Goal: Task Accomplishment & Management: Complete application form

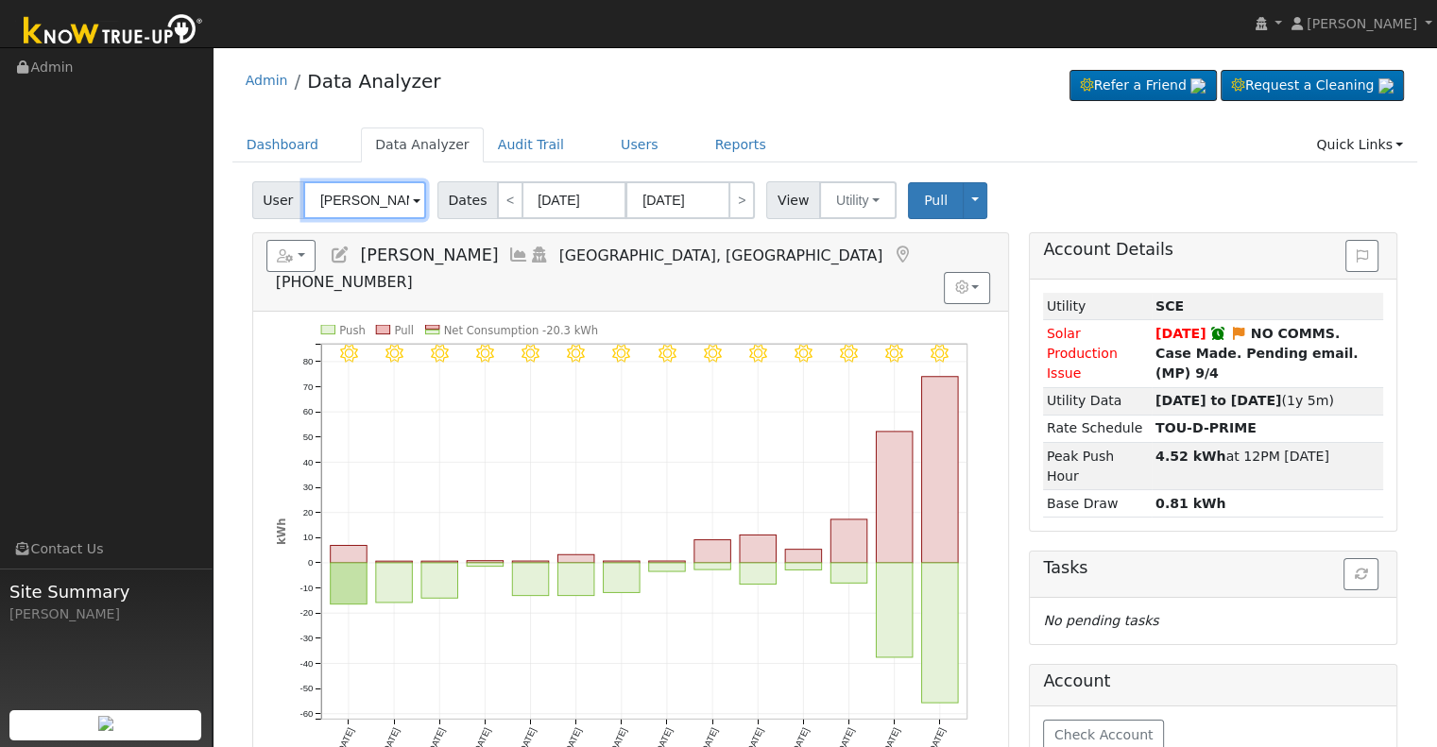
click at [339, 206] on input "[PERSON_NAME]" at bounding box center [364, 200] width 123 height 38
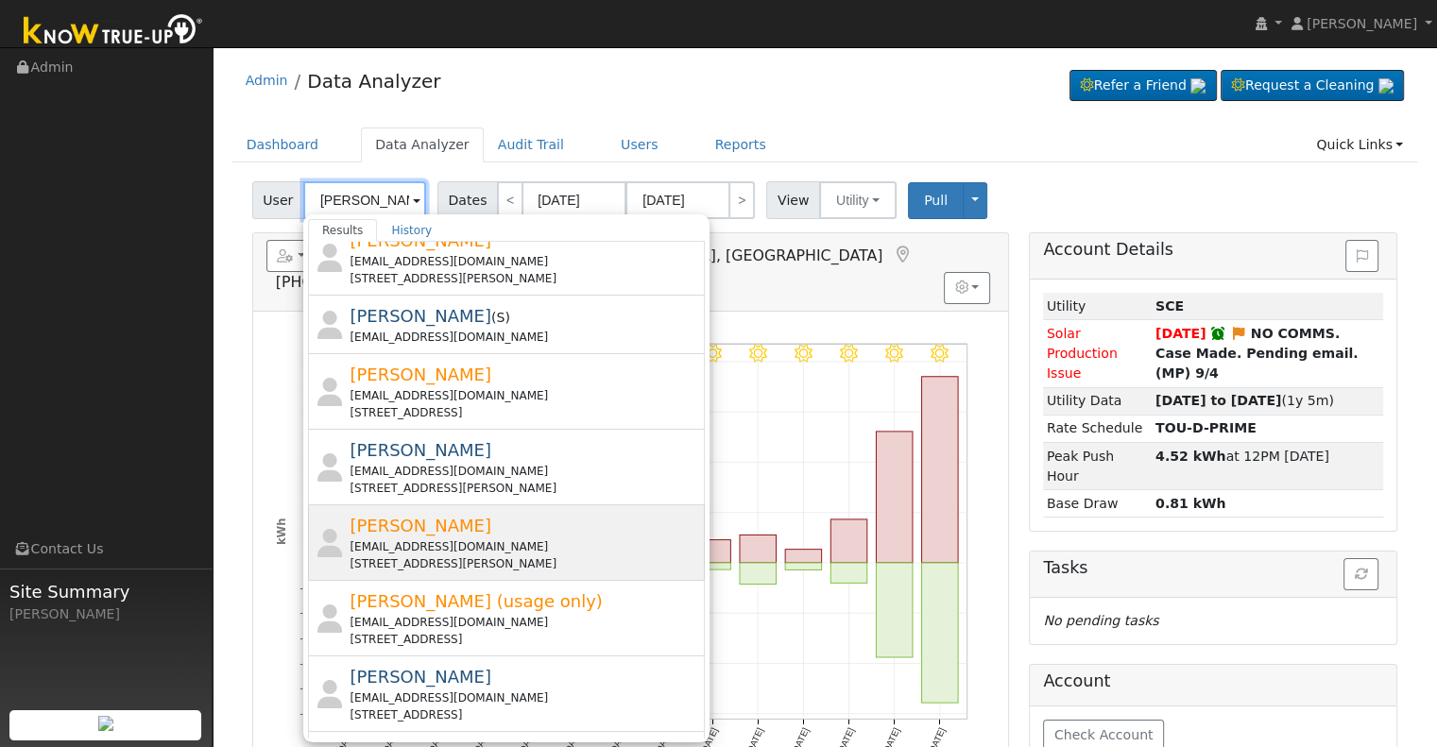
scroll to position [124, 0]
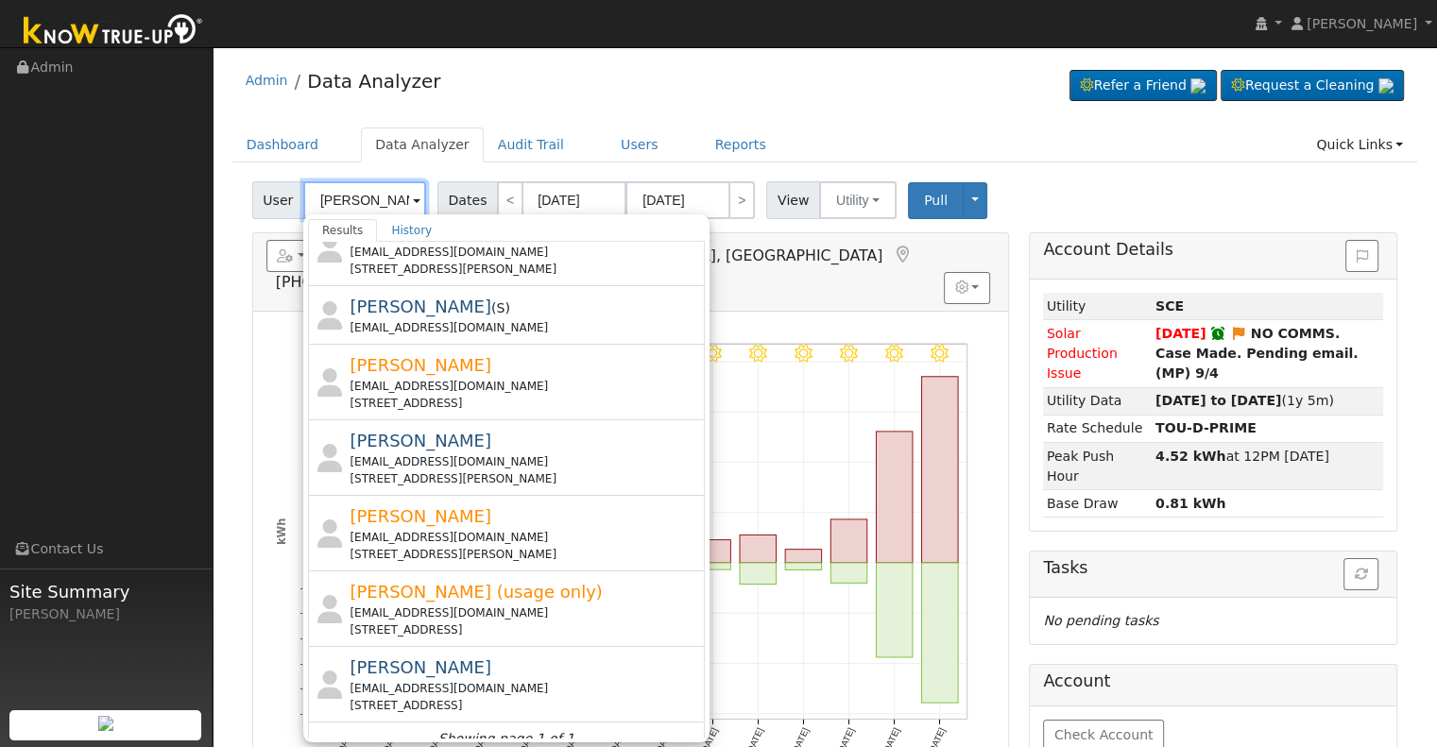
click at [367, 203] on input "graham" at bounding box center [364, 200] width 123 height 38
click at [314, 196] on input "graham" at bounding box center [364, 200] width 123 height 38
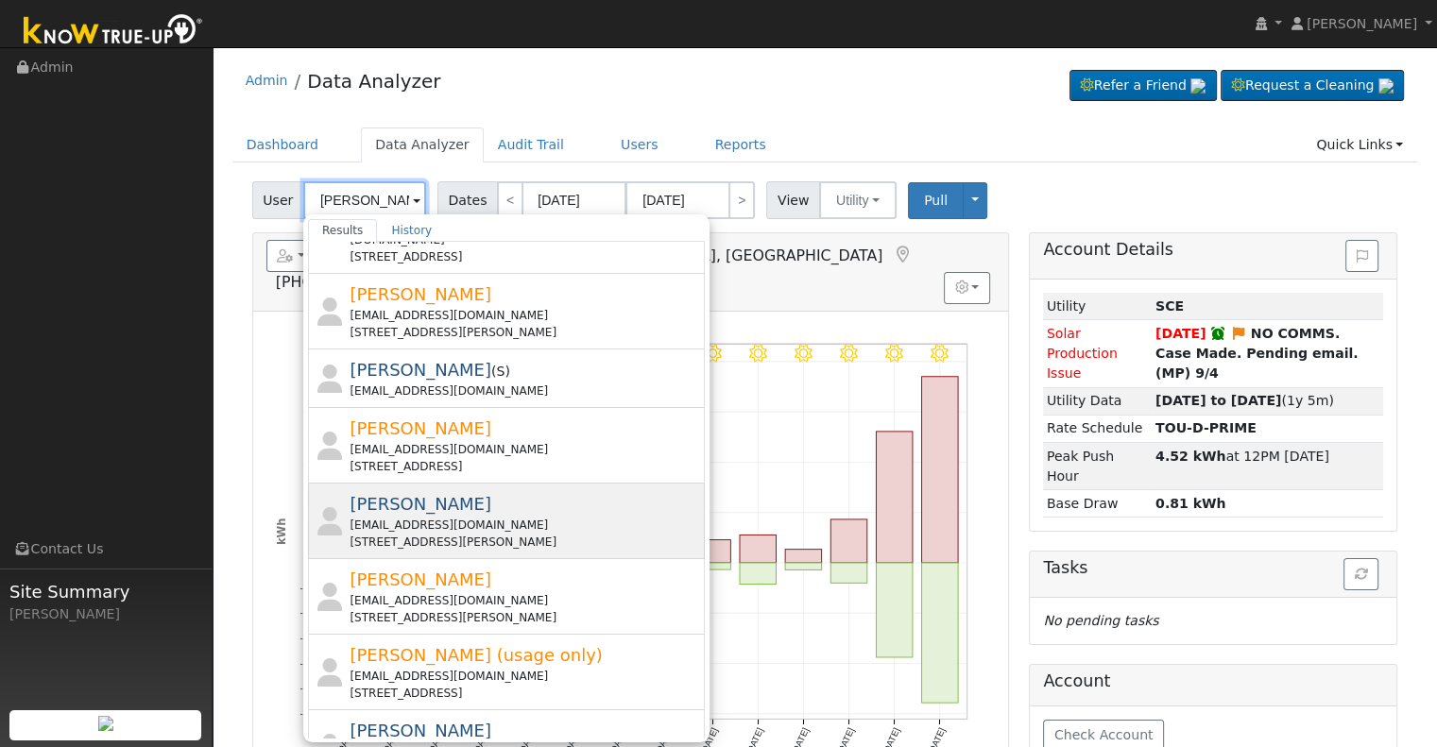
scroll to position [0, 0]
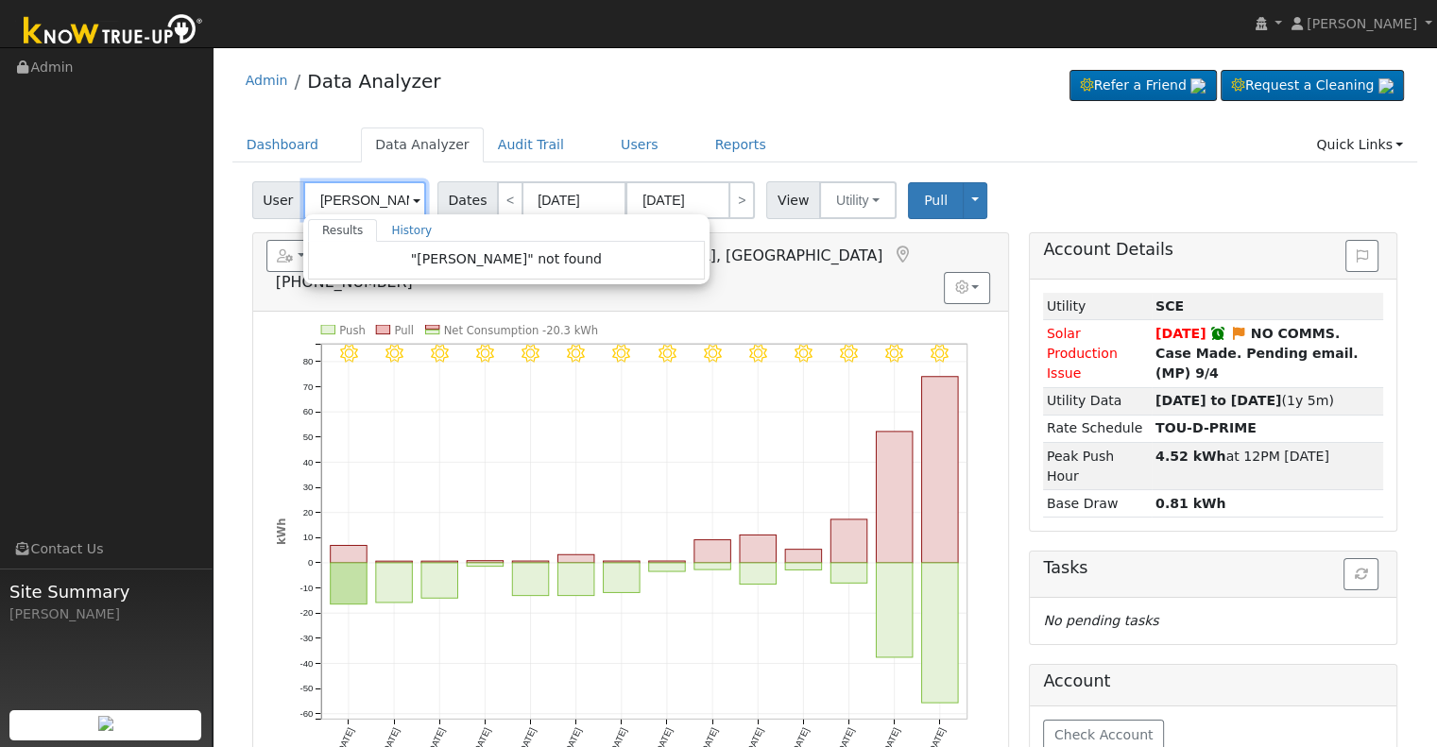
click at [372, 199] on input "william graham" at bounding box center [364, 200] width 123 height 38
click at [371, 199] on input "william graham" at bounding box center [364, 200] width 123 height 38
paste input "deerdog2112@comcast.net"
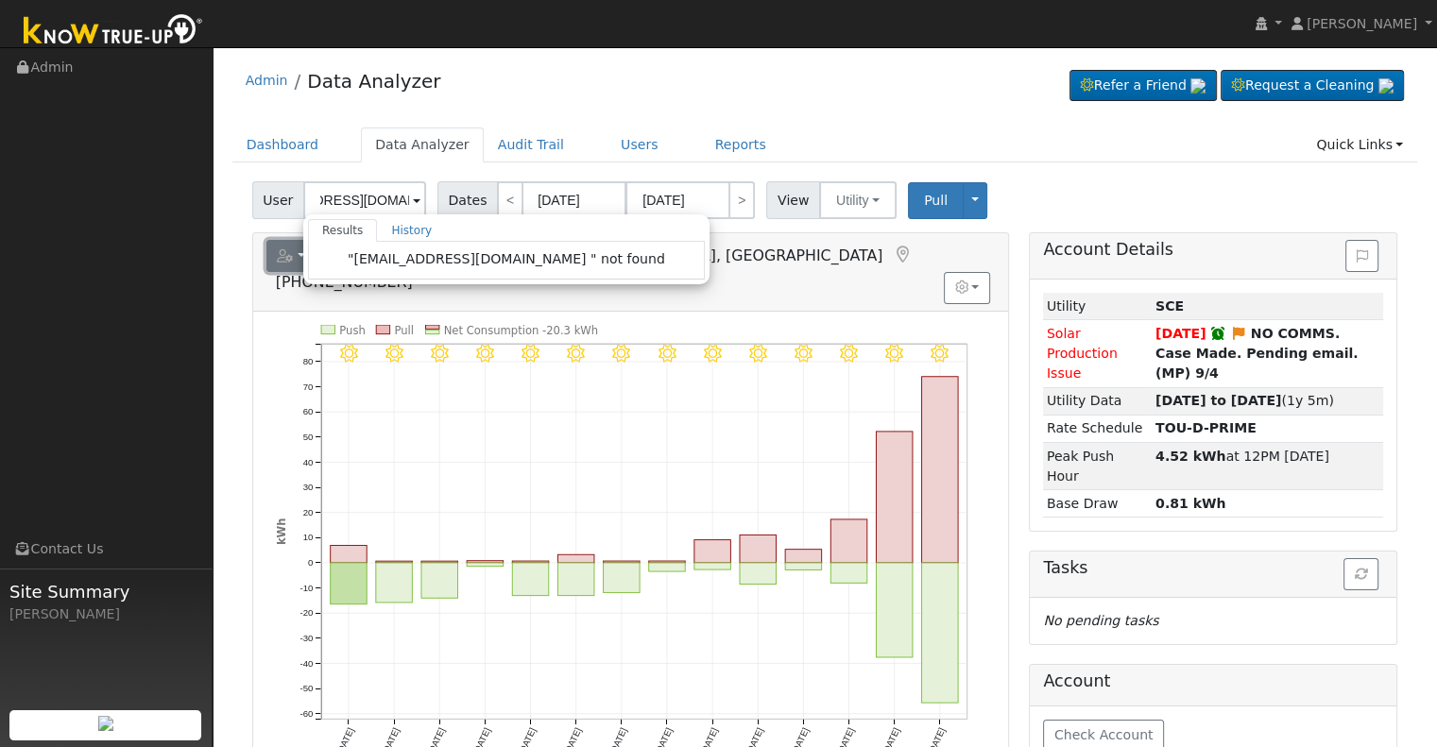
click at [287, 256] on icon "button" at bounding box center [285, 255] width 17 height 13
type input "Jonathan Yniguez"
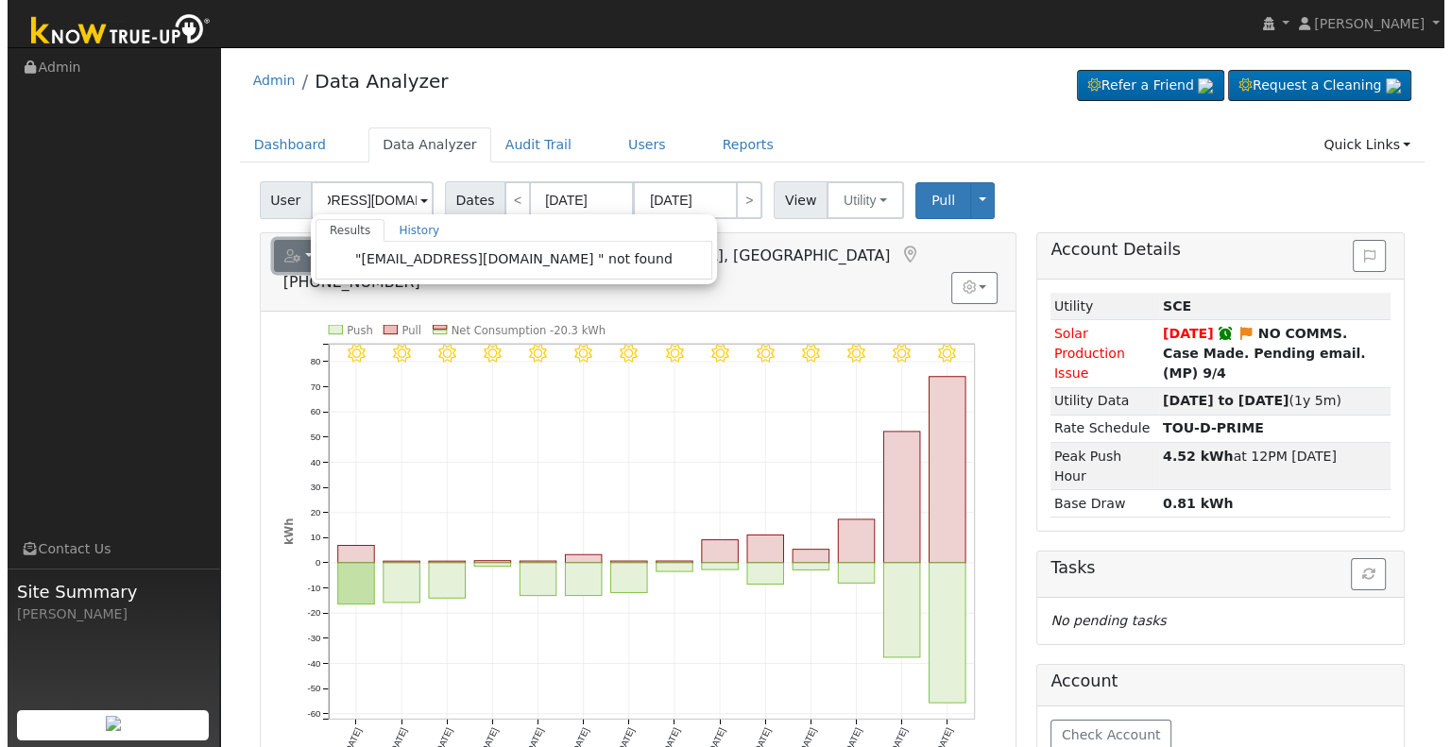
scroll to position [0, 0]
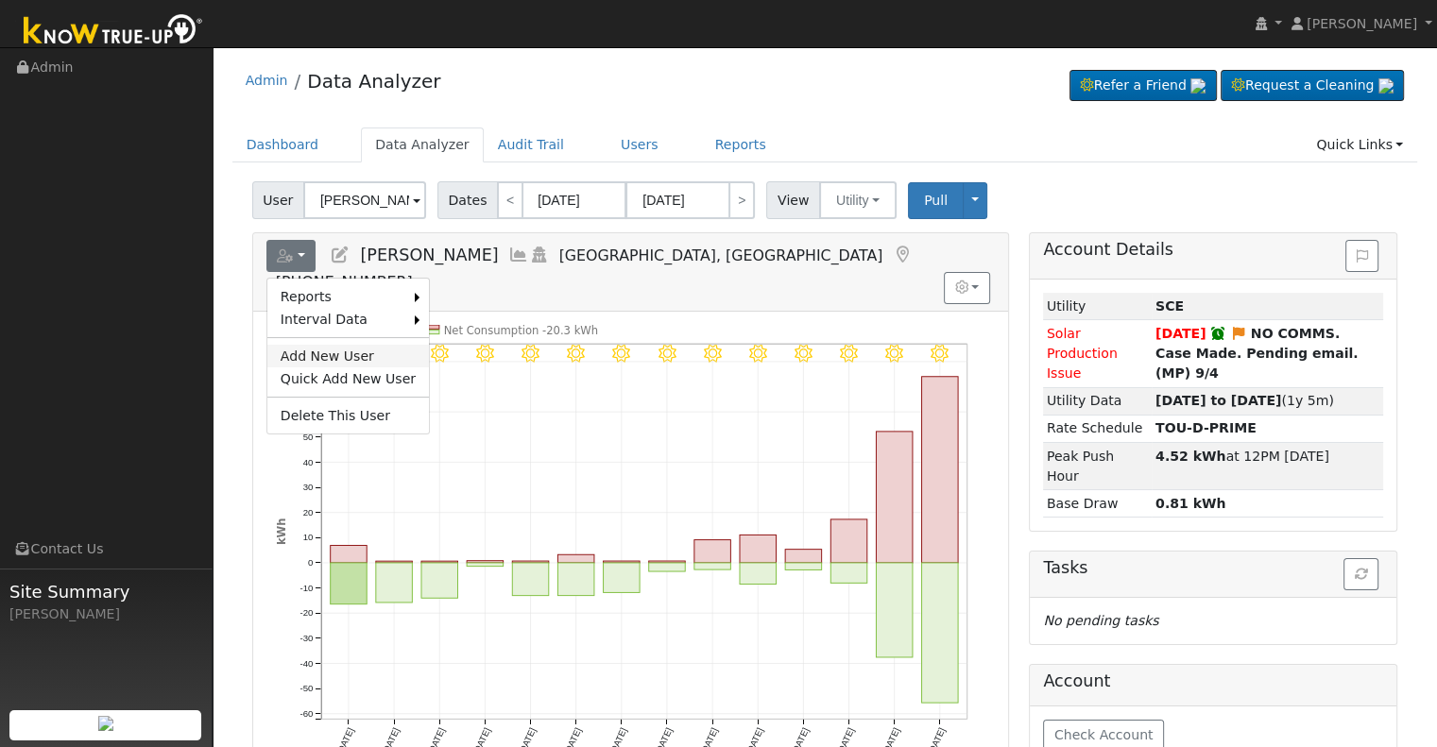
click at [284, 353] on link "Add New User" at bounding box center [348, 356] width 162 height 23
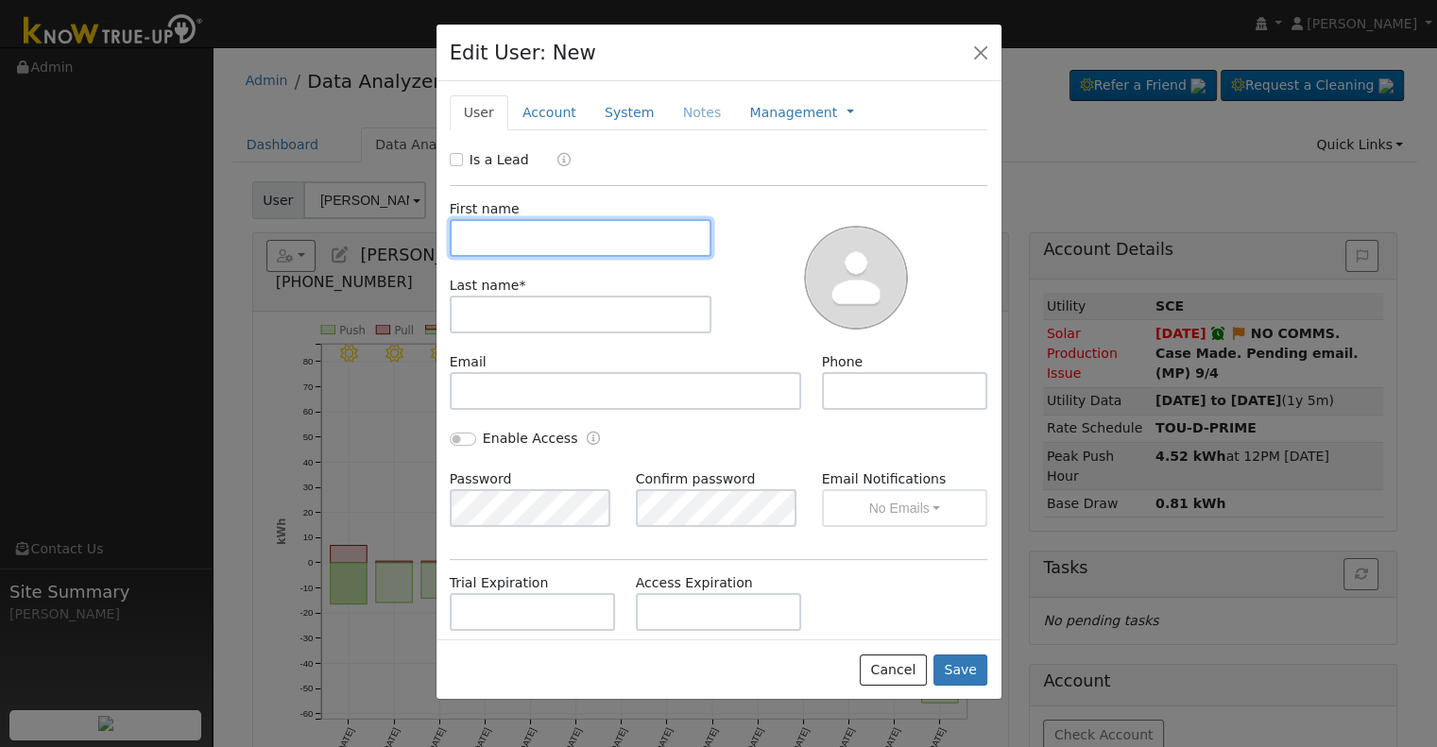
click at [494, 235] on input "text" at bounding box center [581, 238] width 263 height 38
paste input "William Graham"
click at [536, 233] on input "William Graham" at bounding box center [581, 238] width 263 height 38
type input "William"
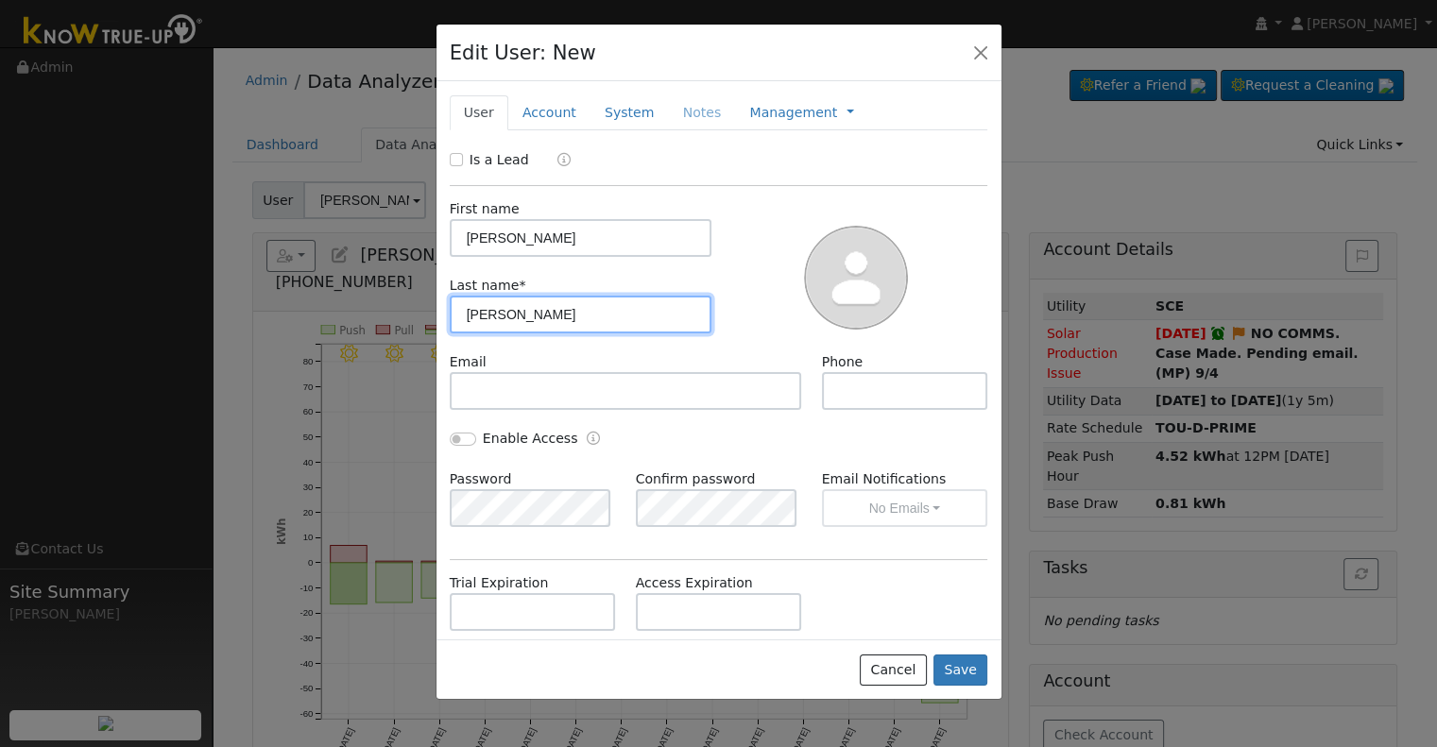
type input "Graham"
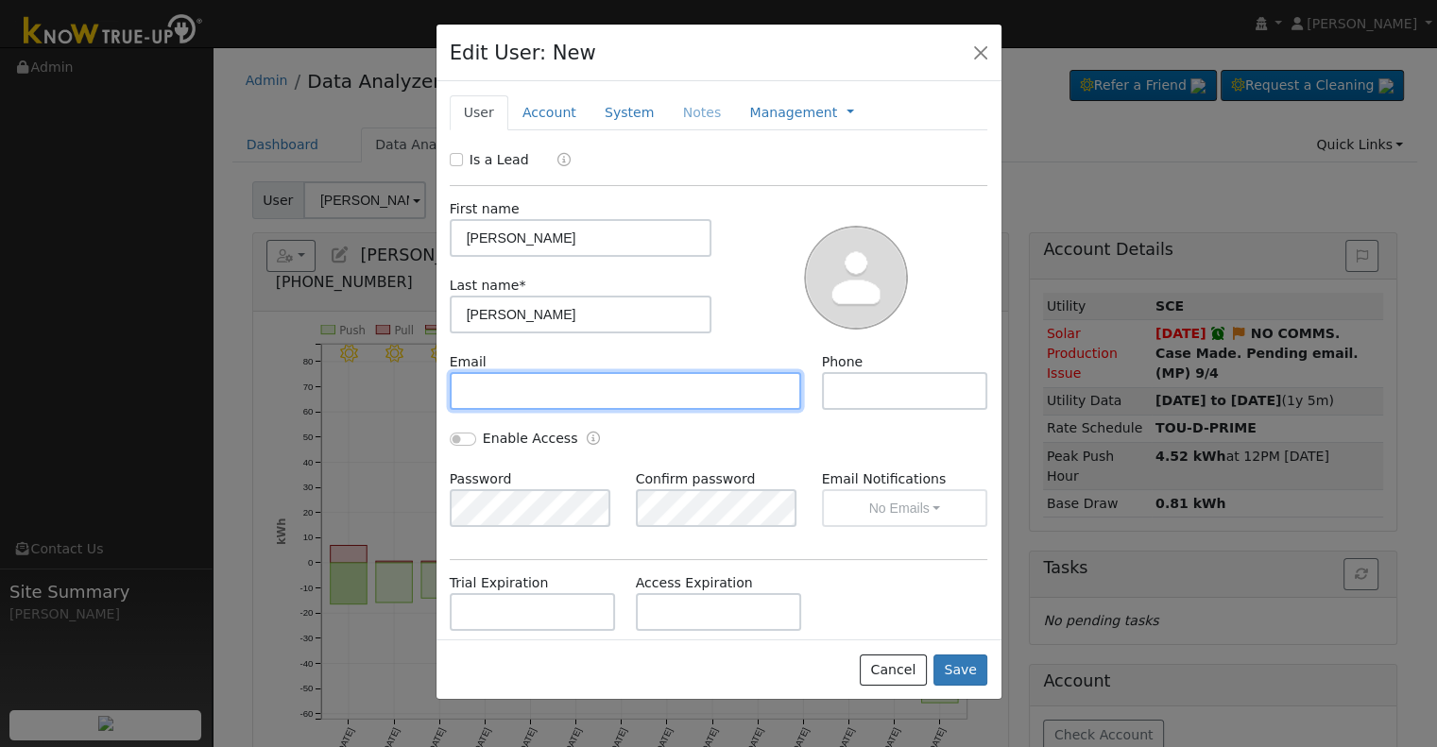
click at [656, 402] on input "text" at bounding box center [626, 391] width 352 height 38
paste input "deerdog2112@comcast.net"
type input "deerdog2112@comcast.net"
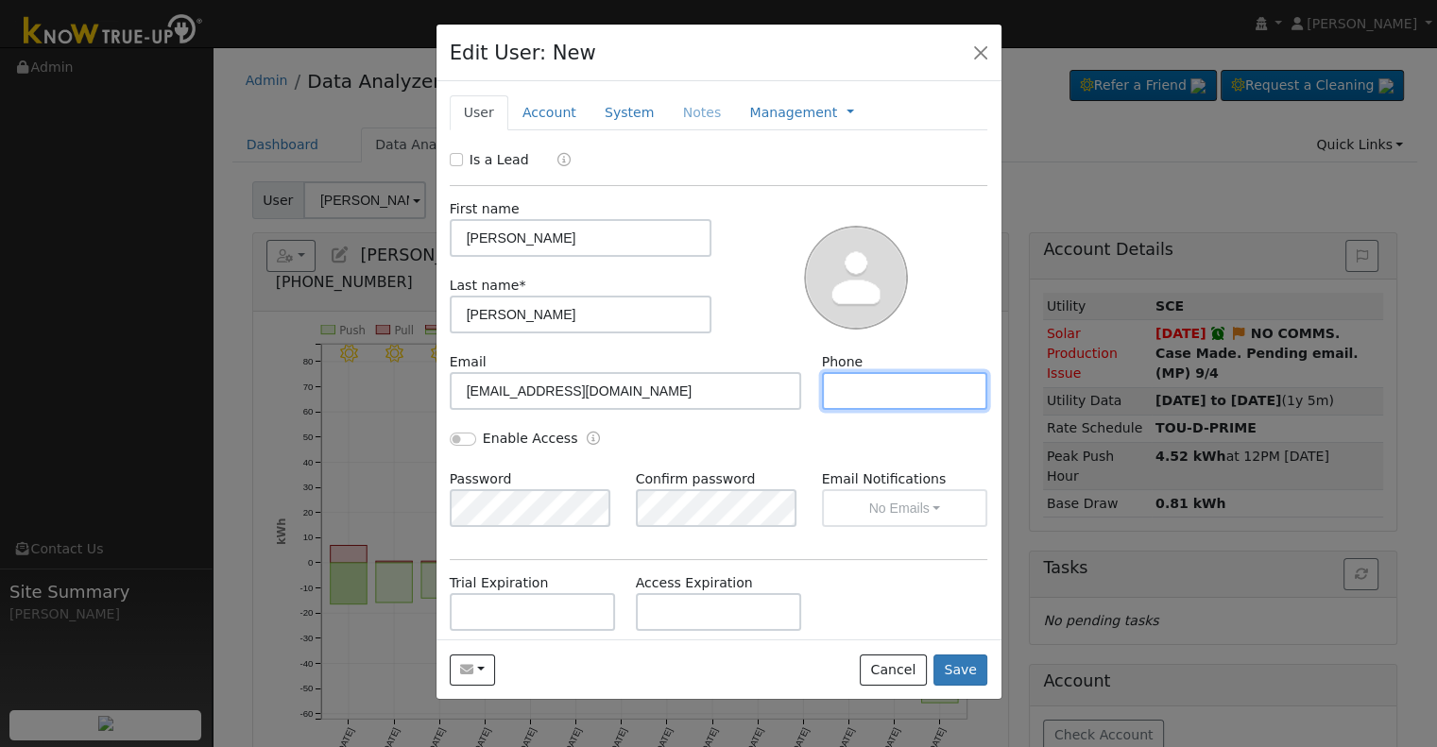
click at [927, 373] on input "text" at bounding box center [905, 391] width 166 height 38
paste input "(559) 307-3696"
type input "(559) 307-3696"
click at [554, 114] on link "Account" at bounding box center [549, 112] width 82 height 35
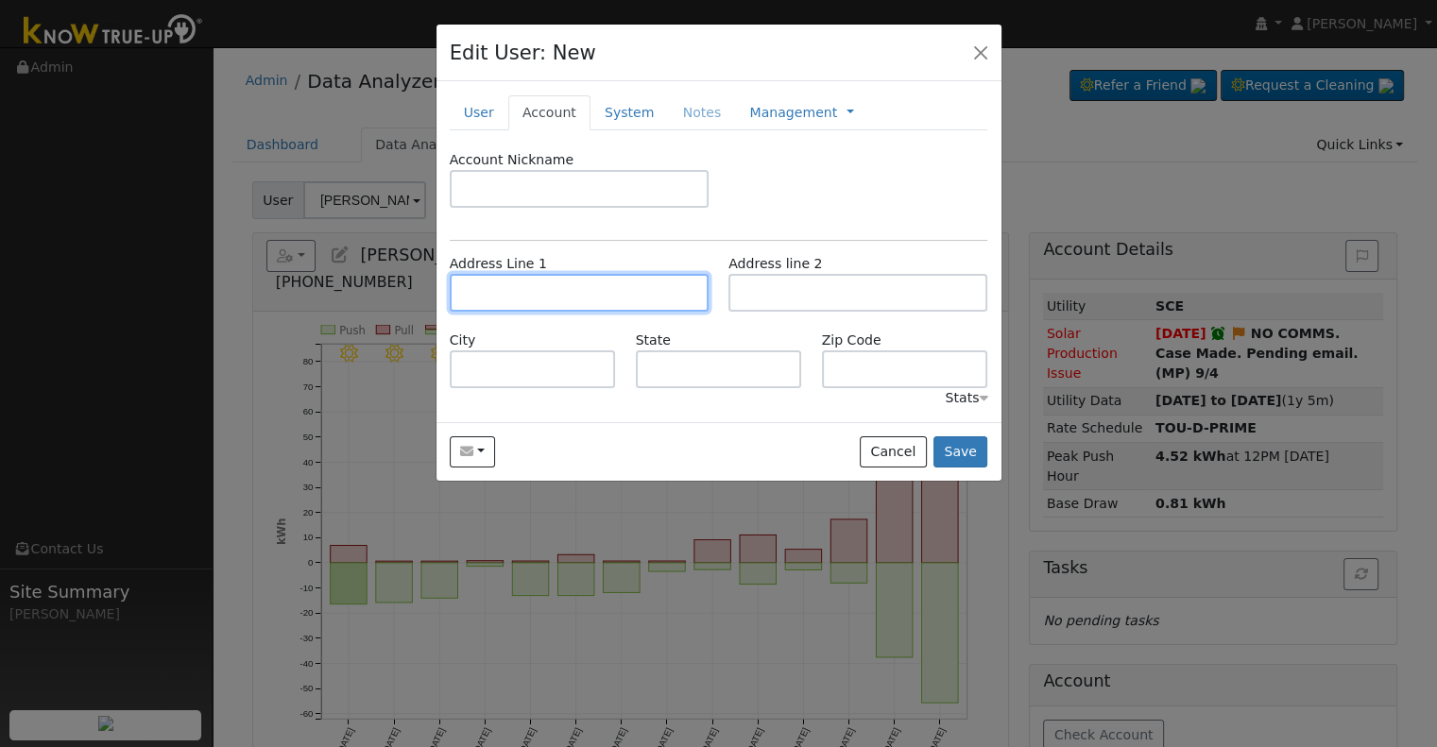
click at [514, 284] on input "text" at bounding box center [579, 293] width 259 height 38
paste input "17144 n Waldby Friant ca"
type input "17144 North Waldby Avenue"
type input "Friant"
type input "CA"
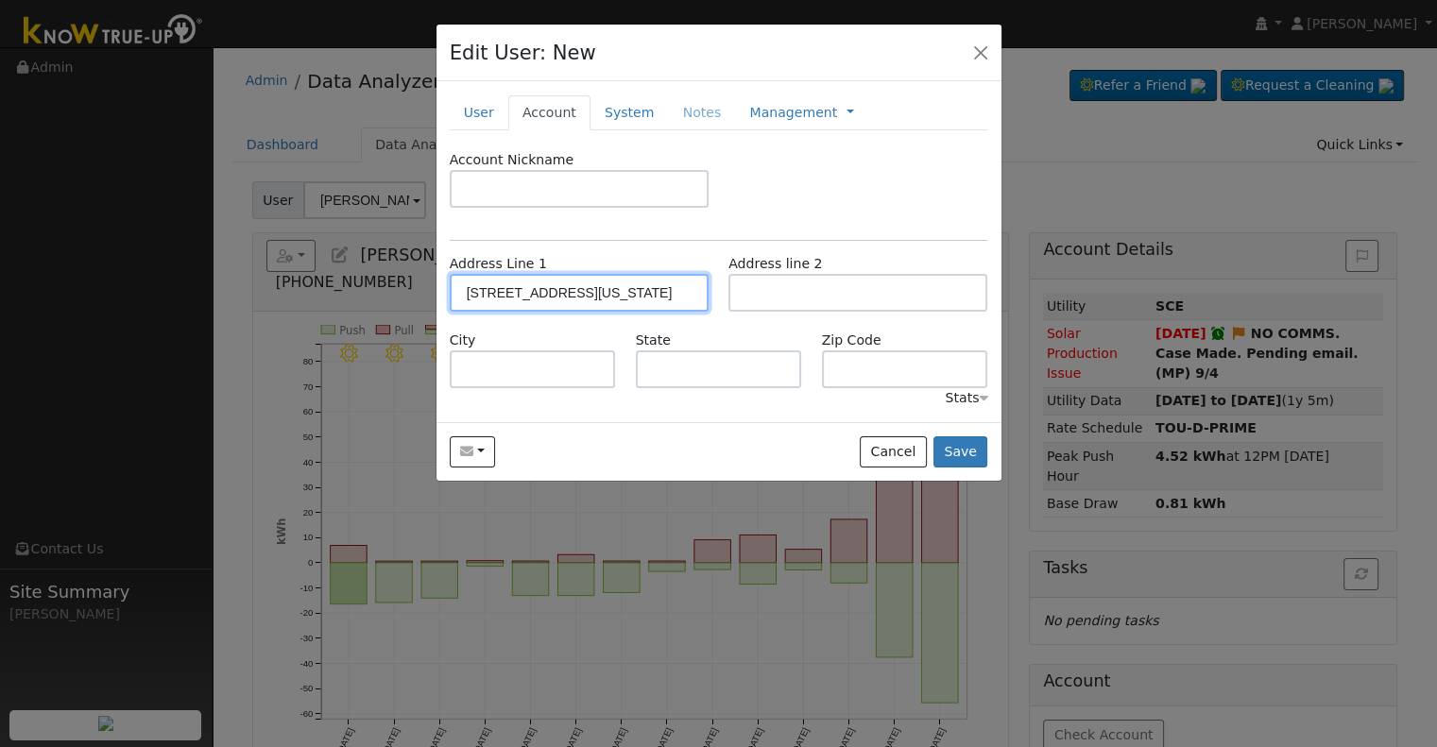
type input "93626"
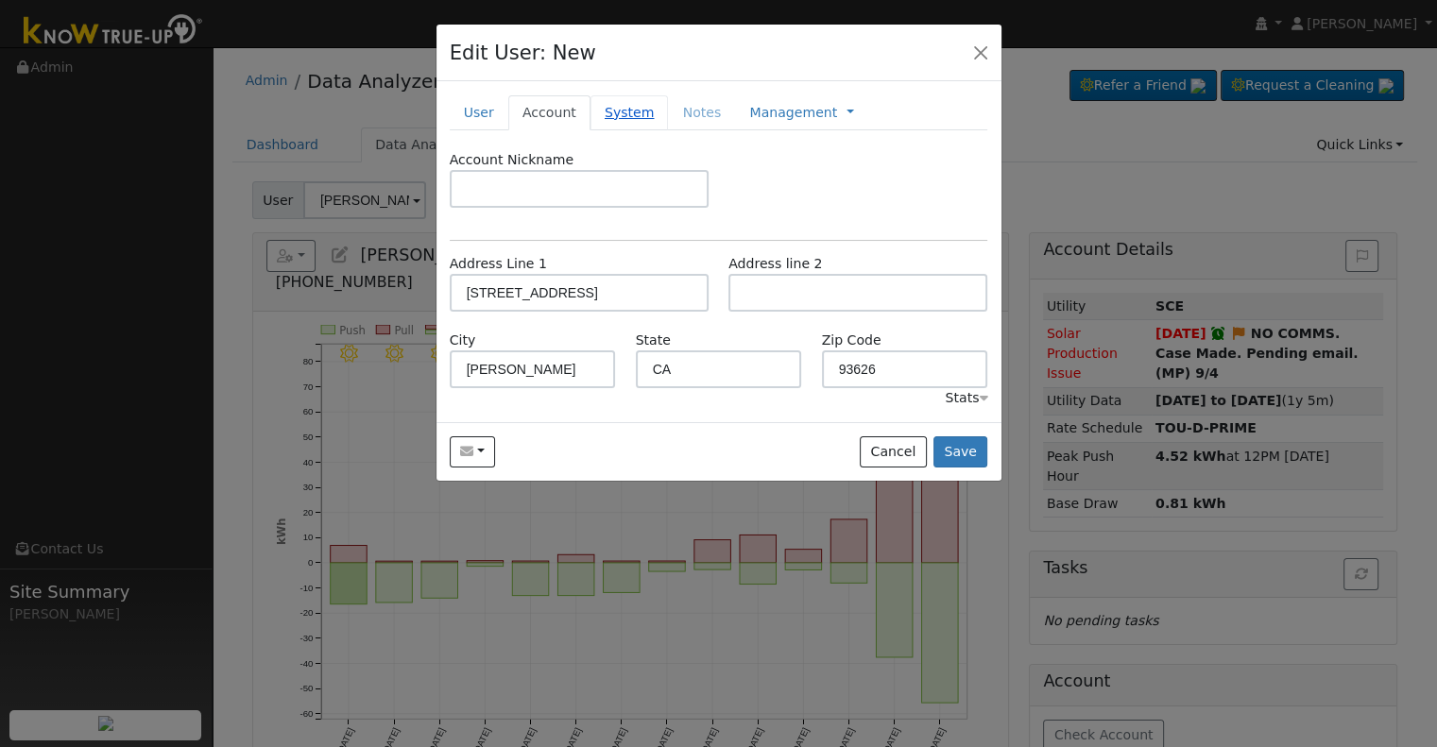
click at [624, 117] on link "System" at bounding box center [629, 112] width 78 height 35
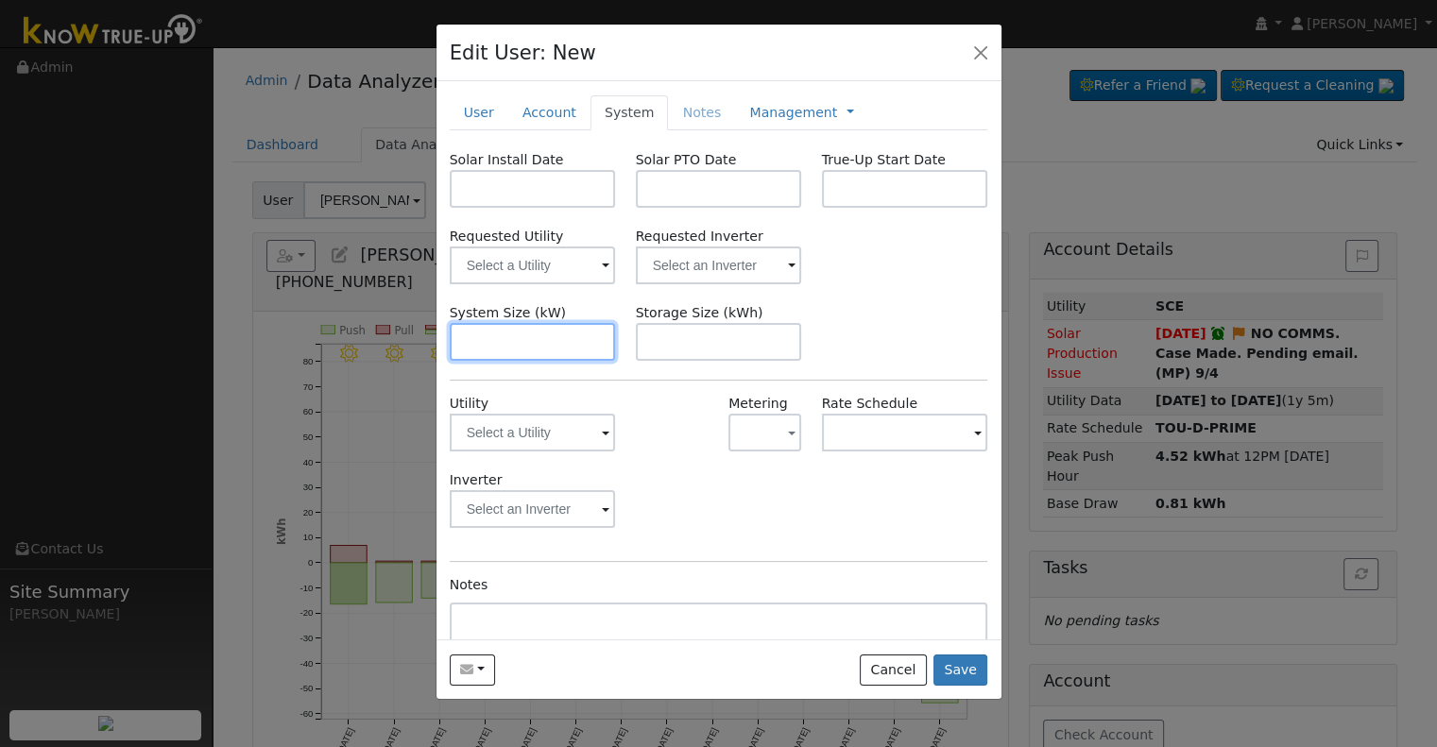
click at [549, 342] on input "text" at bounding box center [533, 342] width 166 height 38
paste input "15.170"
type input "15.2"
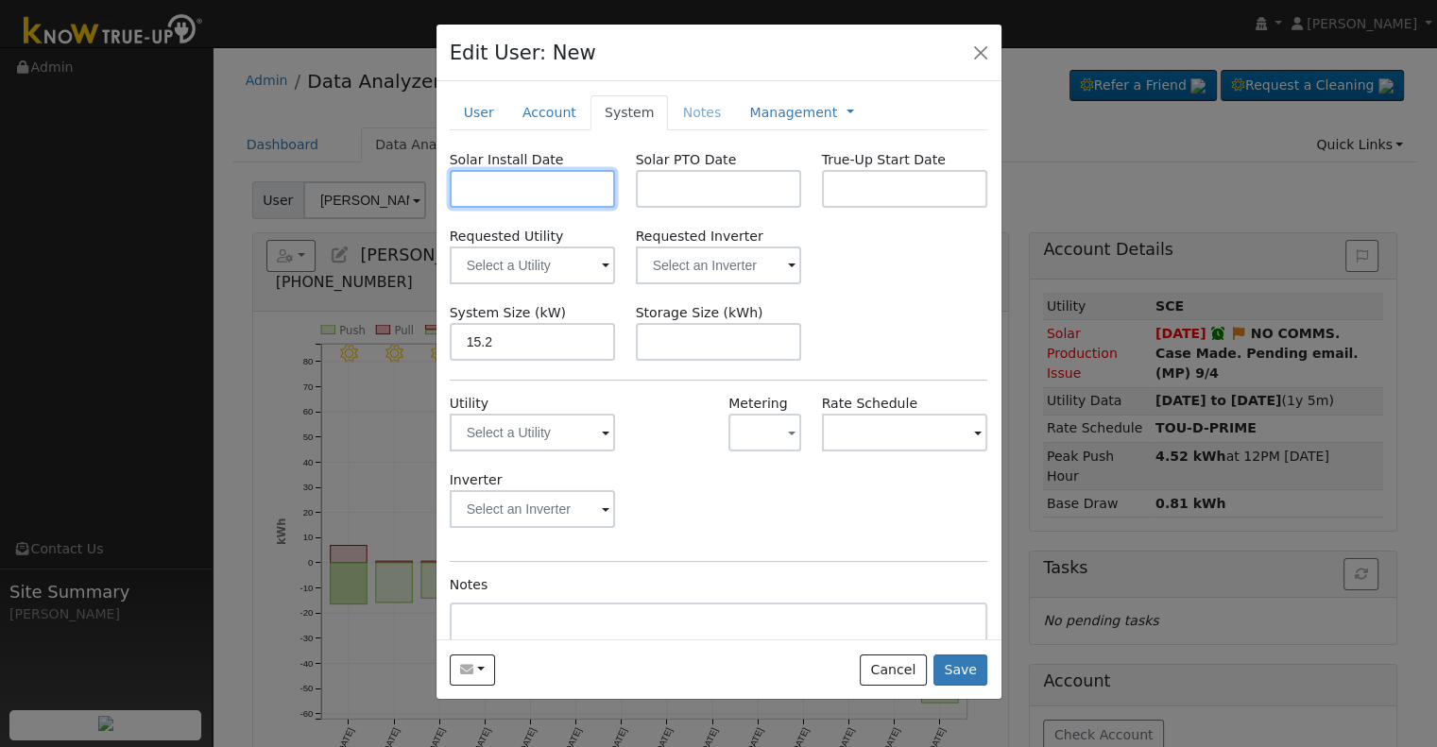
click at [528, 193] on input "text" at bounding box center [533, 189] width 166 height 38
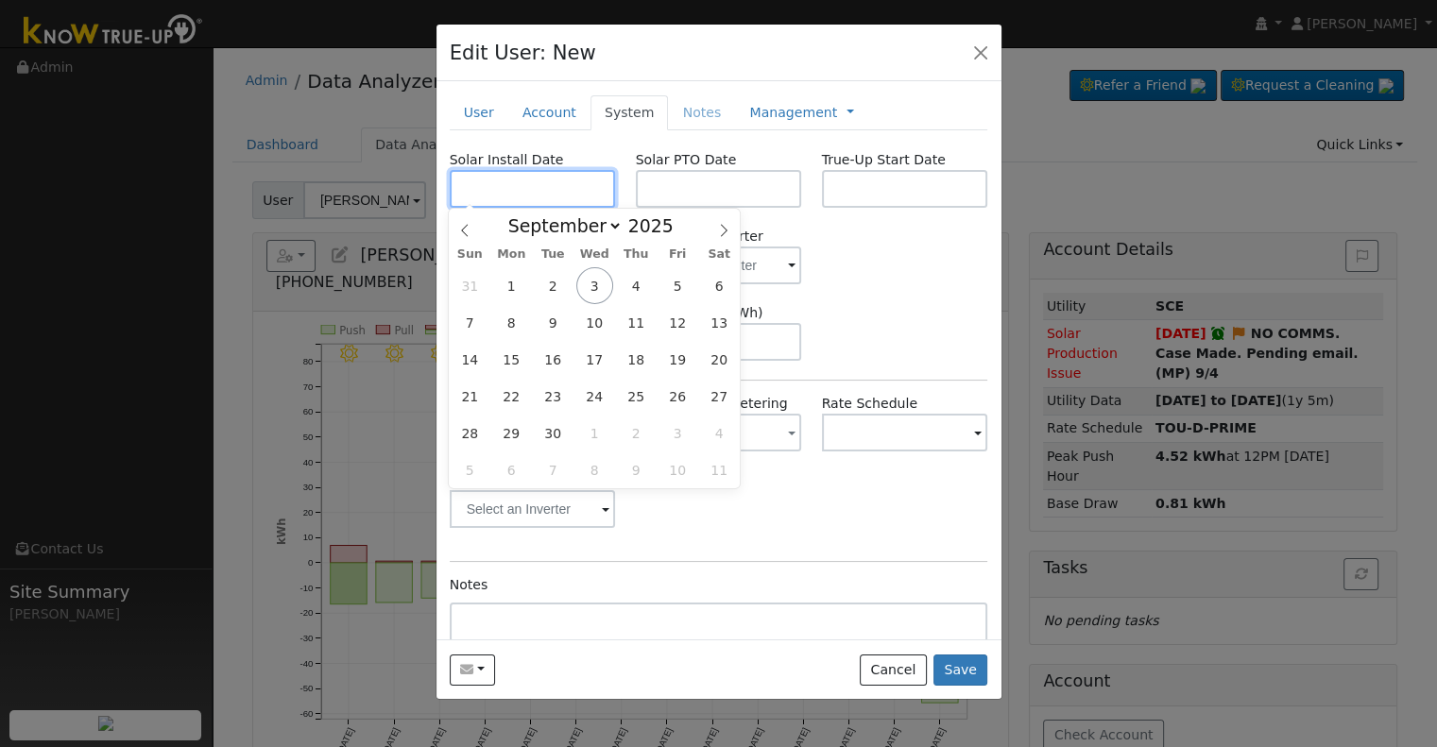
paste input "4/7/2025"
type input "04/07/2025"
select select "3"
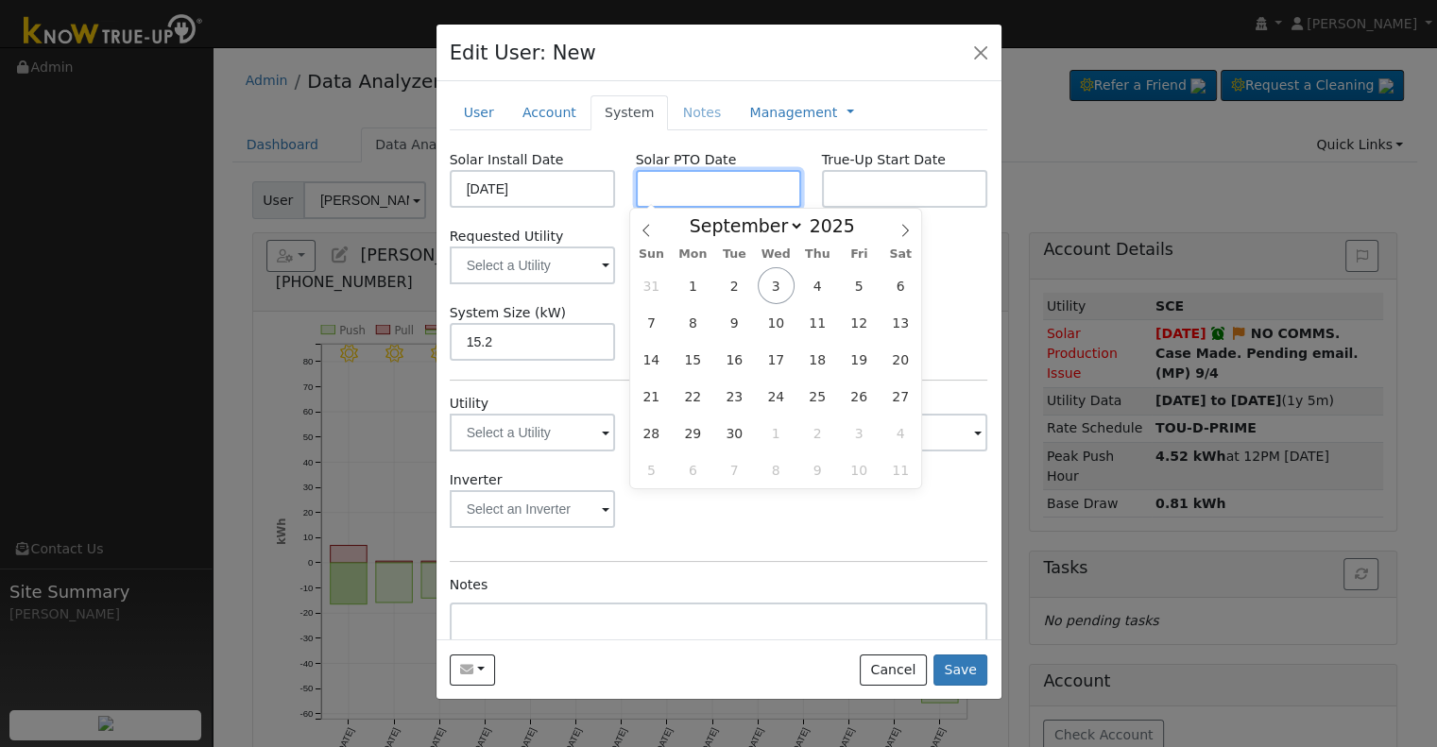
click at [747, 192] on input "text" at bounding box center [719, 189] width 166 height 38
paste input "9/3/2025"
type input "[DATE]"
click at [854, 192] on input "text" at bounding box center [905, 189] width 166 height 38
paste input "9/3/2025"
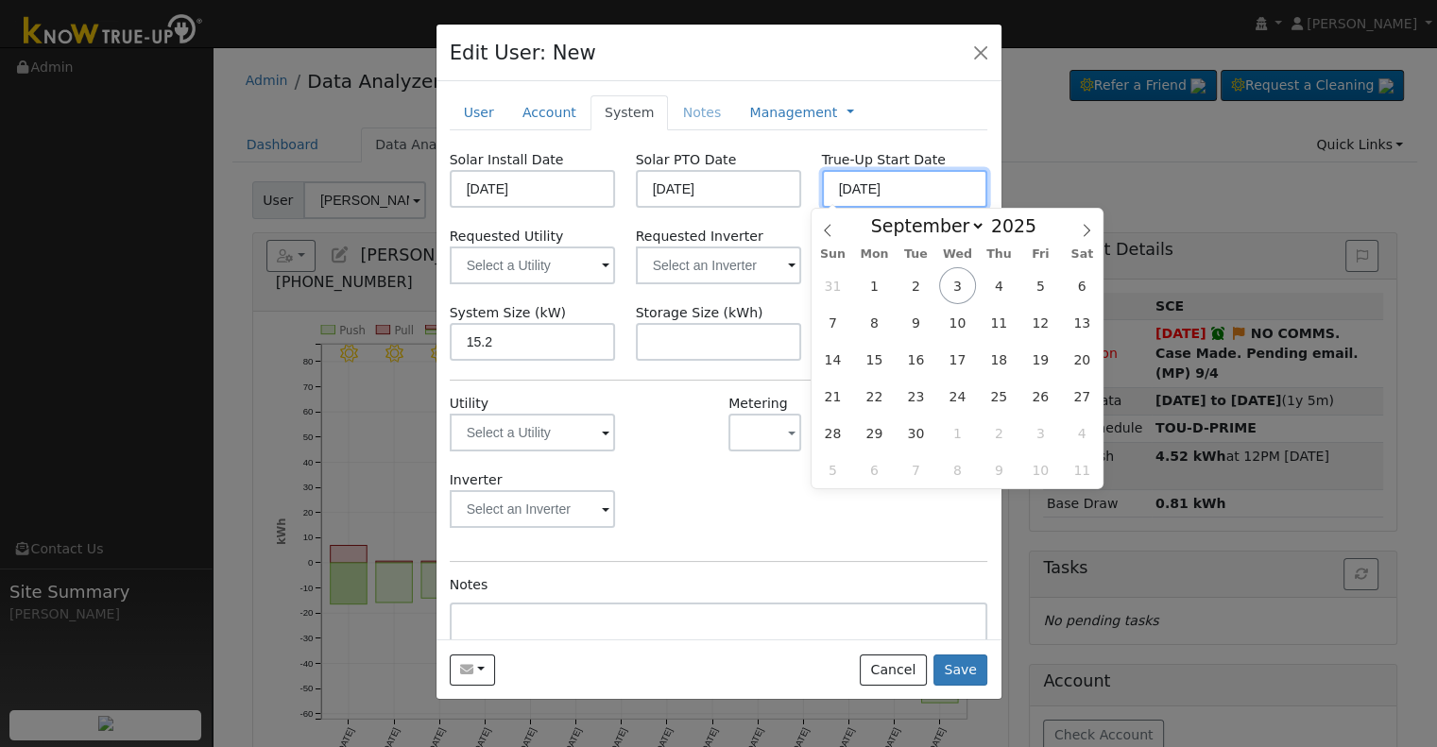
type input "[DATE]"
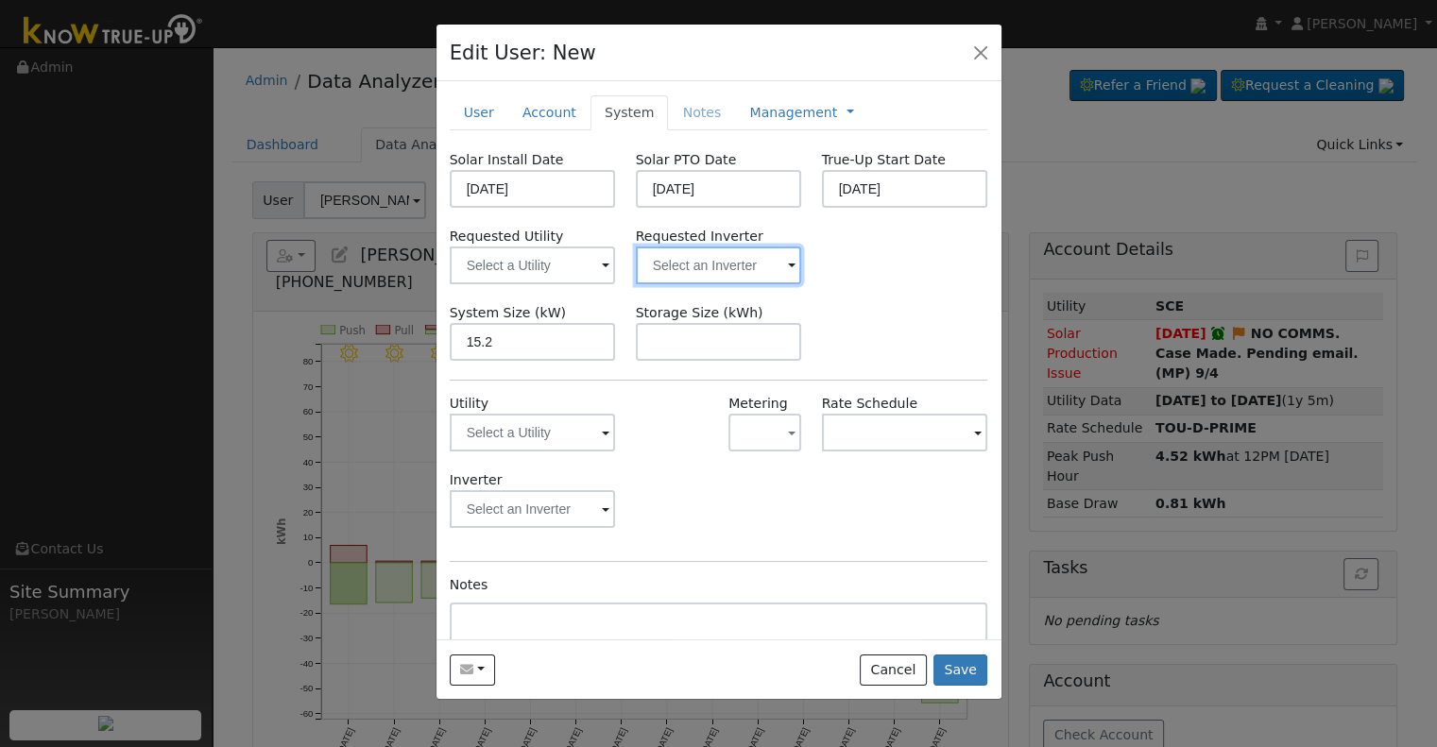
click at [690, 267] on input "text" at bounding box center [719, 266] width 166 height 38
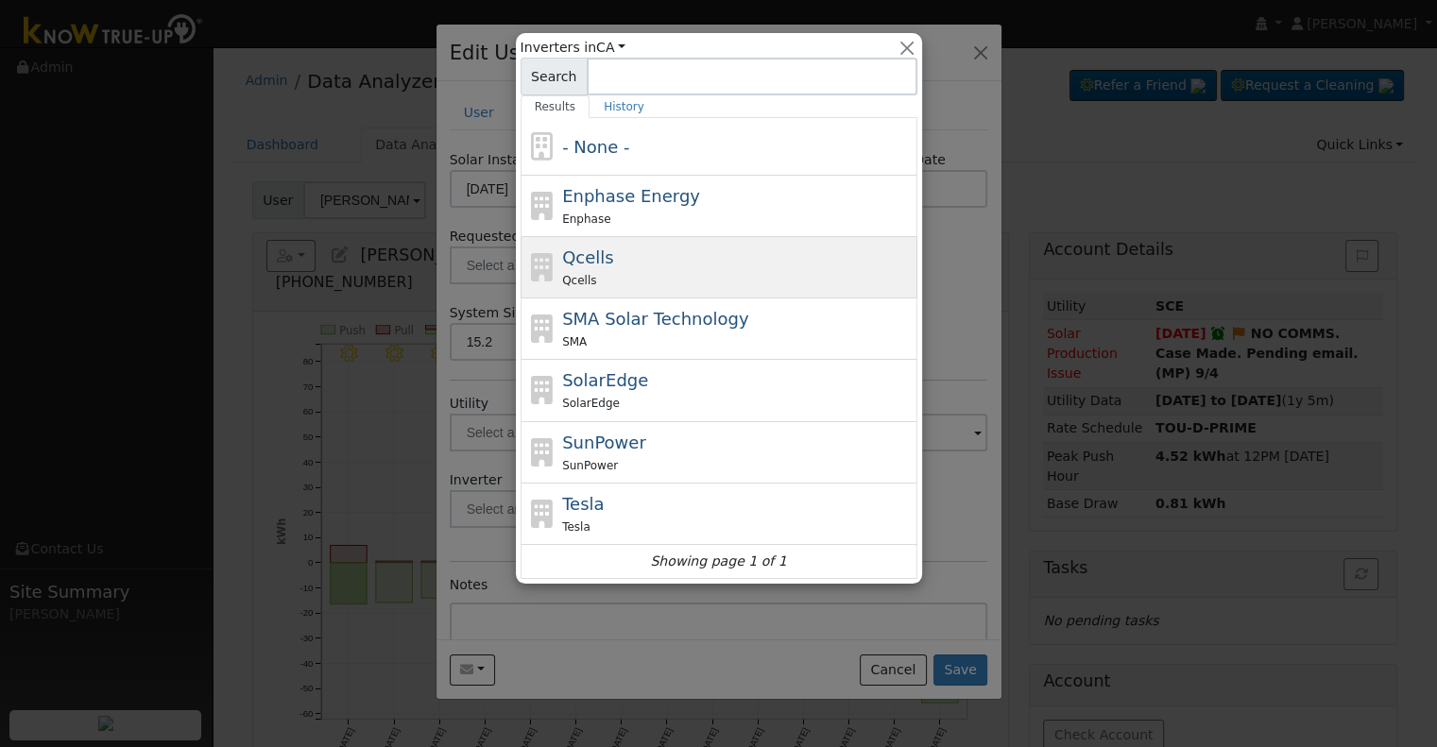
click at [627, 262] on div "Qcells Qcells" at bounding box center [737, 267] width 350 height 45
type input "Qcells"
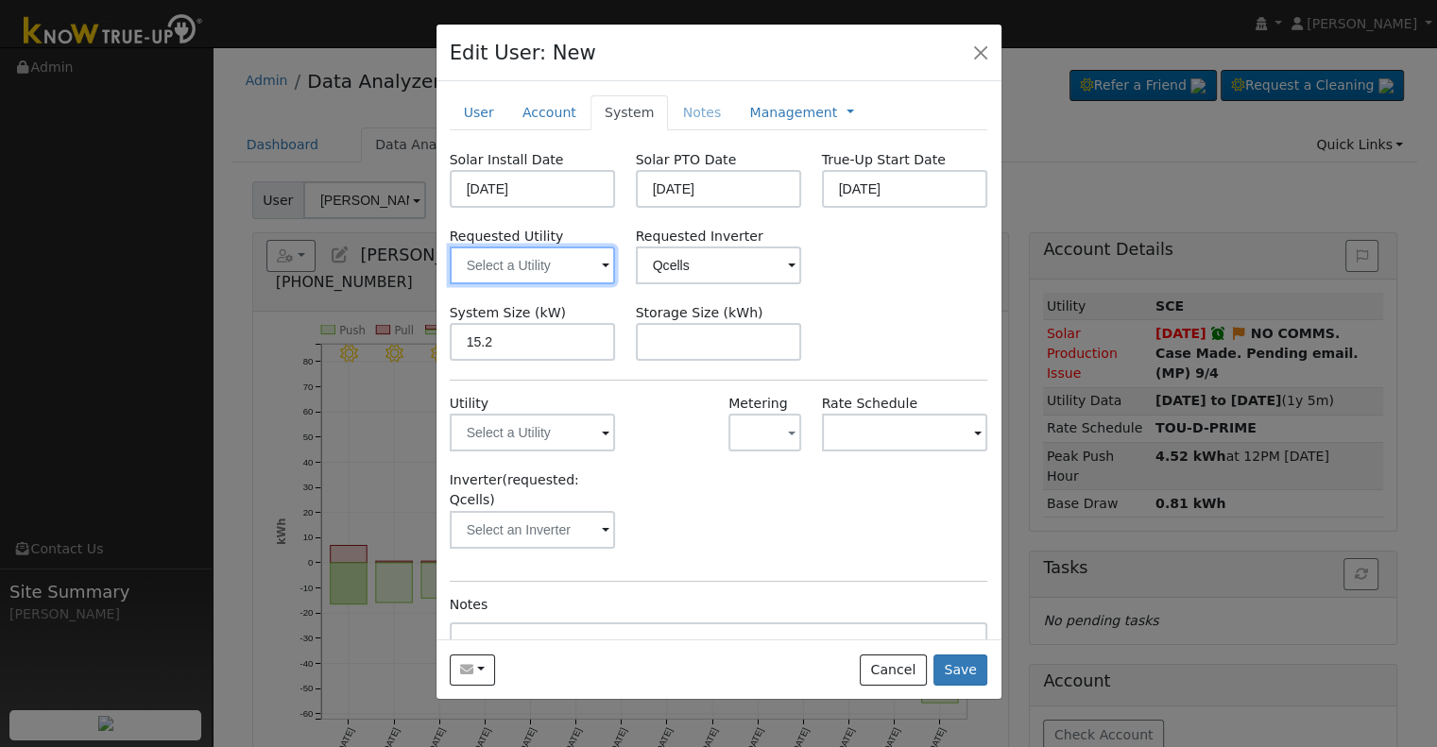
click at [553, 267] on input "text" at bounding box center [533, 266] width 166 height 38
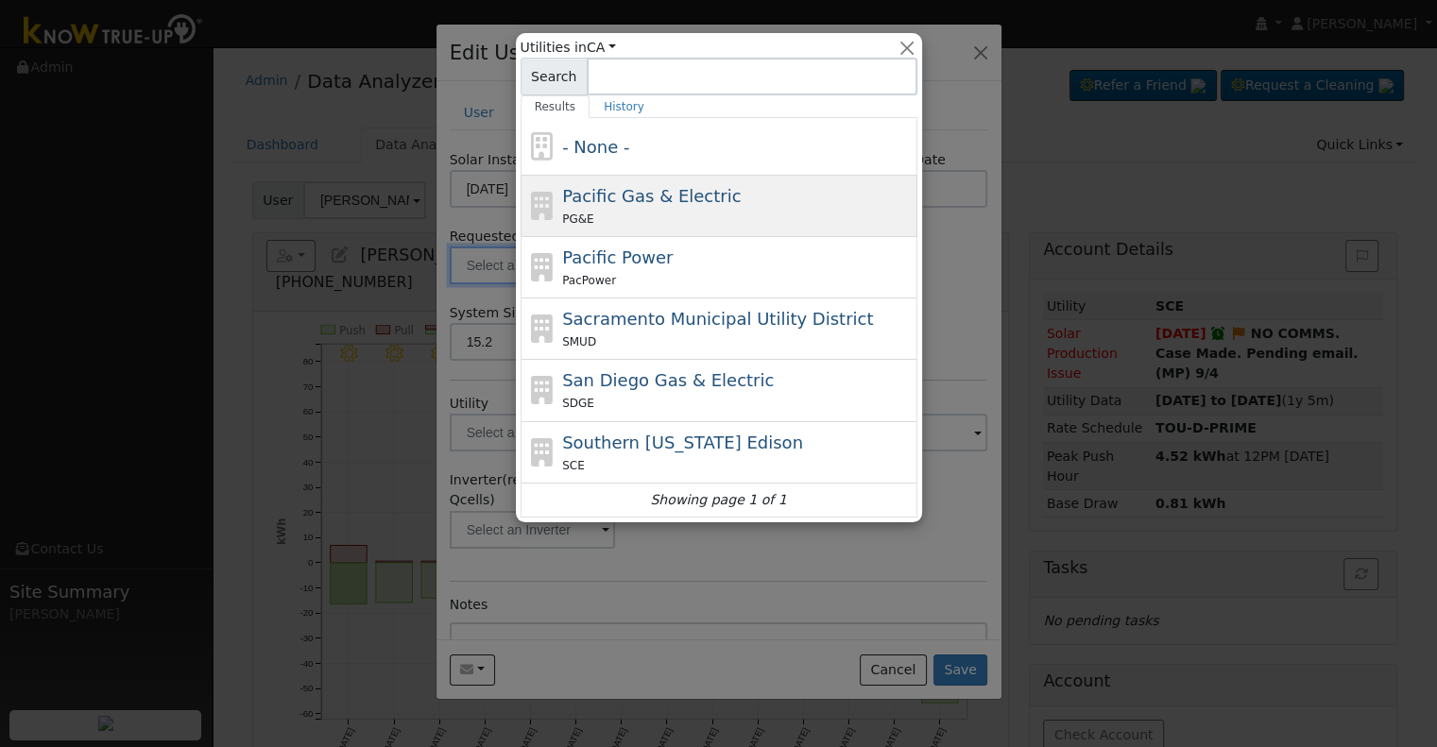
click at [661, 213] on div "PG&E" at bounding box center [737, 219] width 350 height 20
type input "Pacific Gas & Electric"
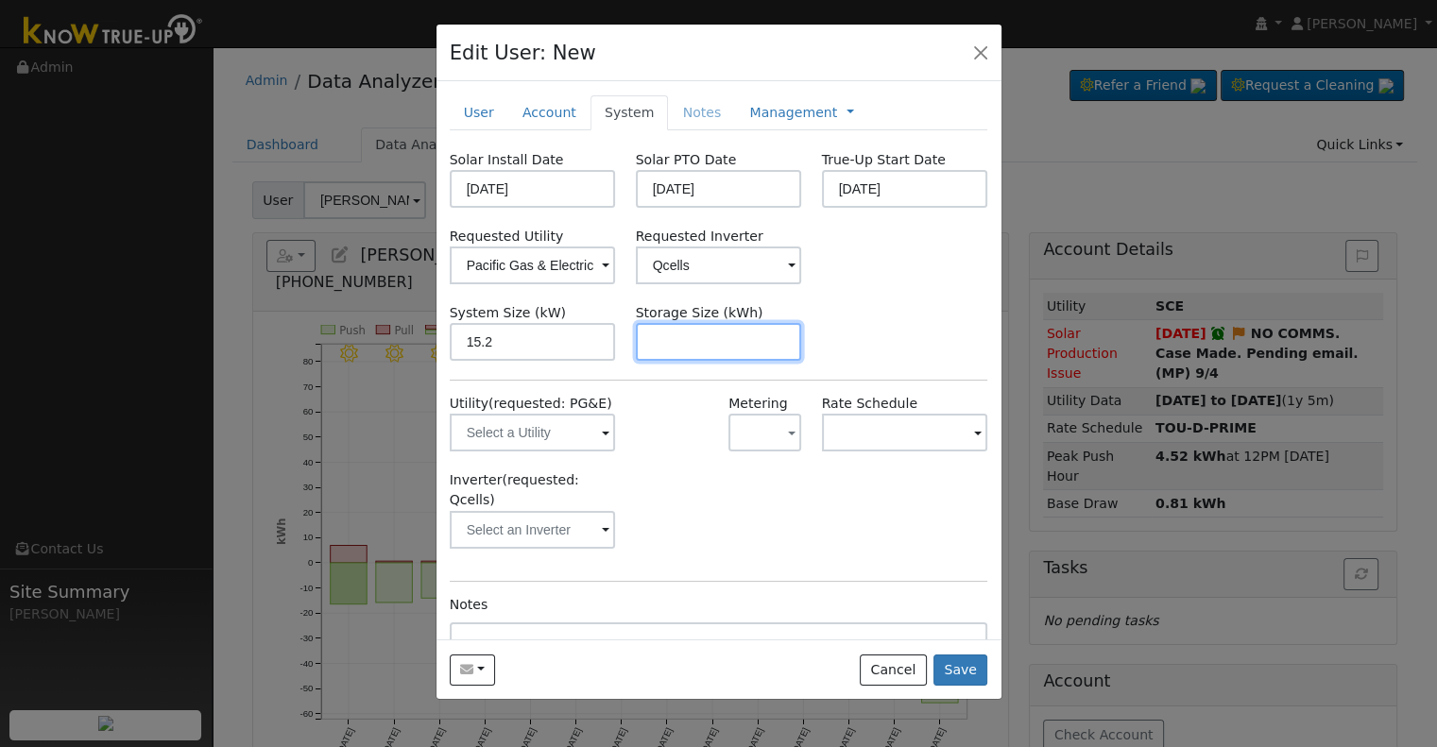
click at [646, 345] on input "text" at bounding box center [719, 342] width 166 height 38
paste input "30.00"
type input "30"
click at [751, 121] on link "Management" at bounding box center [793, 113] width 88 height 20
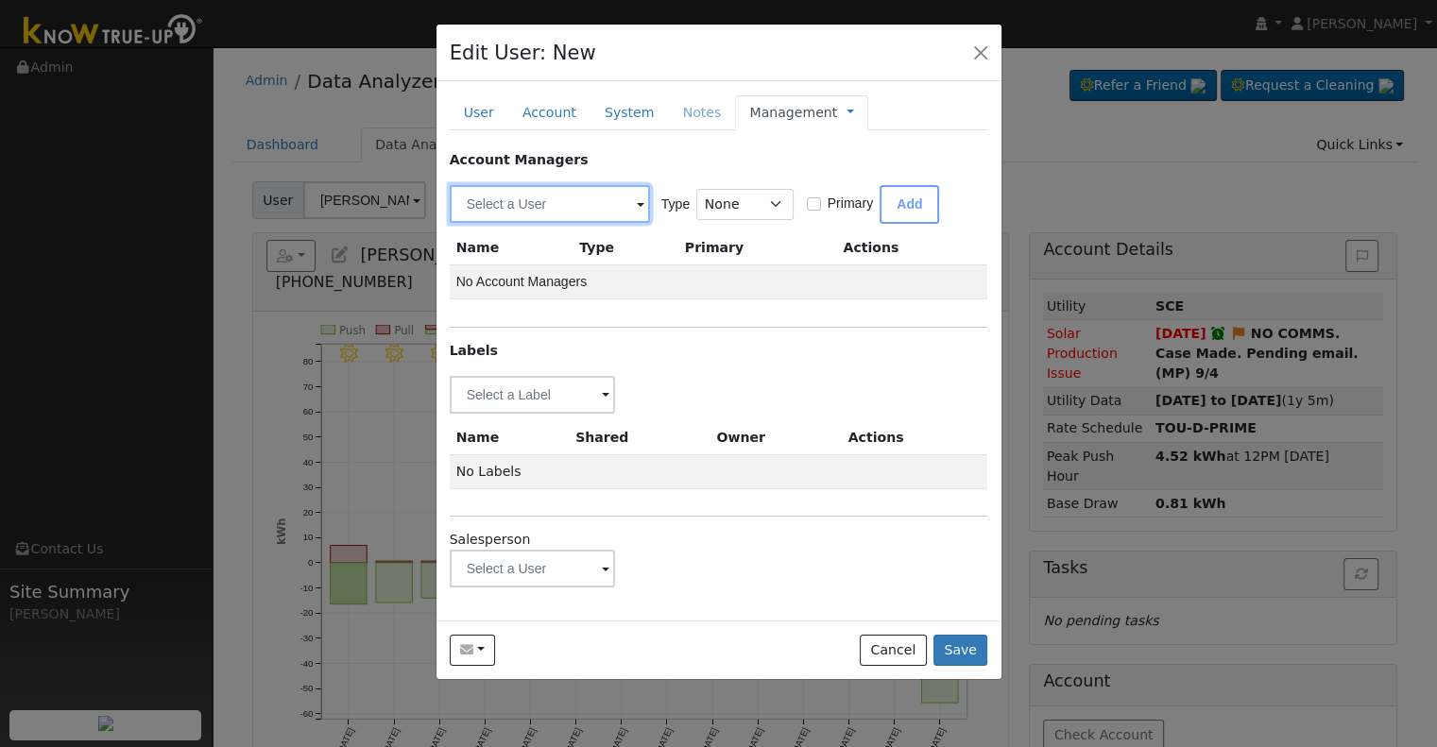
click at [524, 212] on input "text" at bounding box center [550, 204] width 200 height 38
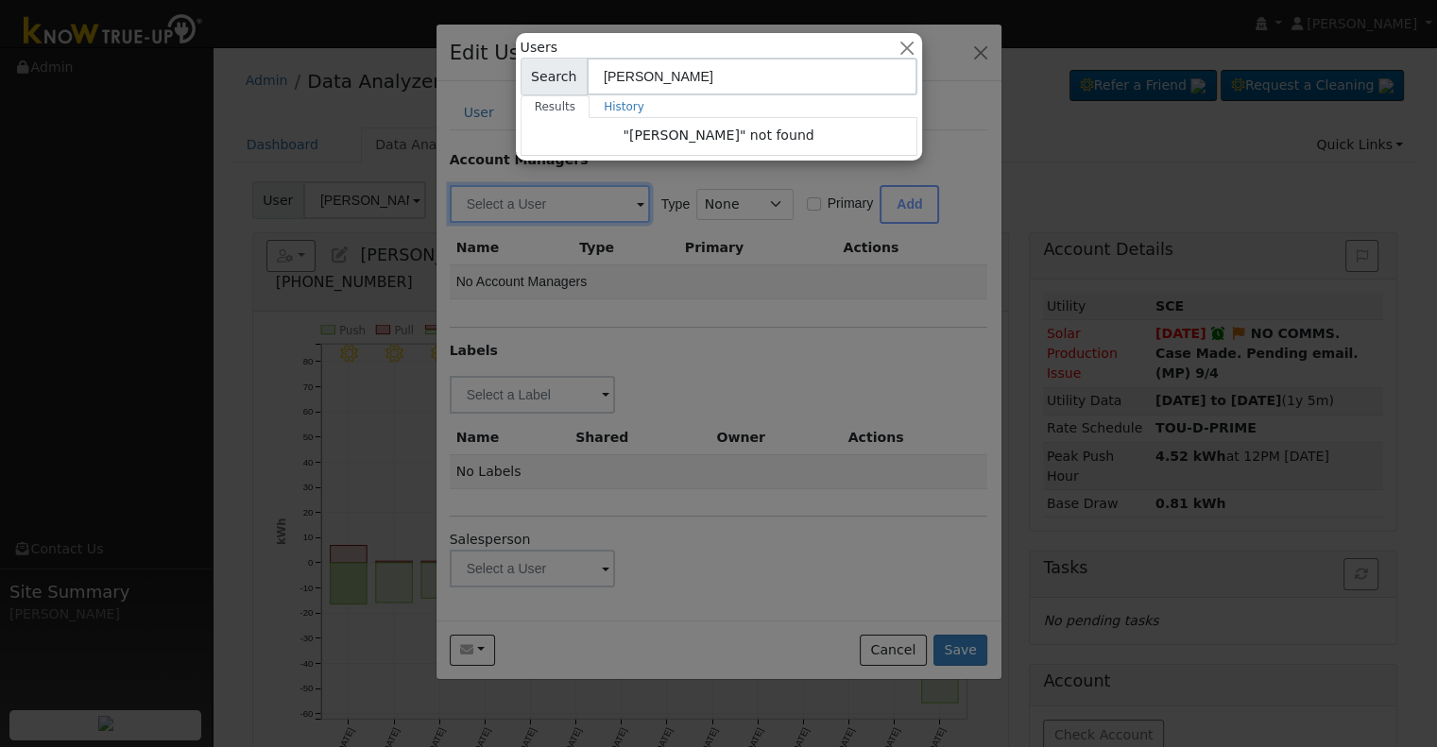
type input "nathan"
drag, startPoint x: 684, startPoint y: 277, endPoint x: 537, endPoint y: 480, distance: 250.9
click at [684, 280] on div at bounding box center [718, 373] width 1437 height 747
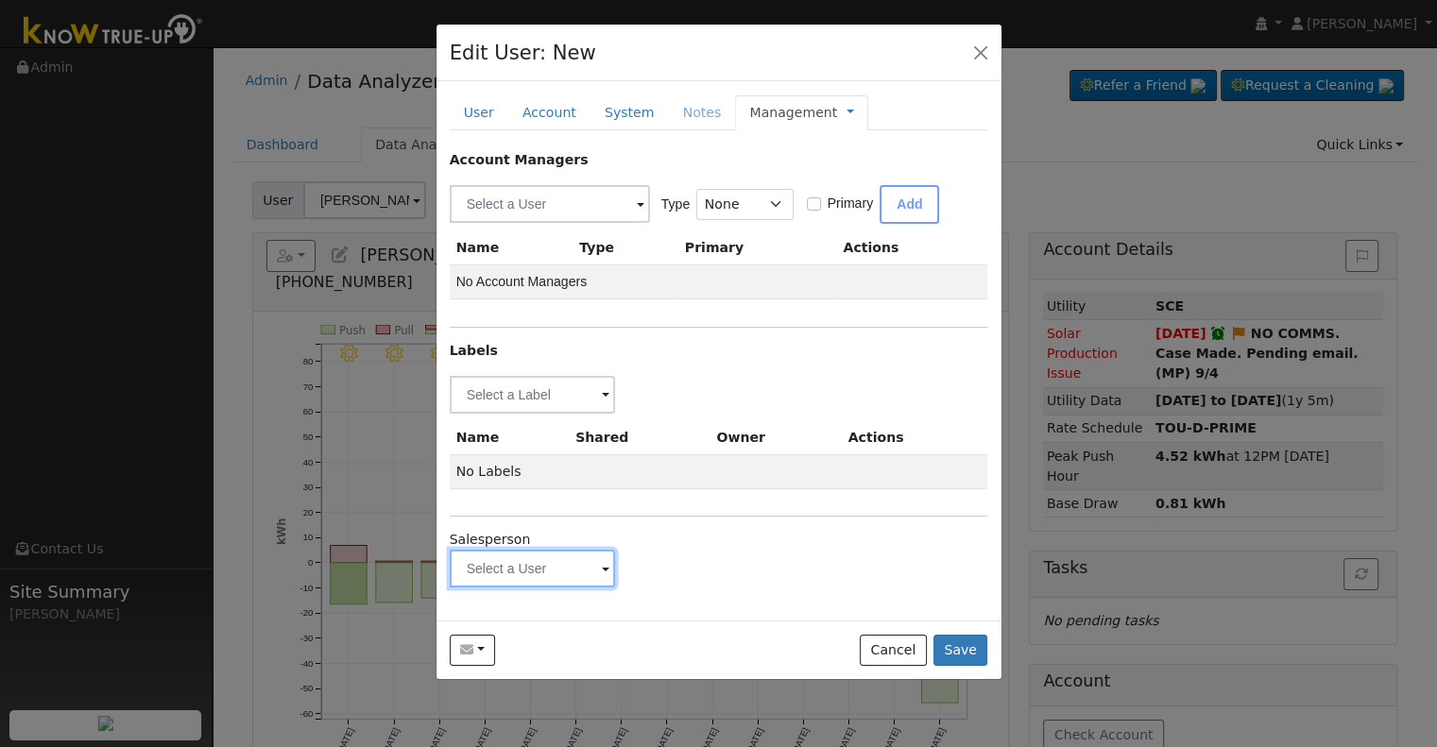
click at [484, 565] on input "text" at bounding box center [533, 569] width 166 height 38
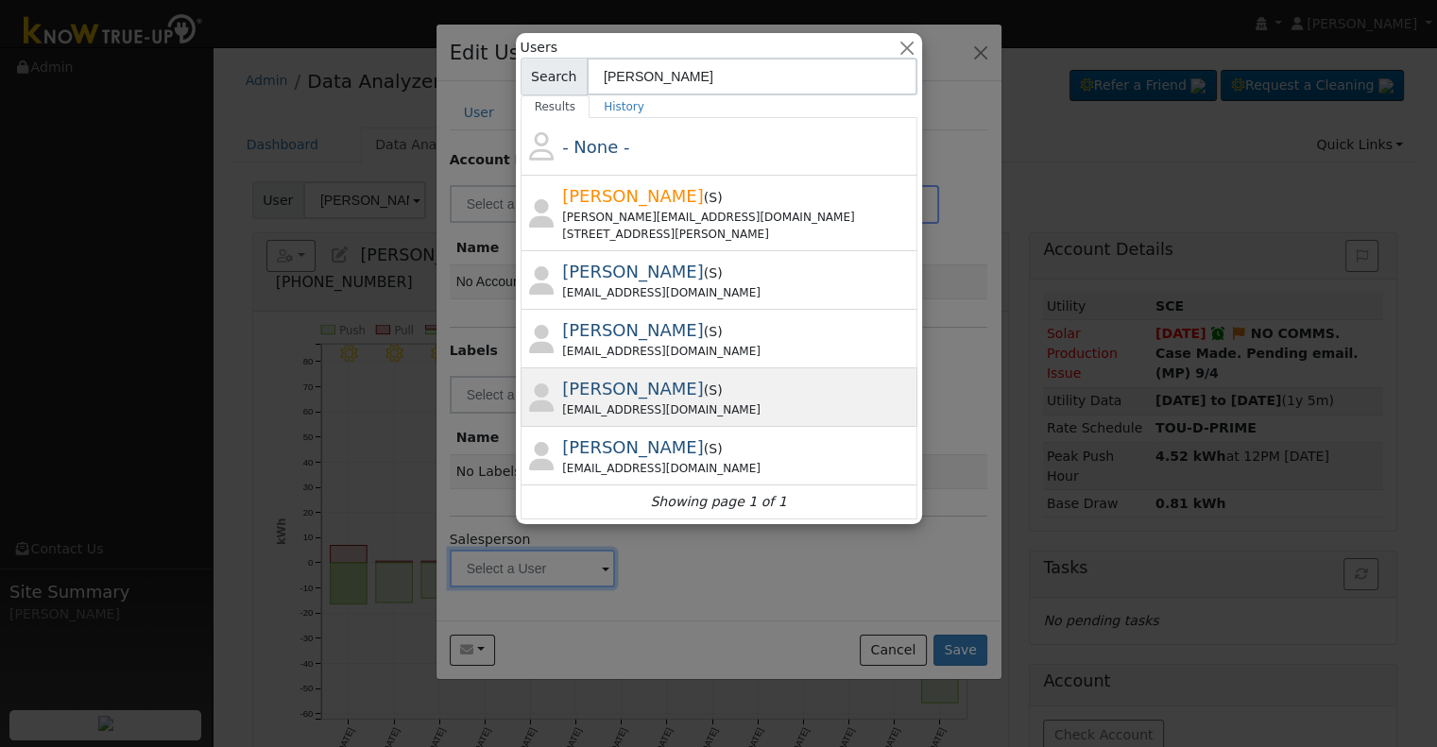
type input "nathan"
click at [719, 396] on div "Nathaniel Ramirez ( S ) nateram15@icloud.com" at bounding box center [737, 397] width 350 height 43
type input "Nathaniel Ramirez"
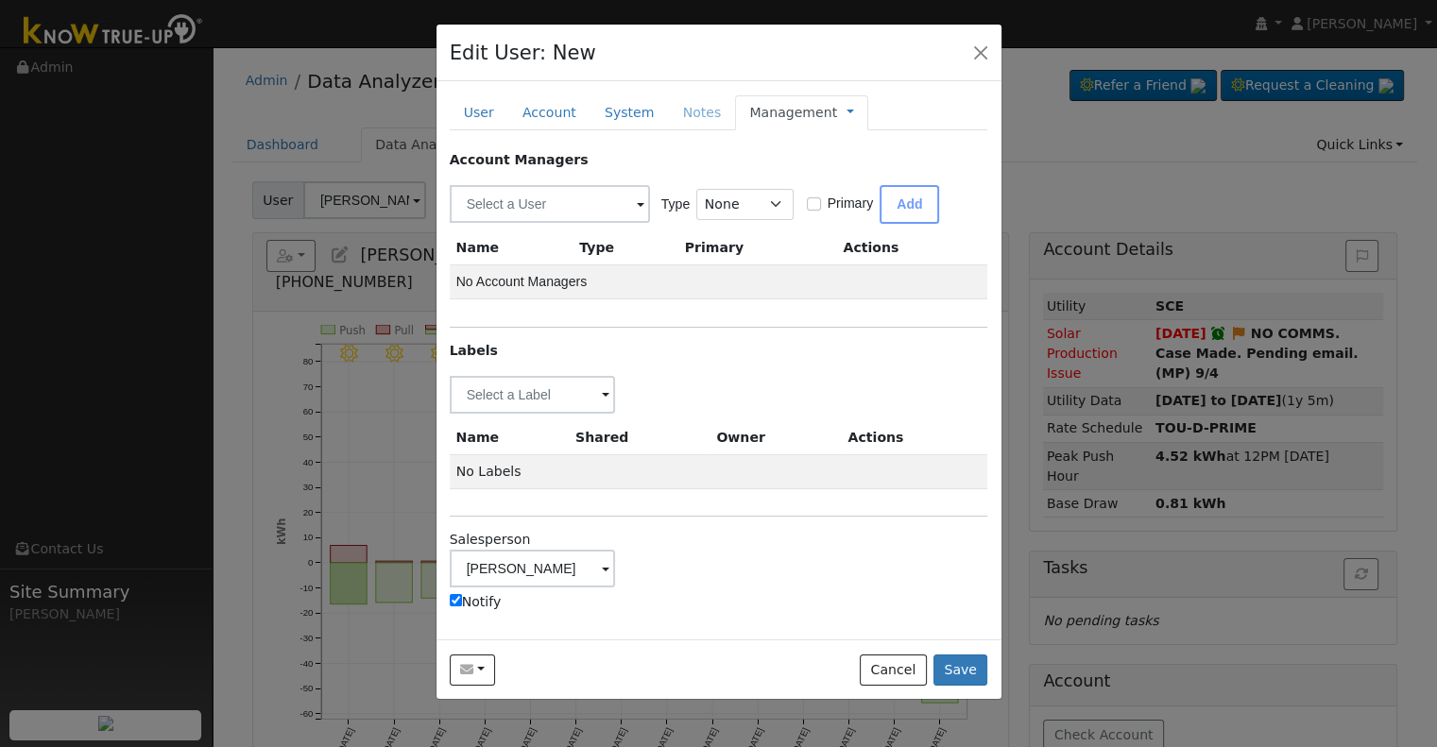
click at [476, 603] on label "Notify" at bounding box center [476, 602] width 52 height 20
click at [462, 603] on input "Notify" at bounding box center [456, 600] width 12 height 12
checkbox input "false"
click at [559, 397] on input "text" at bounding box center [533, 395] width 166 height 38
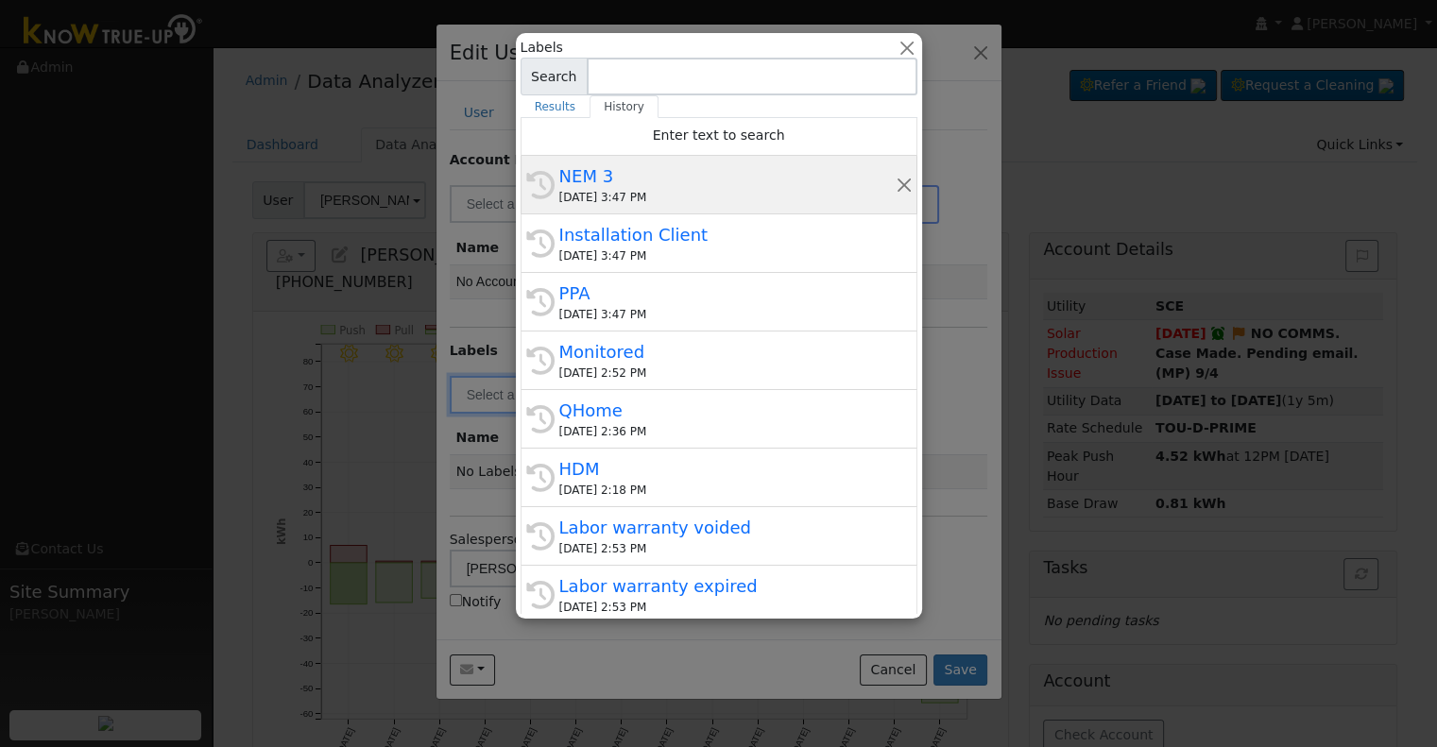
click at [633, 195] on div "09/03/2025 3:47 PM" at bounding box center [727, 197] width 336 height 17
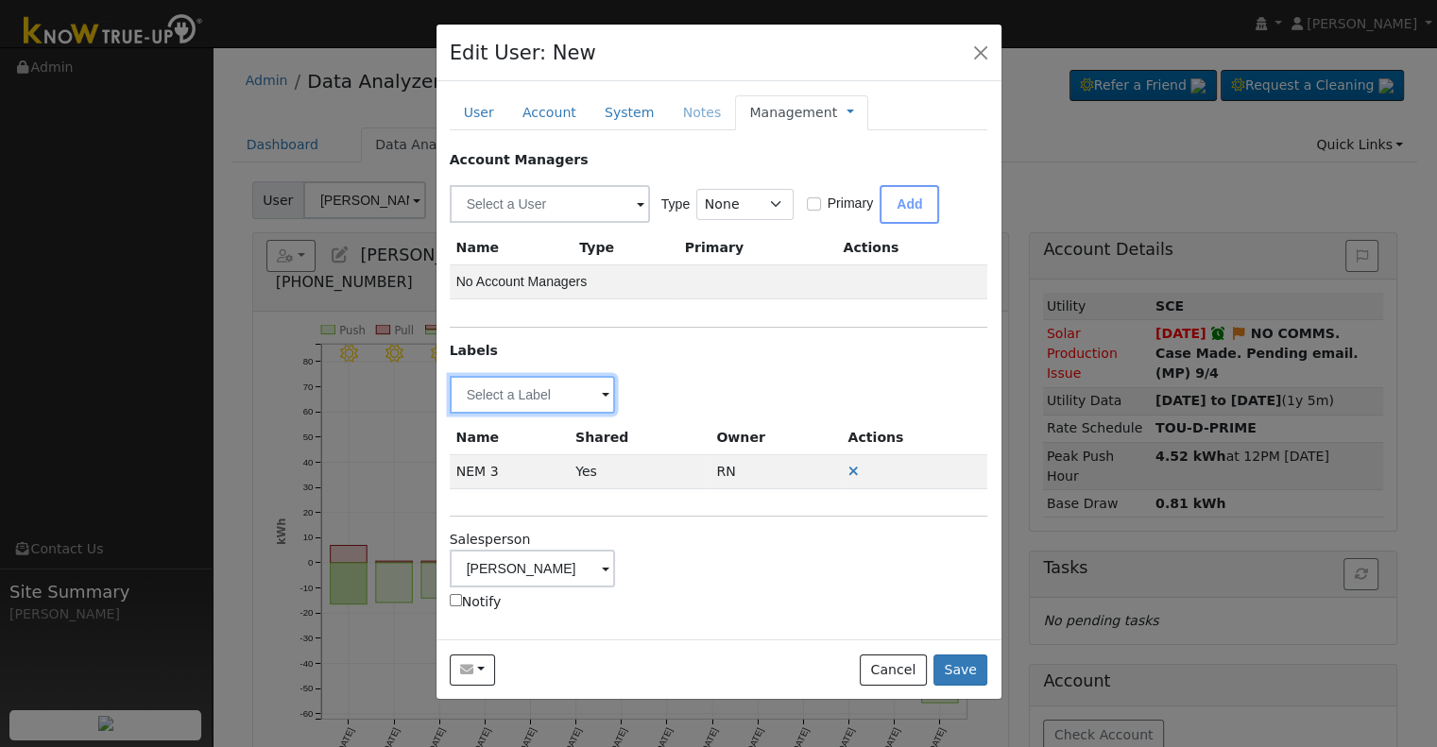
click at [555, 395] on input "text" at bounding box center [533, 395] width 166 height 38
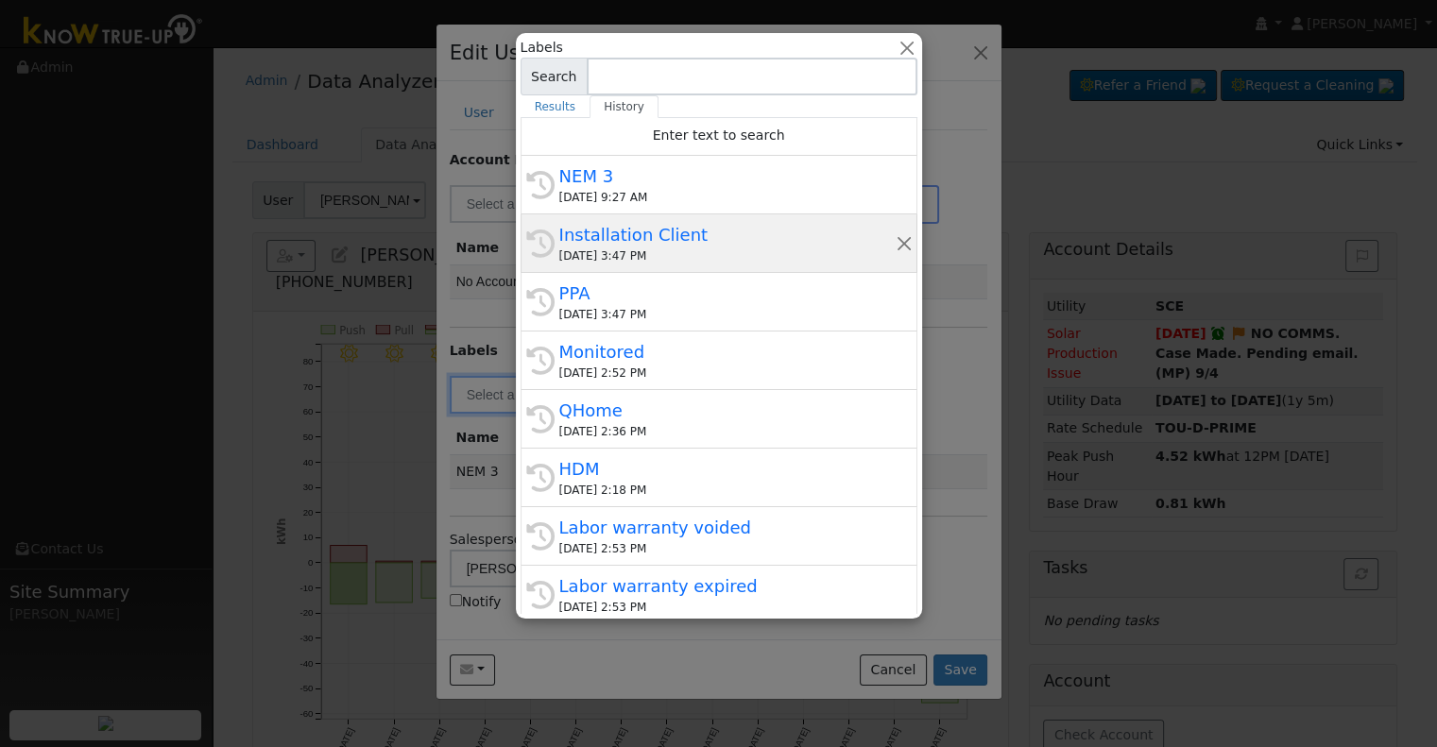
click at [627, 239] on div "Installation Client" at bounding box center [727, 235] width 336 height 26
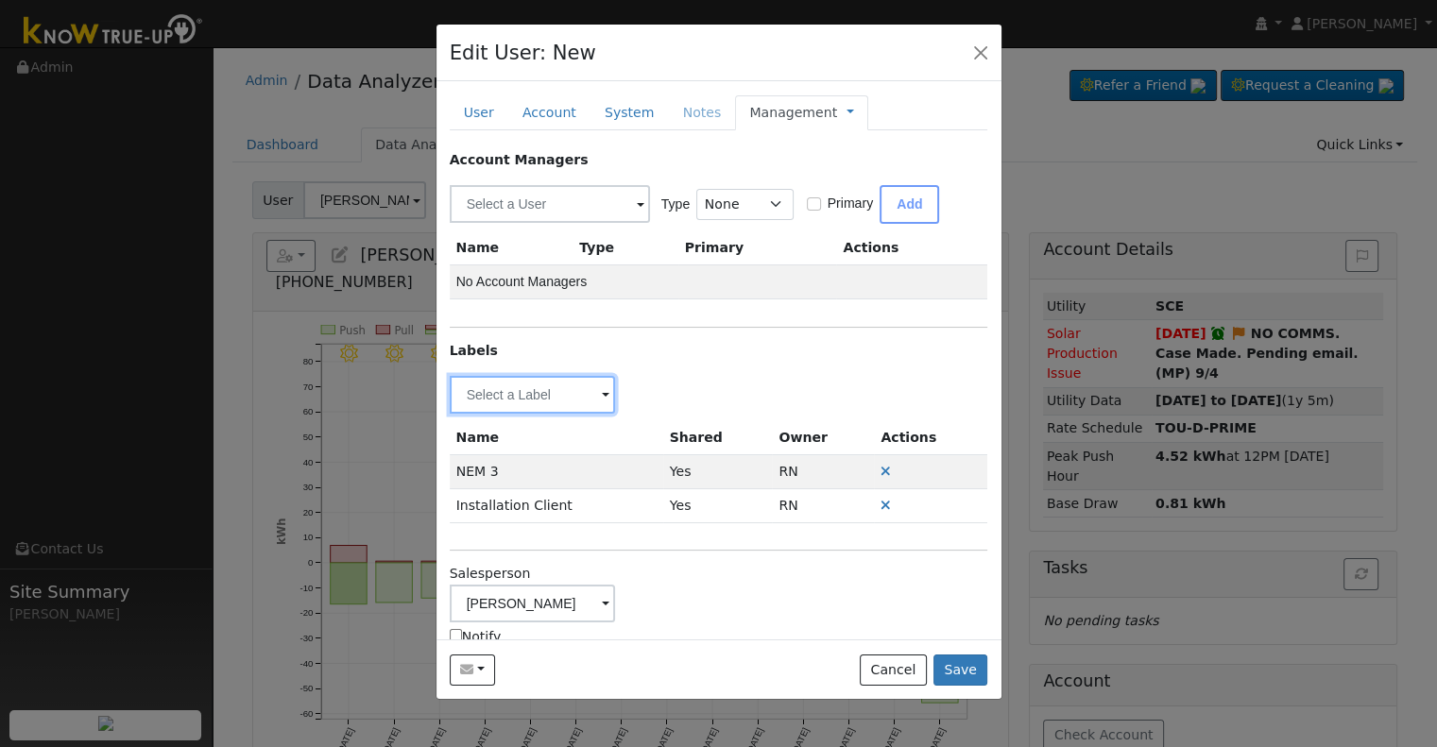
click at [506, 386] on input "text" at bounding box center [533, 395] width 166 height 38
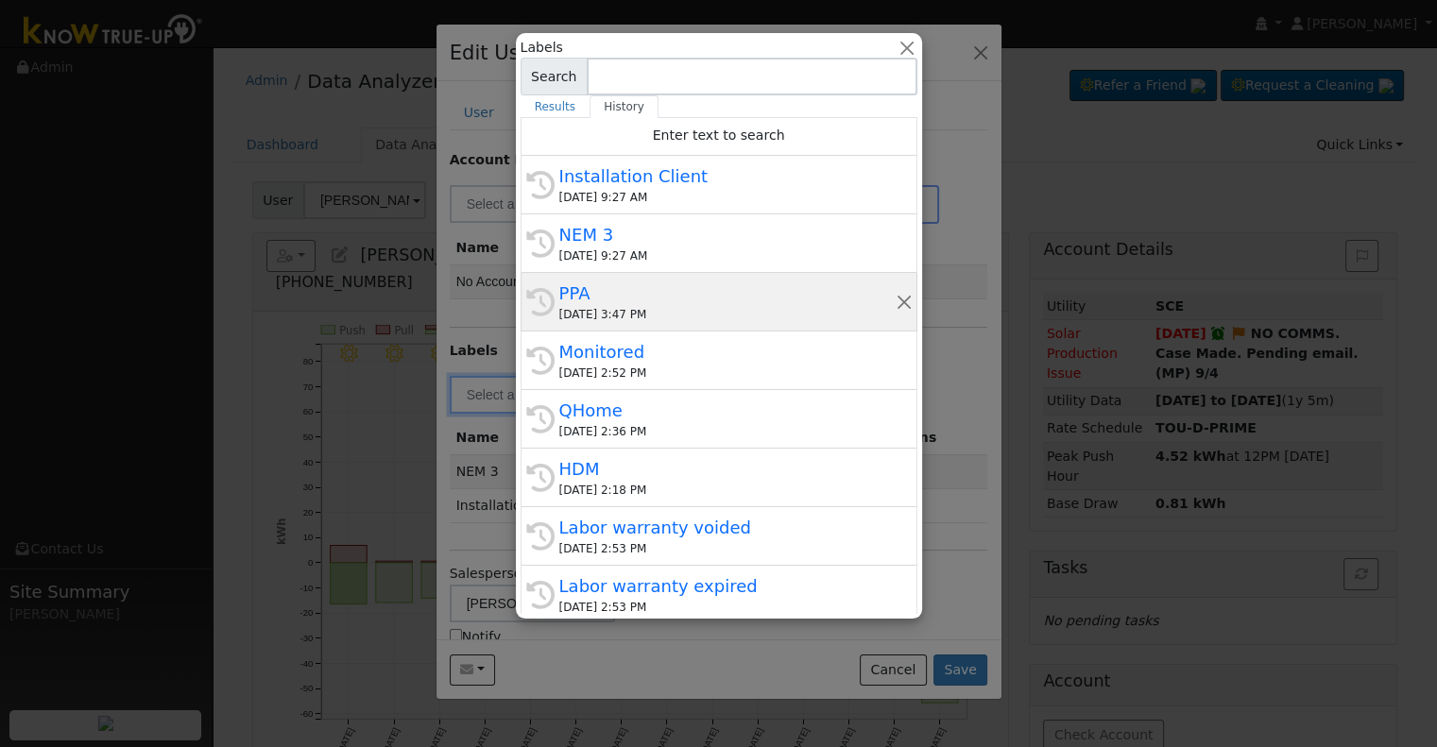
drag, startPoint x: 671, startPoint y: 301, endPoint x: 573, endPoint y: 349, distance: 108.1
click at [671, 301] on div "PPA" at bounding box center [727, 294] width 336 height 26
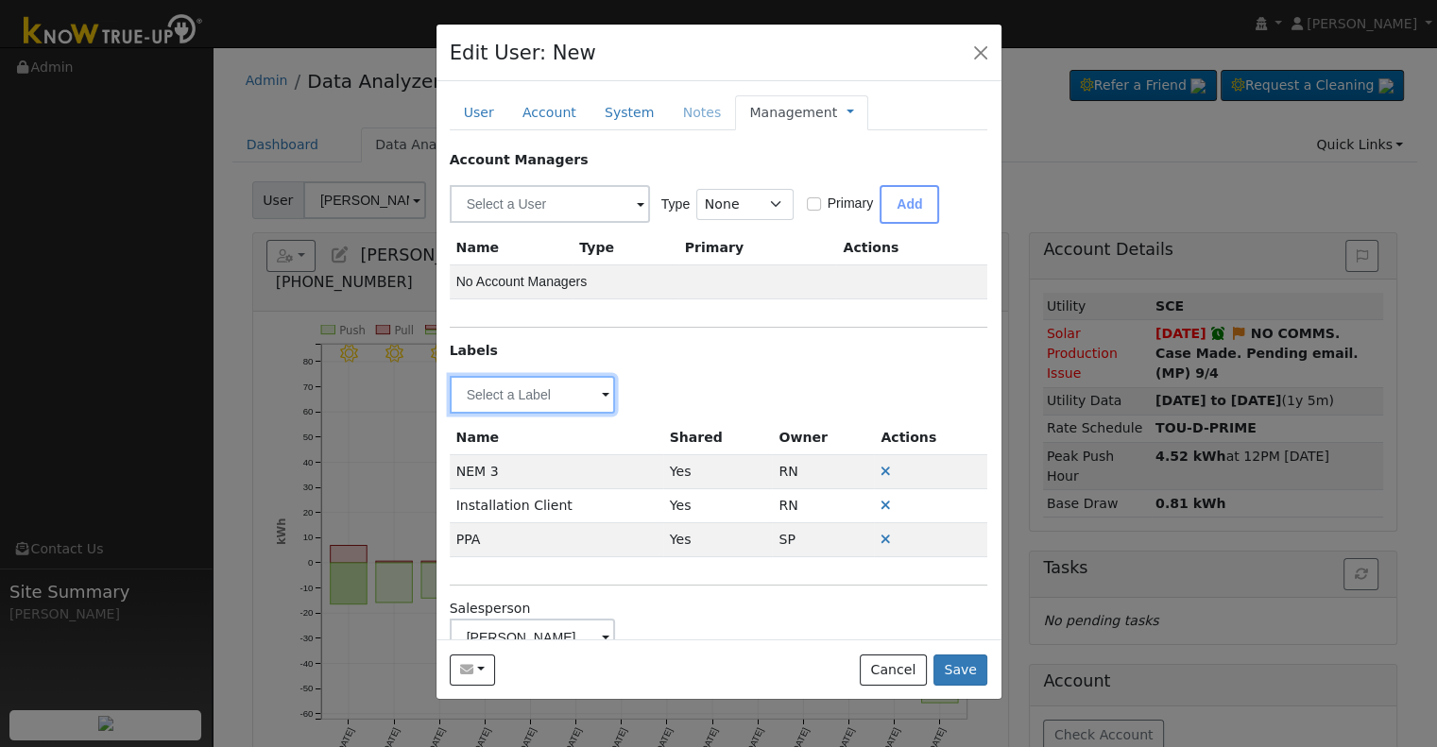
click at [493, 395] on input "text" at bounding box center [533, 395] width 166 height 38
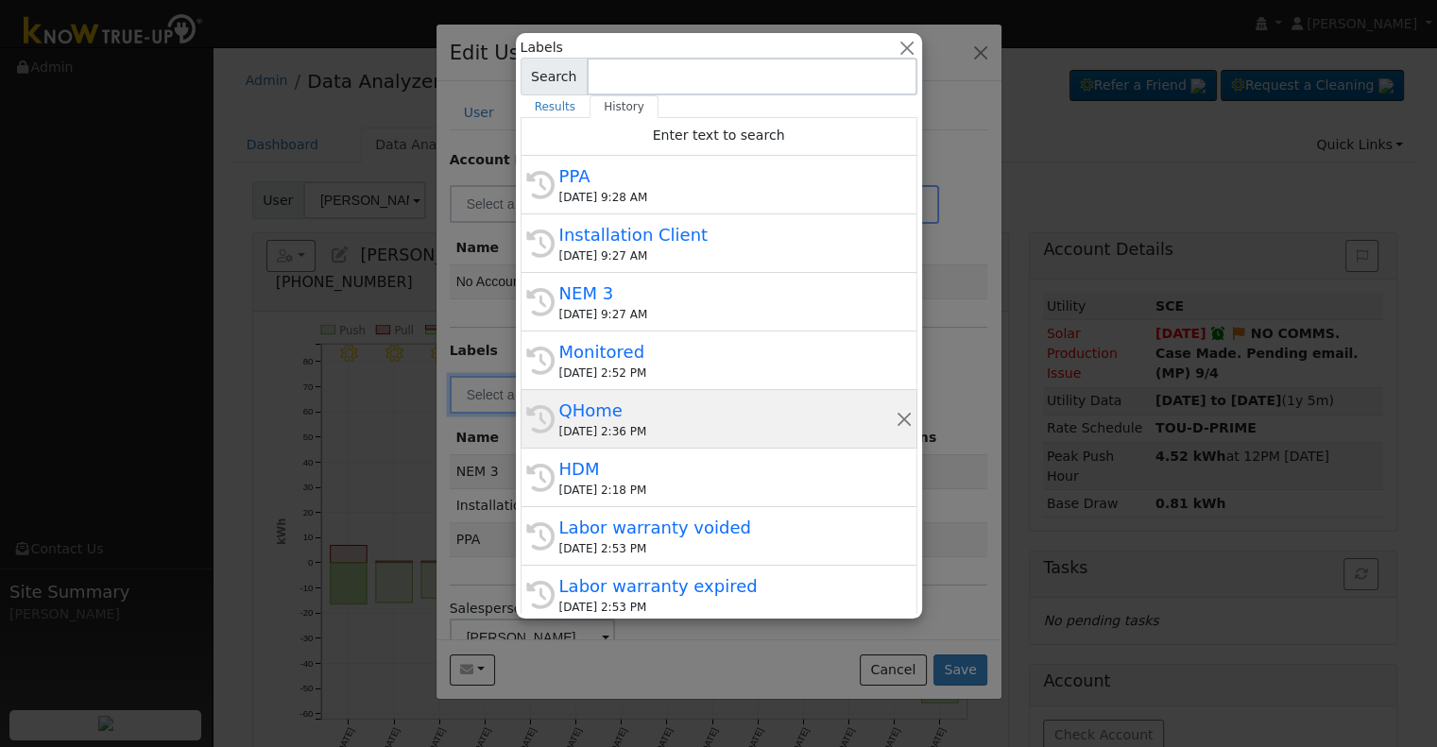
click at [650, 413] on div "QHome" at bounding box center [727, 411] width 336 height 26
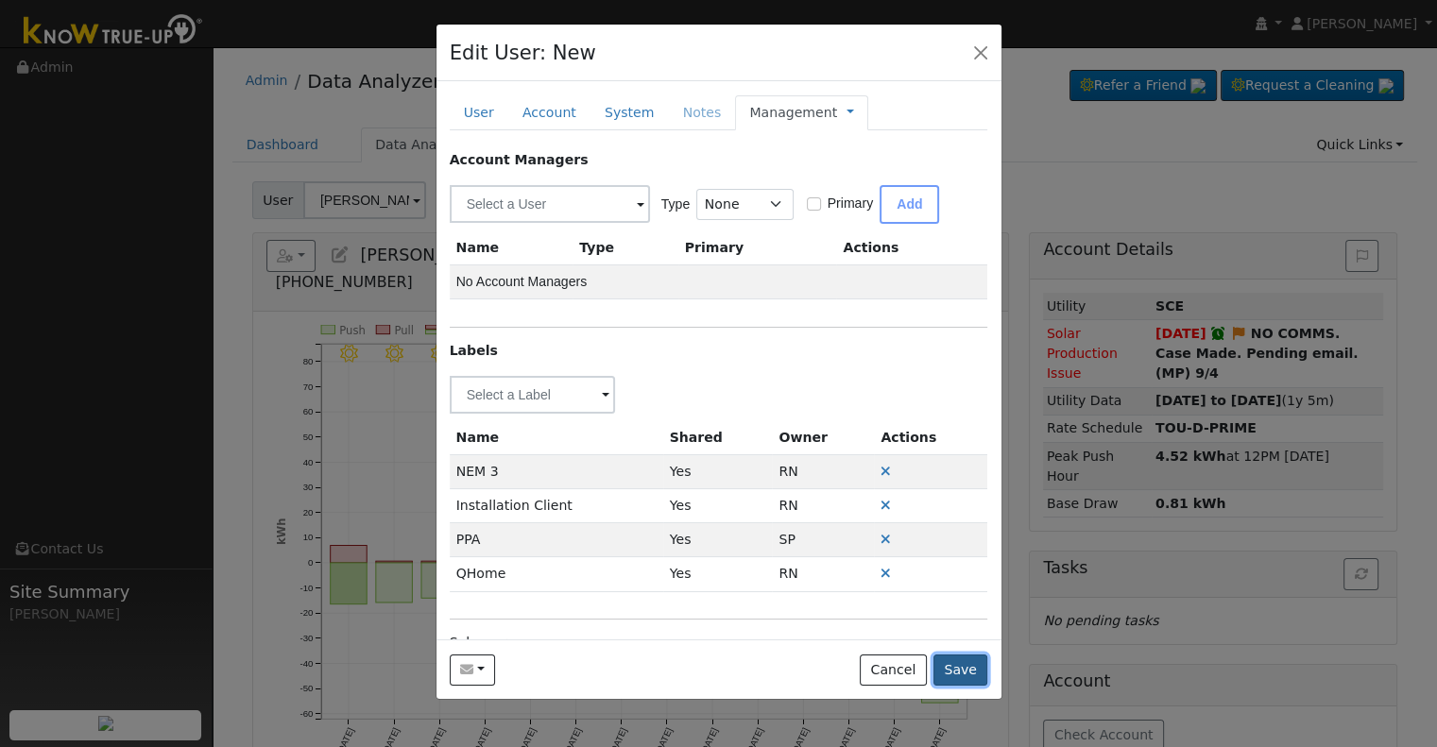
click at [965, 664] on button "Save" at bounding box center [960, 671] width 55 height 32
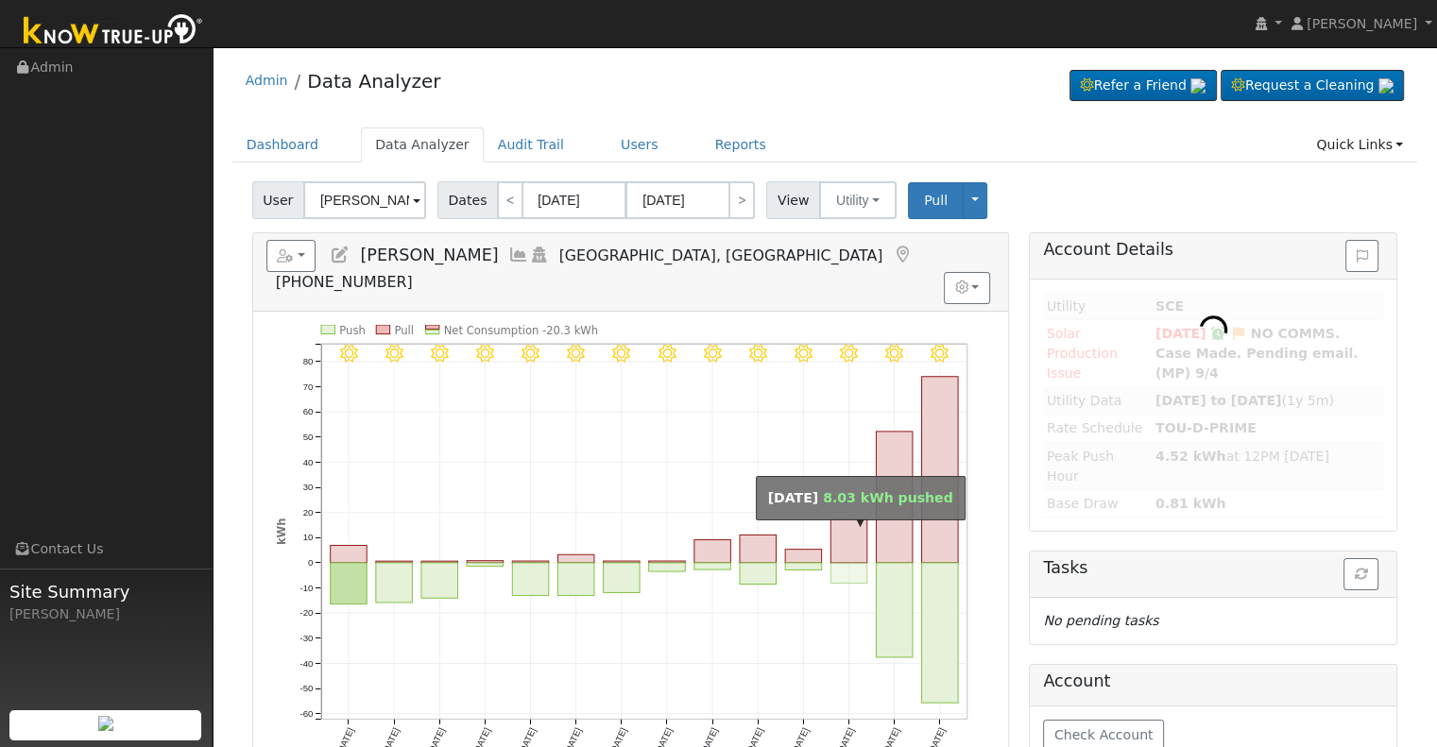
type input "William Graham"
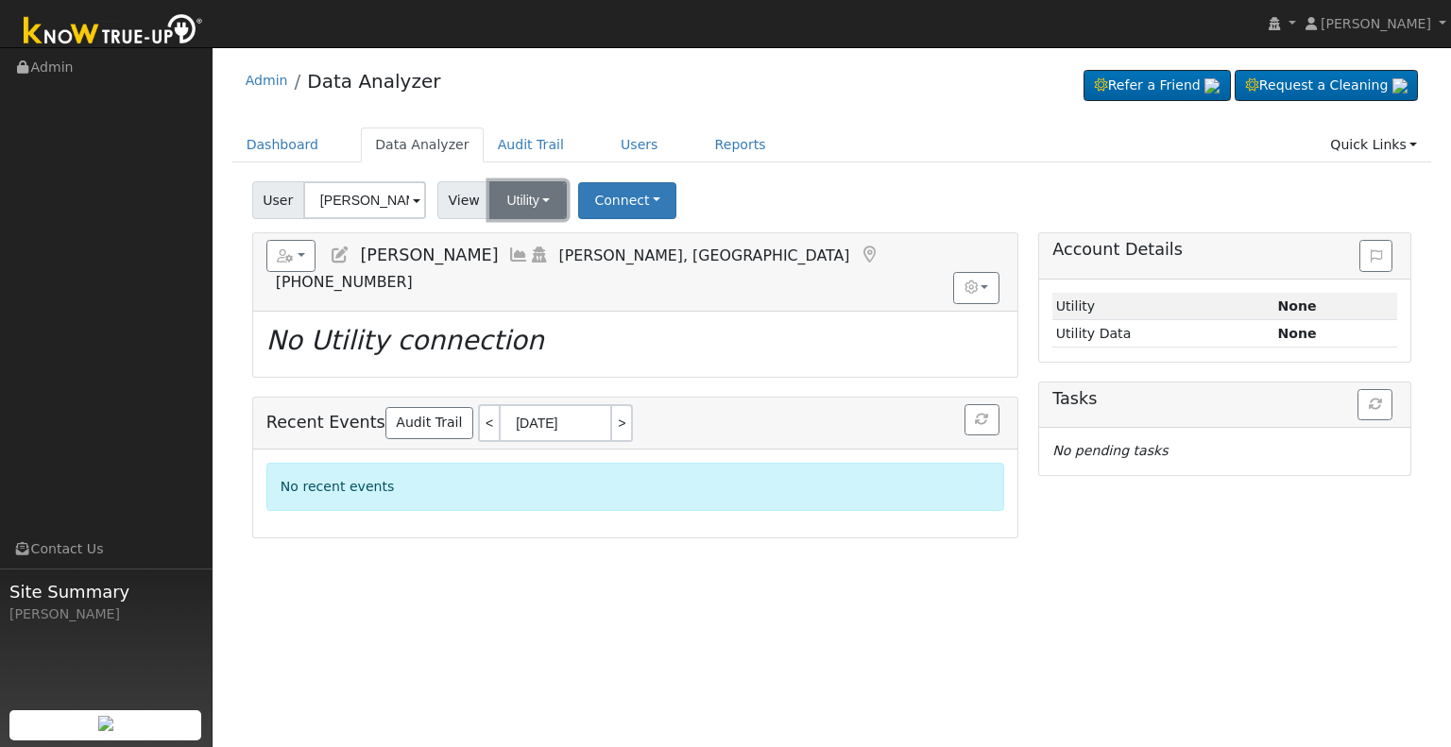
click at [534, 198] on button "Utility" at bounding box center [527, 200] width 77 height 38
click at [532, 264] on link "Solar" at bounding box center [551, 269] width 131 height 26
click at [530, 199] on button "Solar" at bounding box center [527, 200] width 76 height 38
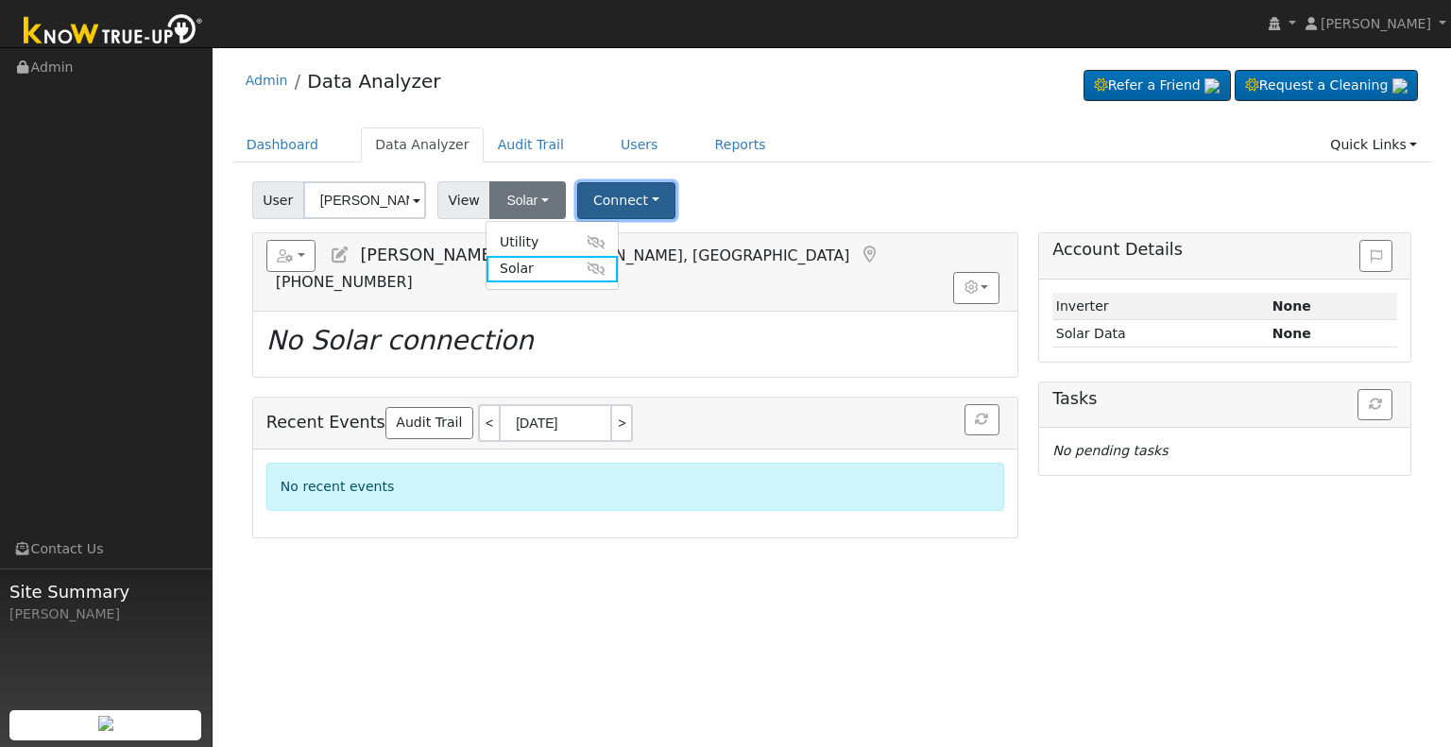
click at [610, 199] on button "Connect" at bounding box center [626, 200] width 98 height 37
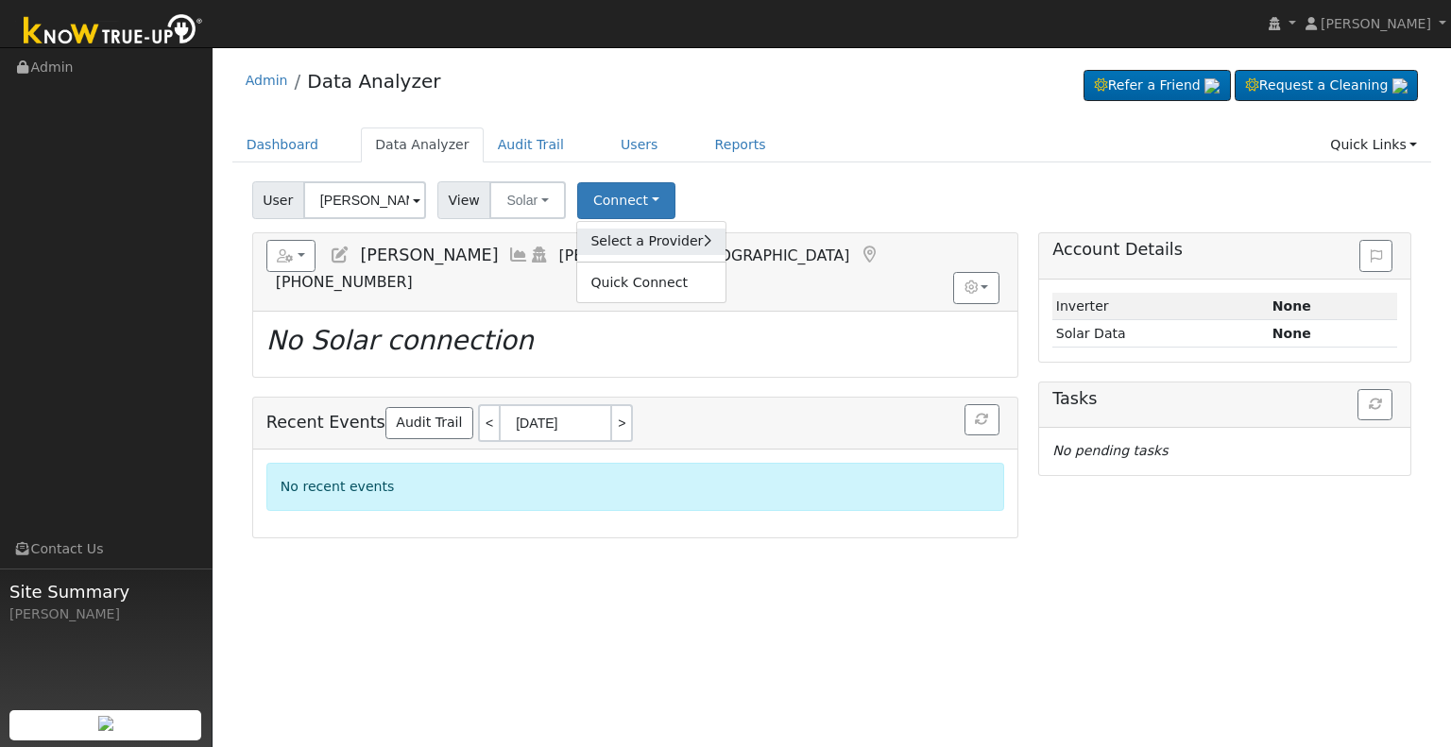
click at [617, 247] on link "Select a Provider" at bounding box center [650, 242] width 147 height 26
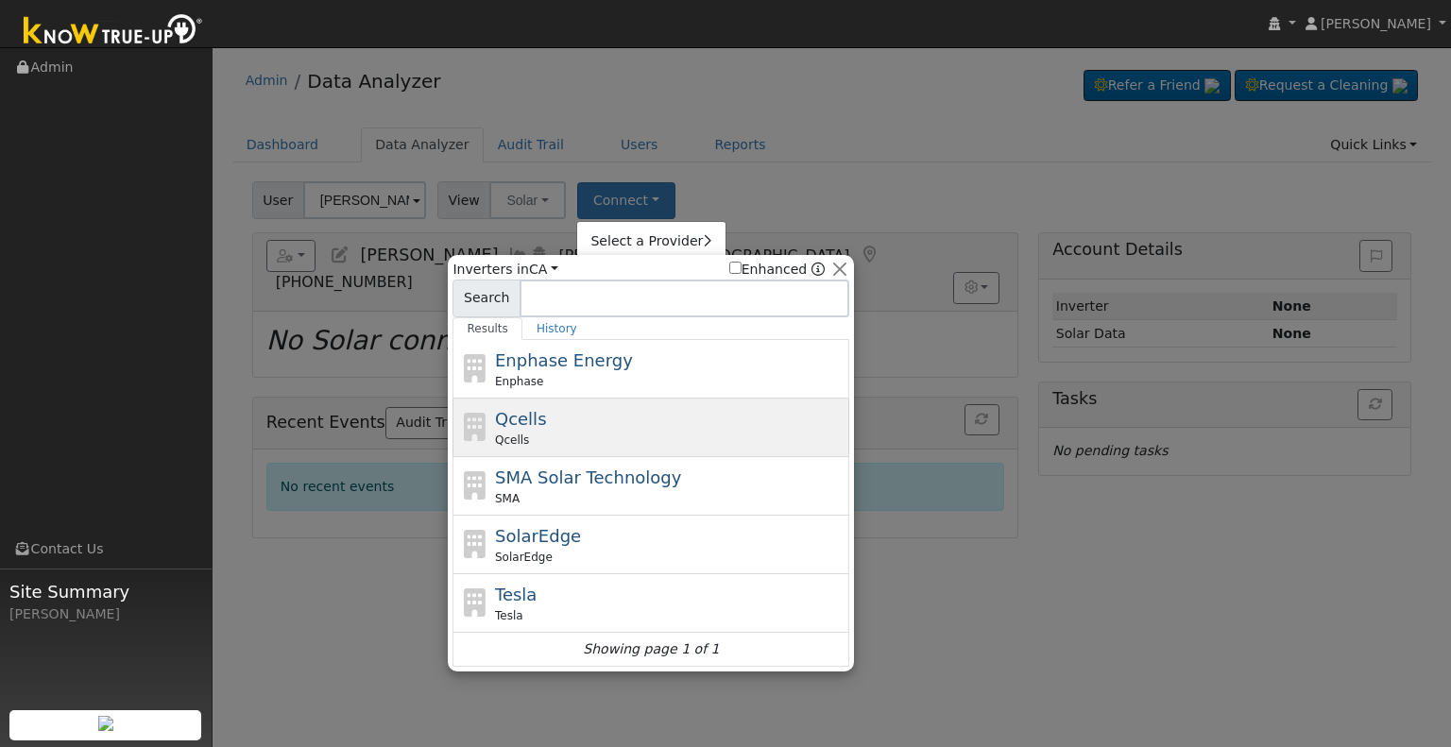
click at [558, 426] on div "Qcells Qcells" at bounding box center [670, 427] width 350 height 43
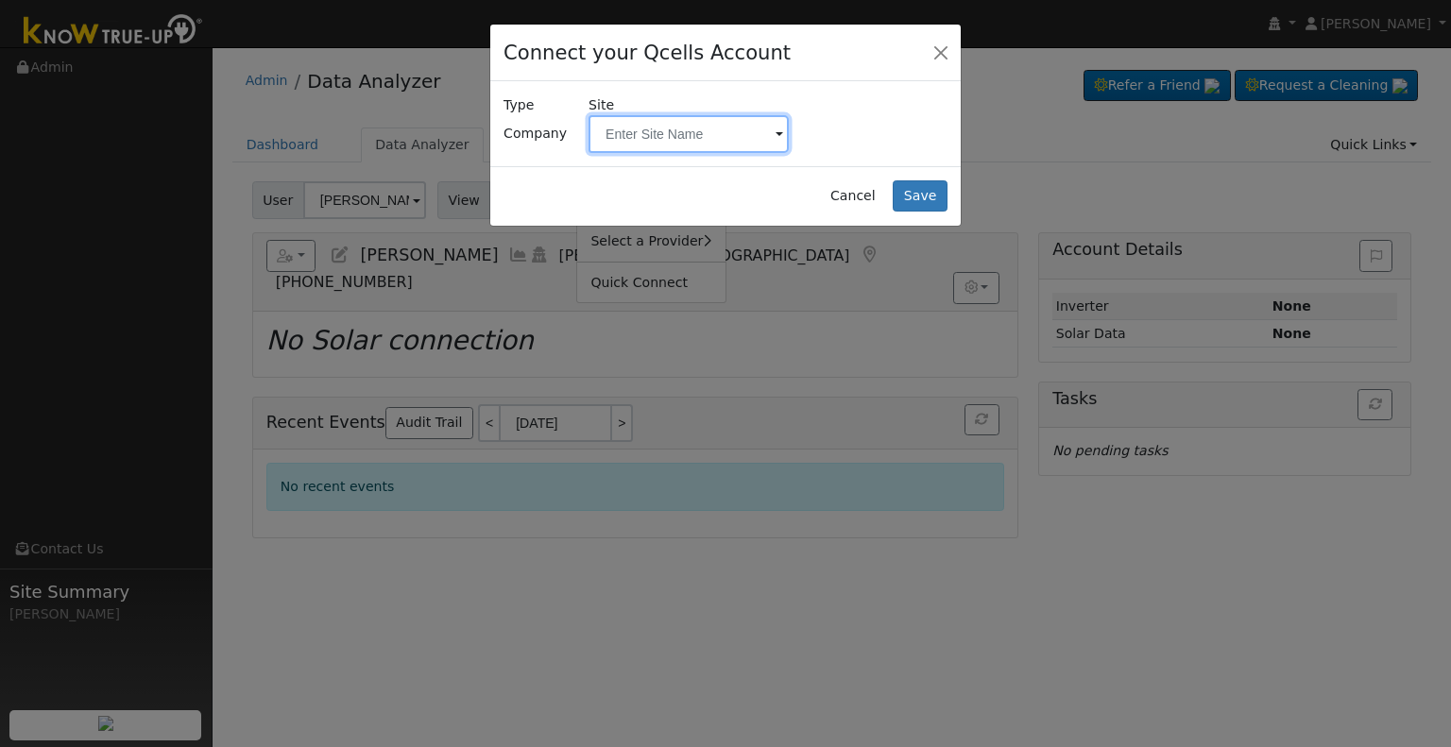
click at [662, 138] on input "text" at bounding box center [688, 134] width 200 height 38
paste input "Graham, William"
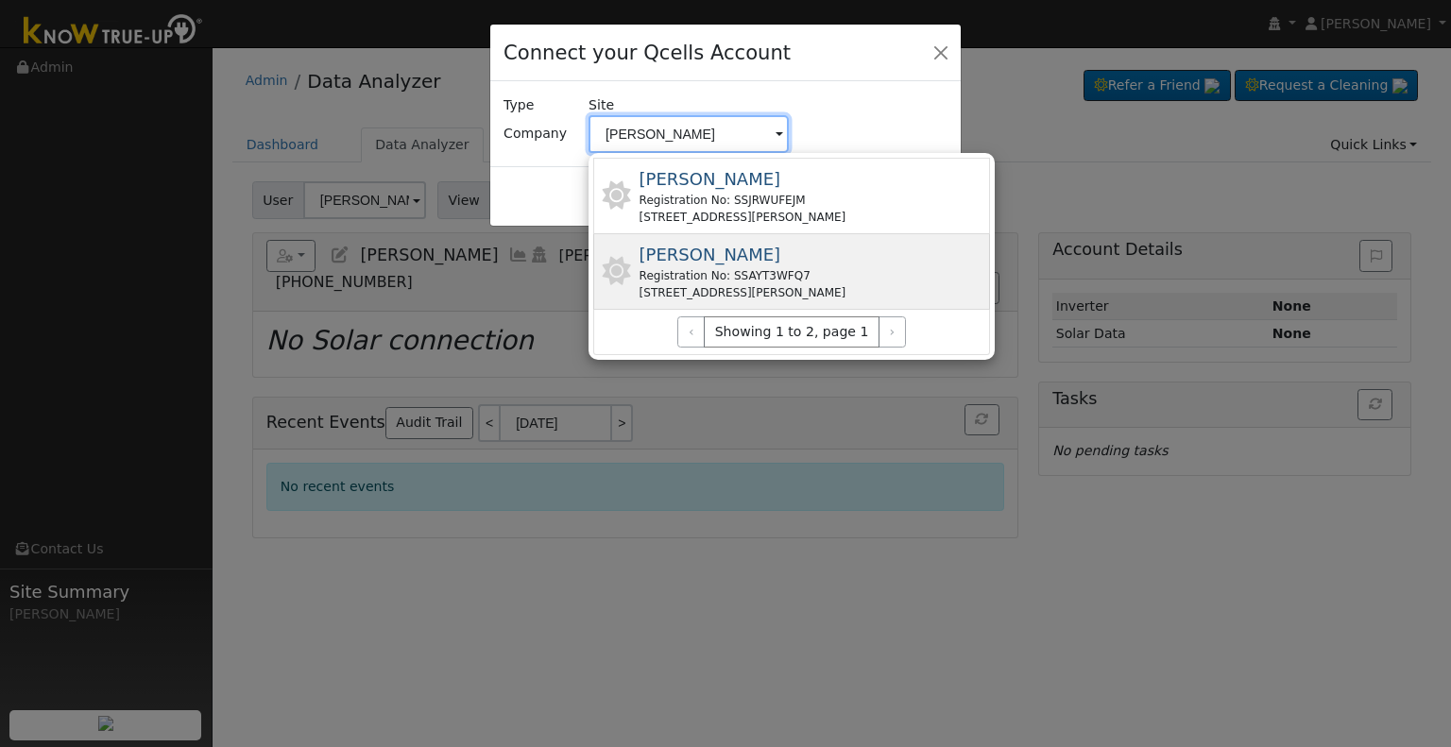
type input "Graham, William"
click at [812, 253] on div "Graham, William Registration No: SSAYT3WFQ7 17144 N Waldby Ave, Friant, CA 9362…" at bounding box center [742, 272] width 207 height 60
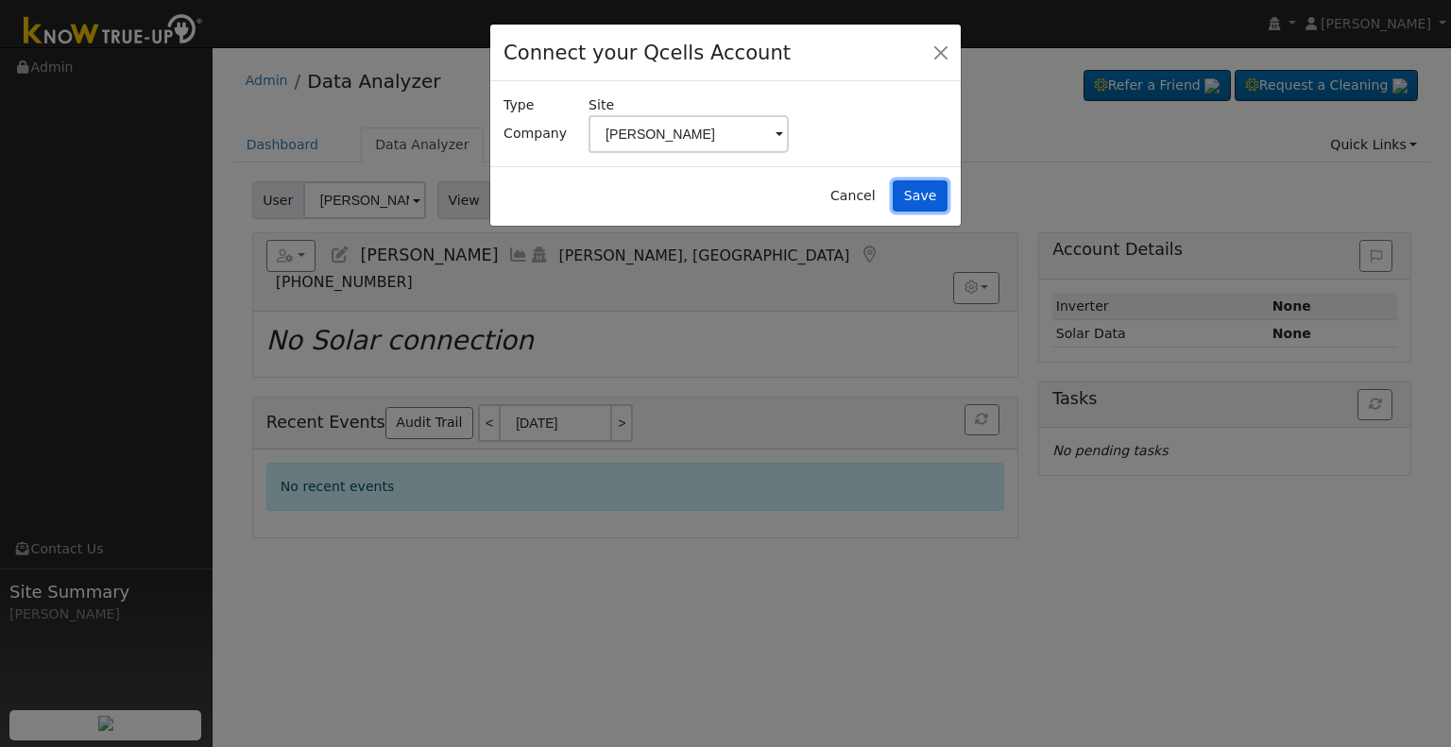
click at [911, 196] on button "Save" at bounding box center [920, 196] width 55 height 32
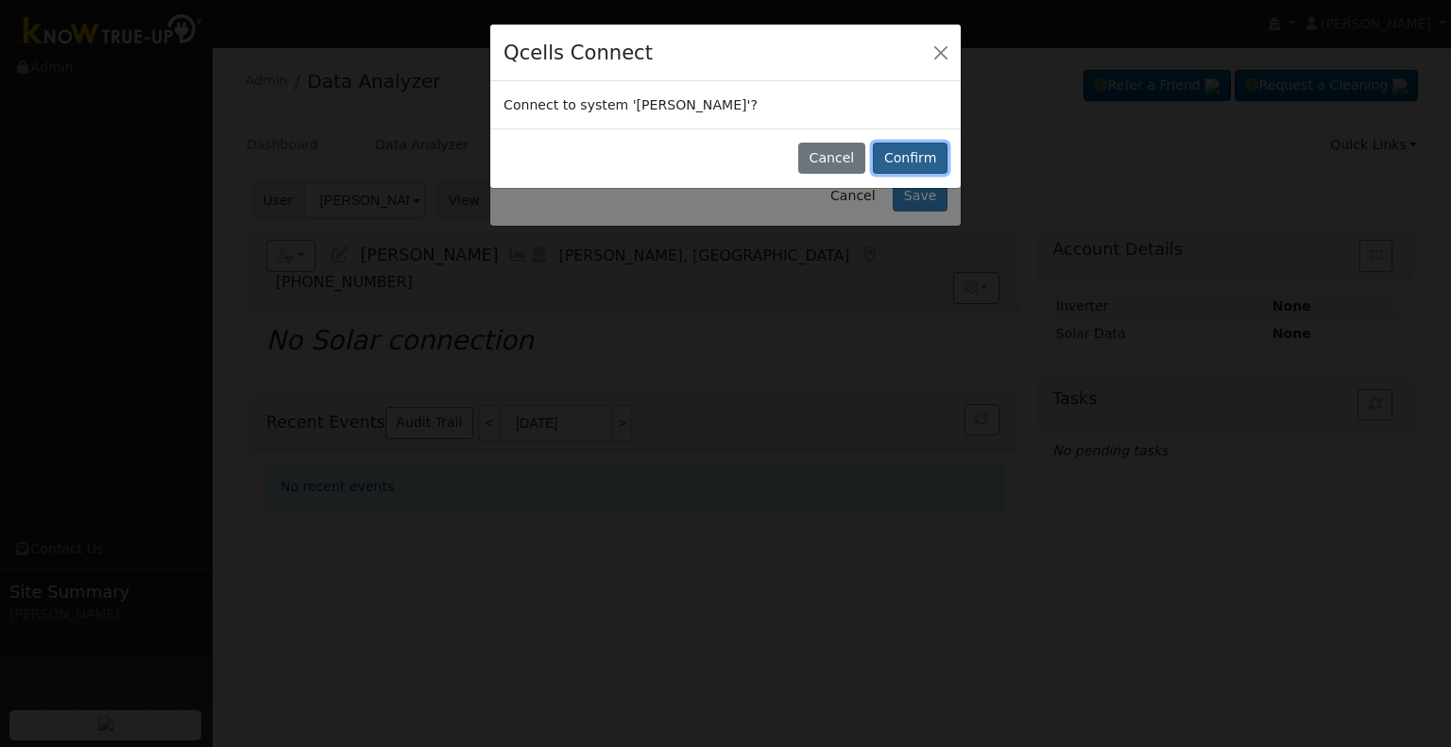
click at [921, 149] on button "Confirm" at bounding box center [910, 159] width 75 height 32
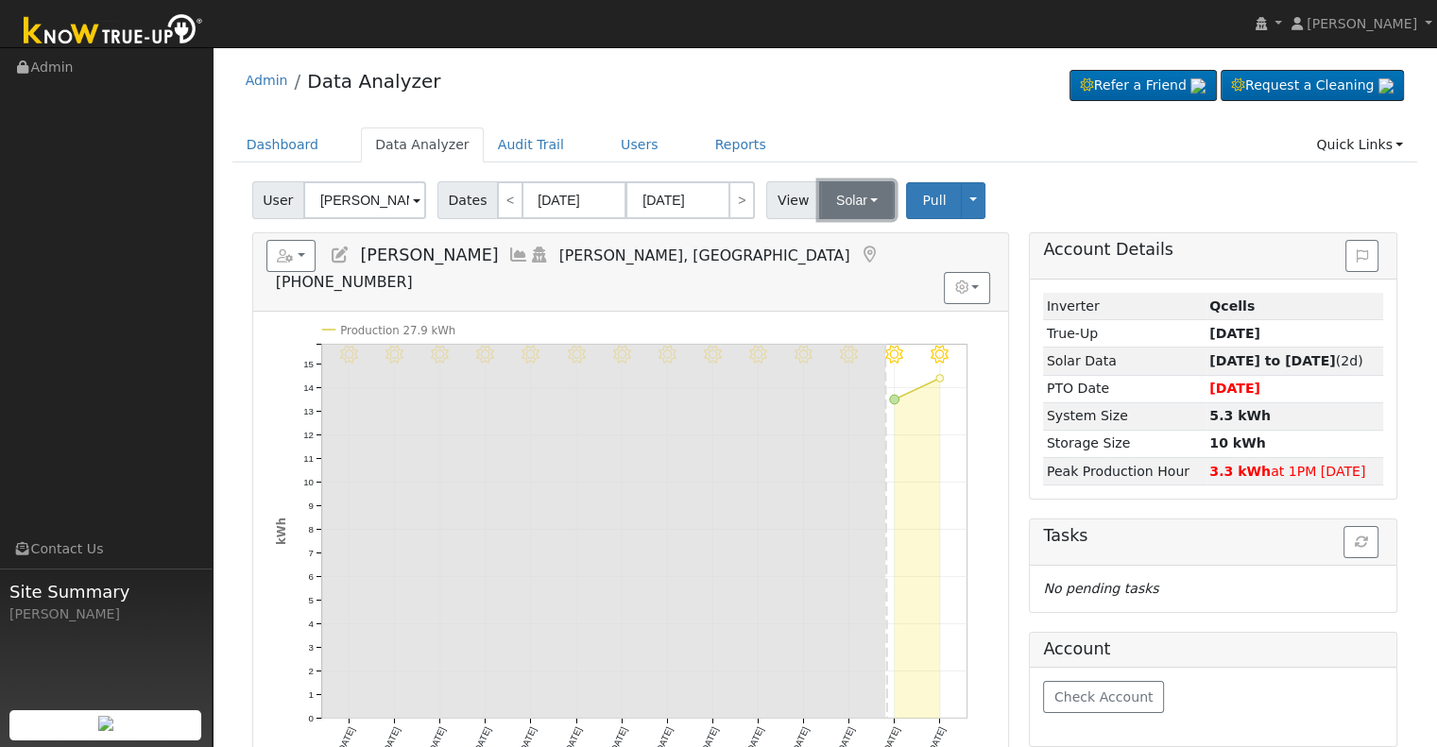
click at [844, 203] on button "Solar" at bounding box center [857, 200] width 76 height 38
click at [839, 246] on link "Utility" at bounding box center [880, 242] width 131 height 26
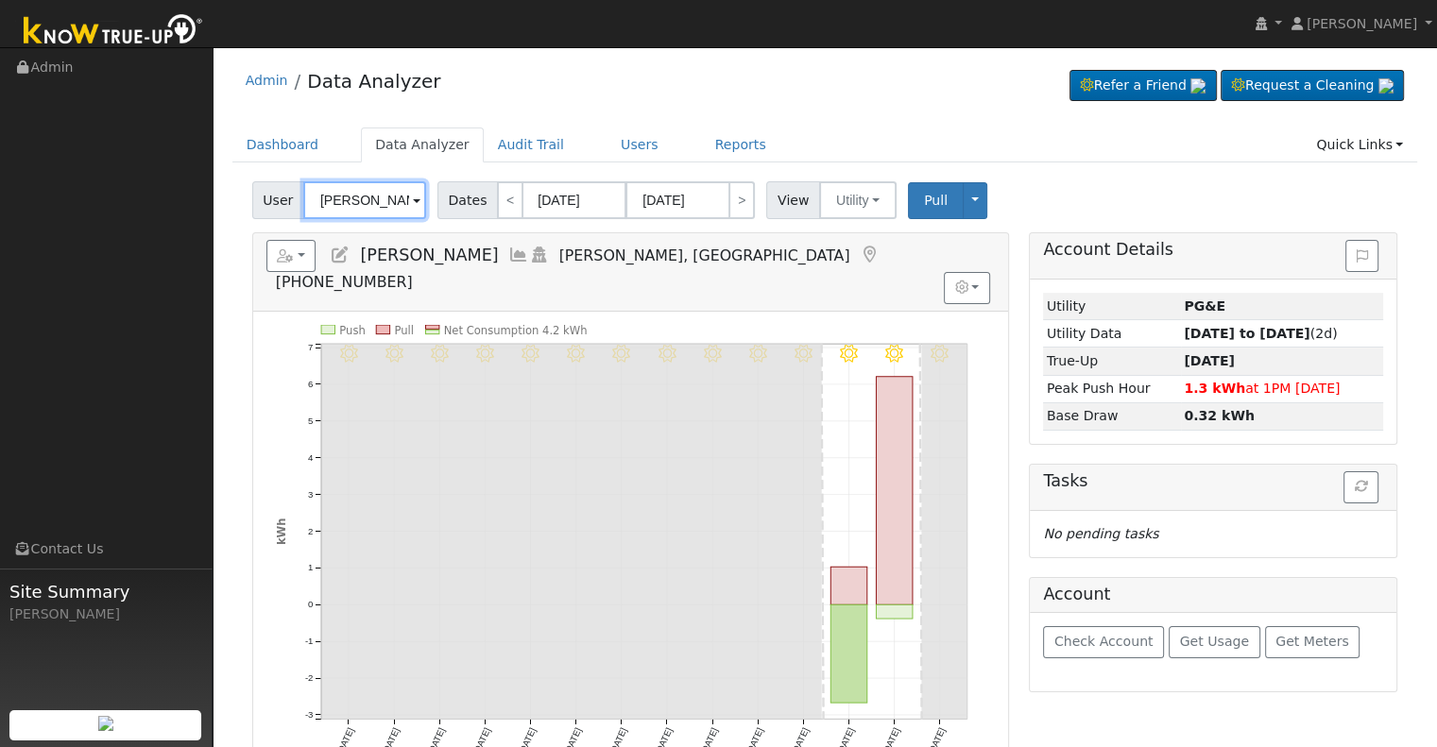
click at [383, 192] on input "[PERSON_NAME]" at bounding box center [364, 200] width 123 height 38
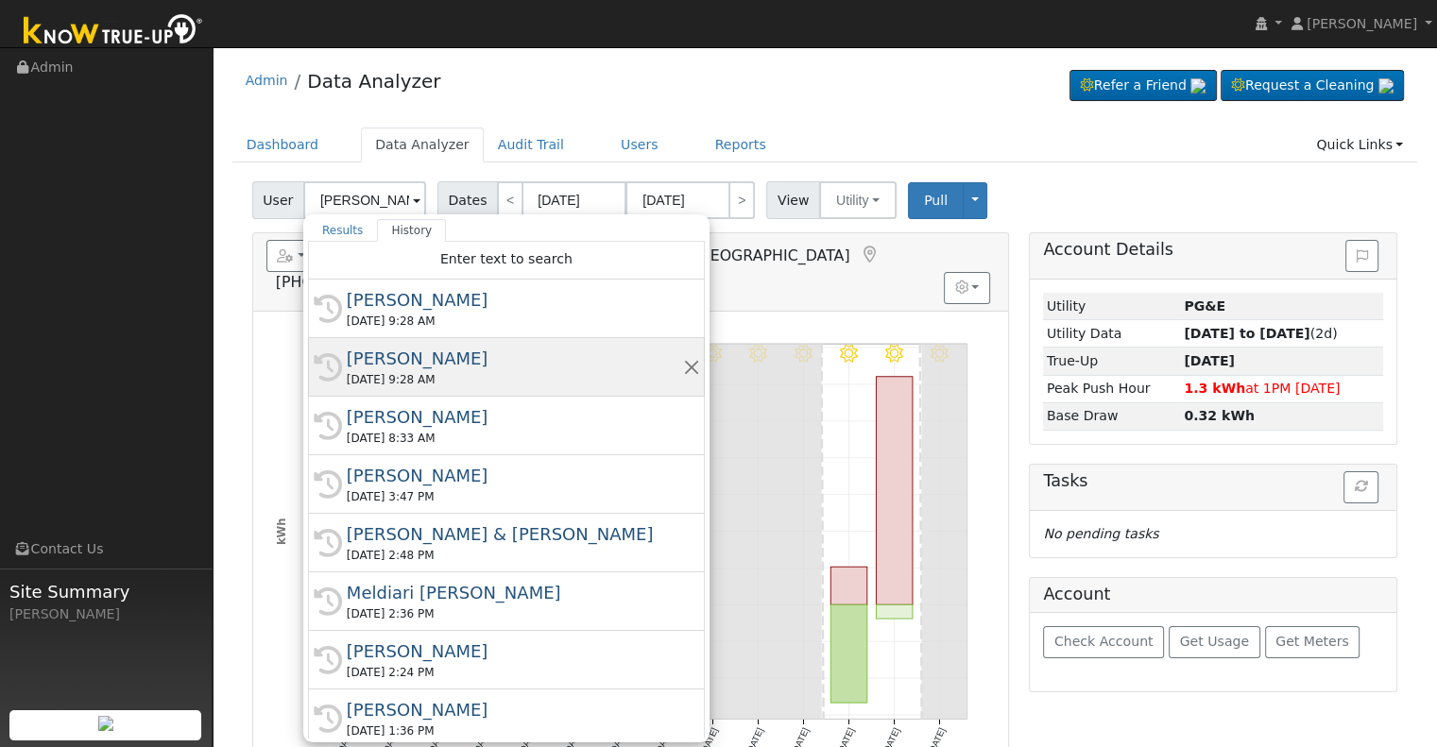
click at [412, 359] on div "[PERSON_NAME]" at bounding box center [515, 359] width 336 height 26
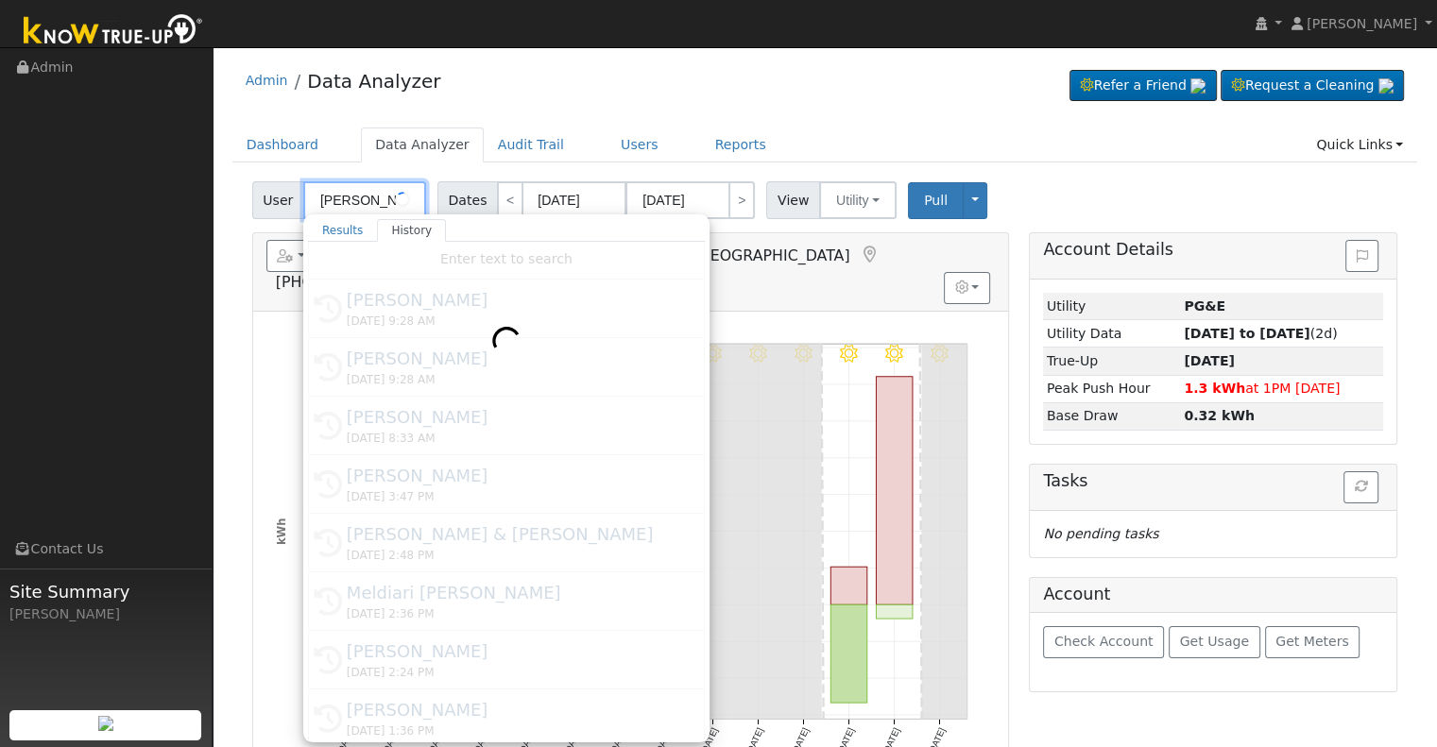
type input "[PERSON_NAME]"
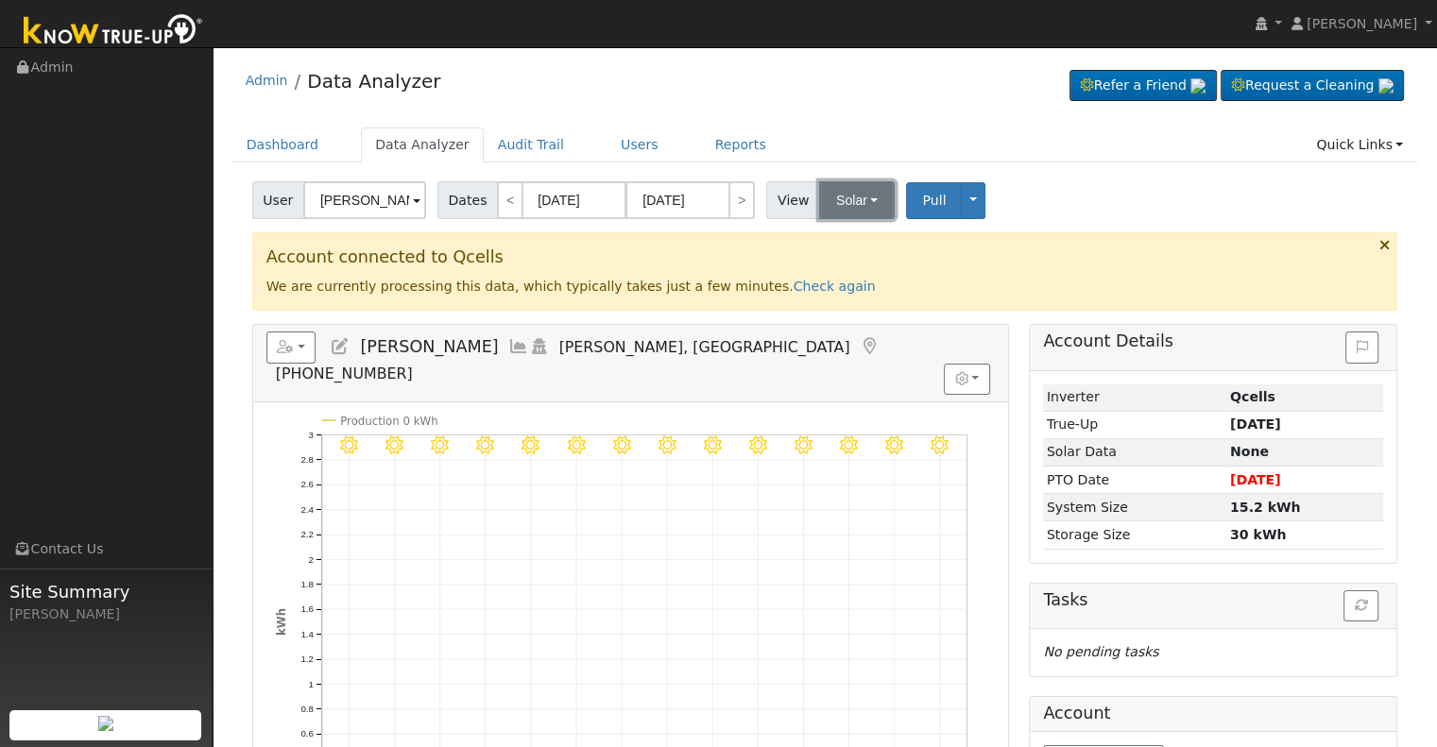
click at [859, 198] on button "Solar" at bounding box center [857, 200] width 76 height 38
click at [852, 237] on link "Utility" at bounding box center [880, 242] width 131 height 26
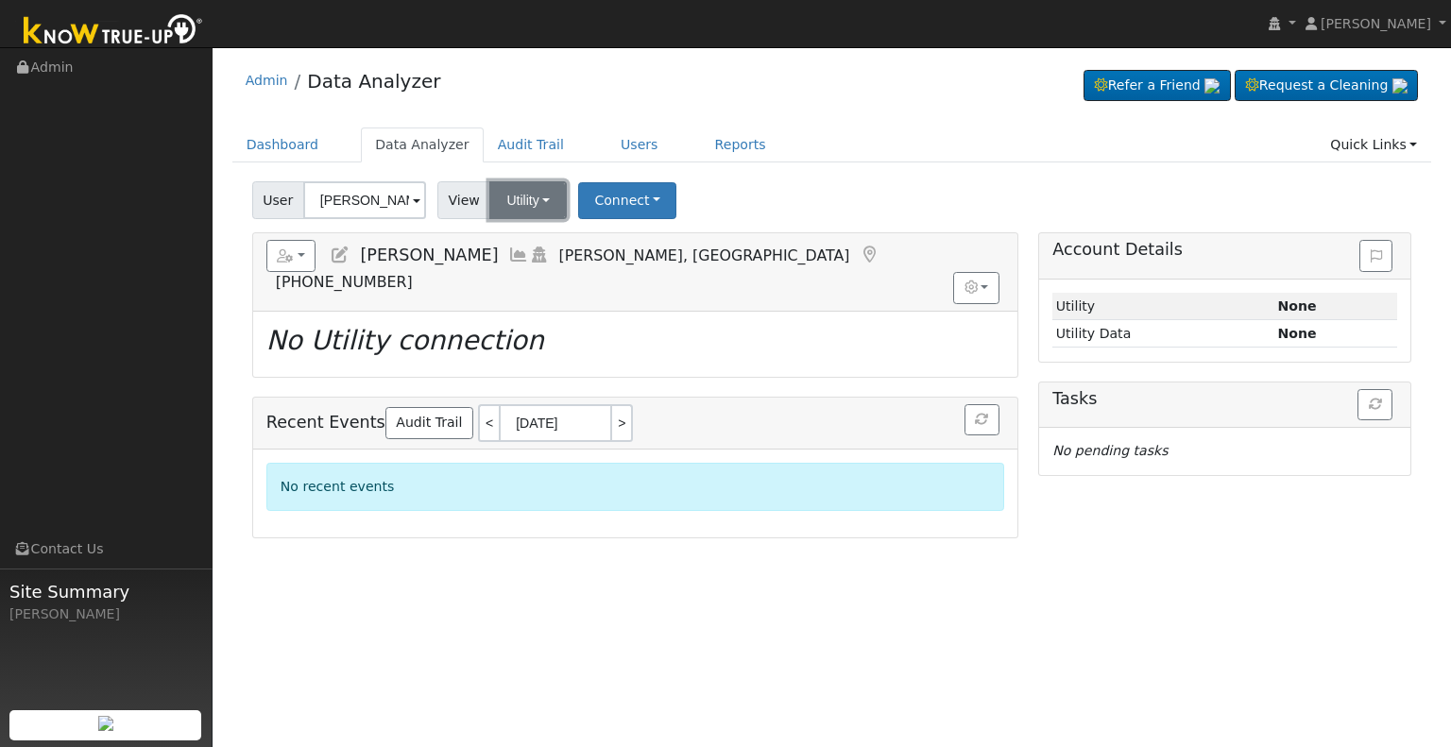
click at [525, 202] on button "Utility" at bounding box center [527, 200] width 77 height 38
click at [538, 267] on link "Solar" at bounding box center [551, 269] width 131 height 26
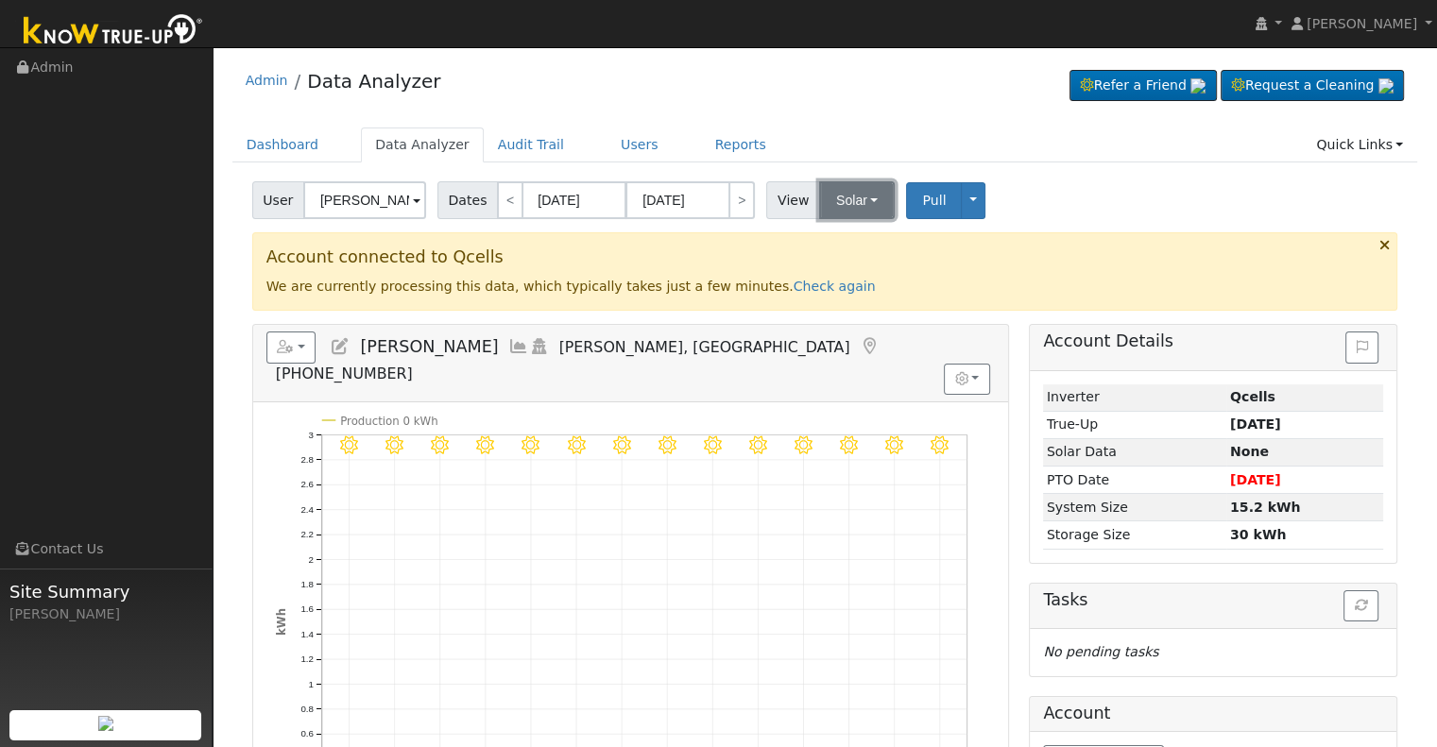
click at [843, 197] on button "Solar" at bounding box center [857, 200] width 76 height 38
click at [839, 241] on link "Utility" at bounding box center [880, 242] width 131 height 26
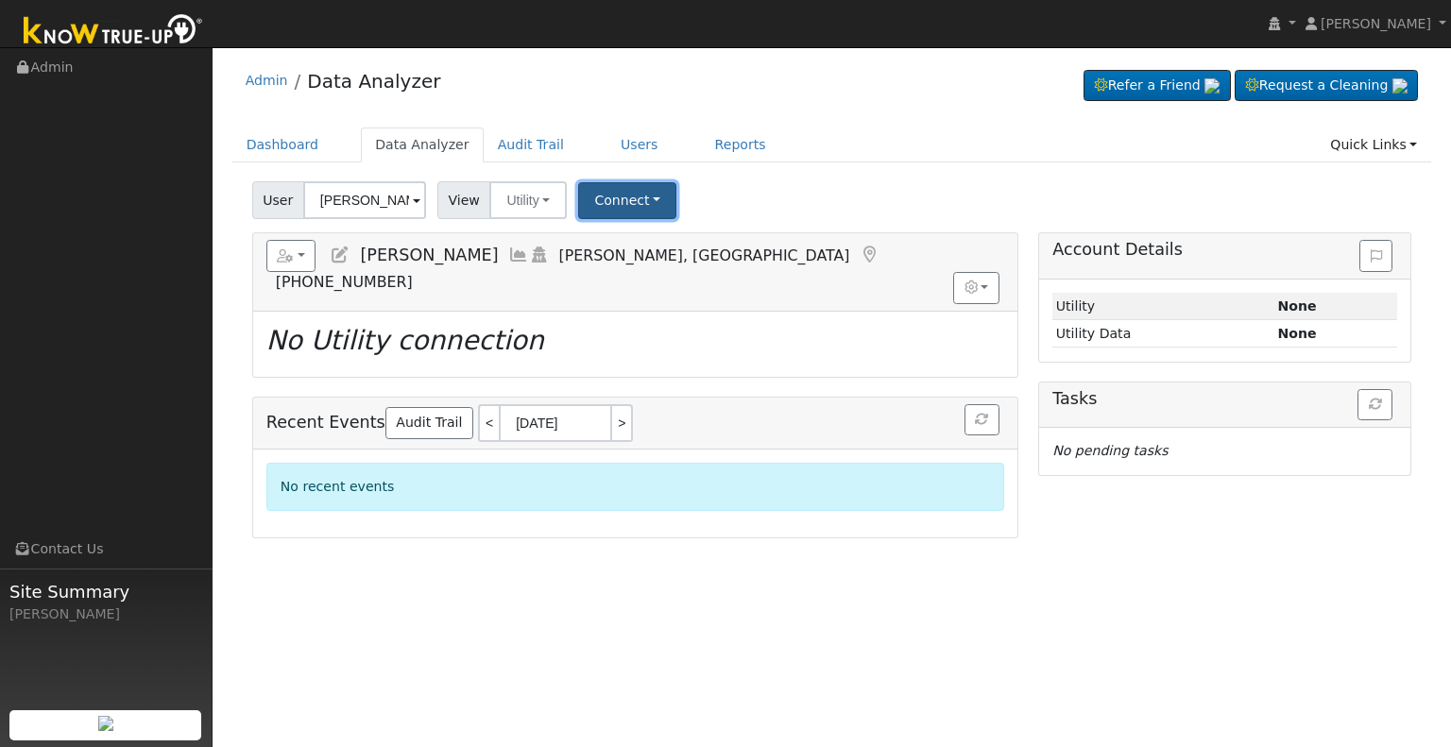
click at [630, 195] on button "Connect" at bounding box center [627, 200] width 98 height 37
click at [630, 239] on link "Select a Provider" at bounding box center [652, 242] width 147 height 26
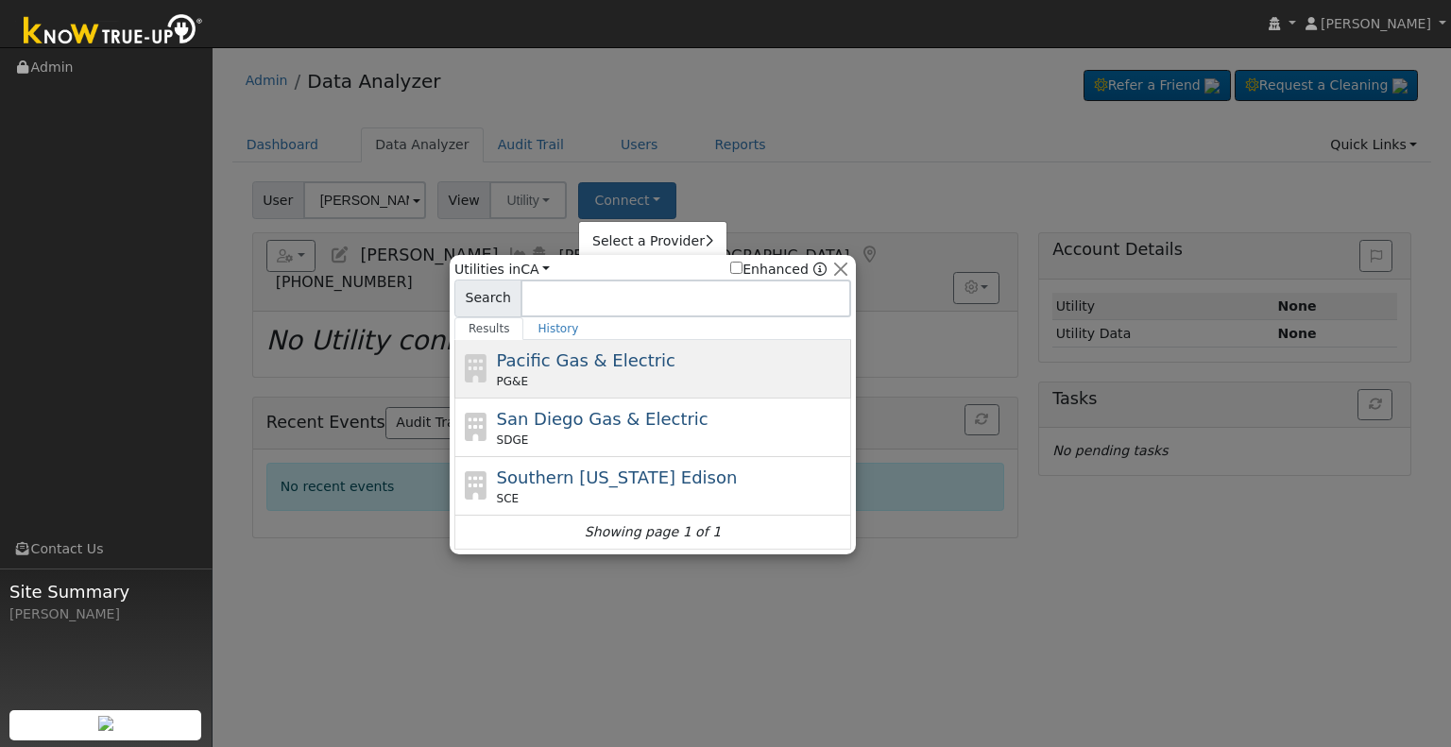
click at [589, 358] on span "Pacific Gas & Electric" at bounding box center [586, 360] width 179 height 20
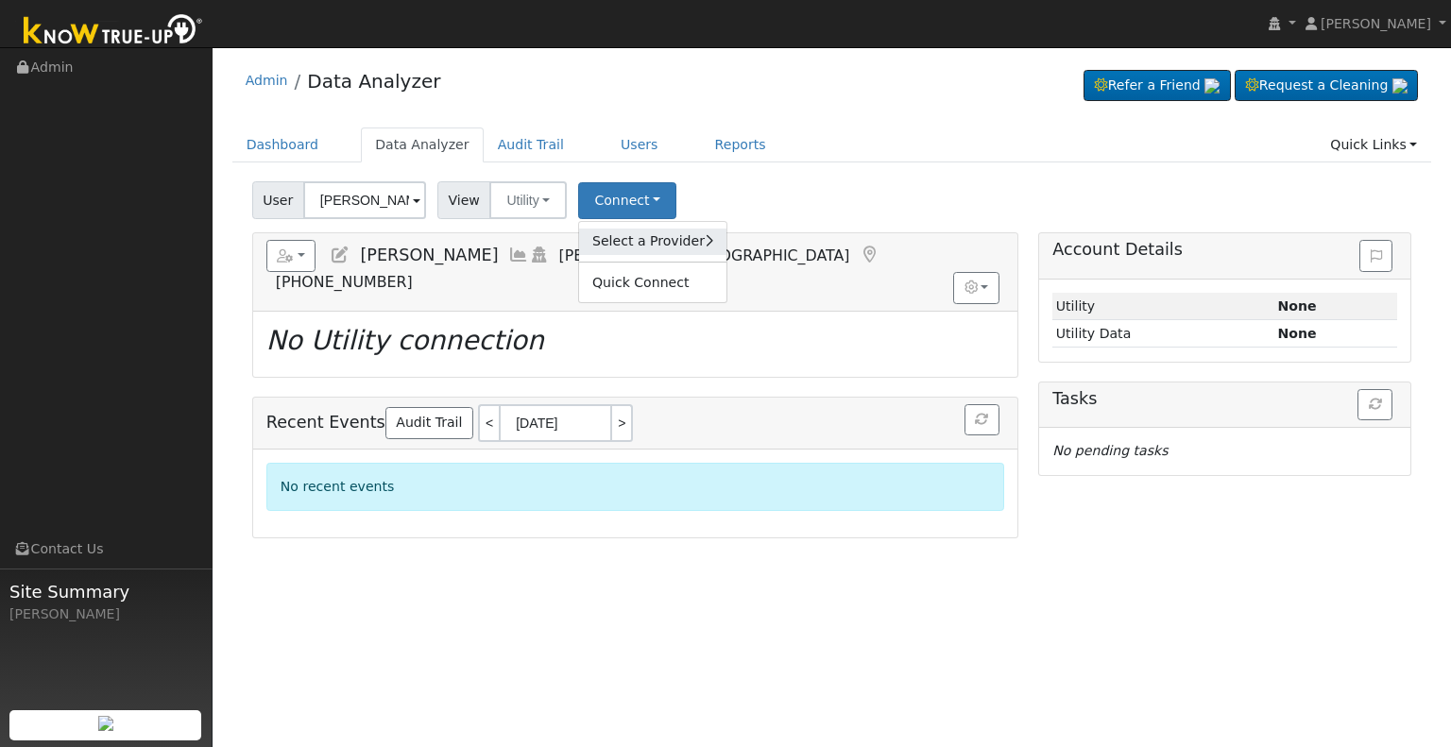
drag, startPoint x: 620, startPoint y: 232, endPoint x: 606, endPoint y: 233, distance: 13.3
click at [620, 232] on link "Select a Provider" at bounding box center [652, 242] width 147 height 26
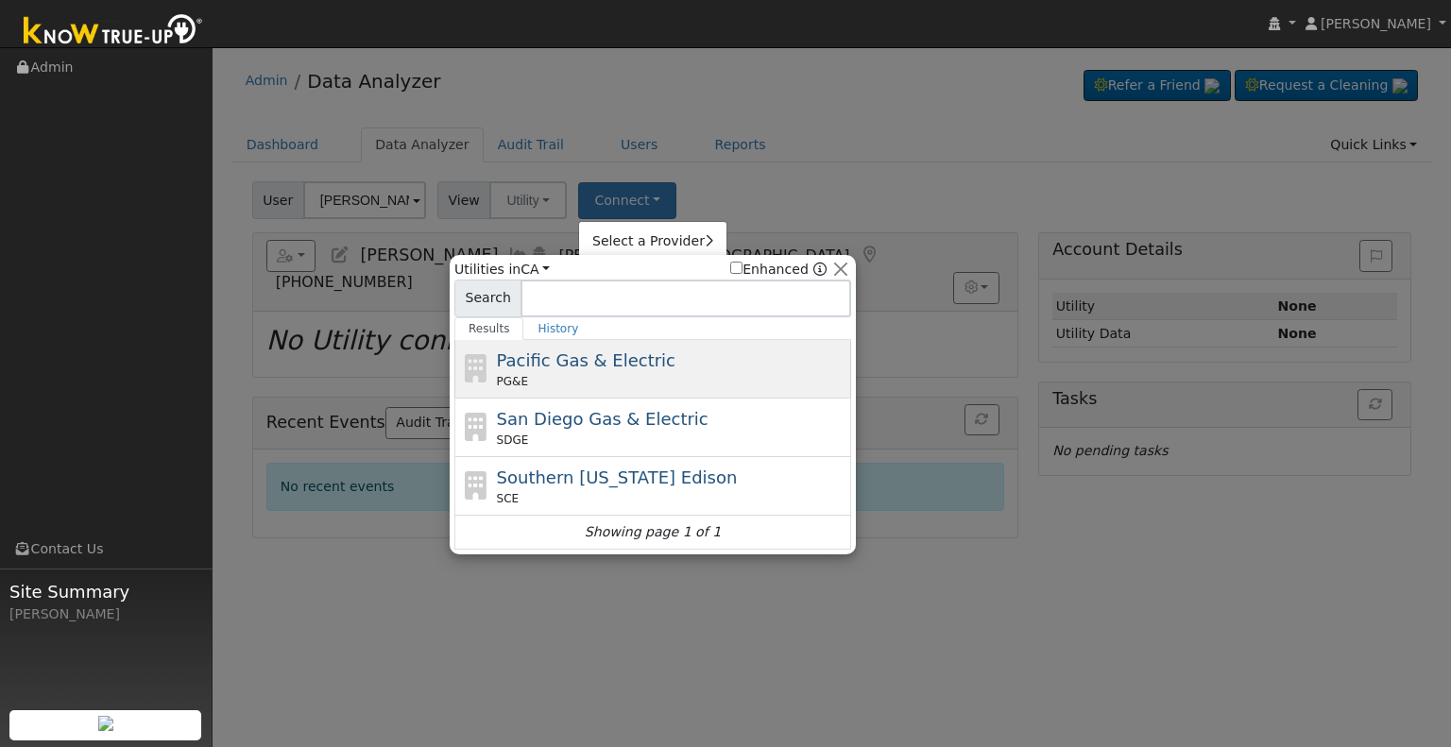
click at [567, 366] on span "Pacific Gas & Electric" at bounding box center [586, 360] width 179 height 20
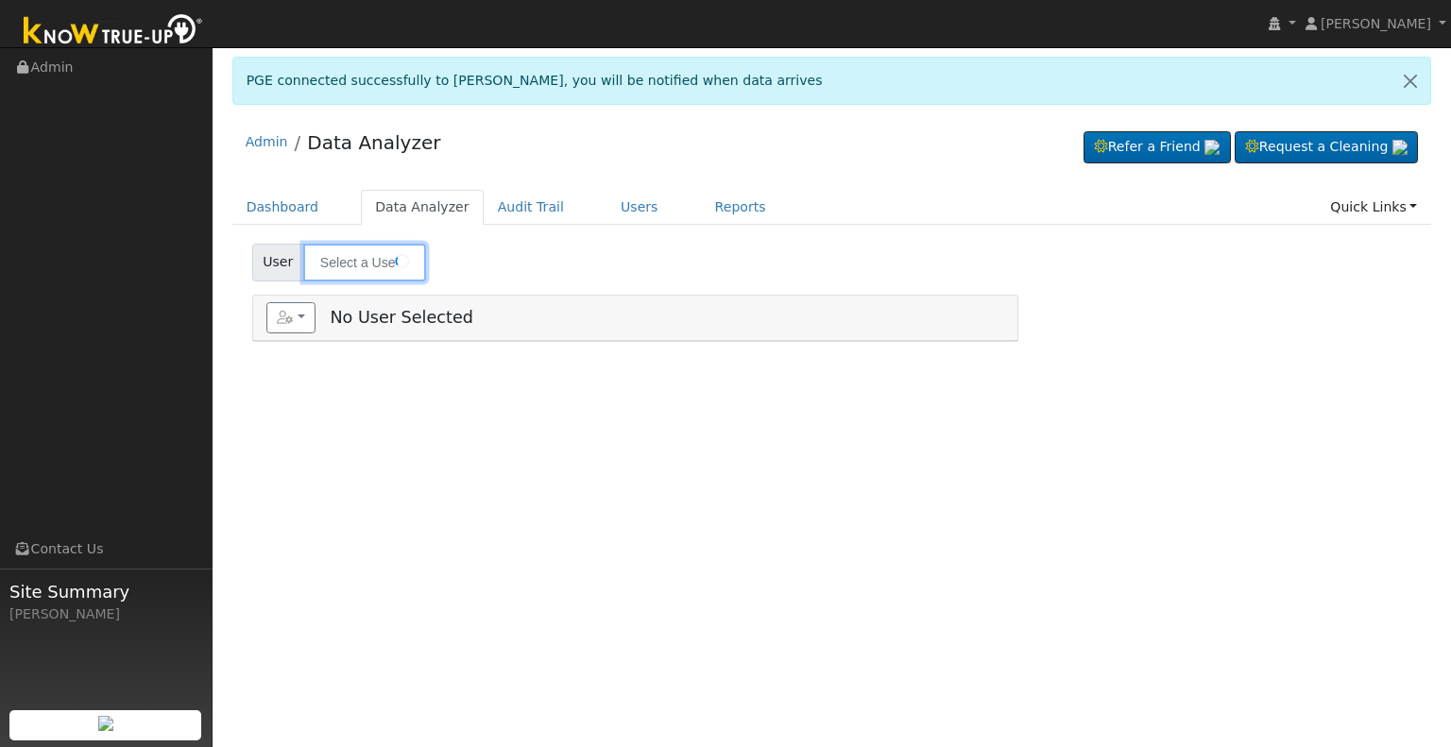
type input "[PERSON_NAME]"
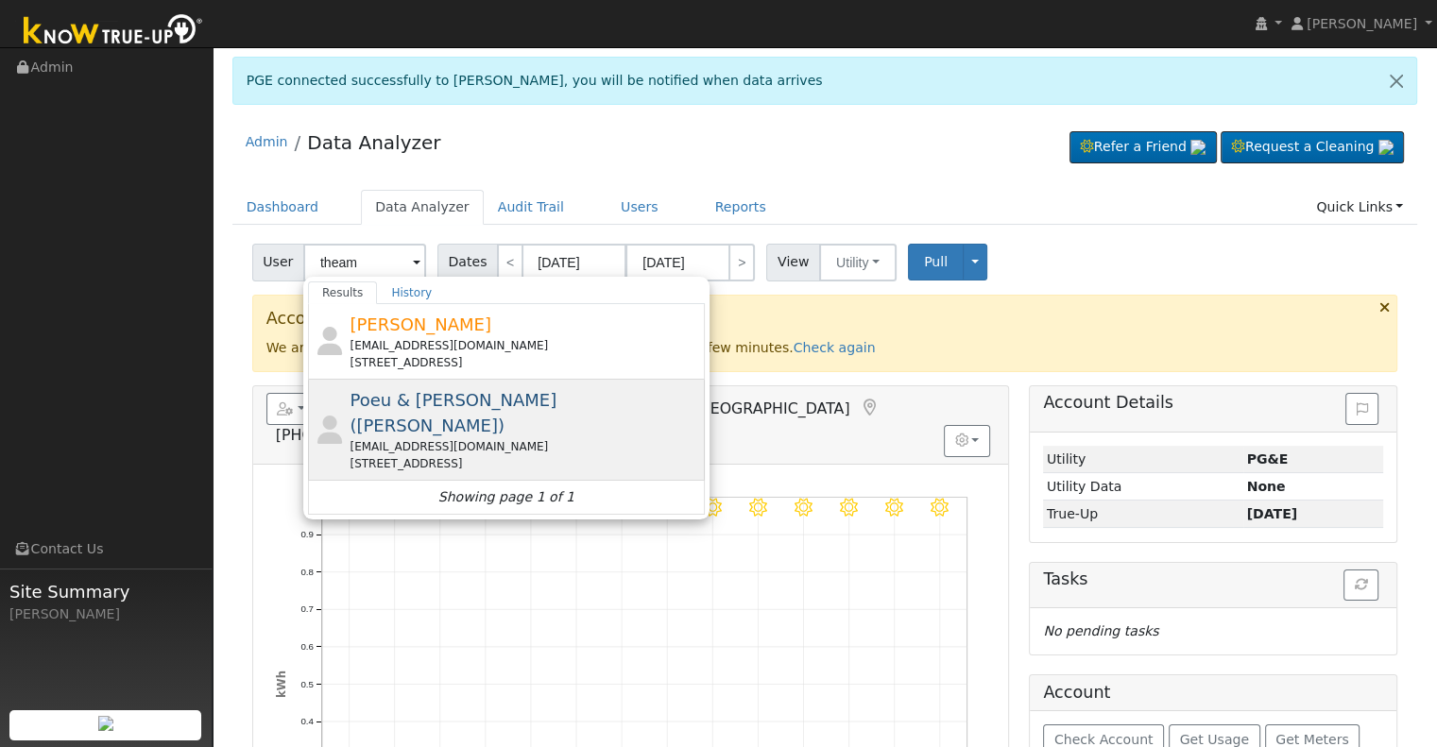
click at [548, 438] on div "[EMAIL_ADDRESS][DOMAIN_NAME]" at bounding box center [524, 446] width 350 height 17
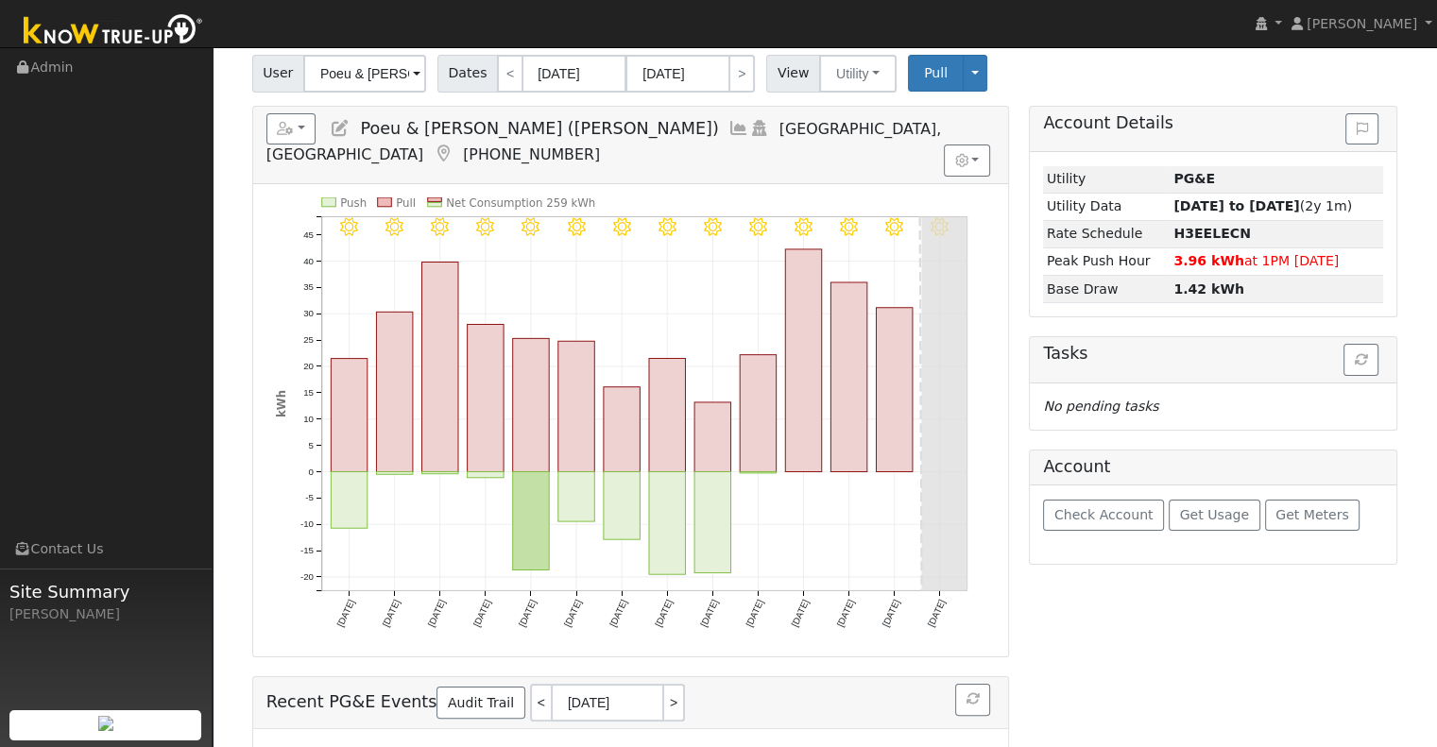
scroll to position [94, 0]
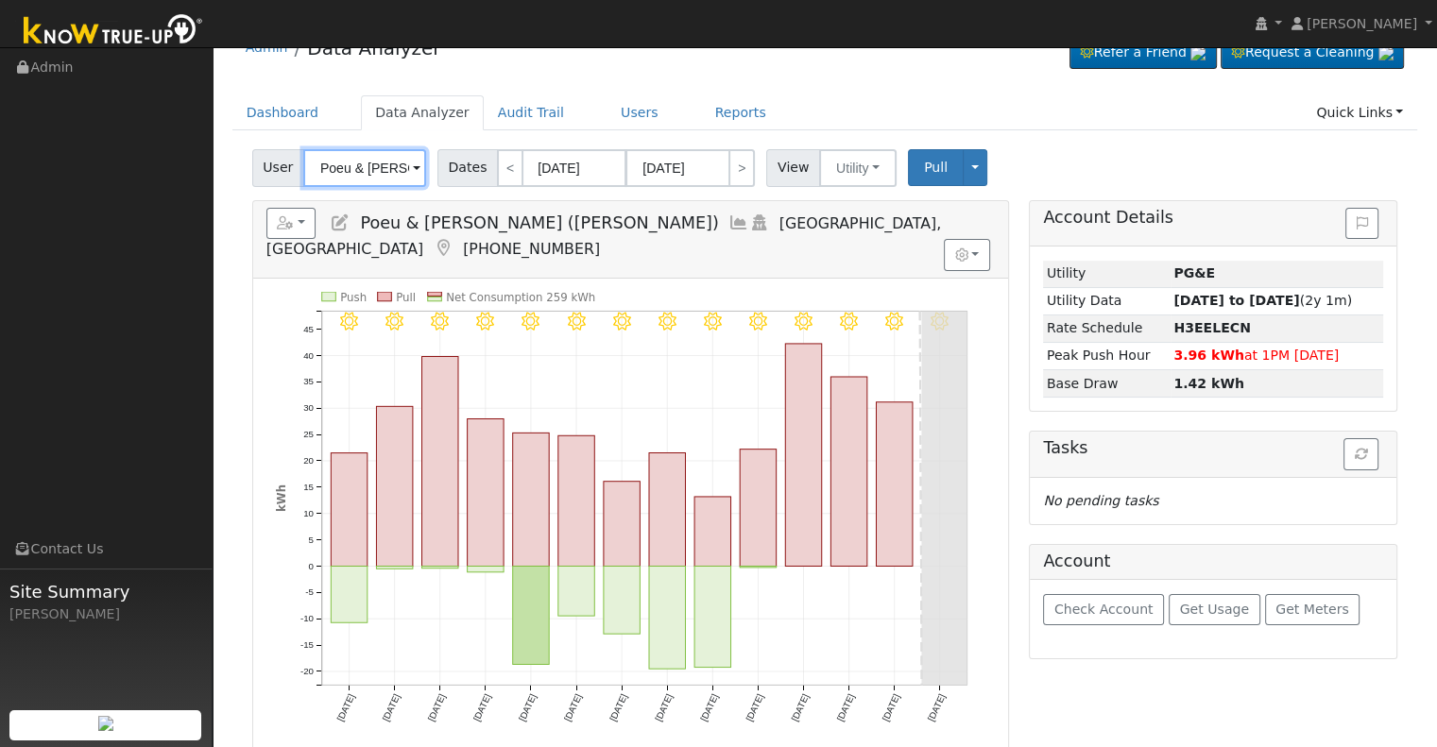
click at [358, 164] on input "Poeu & Ashok Theam-Goyal (Ilyn Chavez)" at bounding box center [364, 168] width 123 height 38
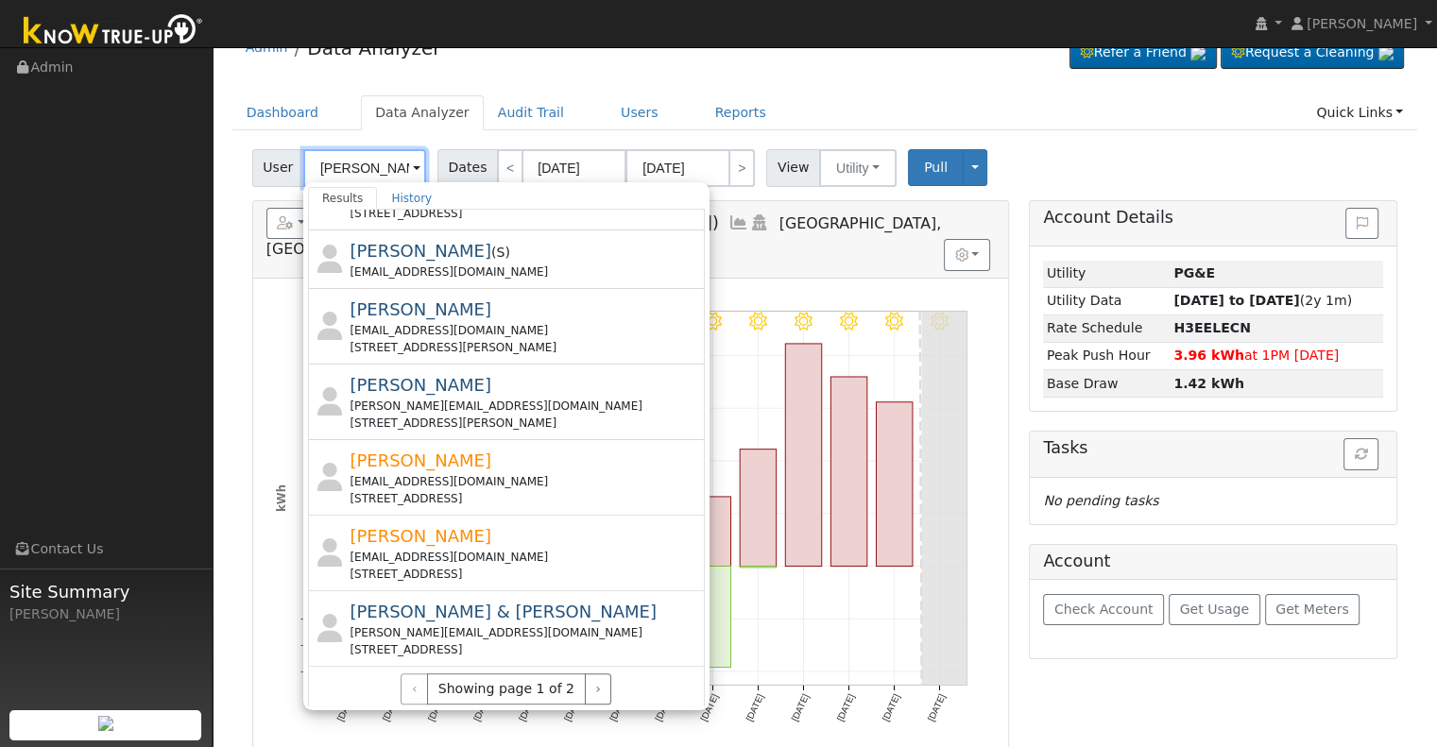
scroll to position [646, 0]
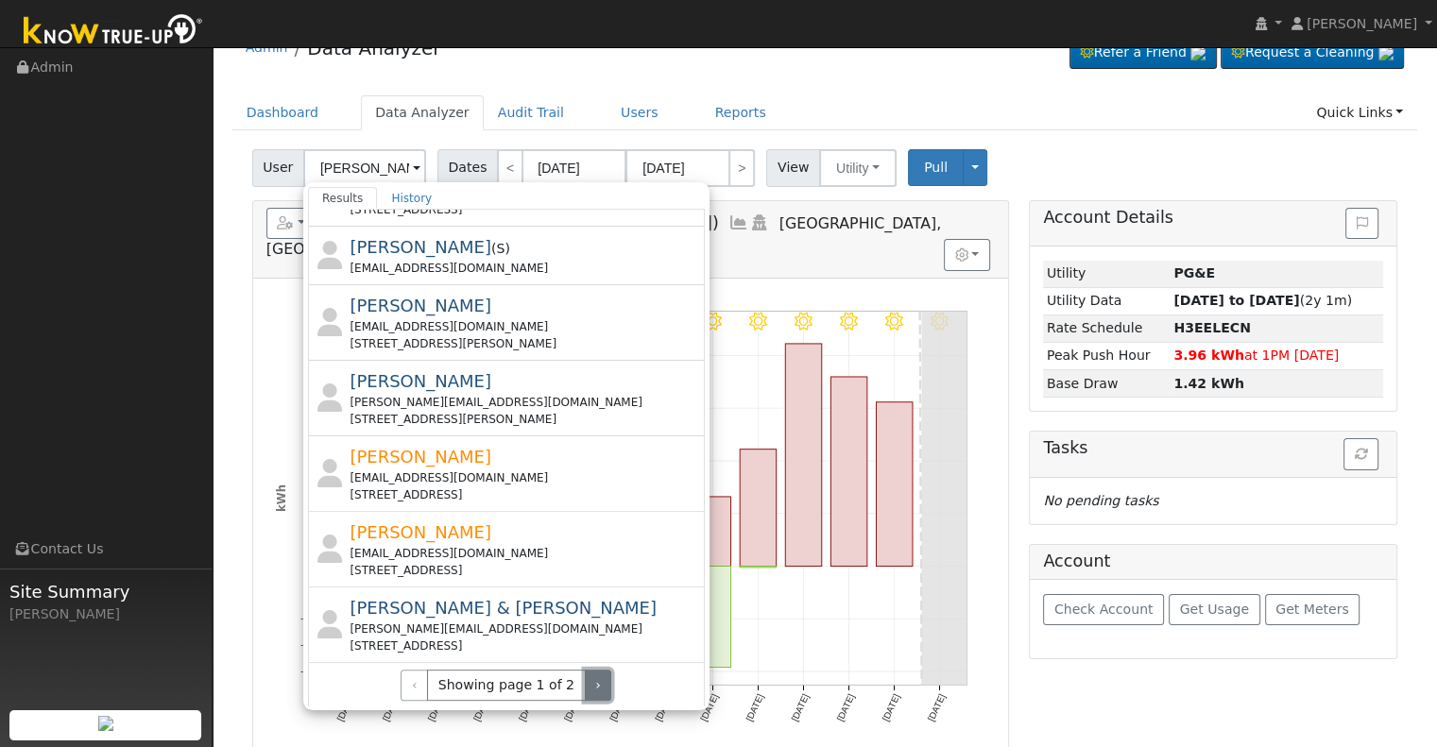
click at [585, 685] on button "›" at bounding box center [598, 686] width 27 height 32
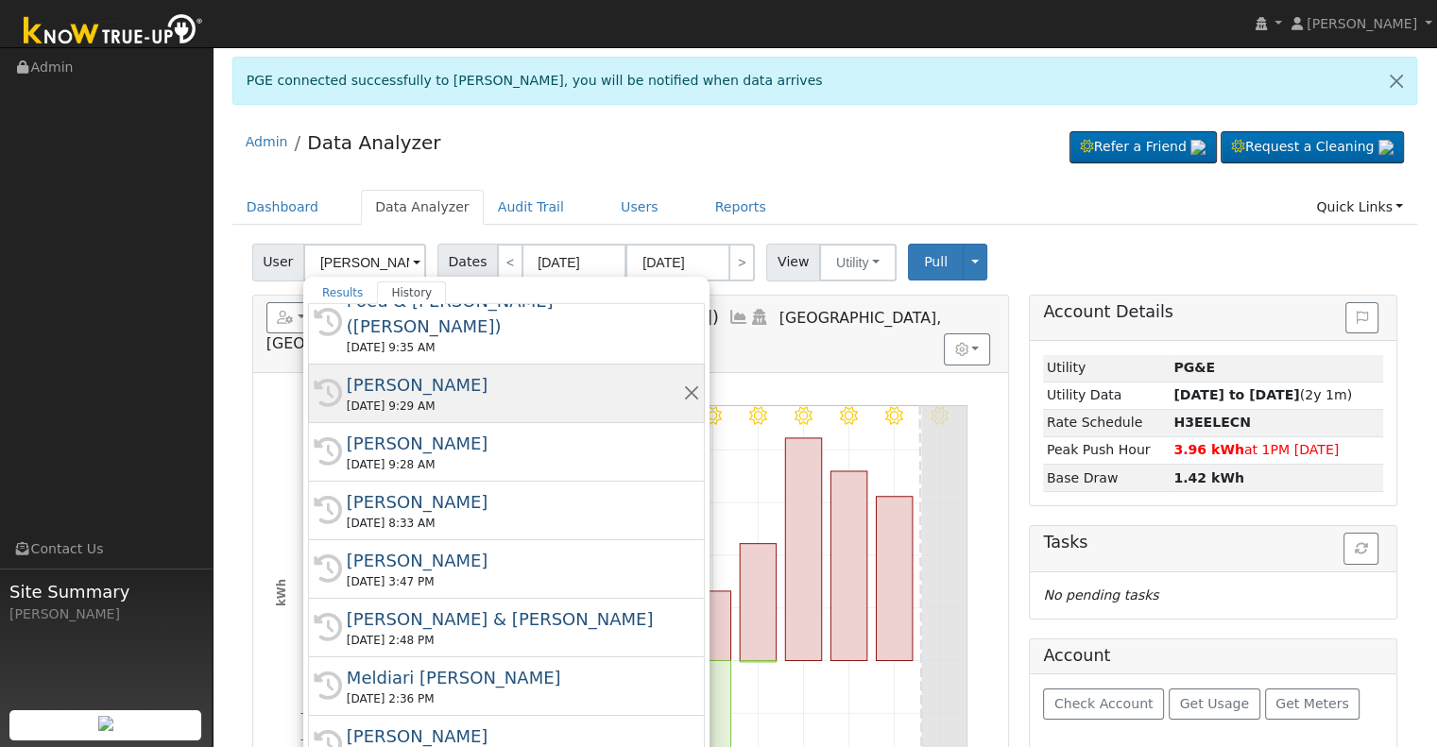
scroll to position [94, 0]
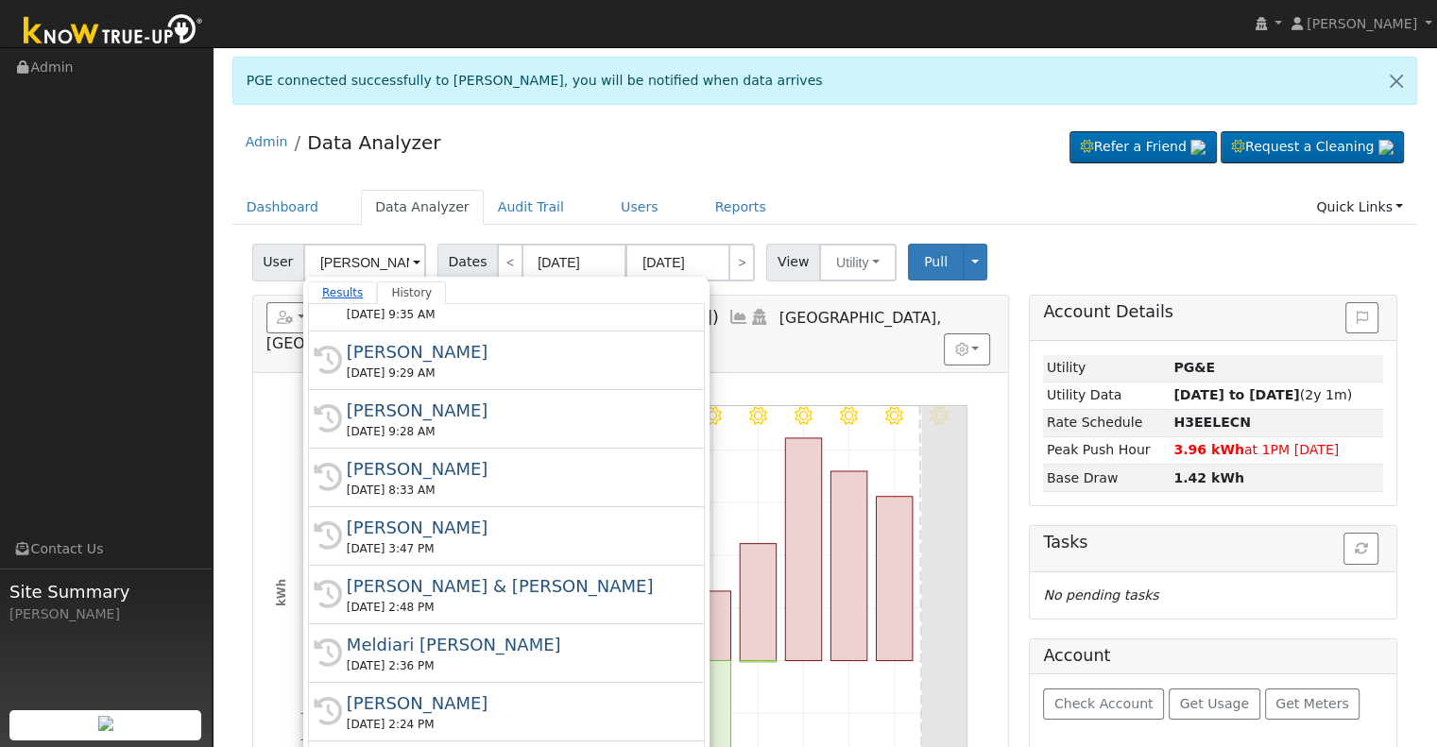
click at [336, 286] on link "Results" at bounding box center [343, 292] width 70 height 23
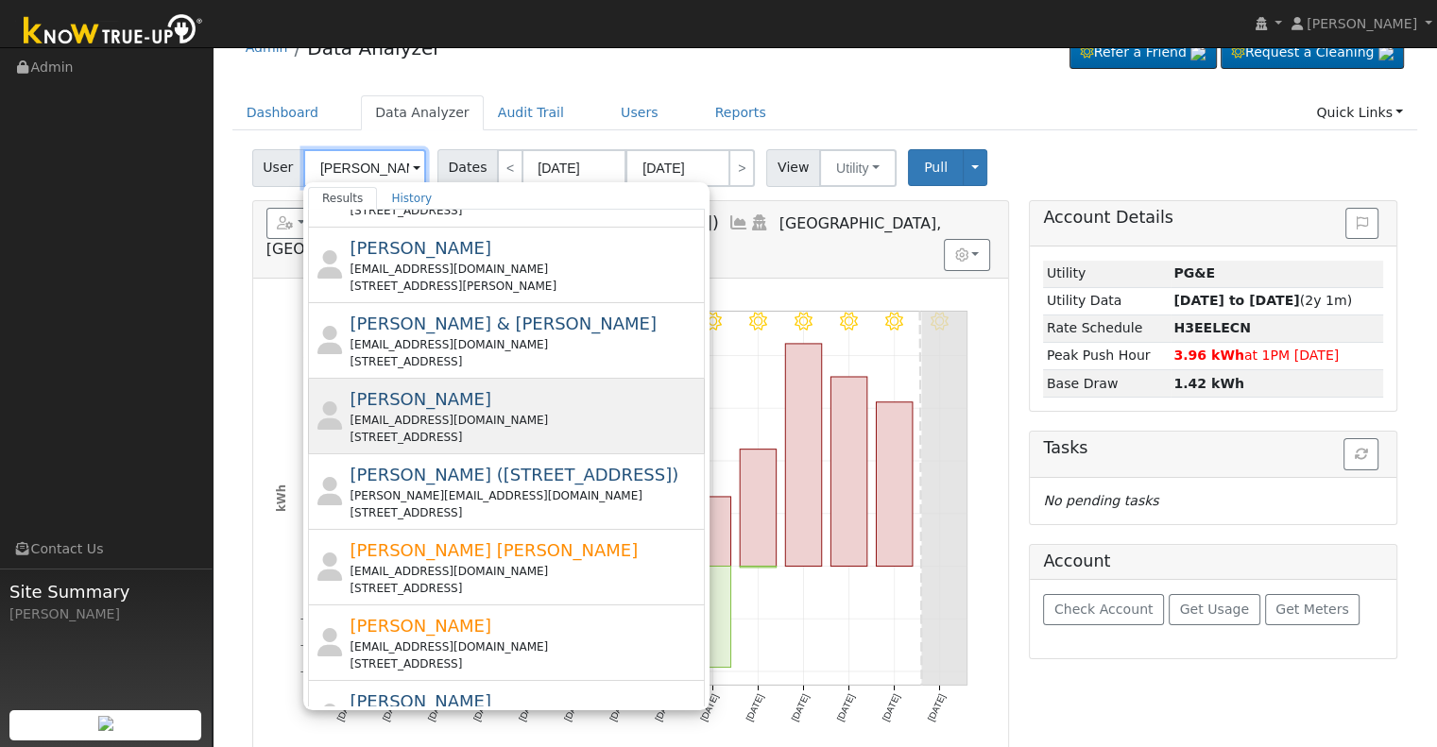
scroll to position [0, 0]
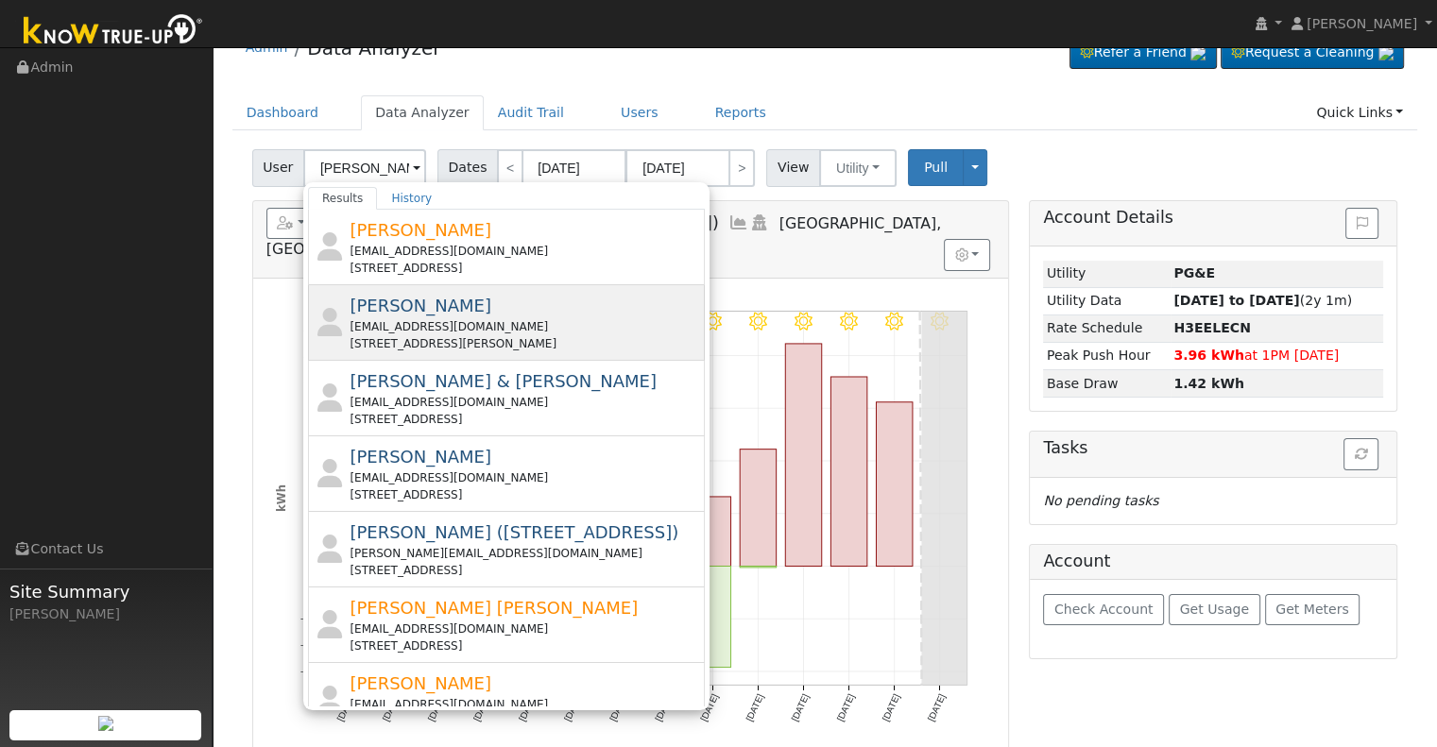
click at [540, 329] on div "durangarc@hotmail.com" at bounding box center [524, 326] width 350 height 17
type input "Duran Garcia"
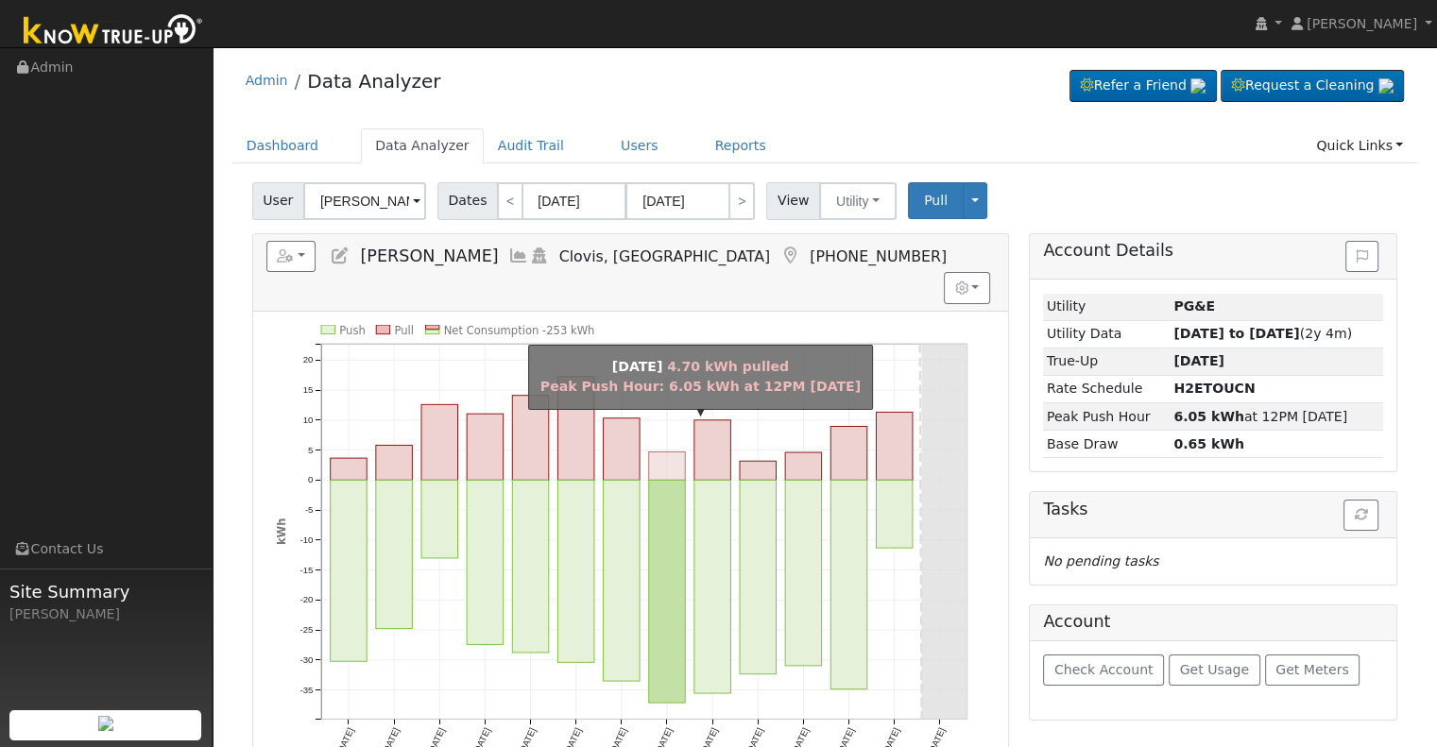
scroll to position [94, 0]
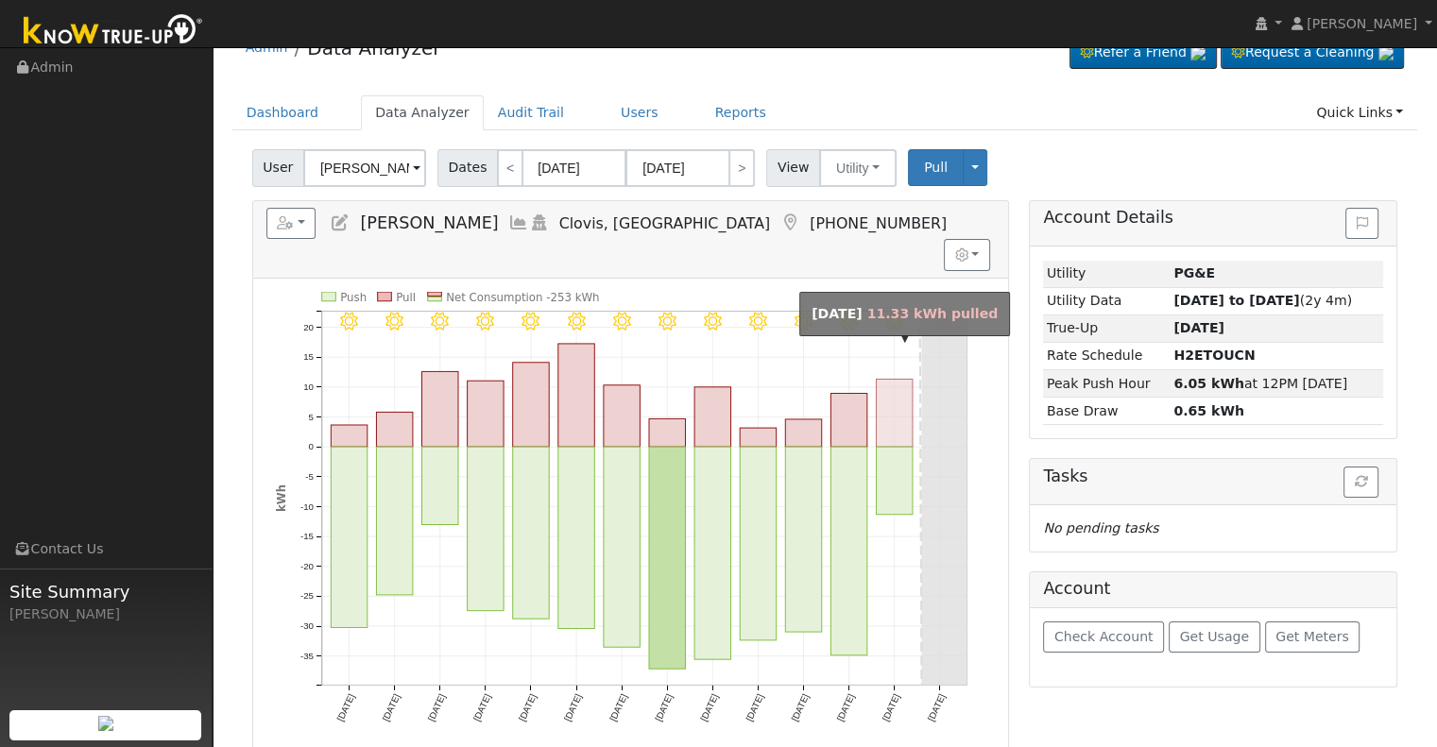
click at [892, 410] on rect "onclick=""" at bounding box center [894, 414] width 36 height 68
type input "[DATE]"
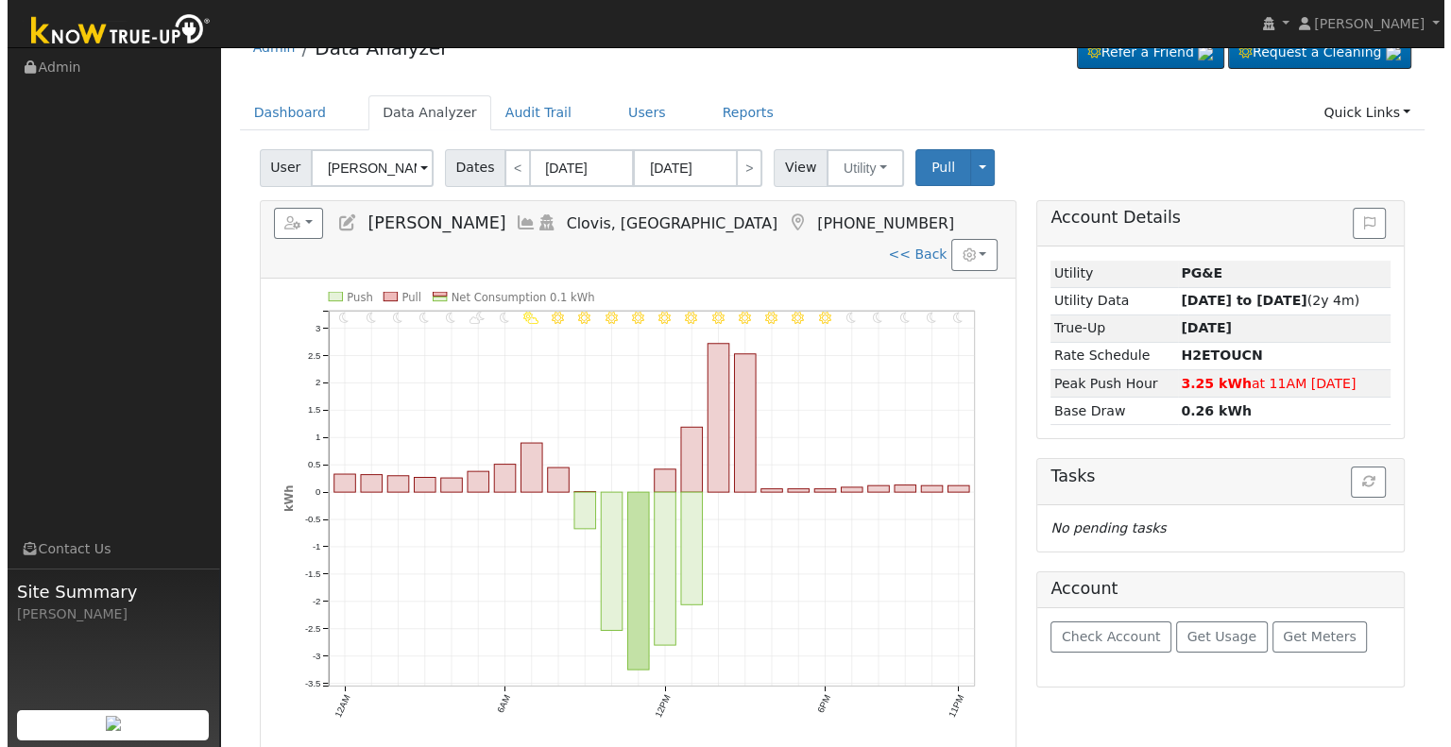
scroll to position [0, 0]
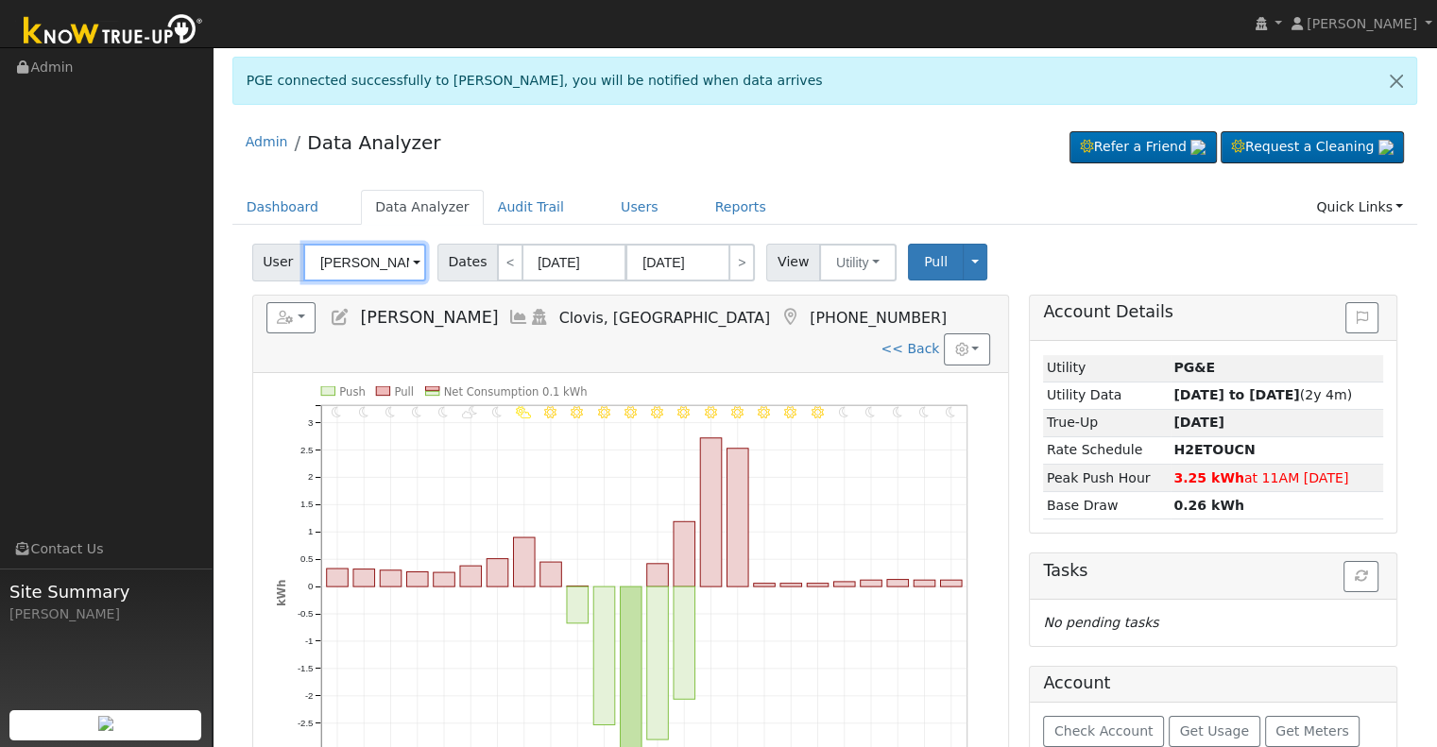
click at [366, 258] on input "Duran Garcia" at bounding box center [364, 263] width 123 height 38
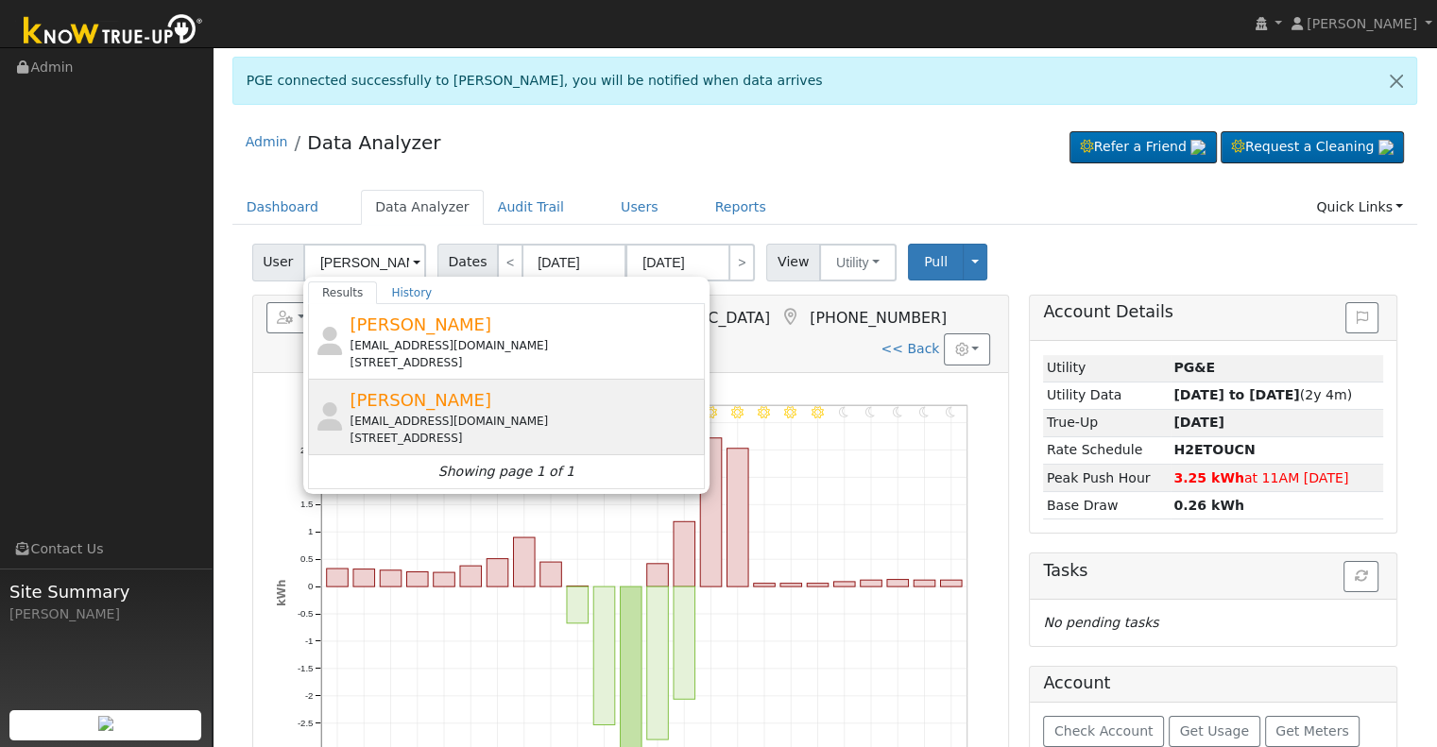
click at [523, 423] on div "lisacast519@gmail.com" at bounding box center [524, 421] width 350 height 17
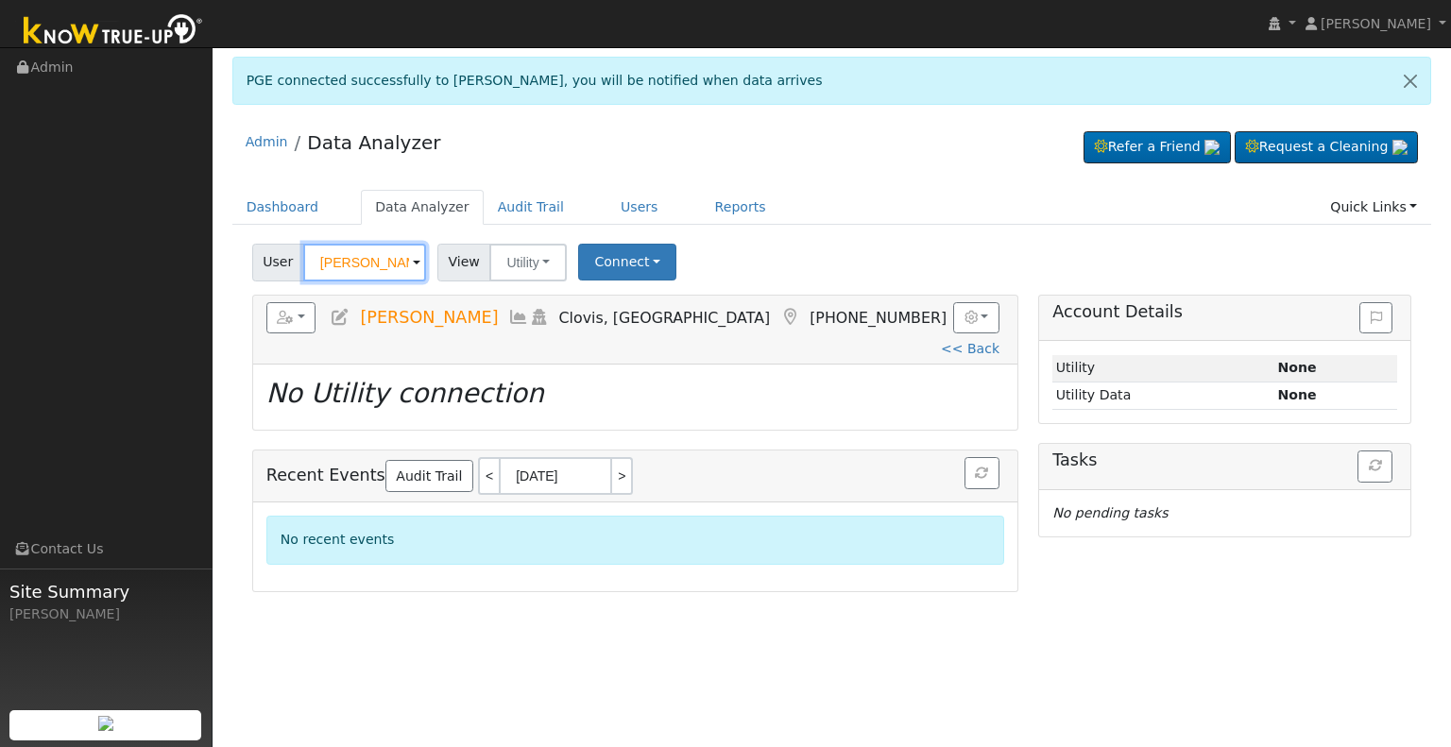
click at [344, 265] on input "Lisa Castellon" at bounding box center [364, 263] width 123 height 38
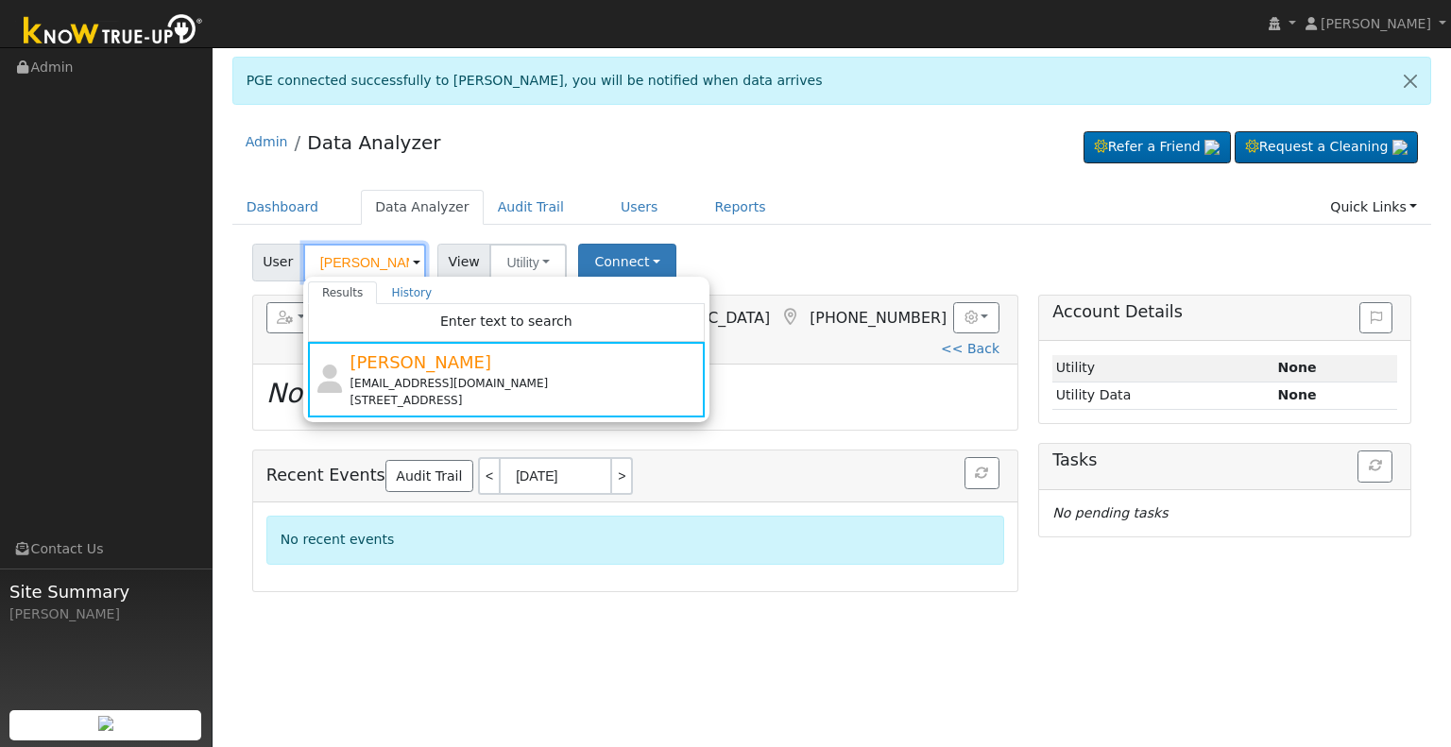
click at [348, 264] on input "Lisa Castellon" at bounding box center [364, 263] width 123 height 38
click at [345, 264] on input "Lisa Castellon" at bounding box center [364, 263] width 123 height 38
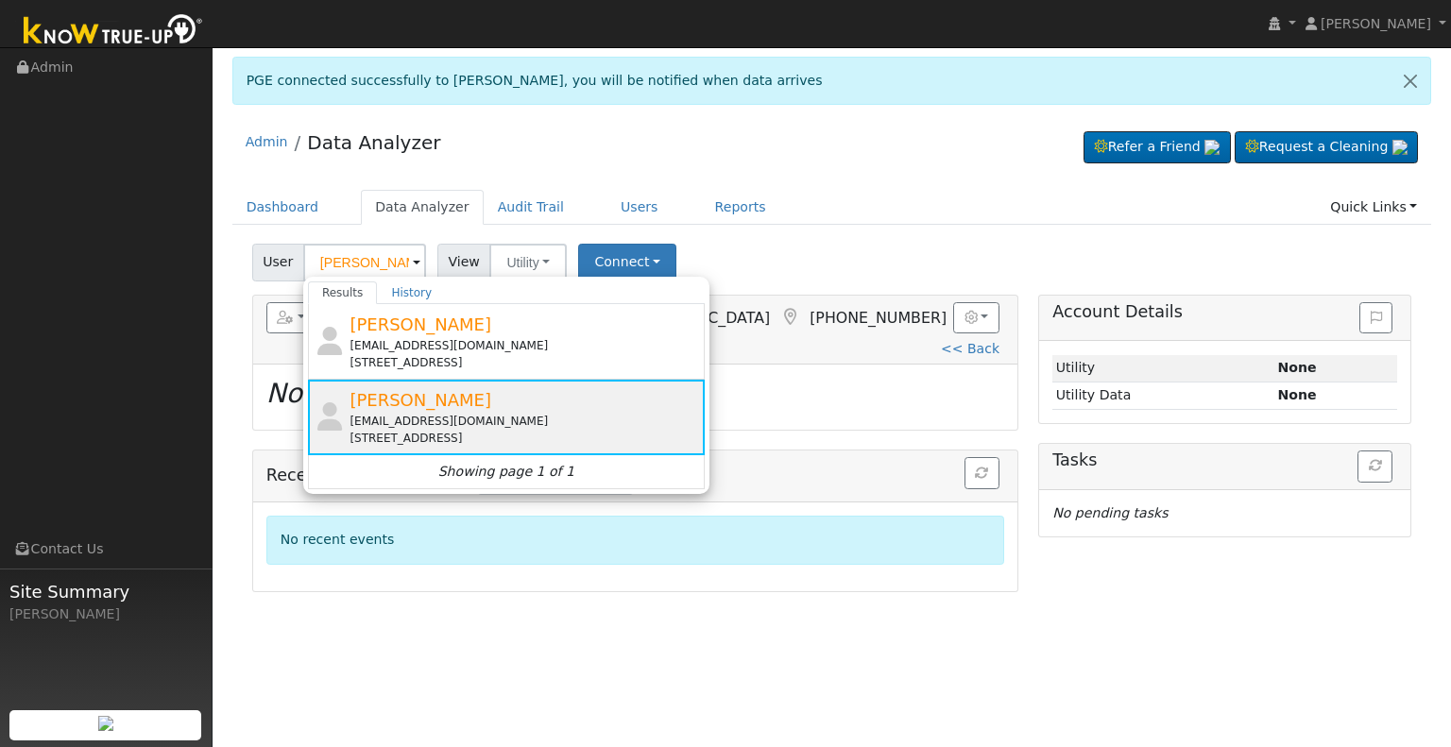
click at [458, 409] on div "Lisa Castellon lisacast519@gmail.com 3650 Lansing Avenue, Clovis, CA 93619" at bounding box center [524, 417] width 350 height 60
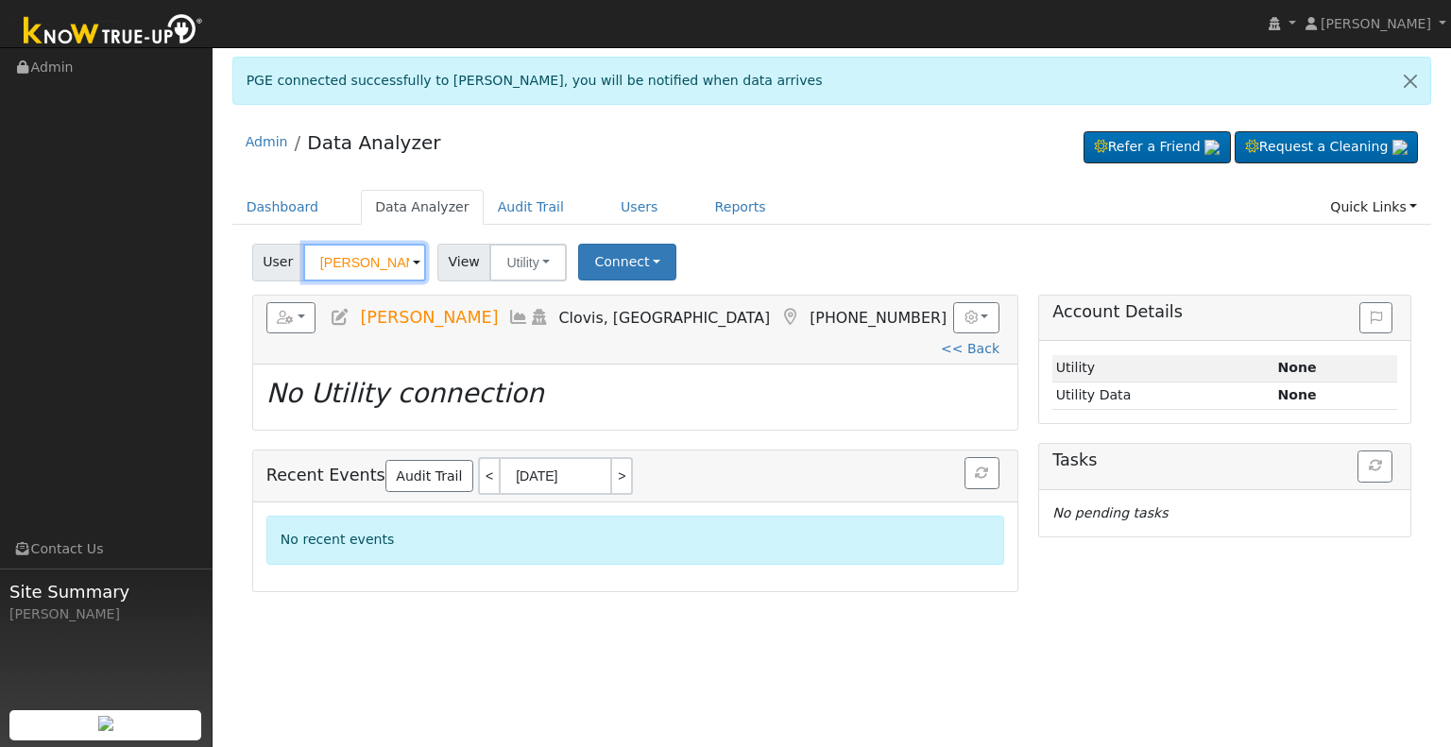
click at [348, 257] on input "Castellon" at bounding box center [364, 263] width 123 height 38
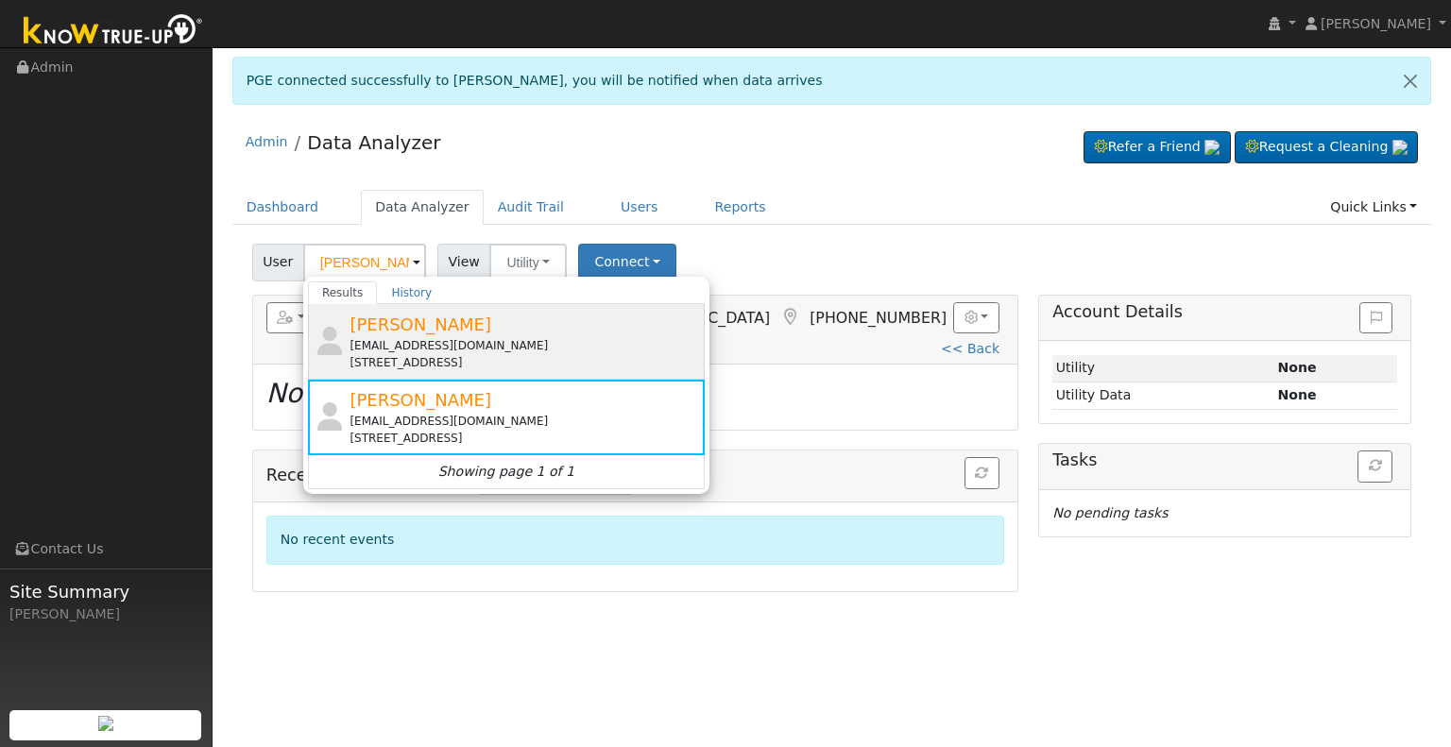
click at [381, 332] on span "Israel Castellon" at bounding box center [420, 325] width 142 height 20
type input "Israel Castellon"
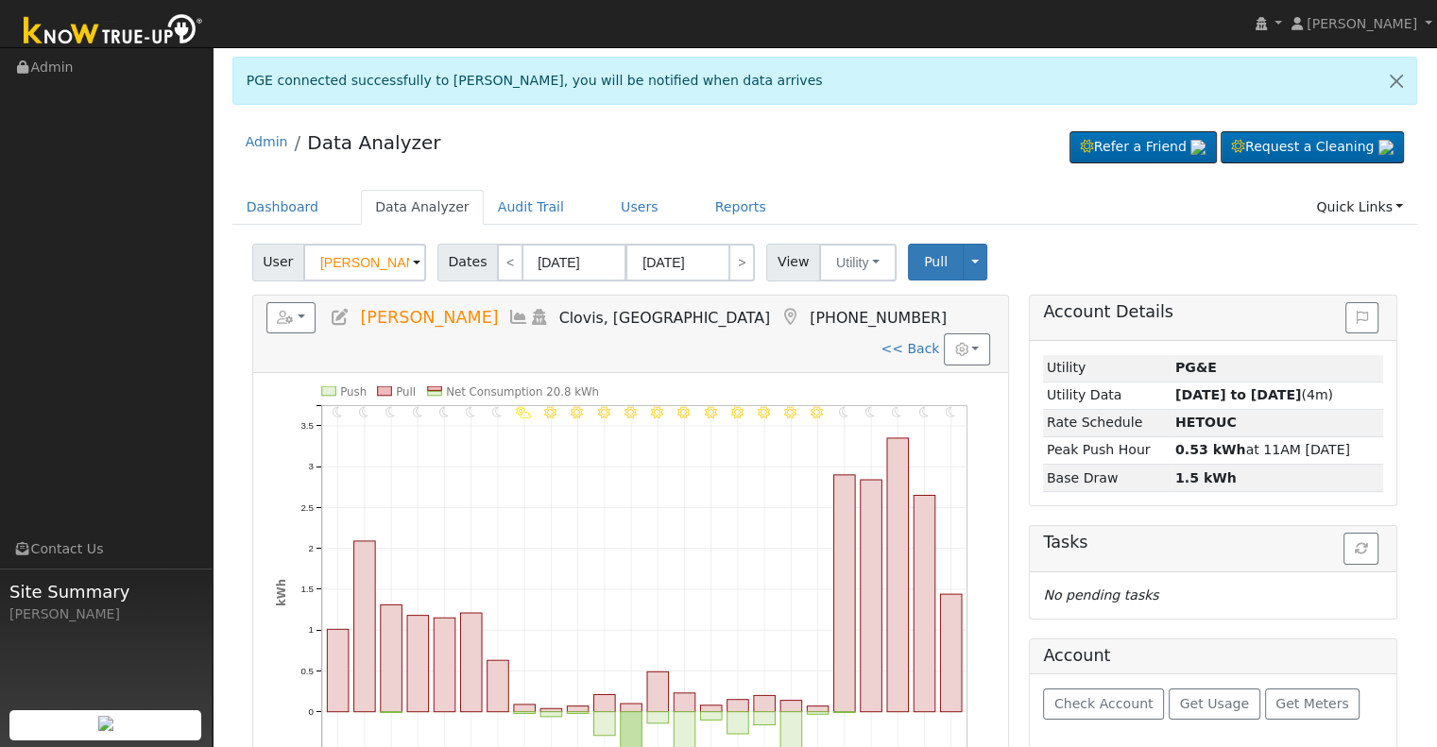
click at [343, 314] on icon at bounding box center [340, 317] width 21 height 17
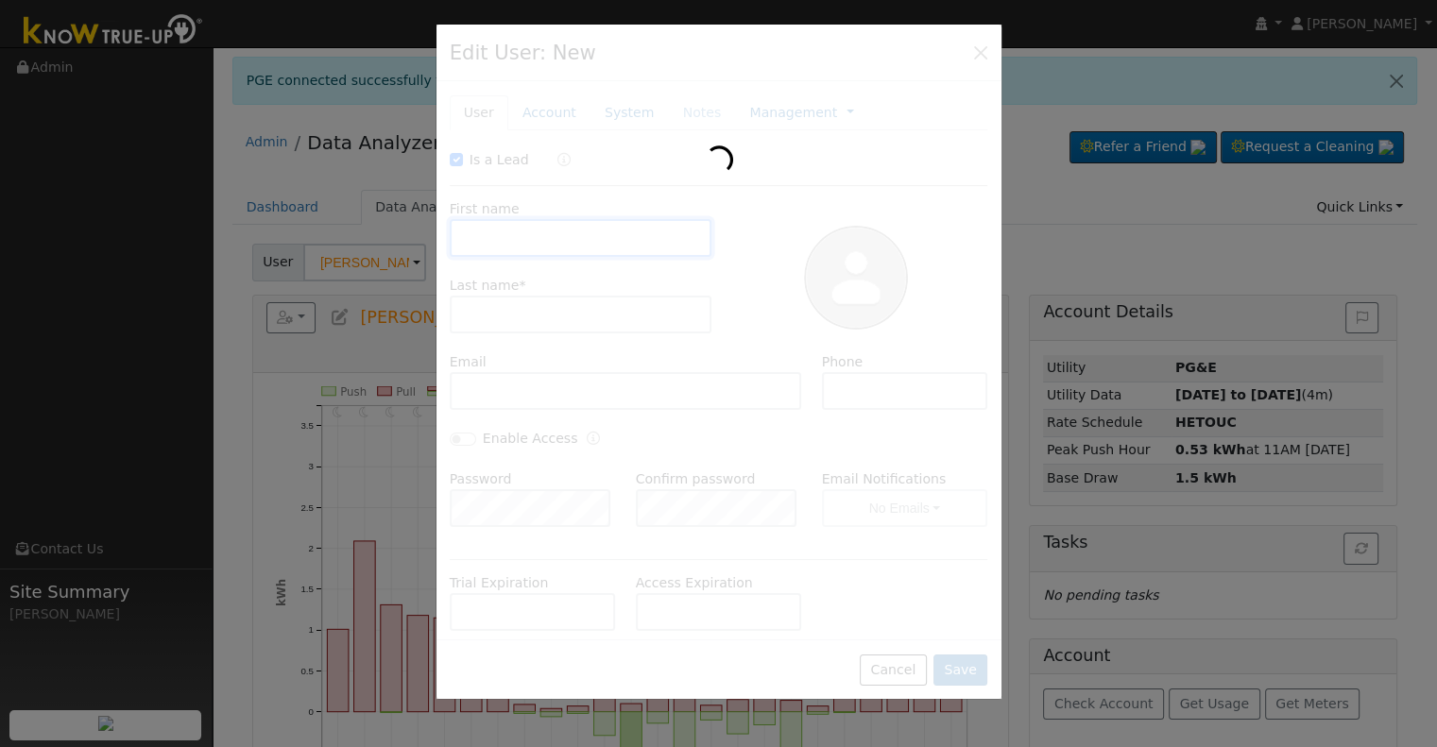
checkbox input "true"
type input "Israel"
type input "Castellon"
type input "wrong40@gmail.com"
type input "5555555555"
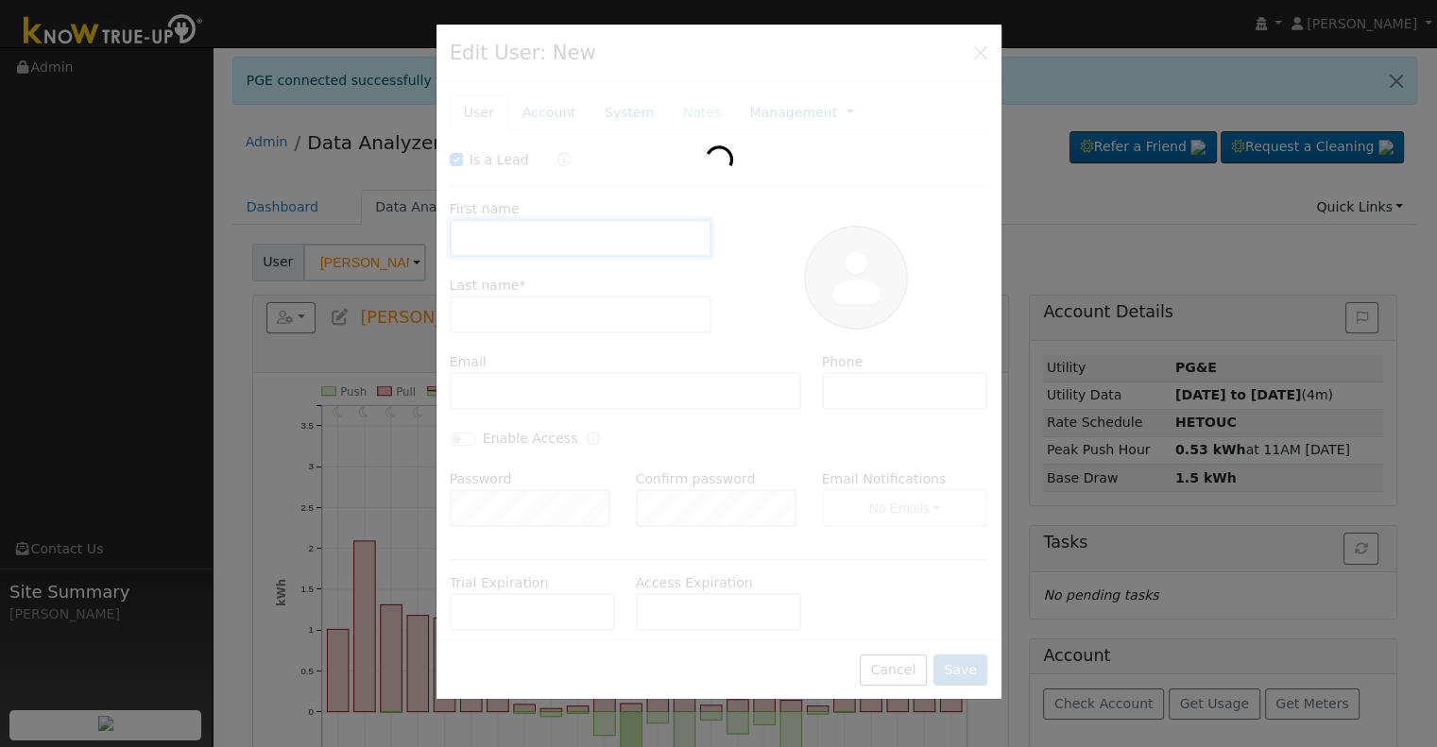
type input "Default Account"
type input "[STREET_ADDRESS]"
type input "Clovis"
type input "CA"
type input "93619"
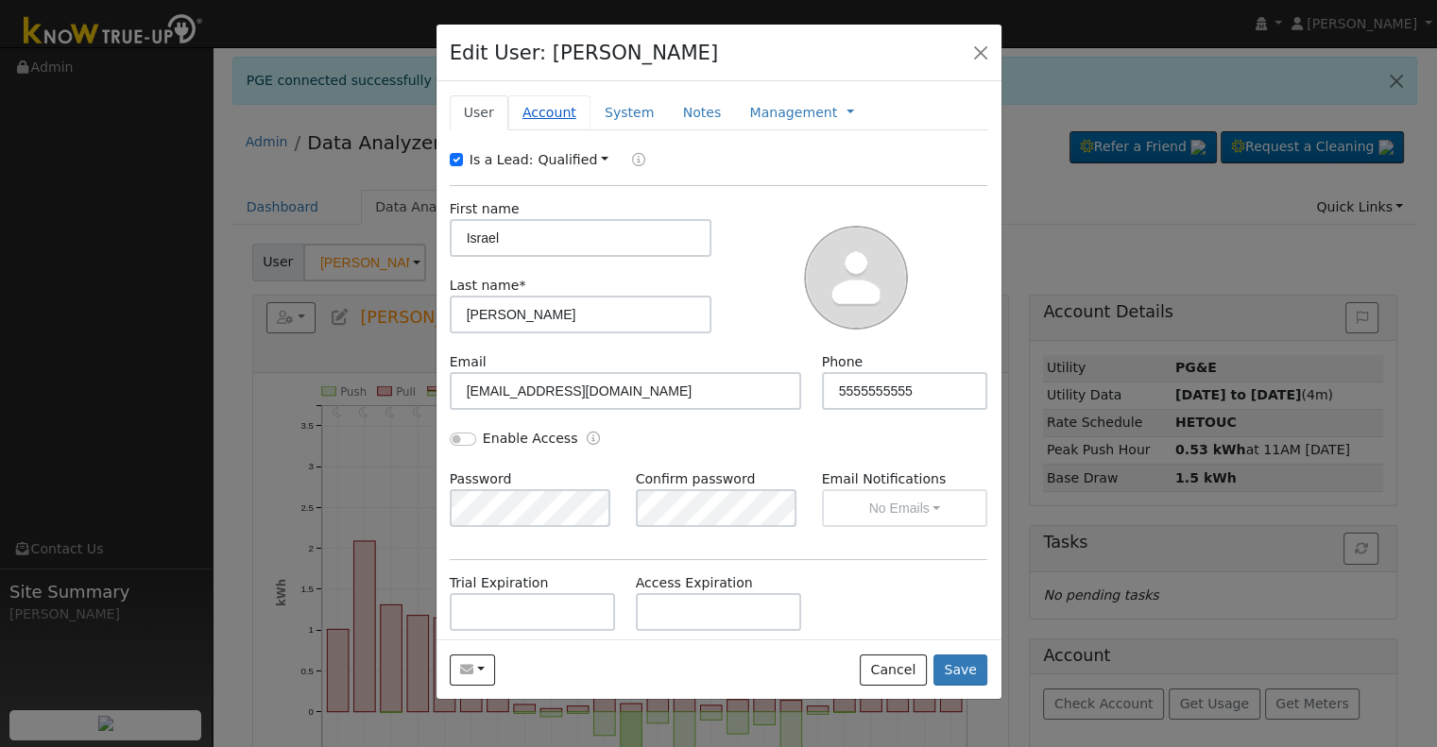
click at [555, 116] on link "Account" at bounding box center [549, 112] width 82 height 35
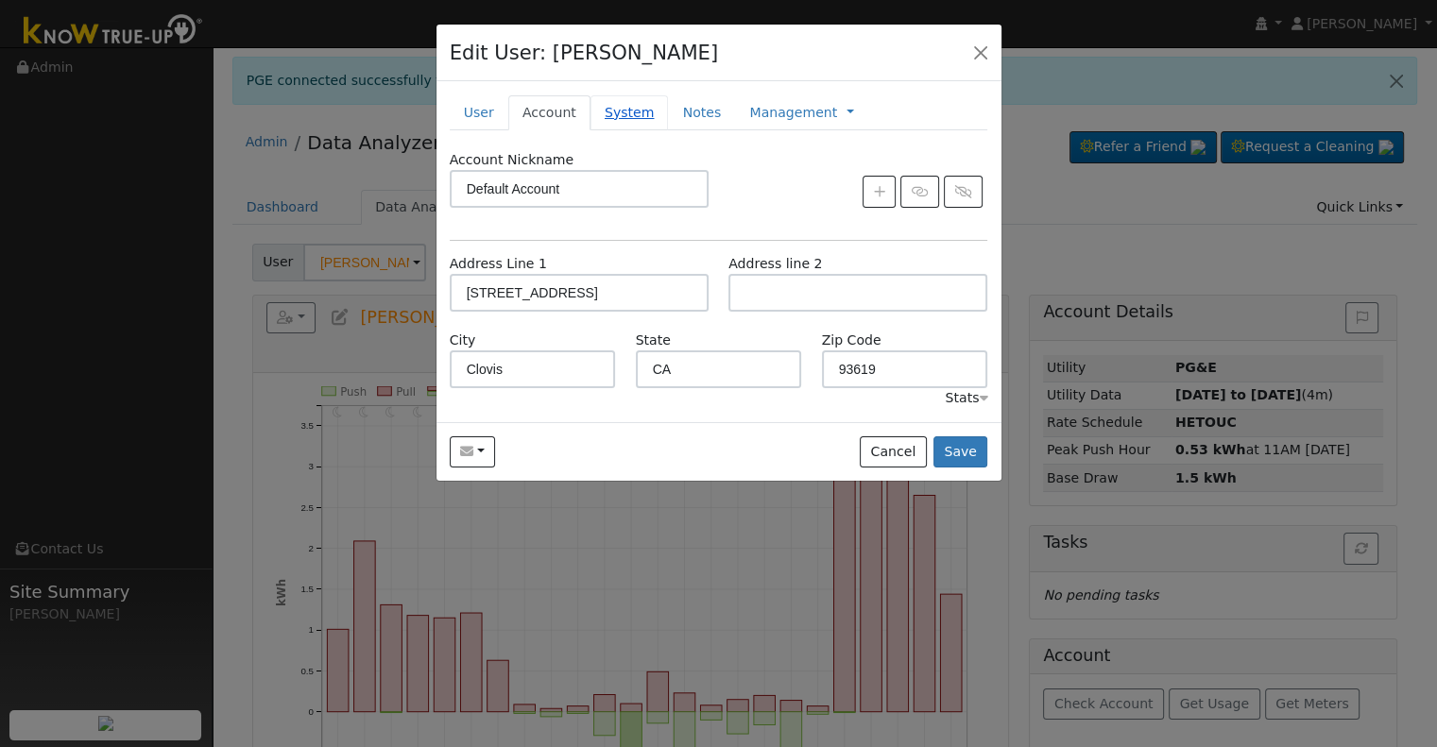
click at [614, 111] on link "System" at bounding box center [629, 112] width 78 height 35
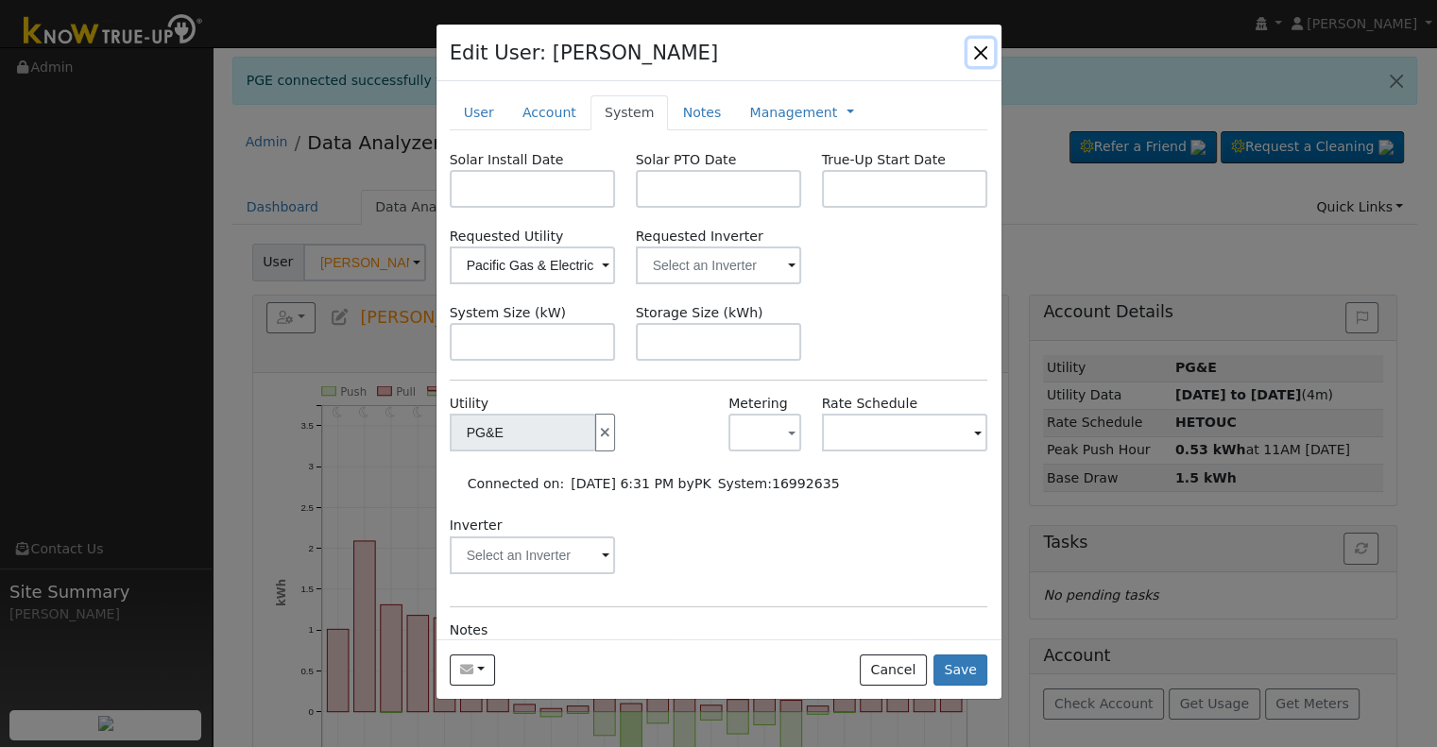
drag, startPoint x: 980, startPoint y: 49, endPoint x: 872, endPoint y: 94, distance: 116.8
click at [979, 49] on button "button" at bounding box center [980, 52] width 26 height 26
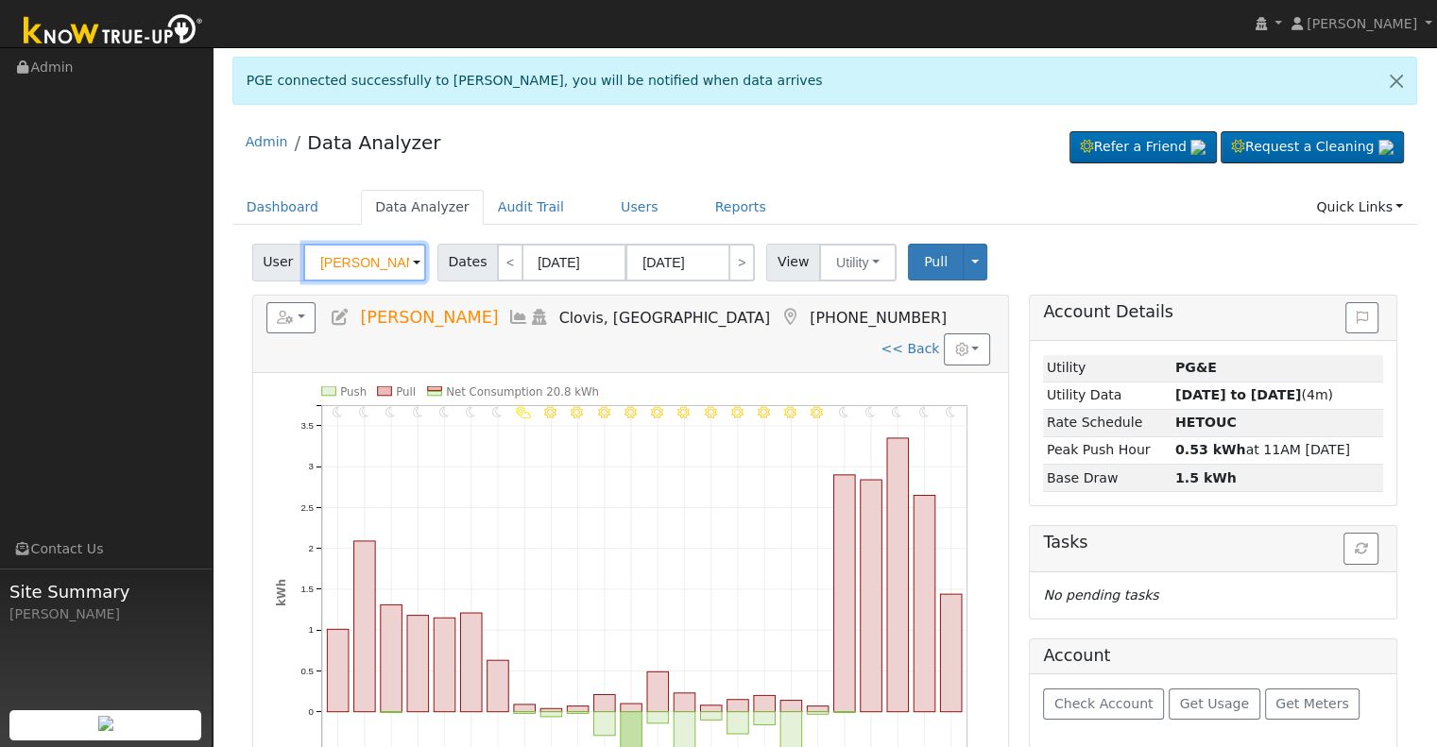
click at [332, 259] on input "Israel Castellon" at bounding box center [364, 263] width 123 height 38
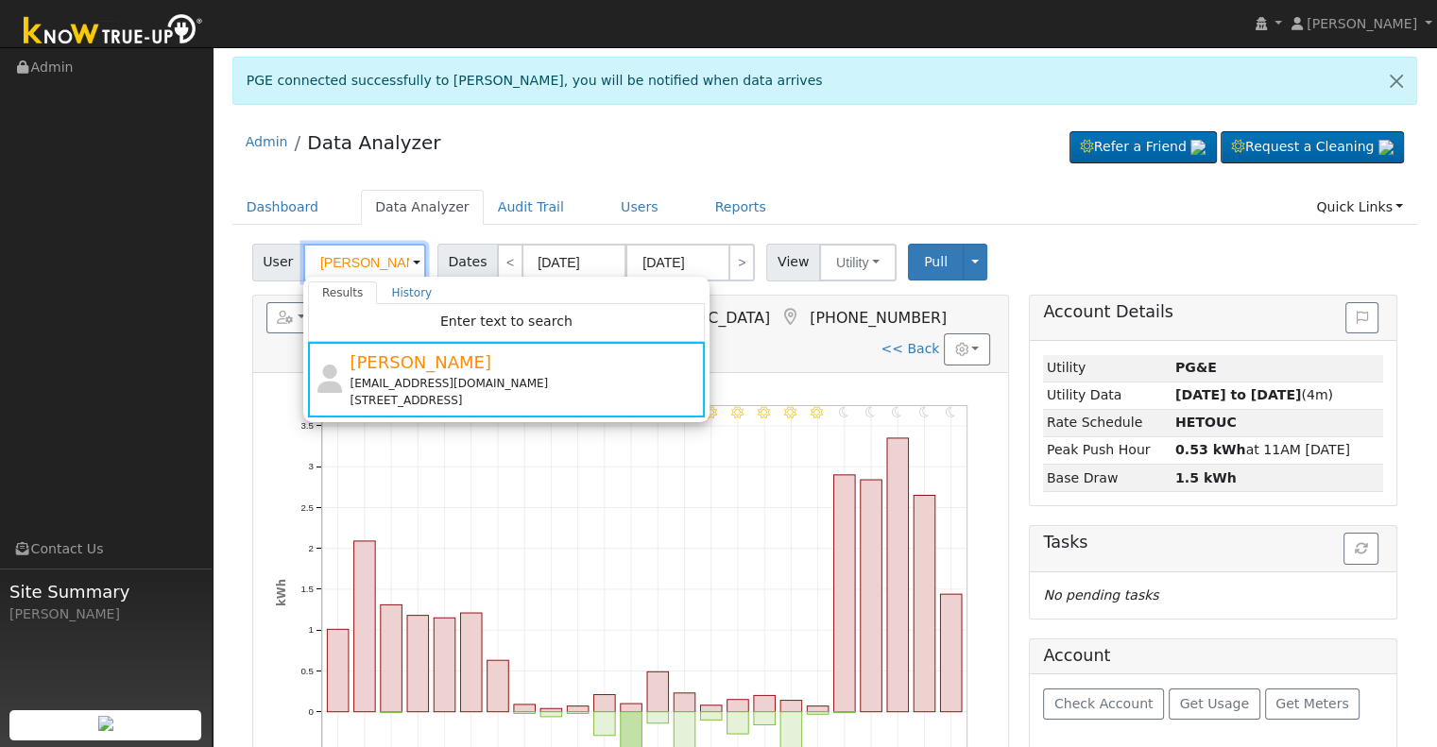
click at [345, 260] on input "Israel Castellon" at bounding box center [364, 263] width 123 height 38
drag, startPoint x: 349, startPoint y: 257, endPoint x: 287, endPoint y: 264, distance: 61.8
click at [287, 264] on div "User Israel Castellon Results History Enter text to search Israel Castellon wro…" at bounding box center [341, 263] width 179 height 38
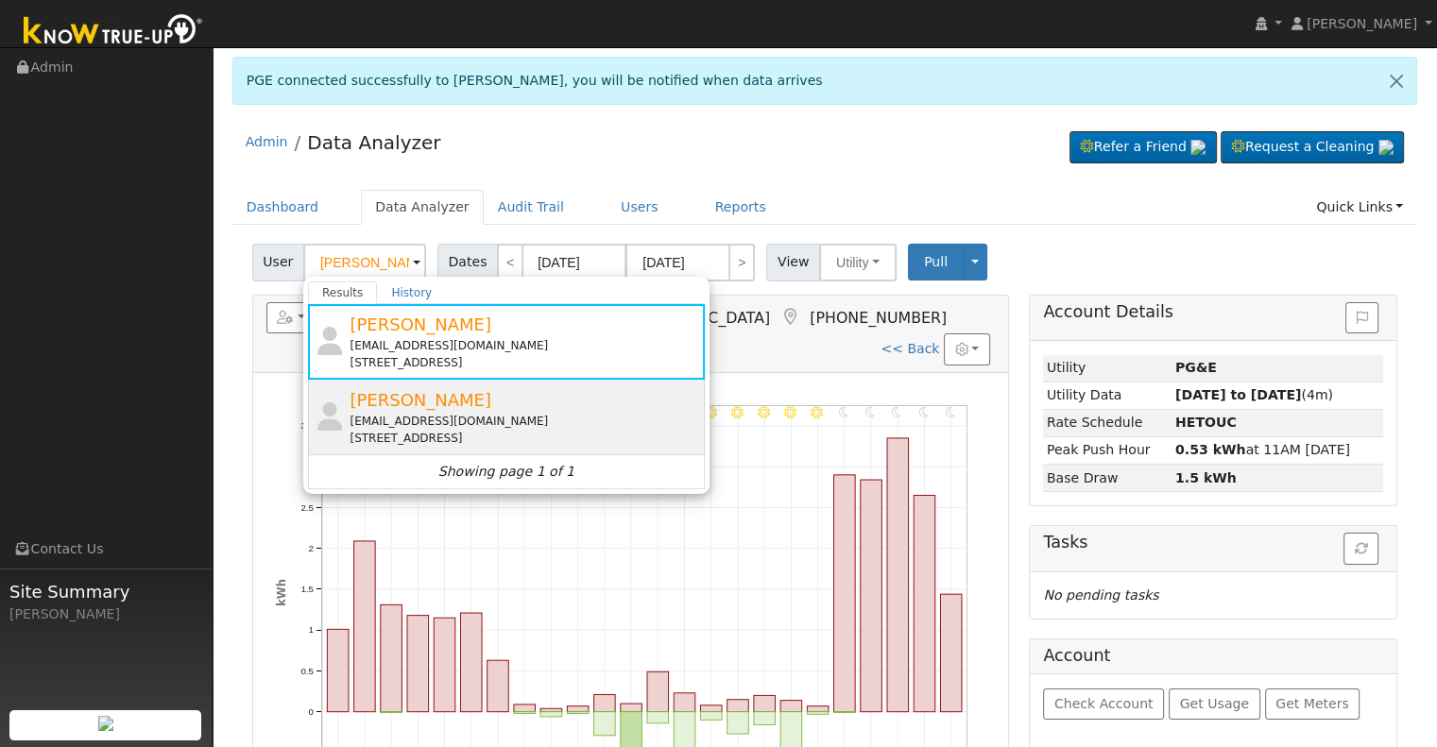
click at [440, 416] on div "lisacast519@gmail.com" at bounding box center [524, 421] width 350 height 17
type input "Lisa Castellon"
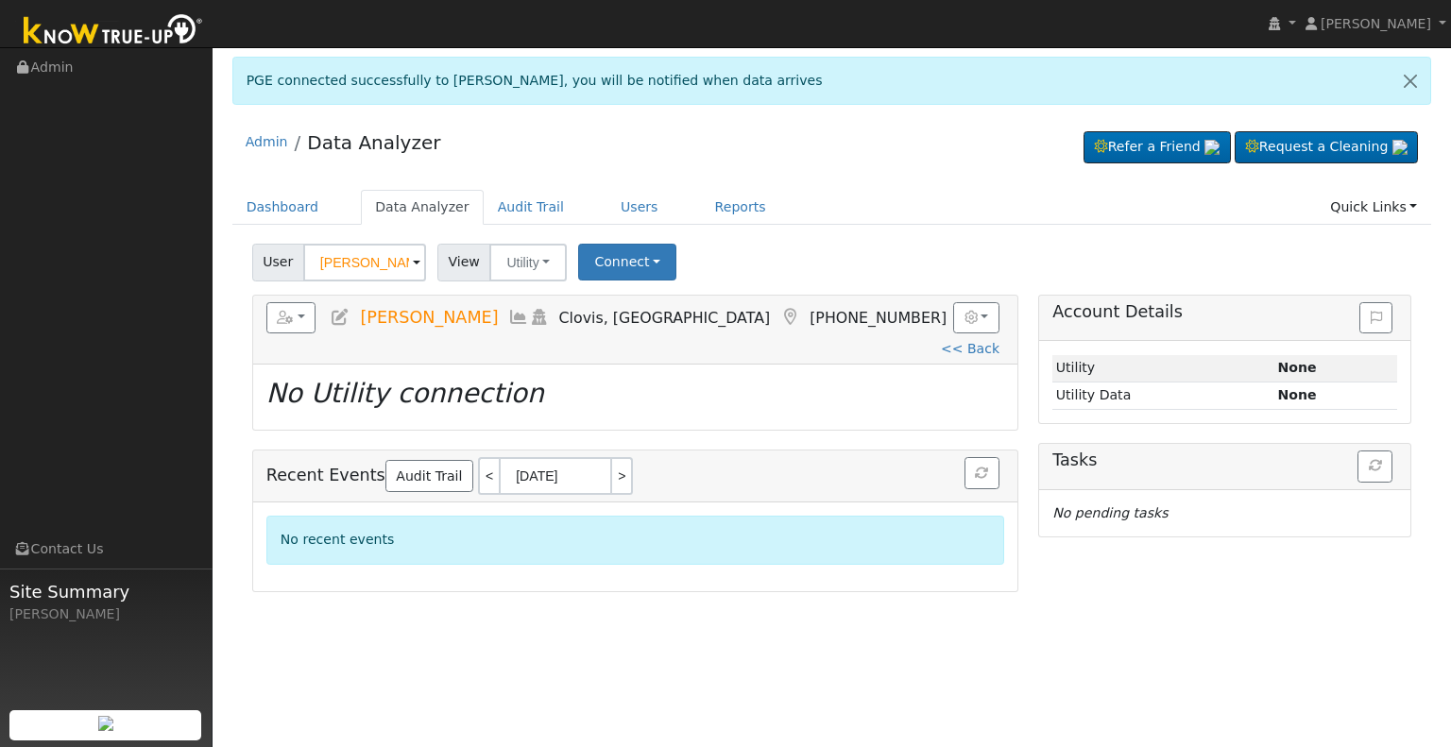
click at [339, 314] on icon at bounding box center [340, 317] width 21 height 17
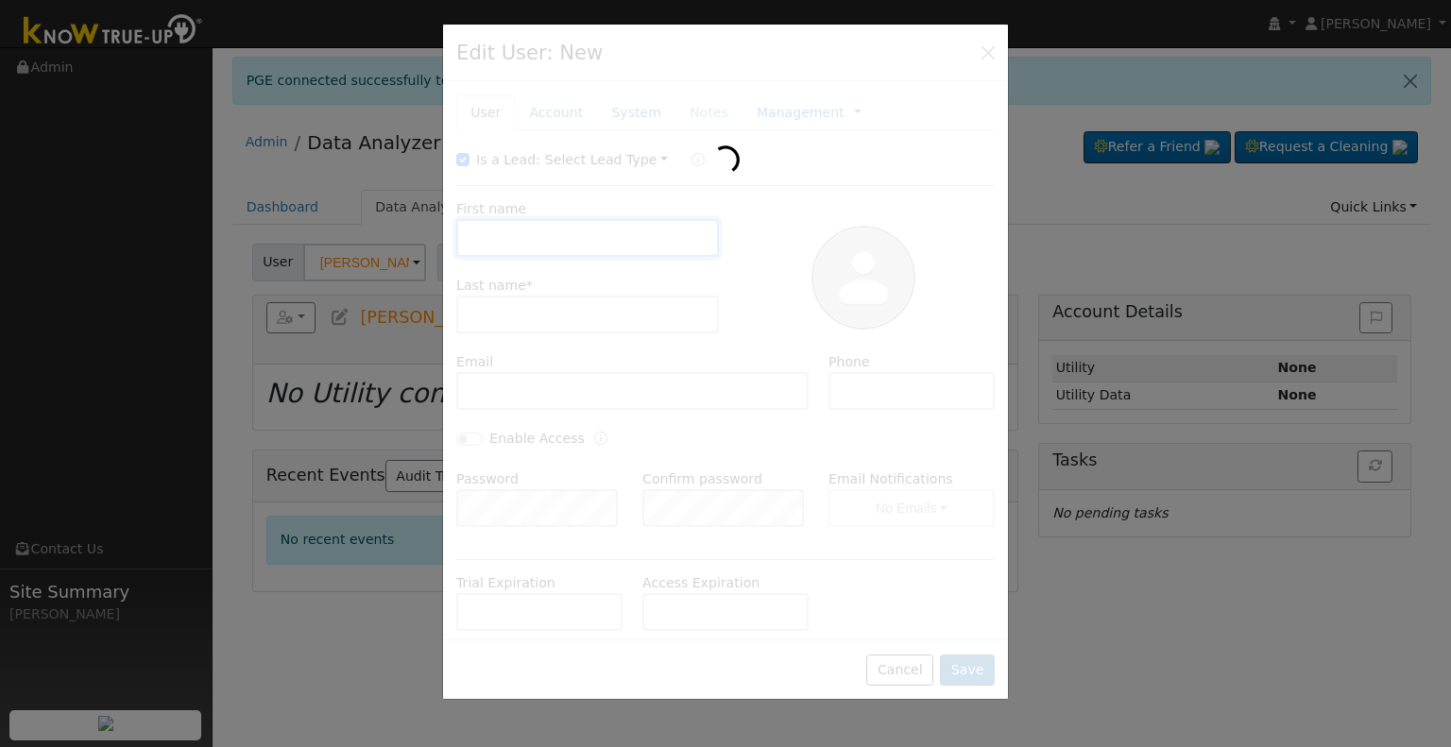
type input "Lisa"
type input "Castellon"
type input "lisacast519@gmail.com"
type input "5596911362"
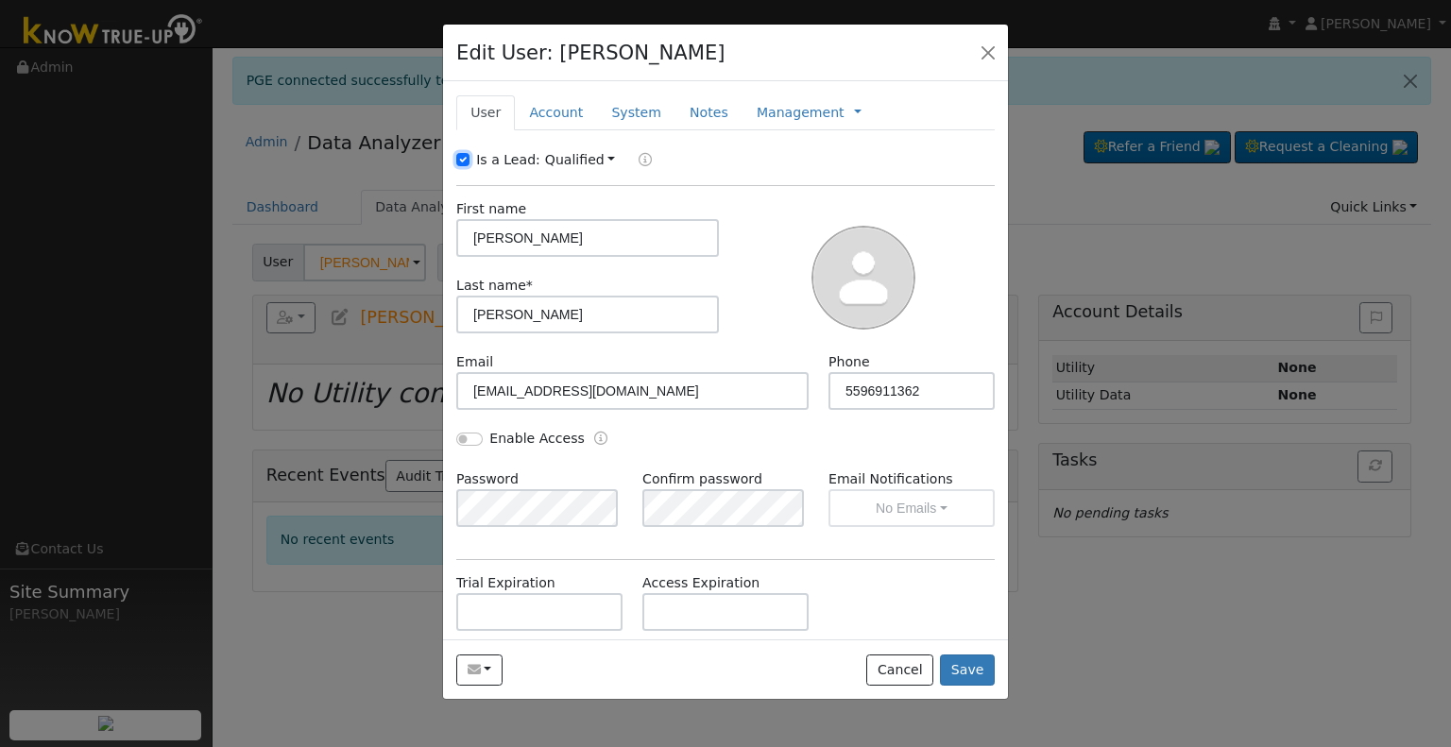
click at [460, 154] on input "Is a Lead:" at bounding box center [462, 159] width 13 height 13
checkbox input "false"
click at [525, 234] on input "Lisa" at bounding box center [587, 238] width 263 height 38
paste input "Castellon, Yldelisa "Lisa""
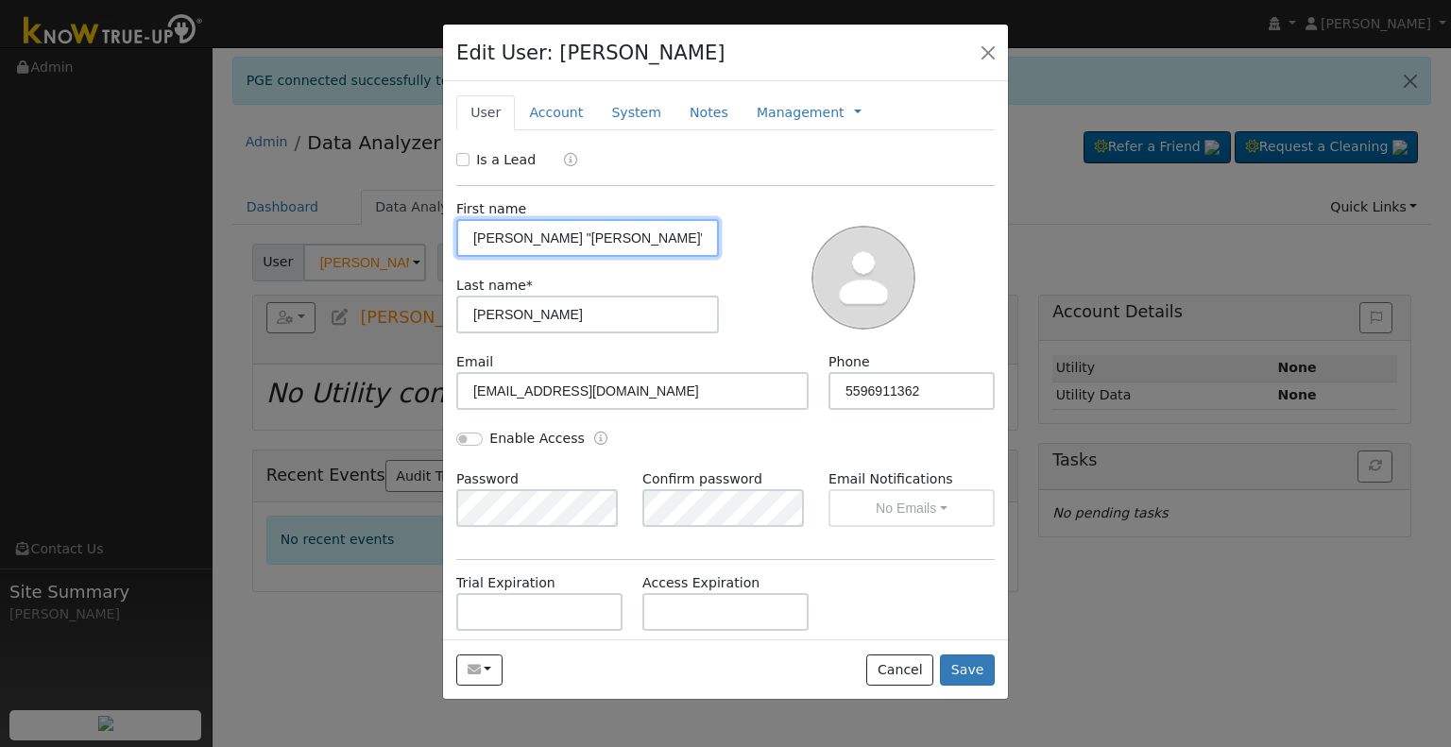
drag, startPoint x: 538, startPoint y: 237, endPoint x: 464, endPoint y: 238, distance: 74.6
click at [464, 238] on input "Castellon, Yldelisa "Lisa"" at bounding box center [587, 238] width 263 height 38
type input "Yldelisa "Lisa""
click at [471, 436] on input "Enable Access" at bounding box center [469, 439] width 26 height 13
checkbox input "true"
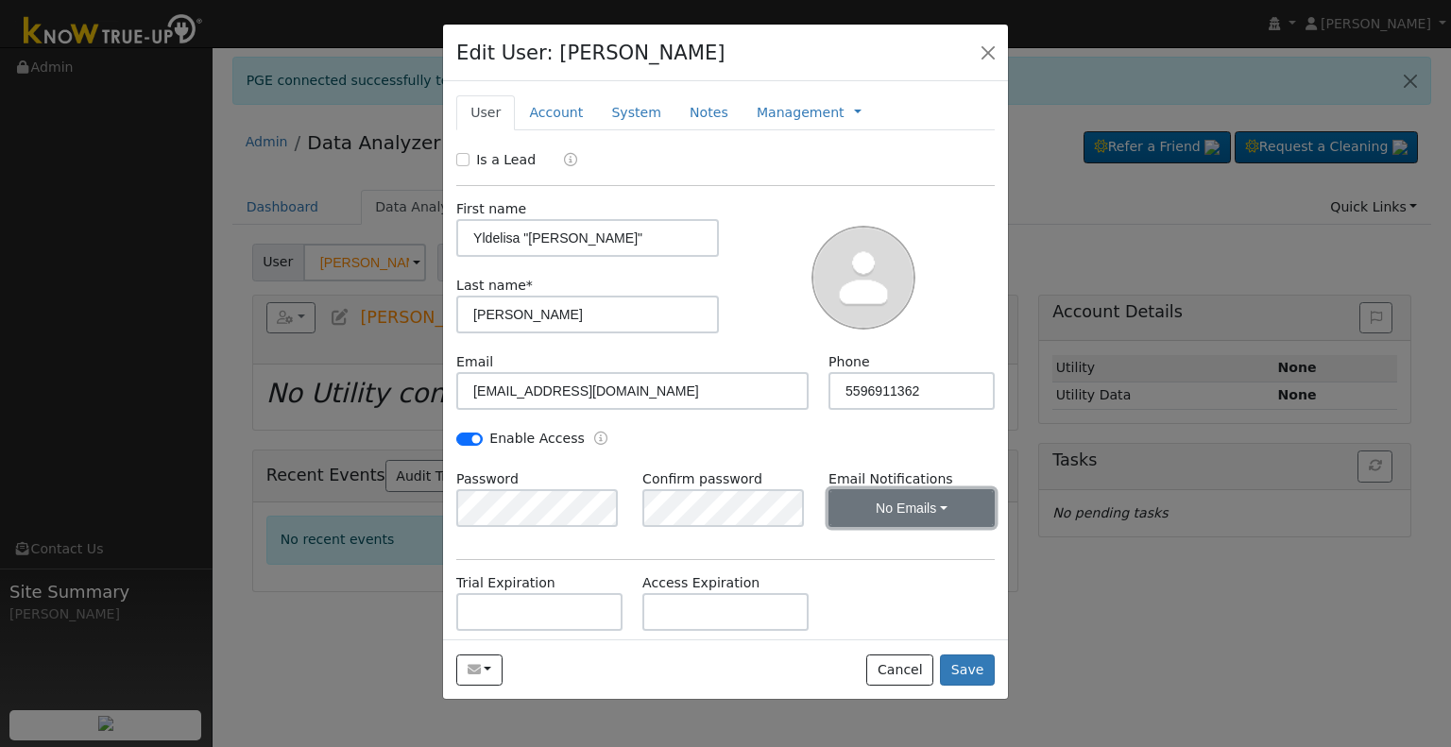
click at [891, 496] on button "No Emails" at bounding box center [911, 508] width 166 height 38
click at [890, 572] on link "Weekly Emails" at bounding box center [885, 576] width 131 height 26
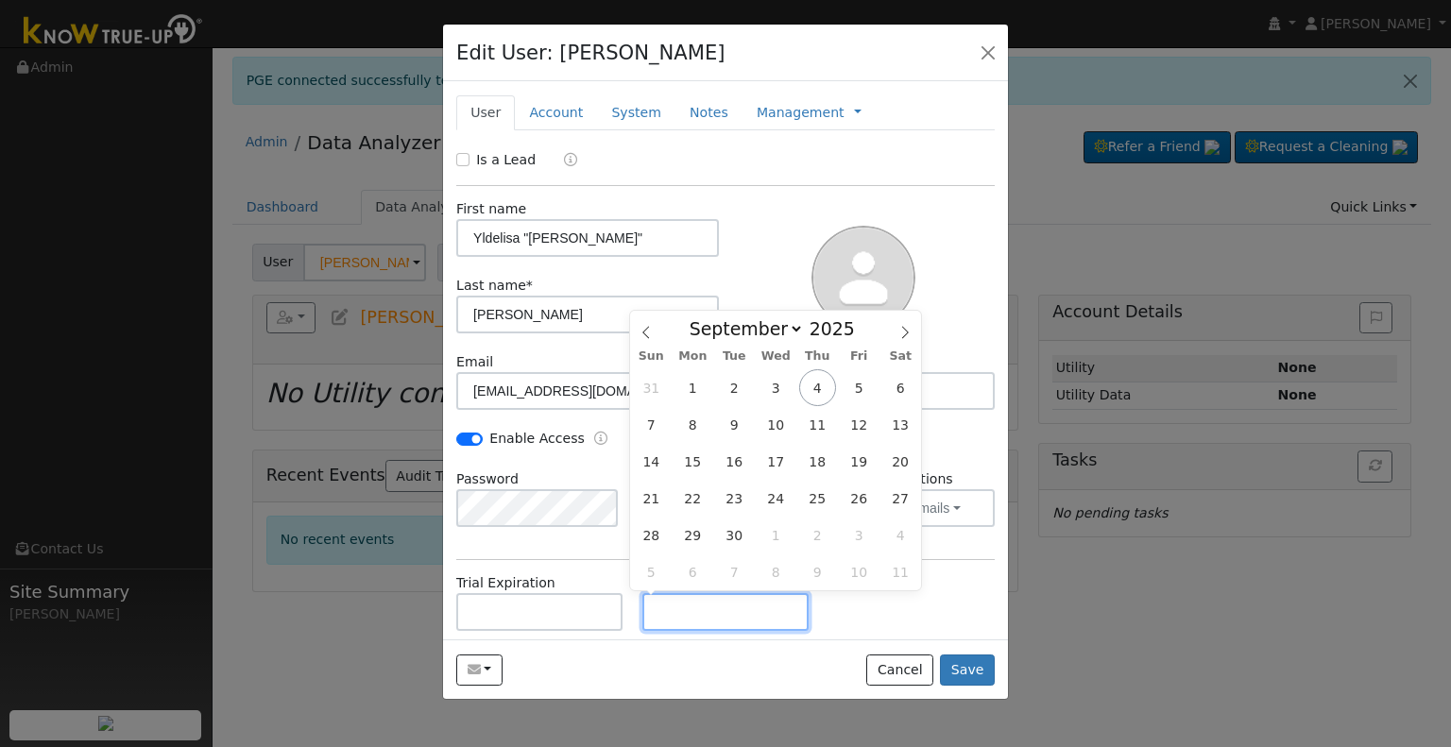
click at [726, 619] on input "text" at bounding box center [725, 612] width 166 height 38
click at [775, 392] on span "3" at bounding box center [776, 387] width 37 height 37
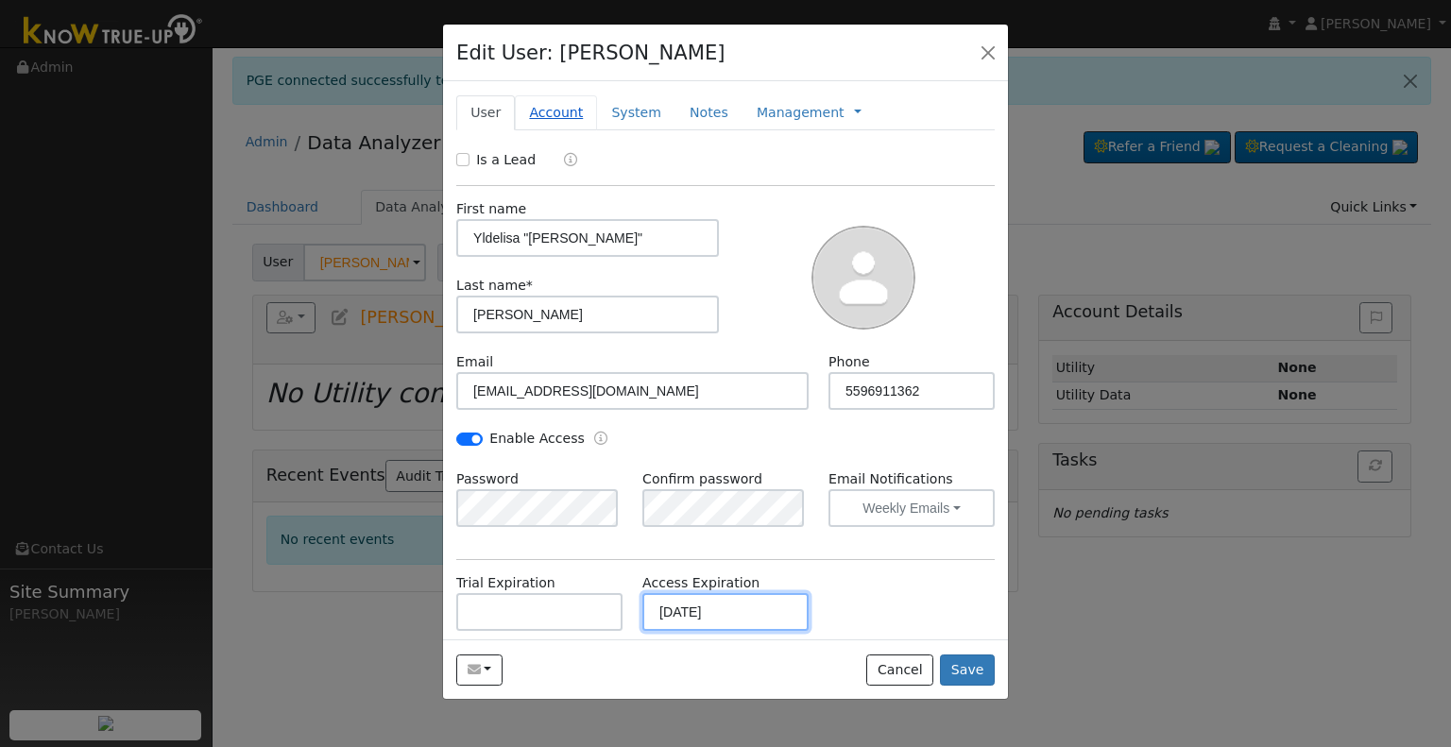
type input "09/03/2030"
click at [543, 103] on link "Account" at bounding box center [556, 112] width 82 height 35
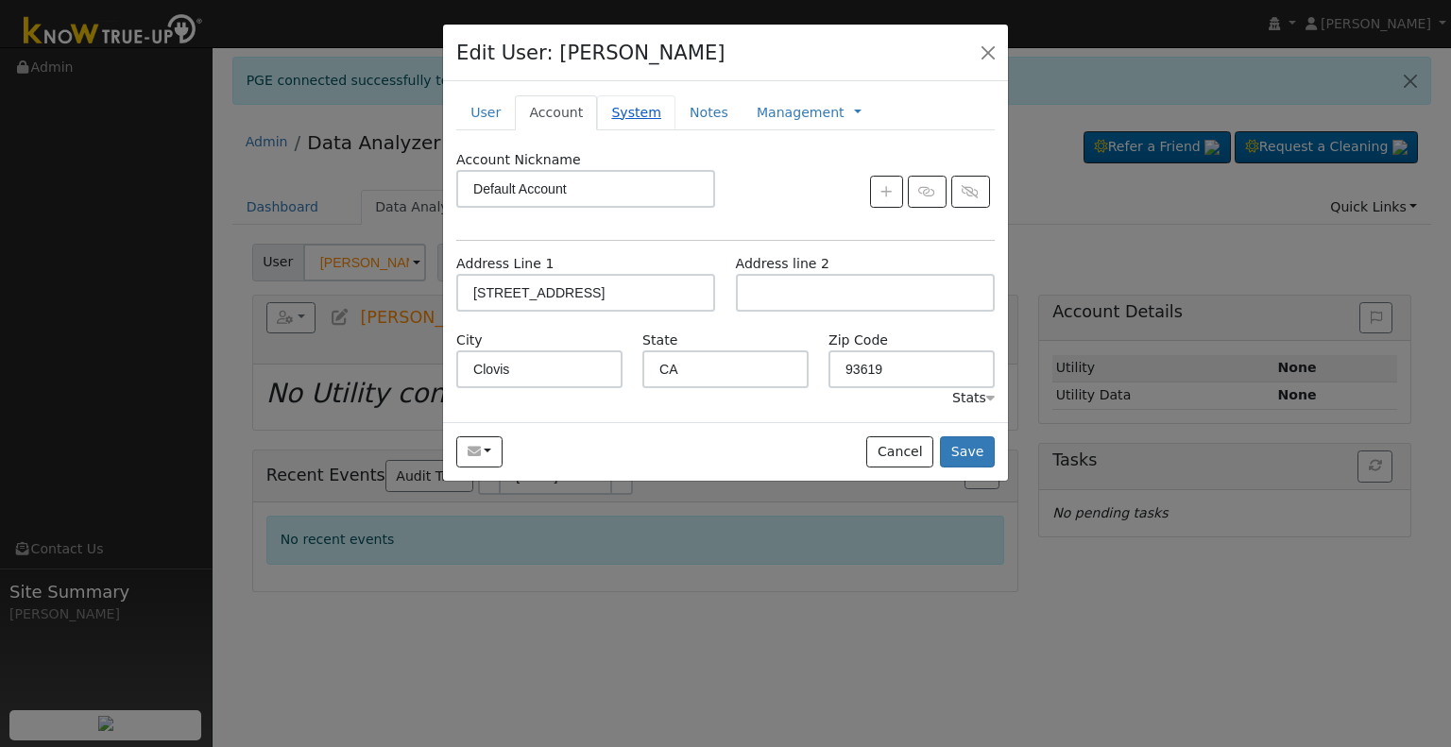
click at [634, 101] on link "System" at bounding box center [636, 112] width 78 height 35
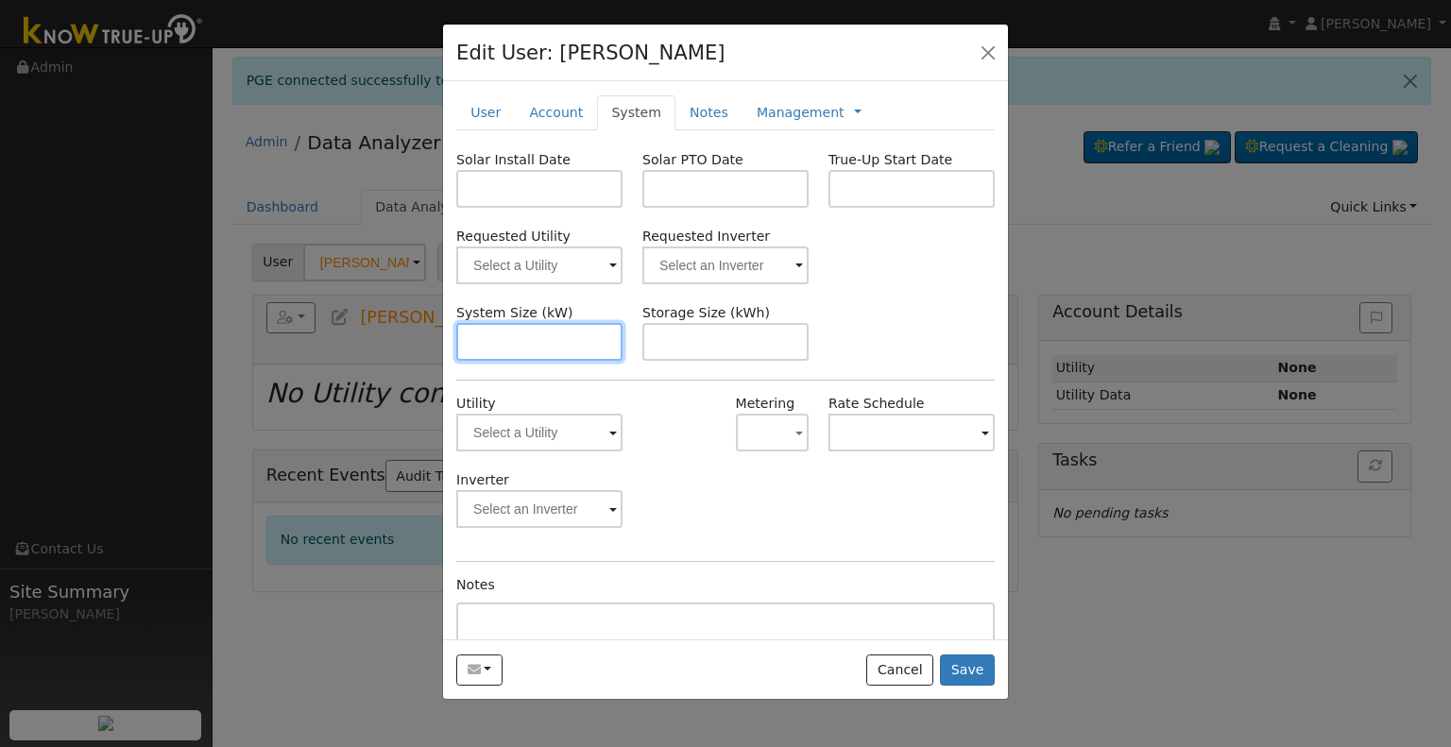
click at [559, 341] on input "text" at bounding box center [539, 342] width 166 height 38
paste input "7.790"
type input "7.8"
click at [571, 199] on input "text" at bounding box center [539, 189] width 166 height 38
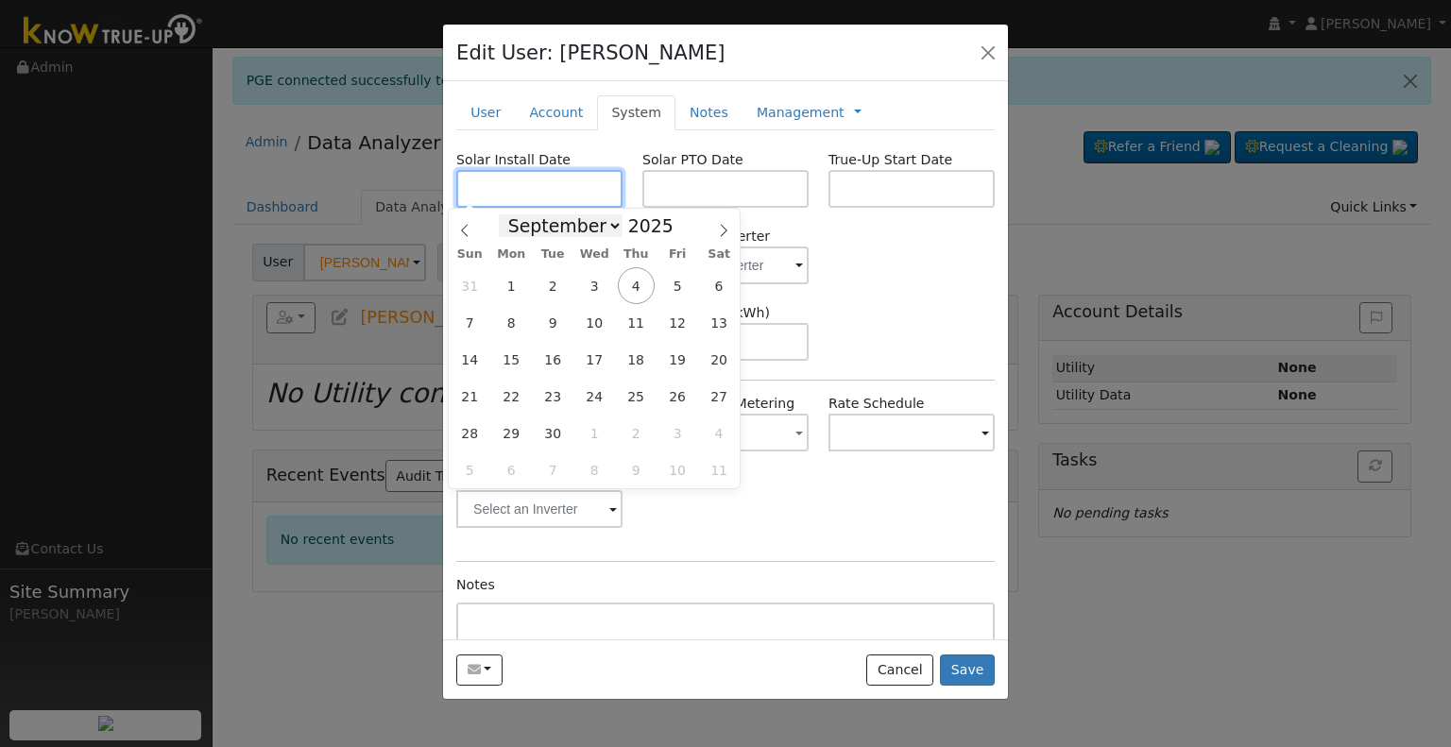
paste input "7/18/2025"
type input "07/18/2025"
select select "6"
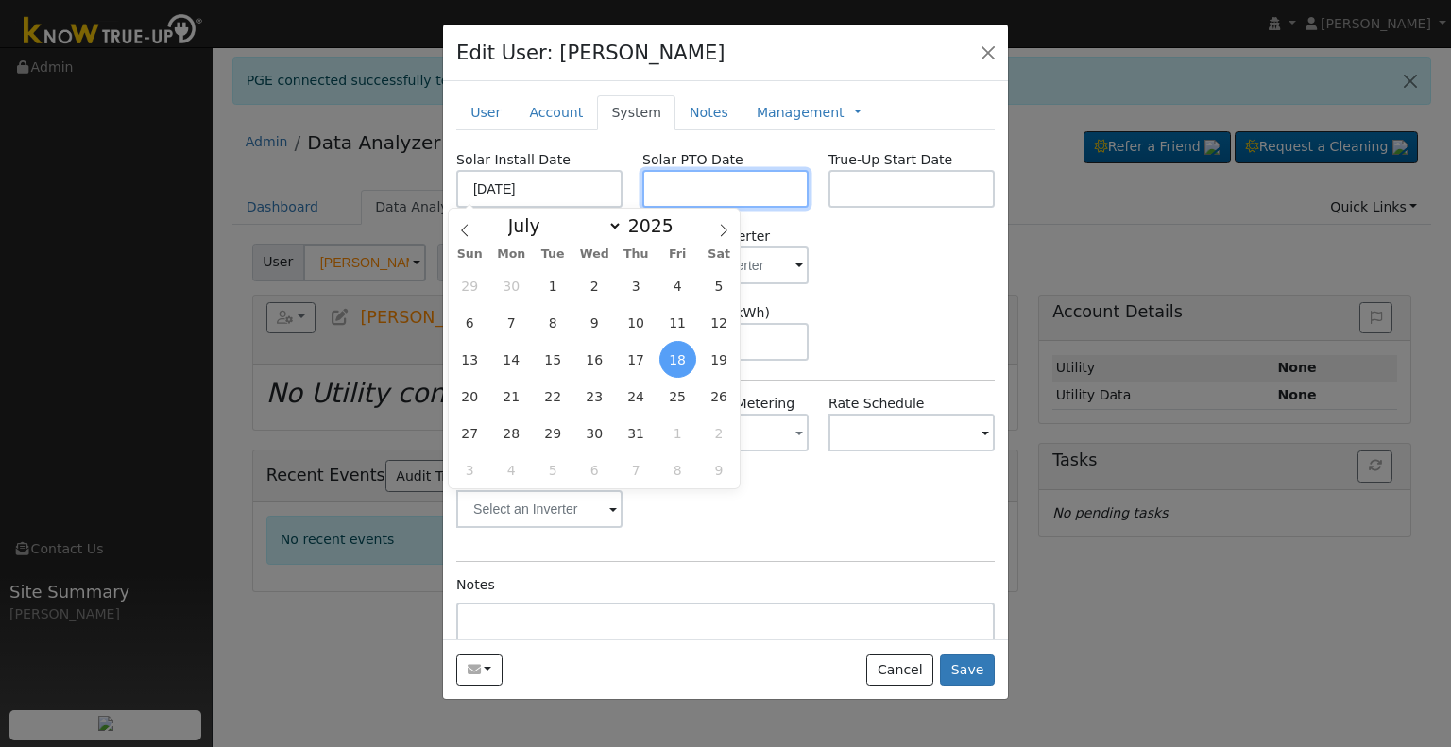
click at [695, 181] on input "text" at bounding box center [725, 189] width 166 height 38
paste input "9/3/2025"
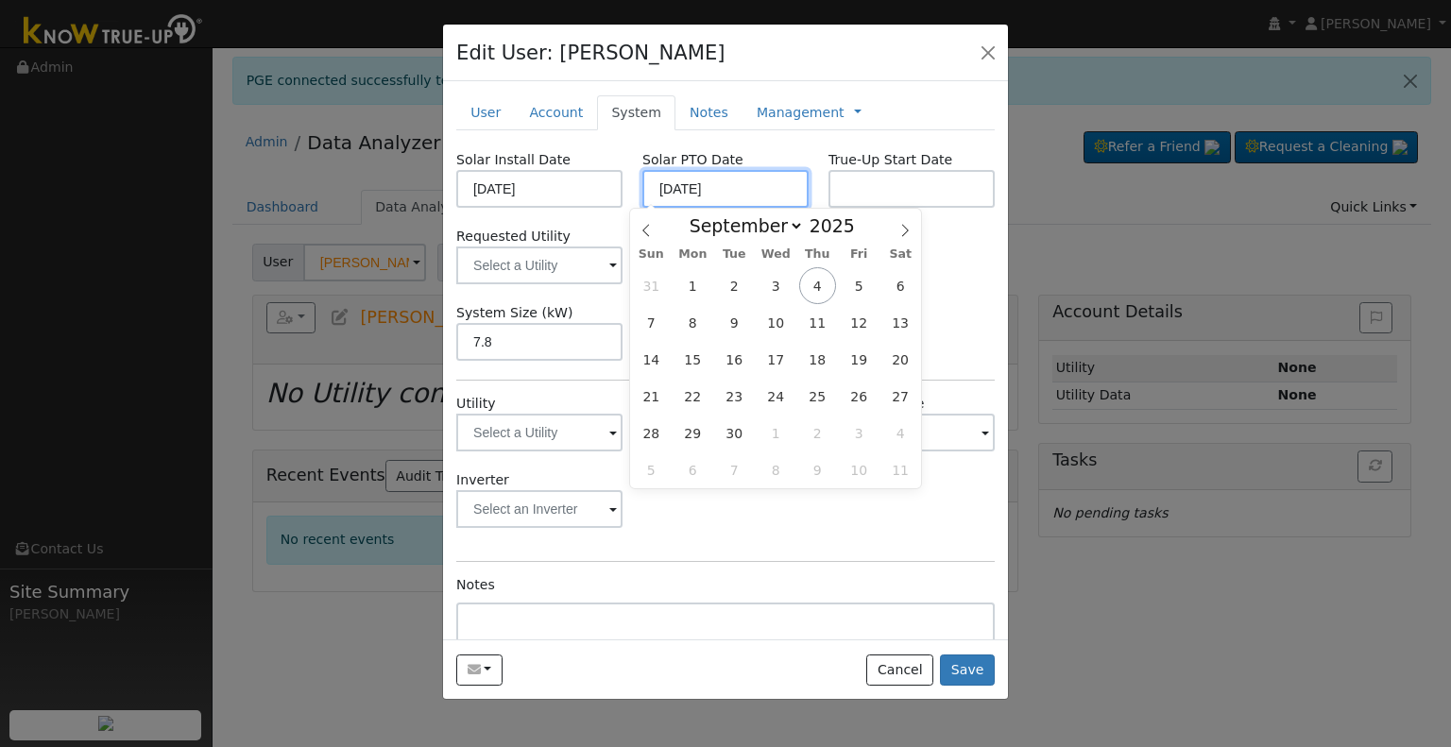
type input "[DATE]"
click at [838, 189] on input "text" at bounding box center [911, 189] width 166 height 38
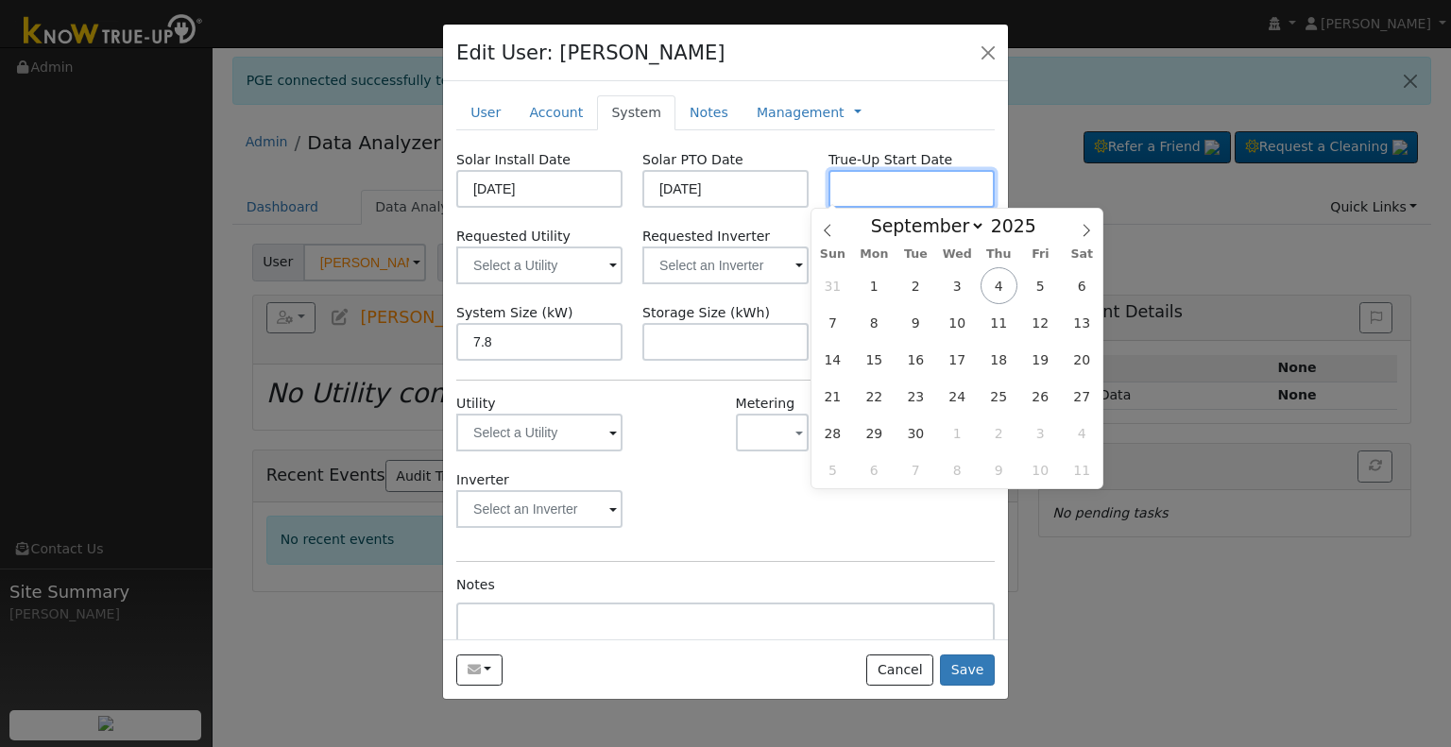
paste input "9/3/2025"
type input "[DATE]"
click at [713, 271] on input "text" at bounding box center [725, 266] width 166 height 38
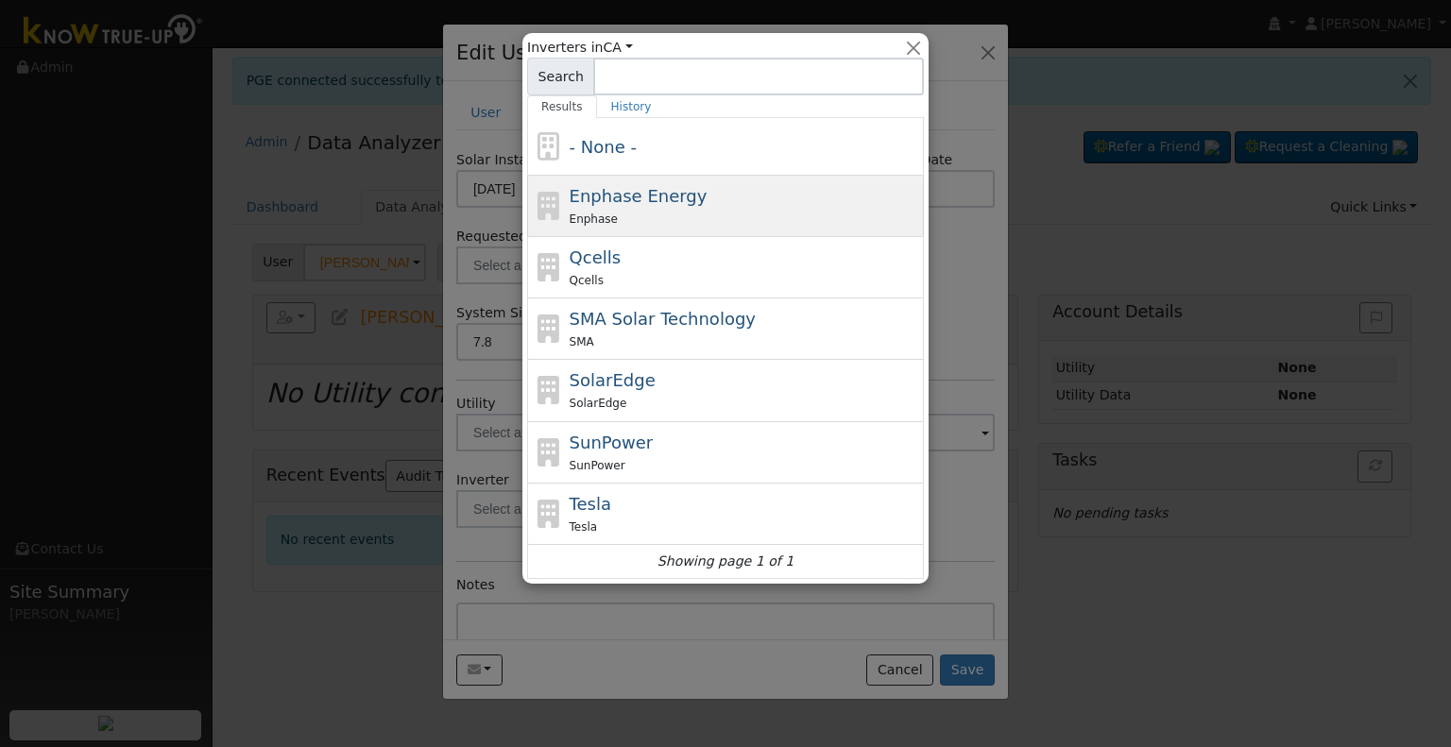
click at [669, 197] on span "Enphase Energy" at bounding box center [639, 196] width 138 height 20
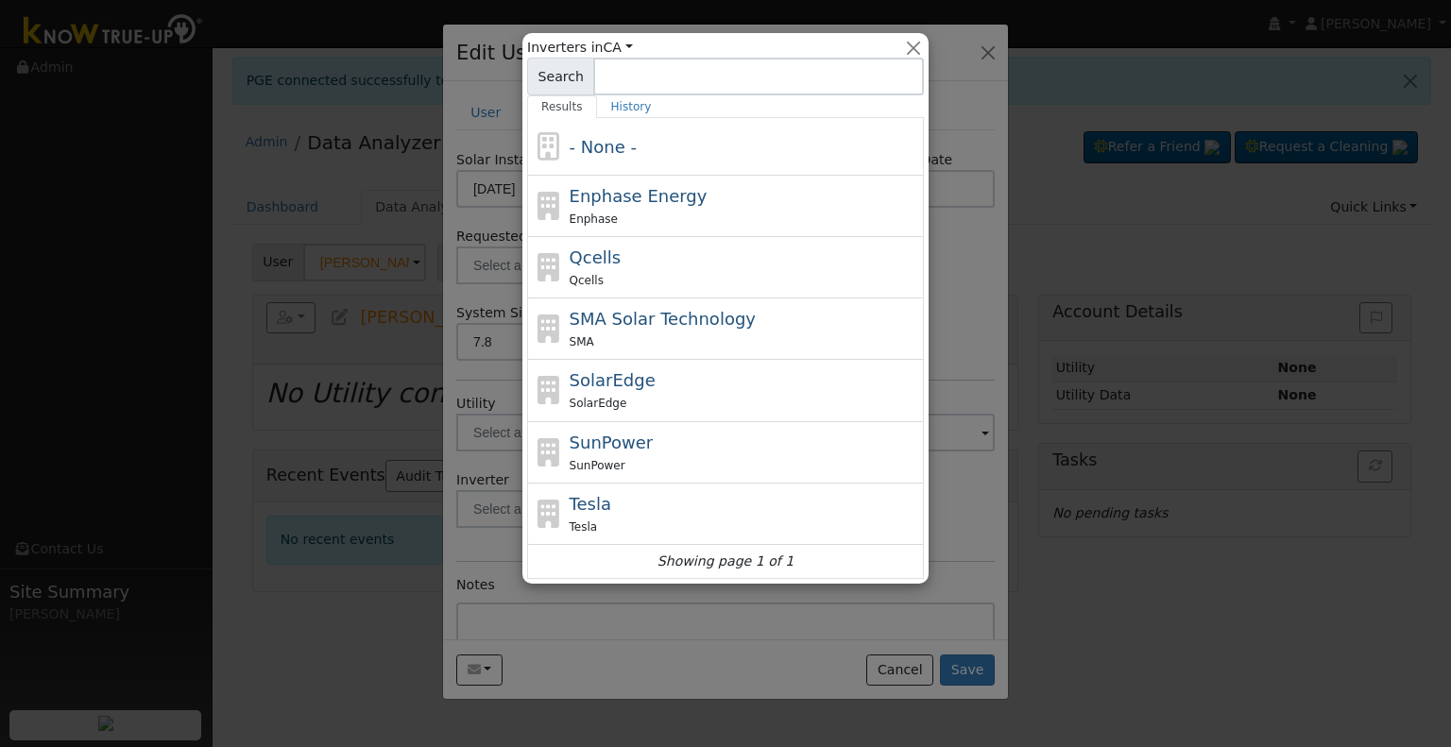
type input "Enphase Energy"
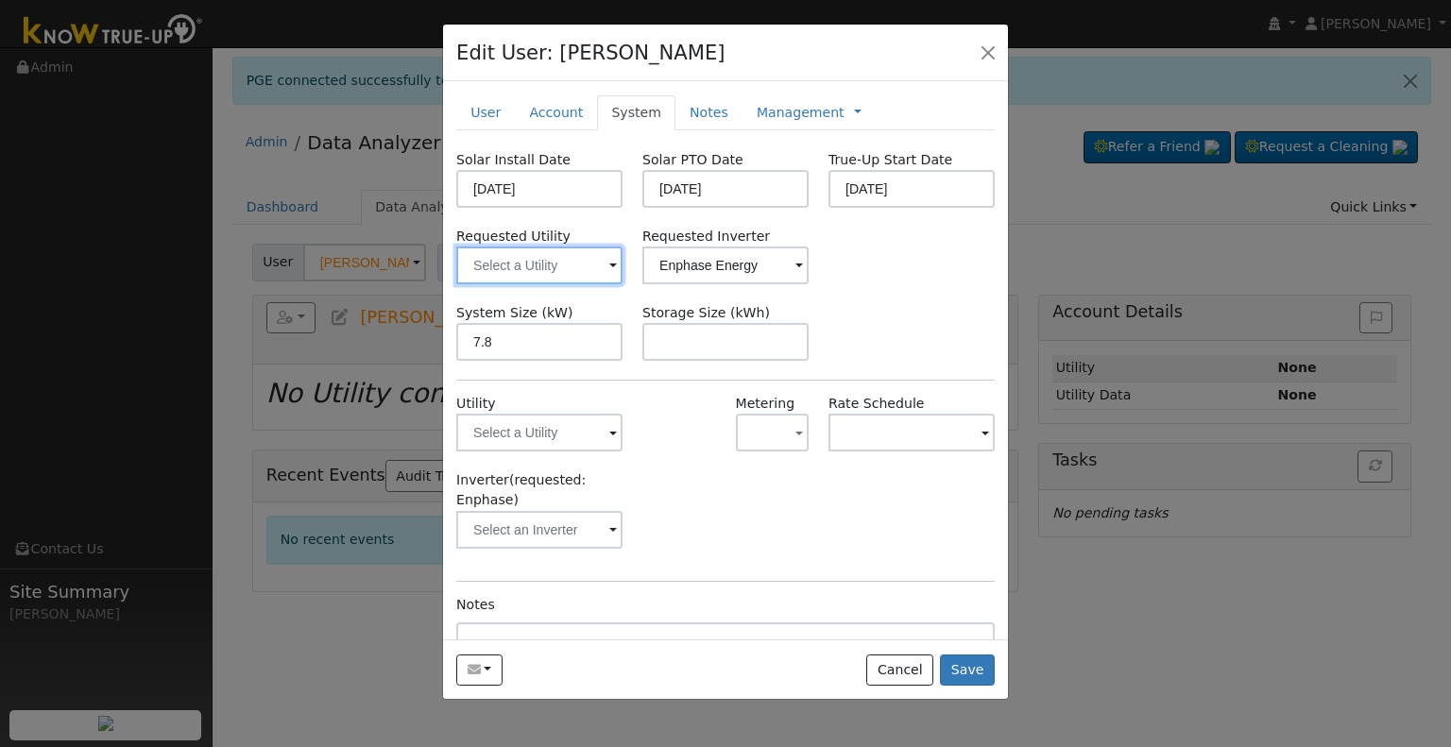
click at [512, 258] on input "text" at bounding box center [539, 266] width 166 height 38
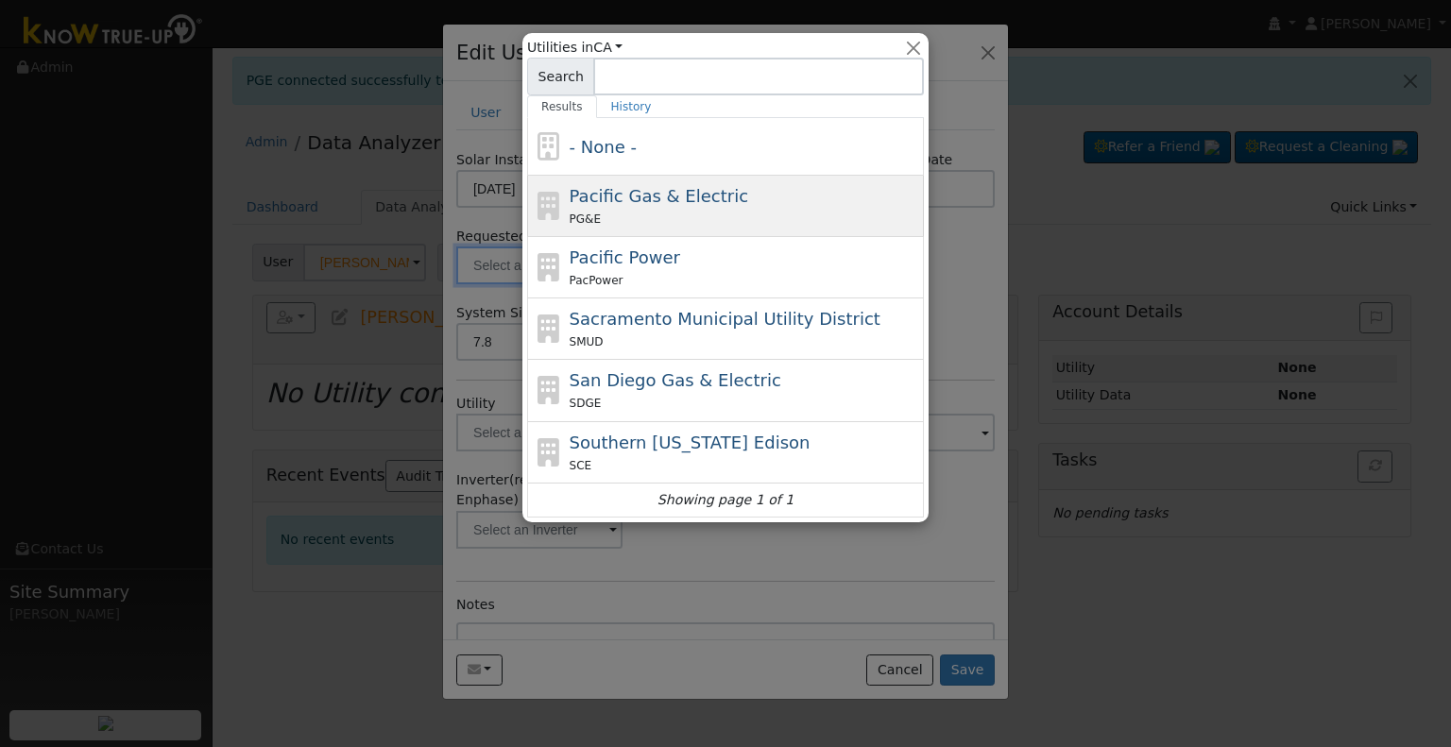
click at [623, 207] on div "Pacific Gas & Electric PG&E" at bounding box center [745, 205] width 350 height 45
type input "Pacific Gas & Electric"
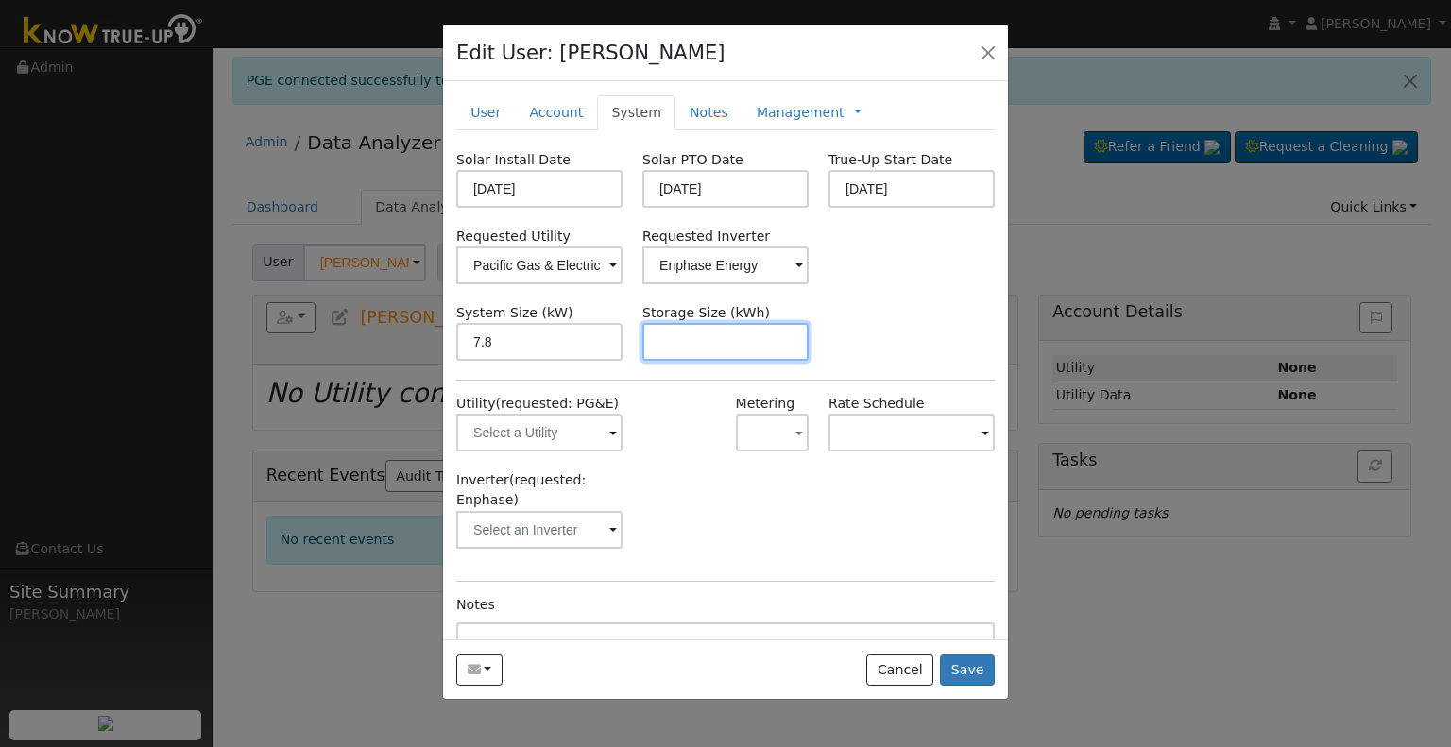
click at [758, 336] on input "text" at bounding box center [725, 342] width 166 height 38
paste input "15.00"
type input "15"
click at [854, 112] on link at bounding box center [858, 113] width 8 height 20
click at [861, 165] on link "Billing" at bounding box center [920, 173] width 131 height 26
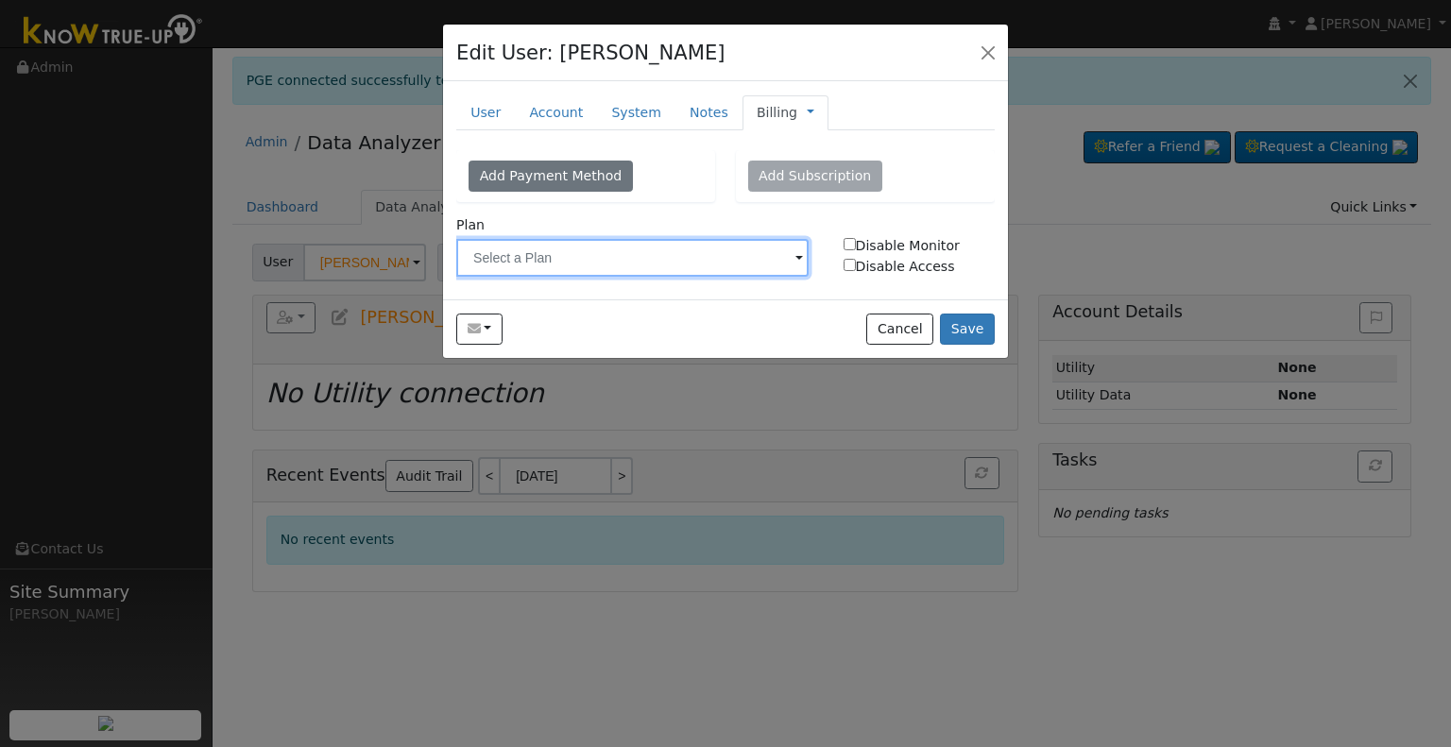
click at [561, 260] on input "text" at bounding box center [632, 258] width 352 height 38
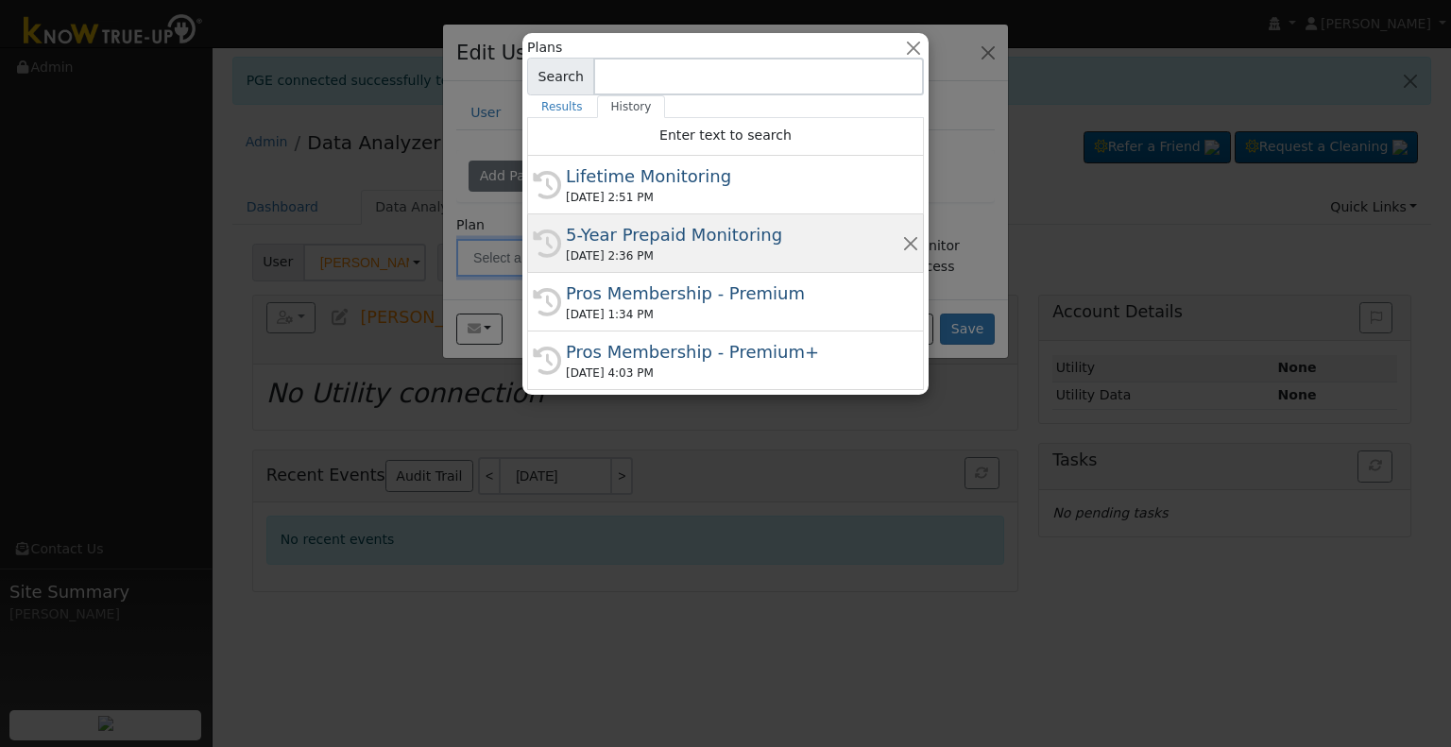
click at [644, 230] on div "5-Year Prepaid Monitoring" at bounding box center [734, 235] width 336 height 26
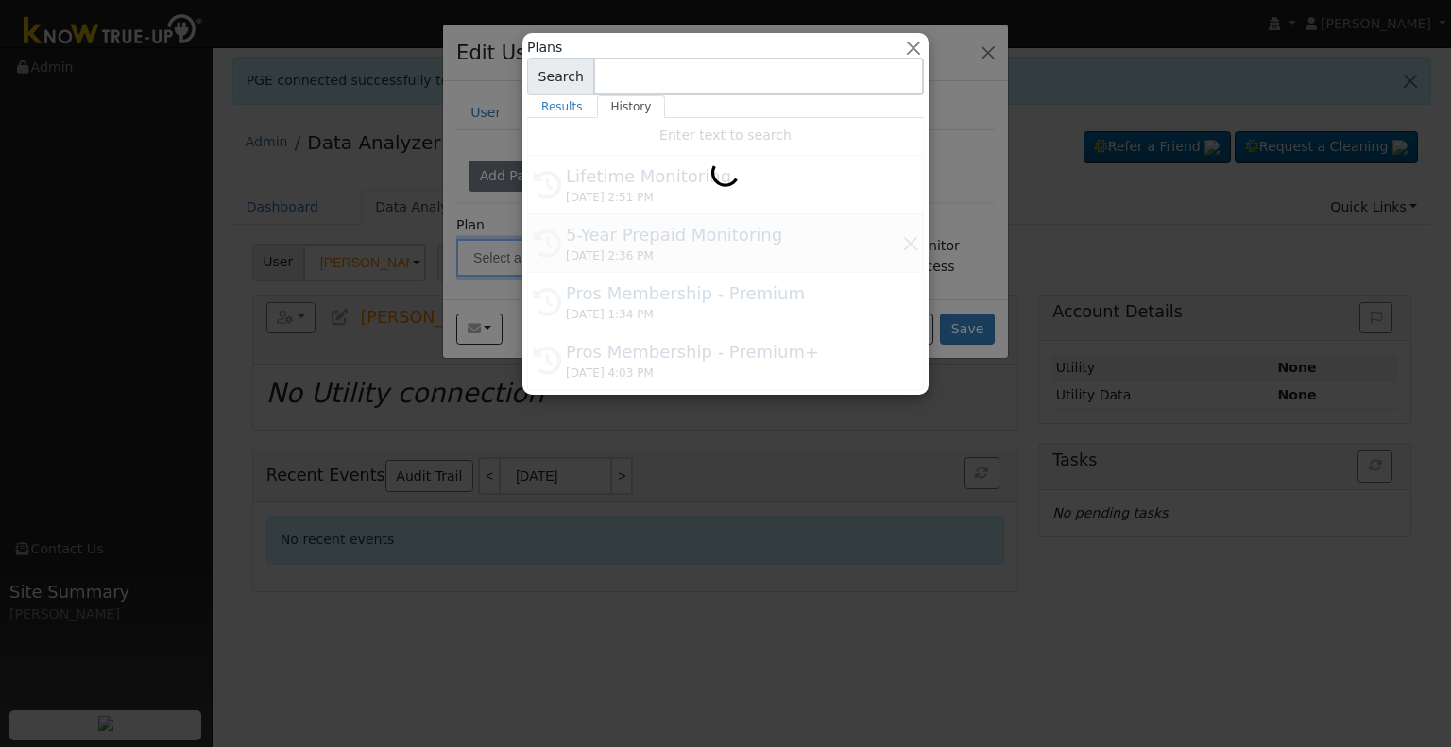
type input "5-Year Prepaid Monitoring"
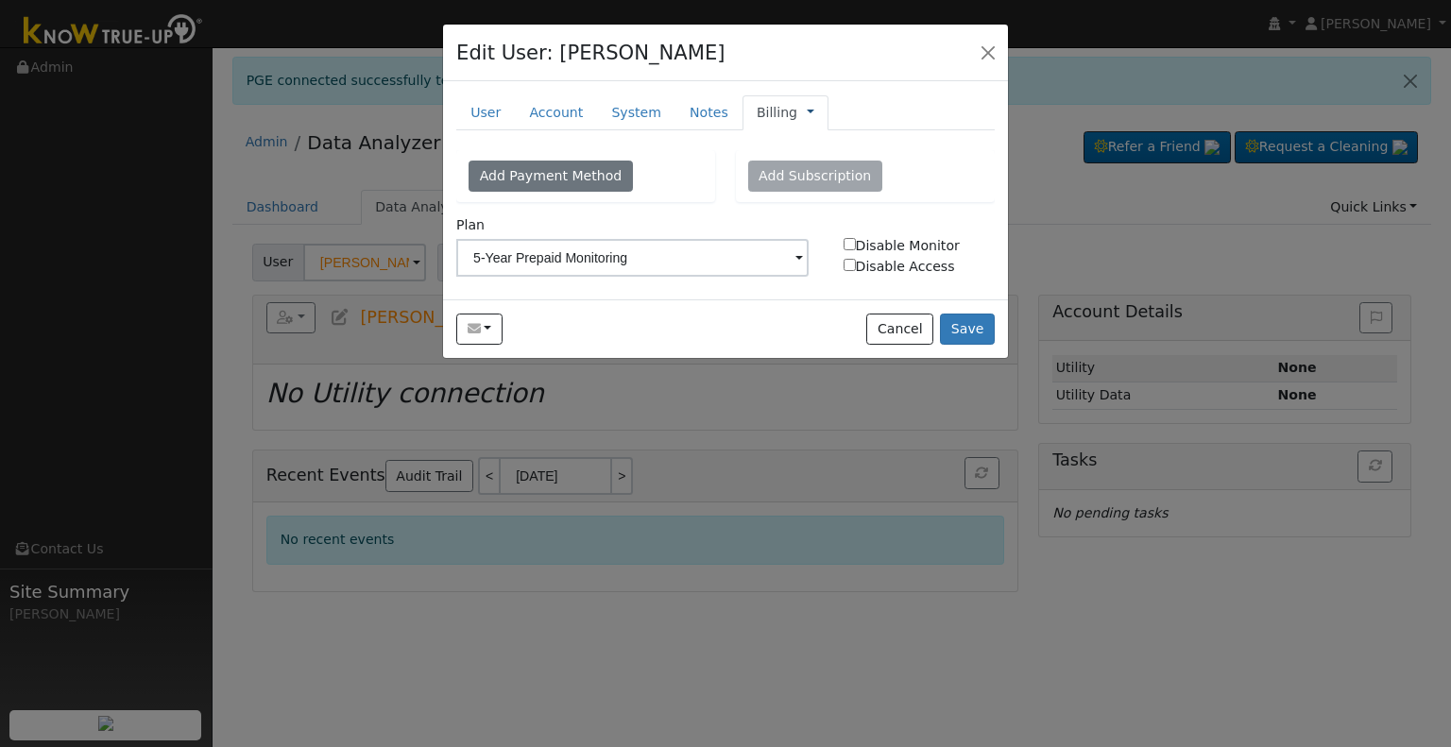
click at [807, 110] on link at bounding box center [811, 113] width 8 height 20
click at [808, 146] on link "Management" at bounding box center [873, 146] width 131 height 26
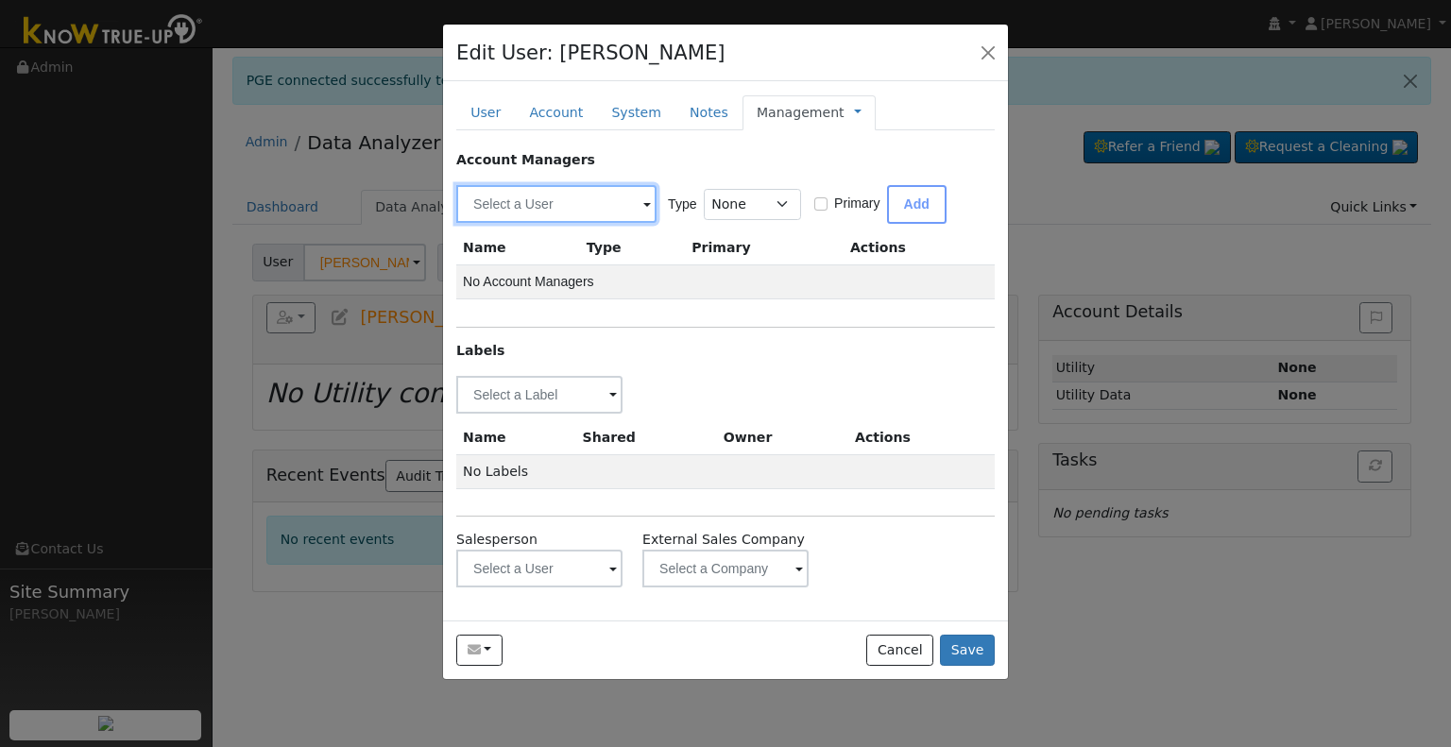
click at [537, 193] on input "text" at bounding box center [556, 204] width 200 height 38
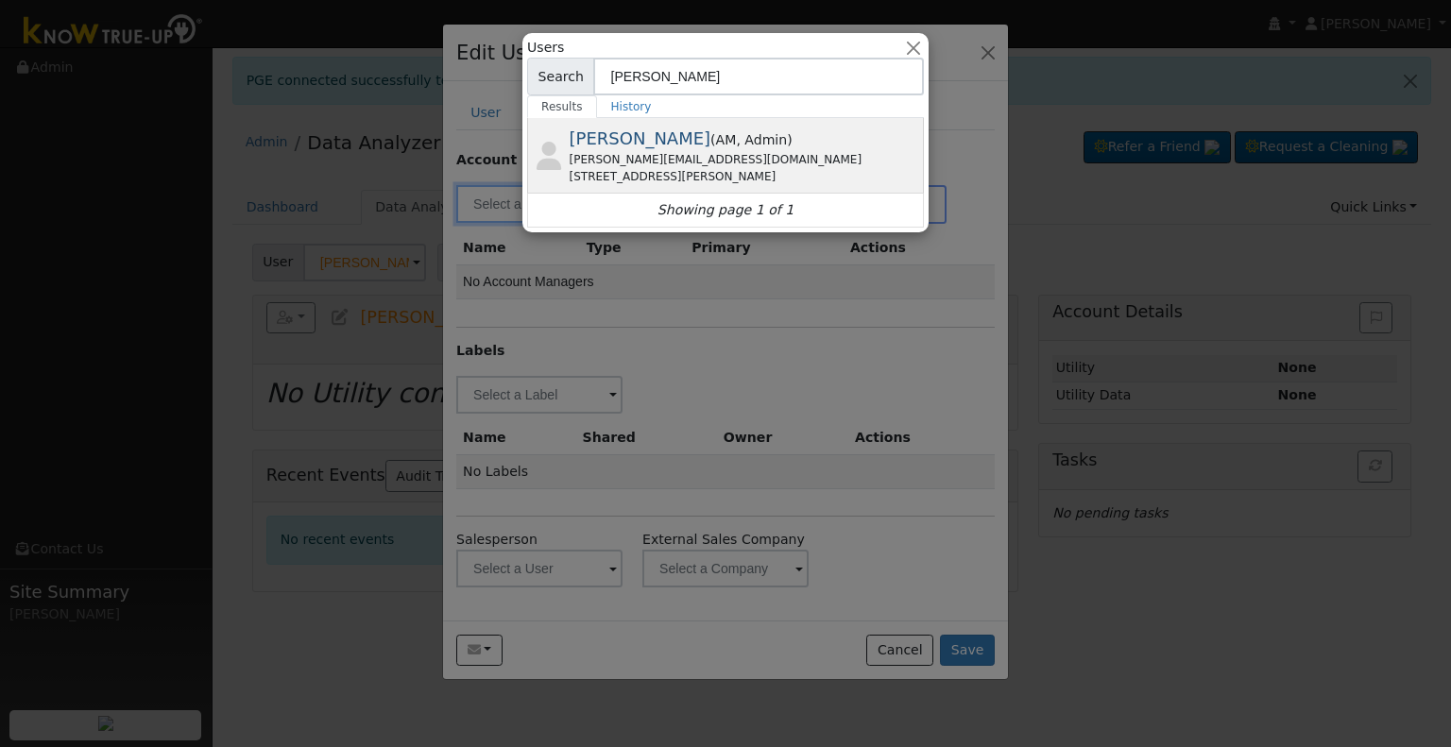
type input "chad"
click at [642, 148] on div "Chad McElhaney ( AM , Admin ) chad@solarmaintenancepros.com 7866 East Carmen Av…" at bounding box center [745, 156] width 350 height 60
type input "Chad McElhaney"
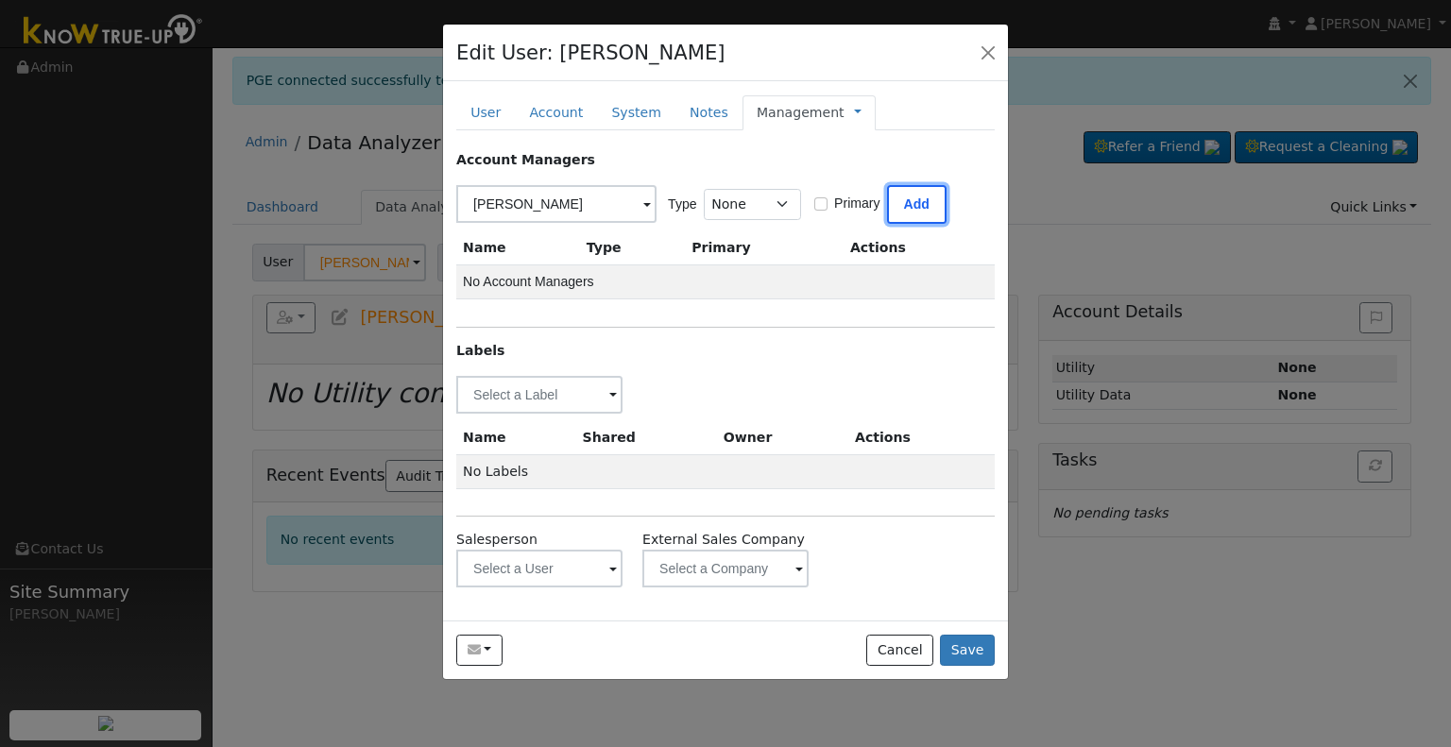
click at [916, 213] on button "Add" at bounding box center [917, 204] width 60 height 39
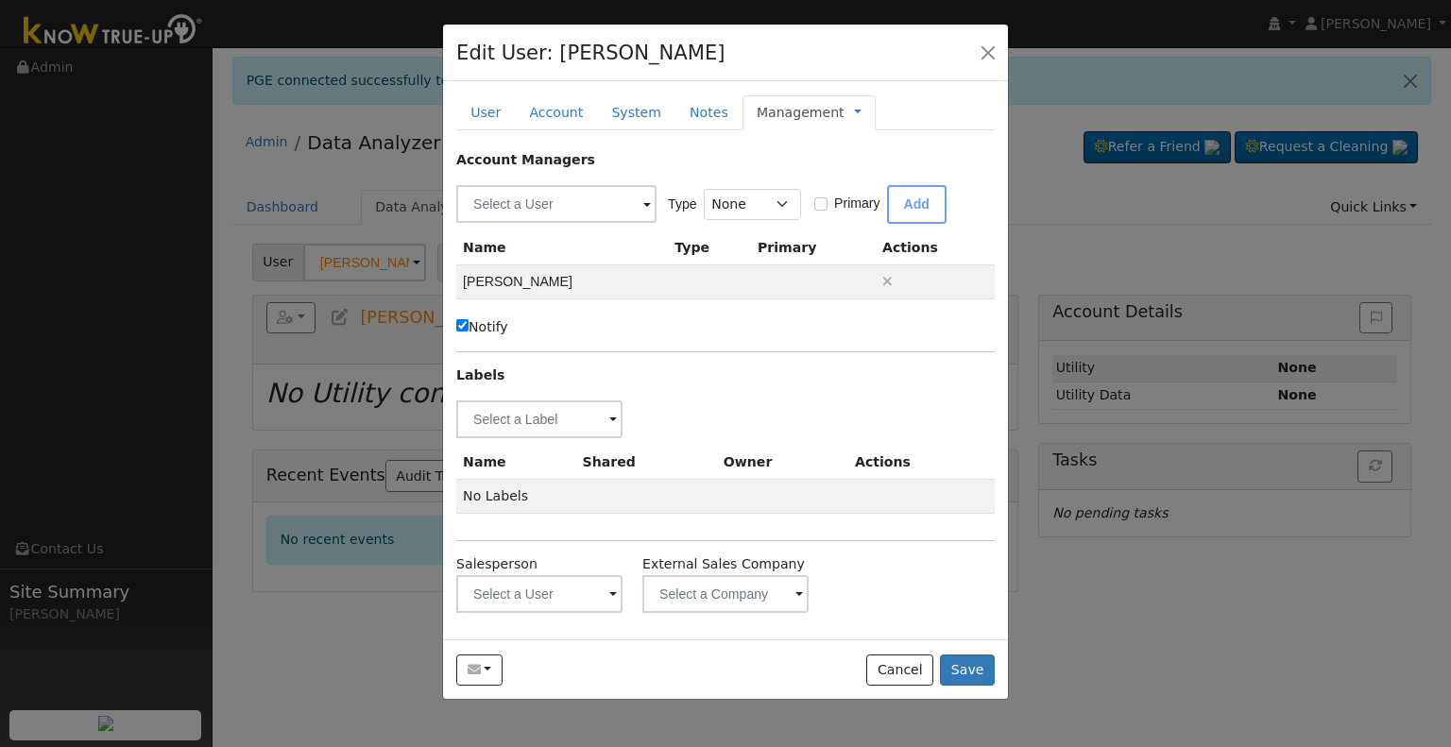
click at [463, 324] on input "Notify" at bounding box center [462, 325] width 12 height 12
checkbox input "false"
click at [536, 414] on input "text" at bounding box center [539, 419] width 166 height 38
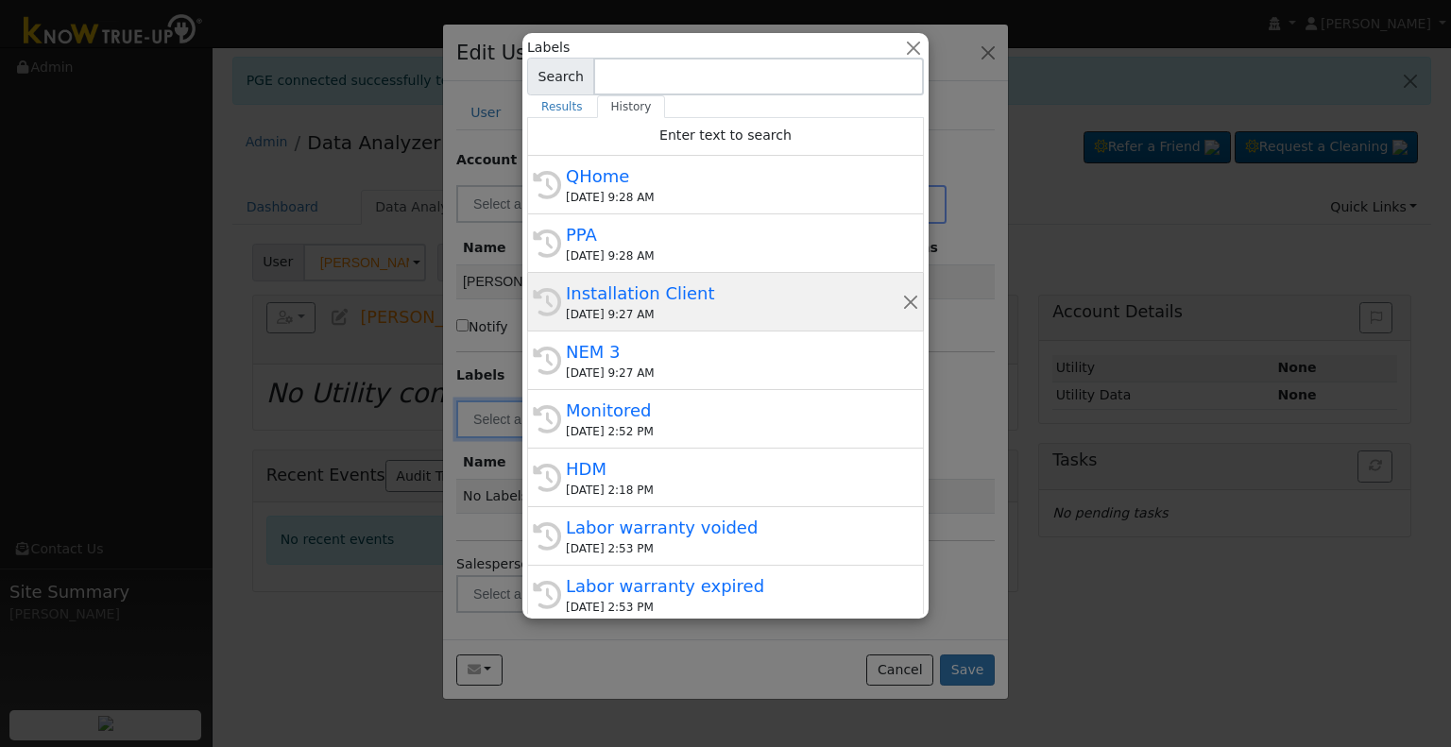
click at [642, 294] on div "Installation Client" at bounding box center [734, 294] width 336 height 26
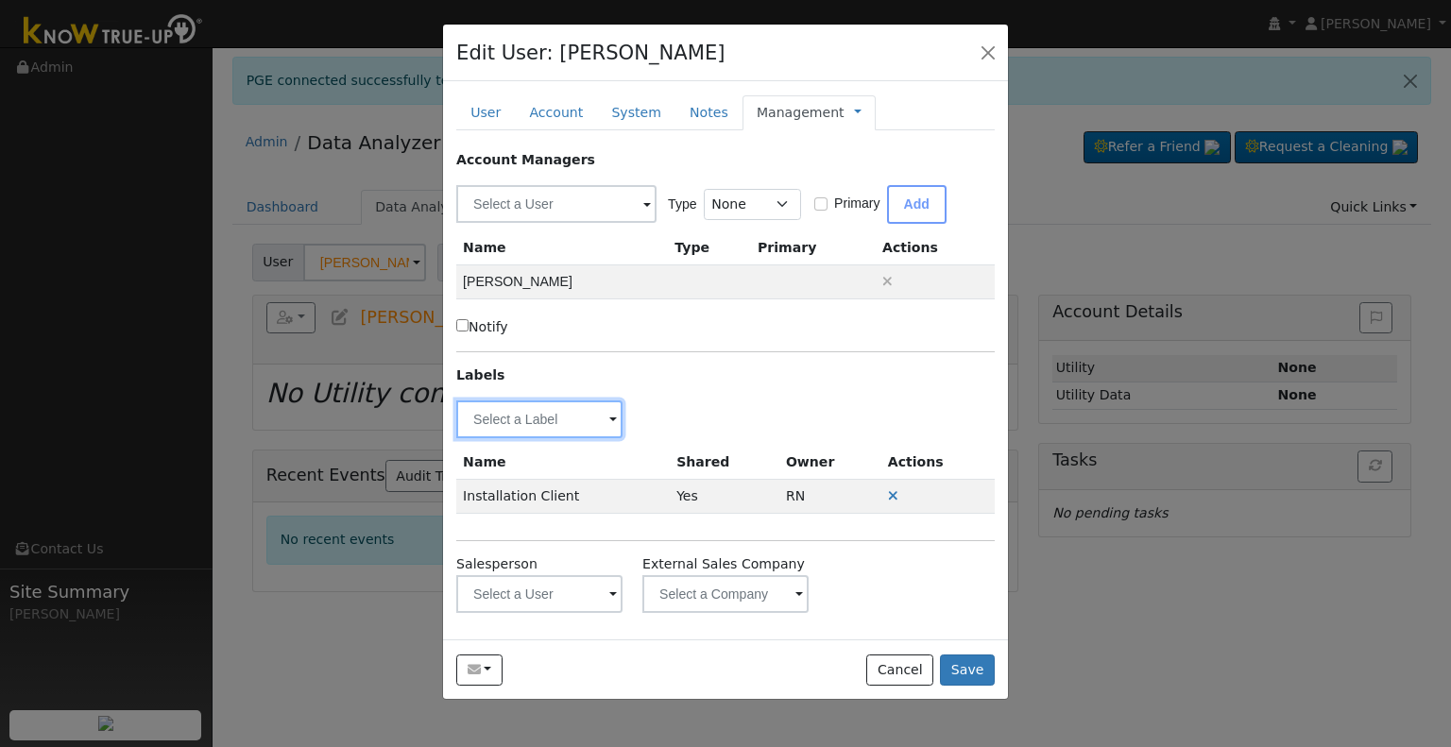
click at [545, 422] on input "text" at bounding box center [539, 419] width 166 height 38
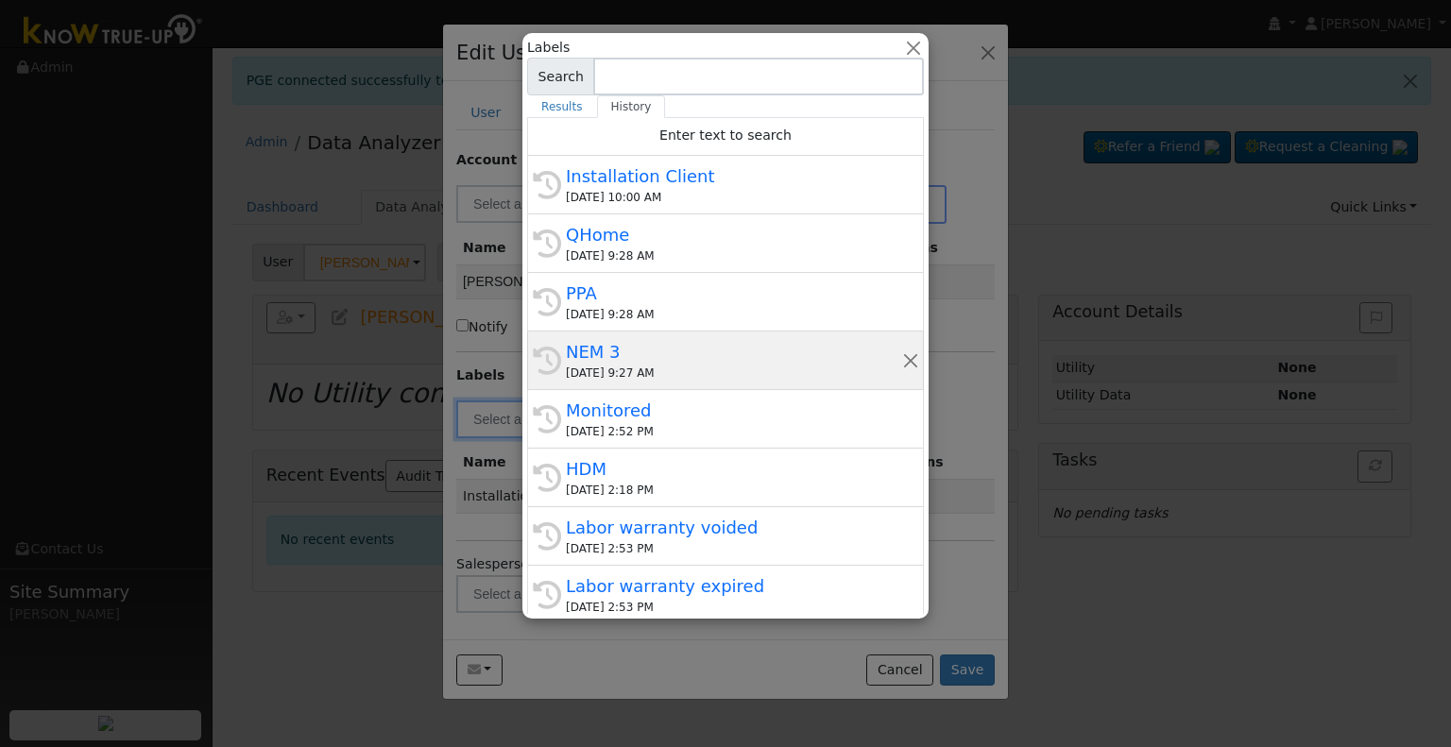
click at [627, 356] on div "NEM 3" at bounding box center [734, 352] width 336 height 26
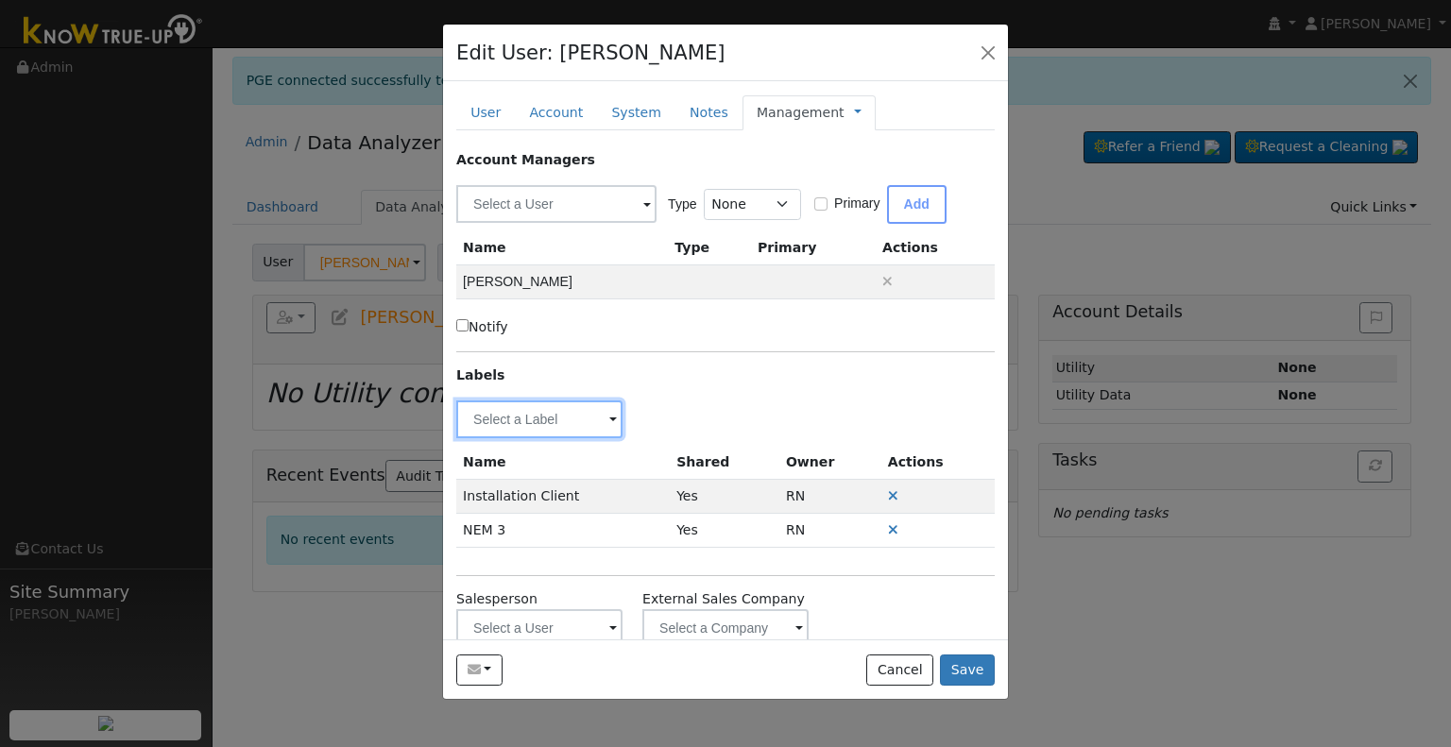
click at [528, 411] on input "text" at bounding box center [539, 419] width 166 height 38
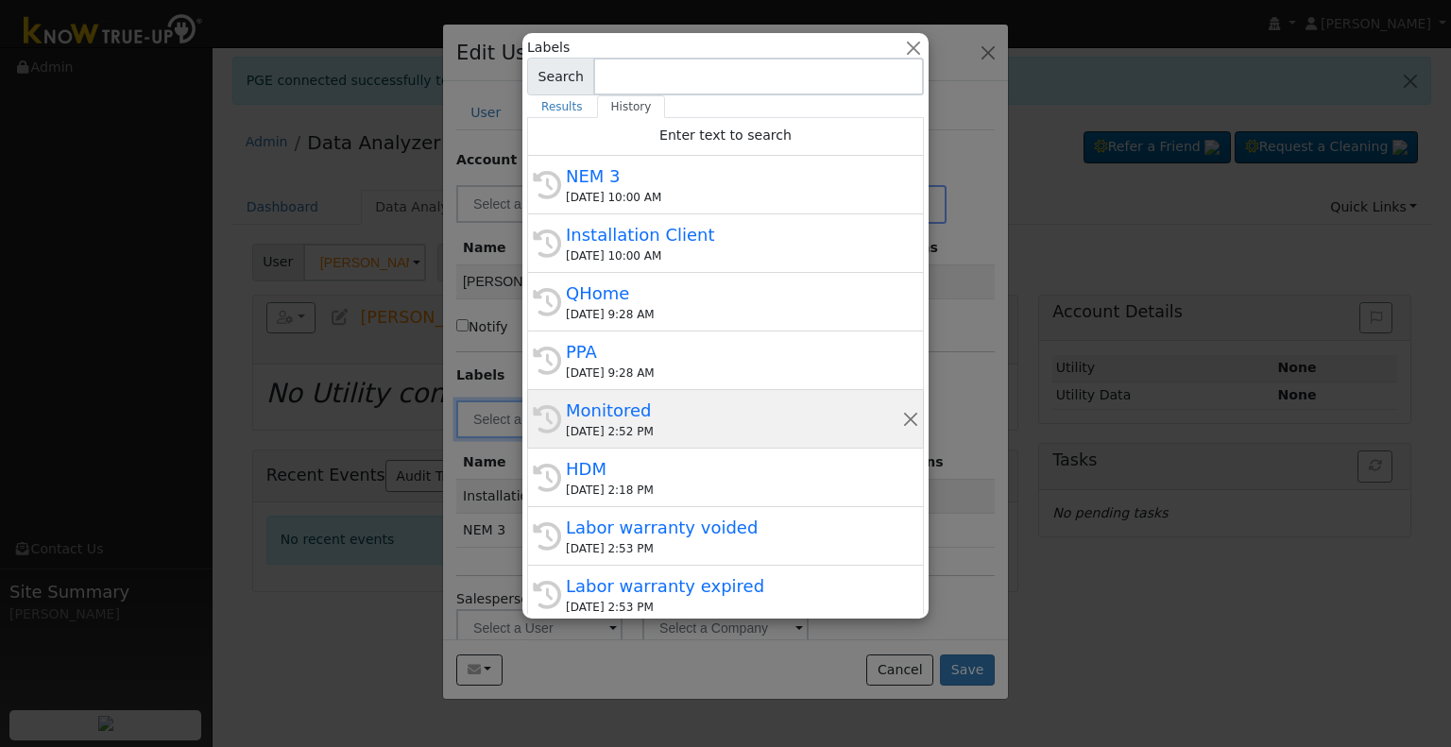
click at [646, 416] on div "Monitored" at bounding box center [734, 411] width 336 height 26
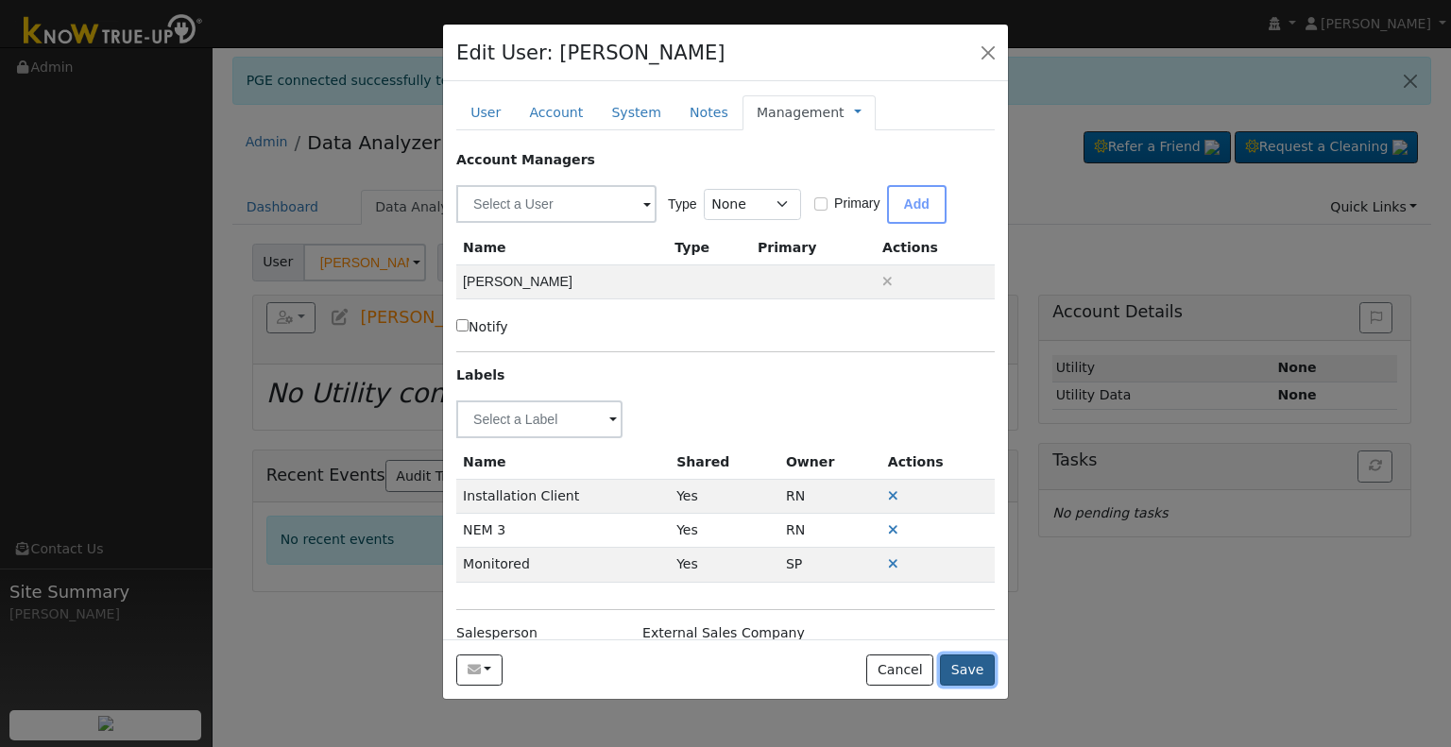
click at [967, 667] on button "Save" at bounding box center [967, 671] width 55 height 32
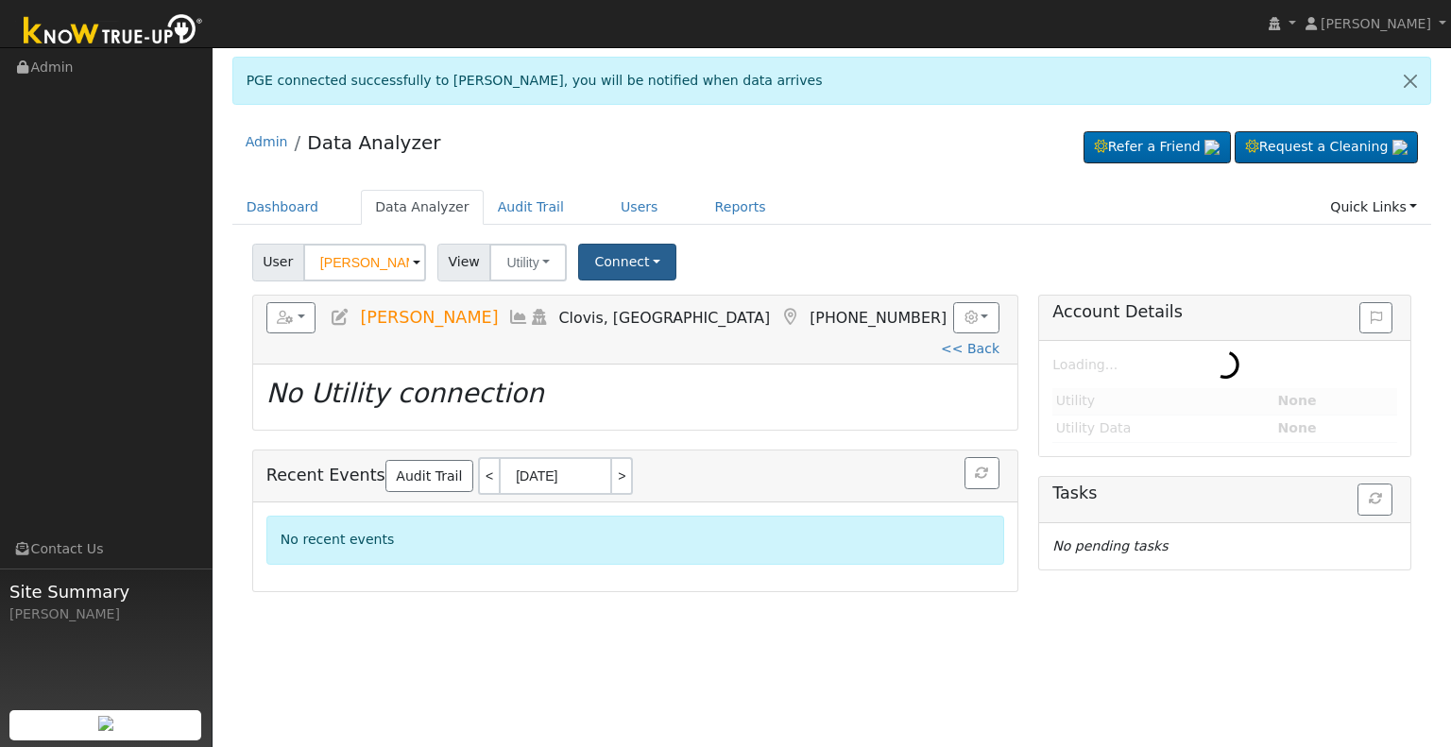
type input "Yldelisa "[PERSON_NAME]" [PERSON_NAME]"
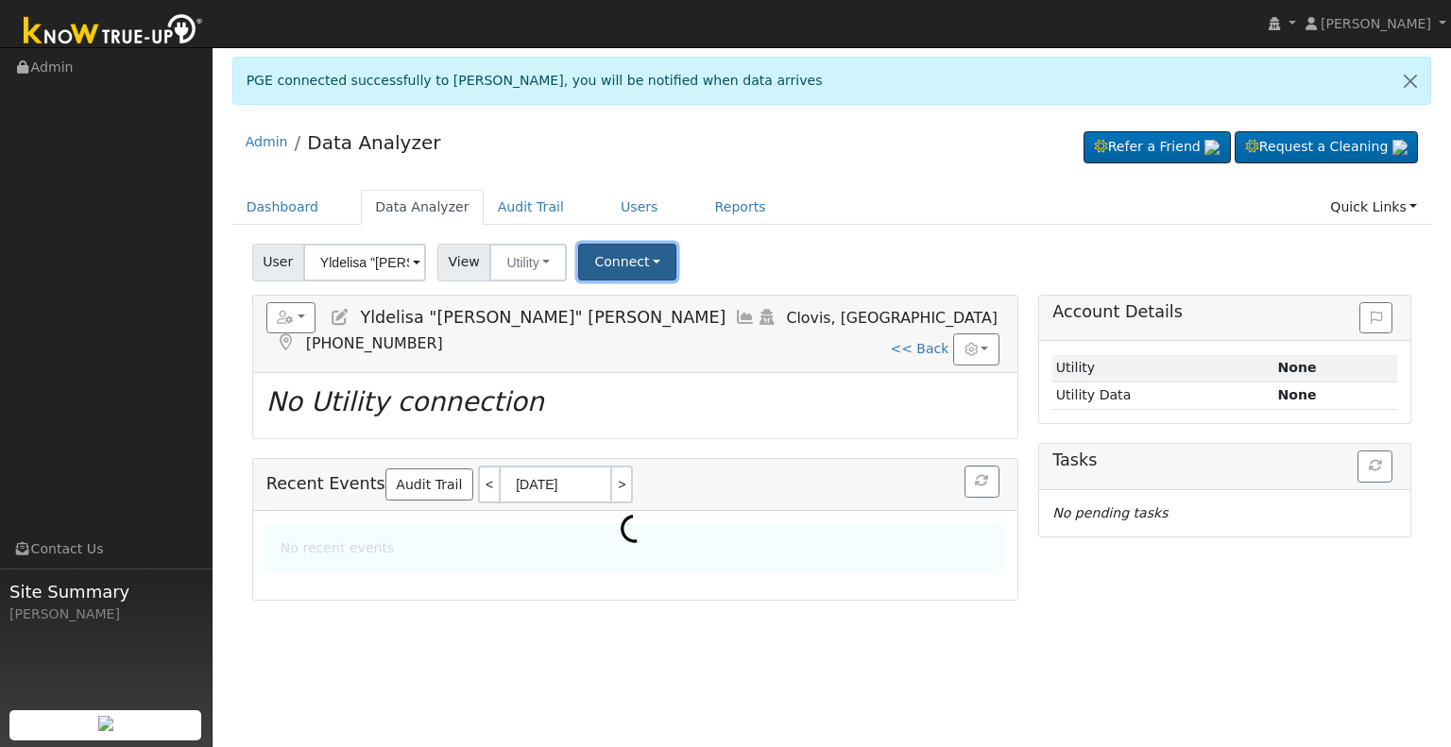
click at [595, 263] on button "Connect" at bounding box center [627, 262] width 98 height 37
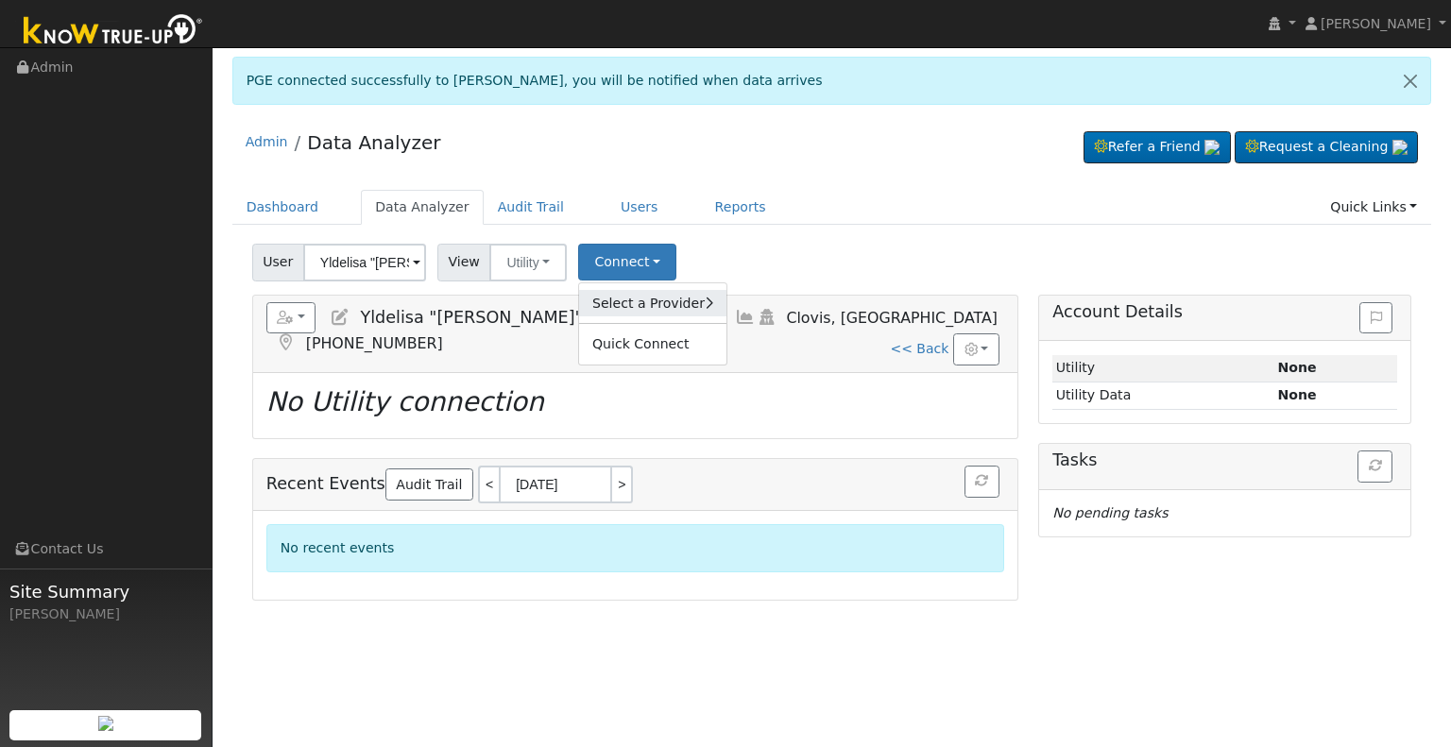
click at [620, 302] on link "Select a Provider" at bounding box center [652, 303] width 147 height 26
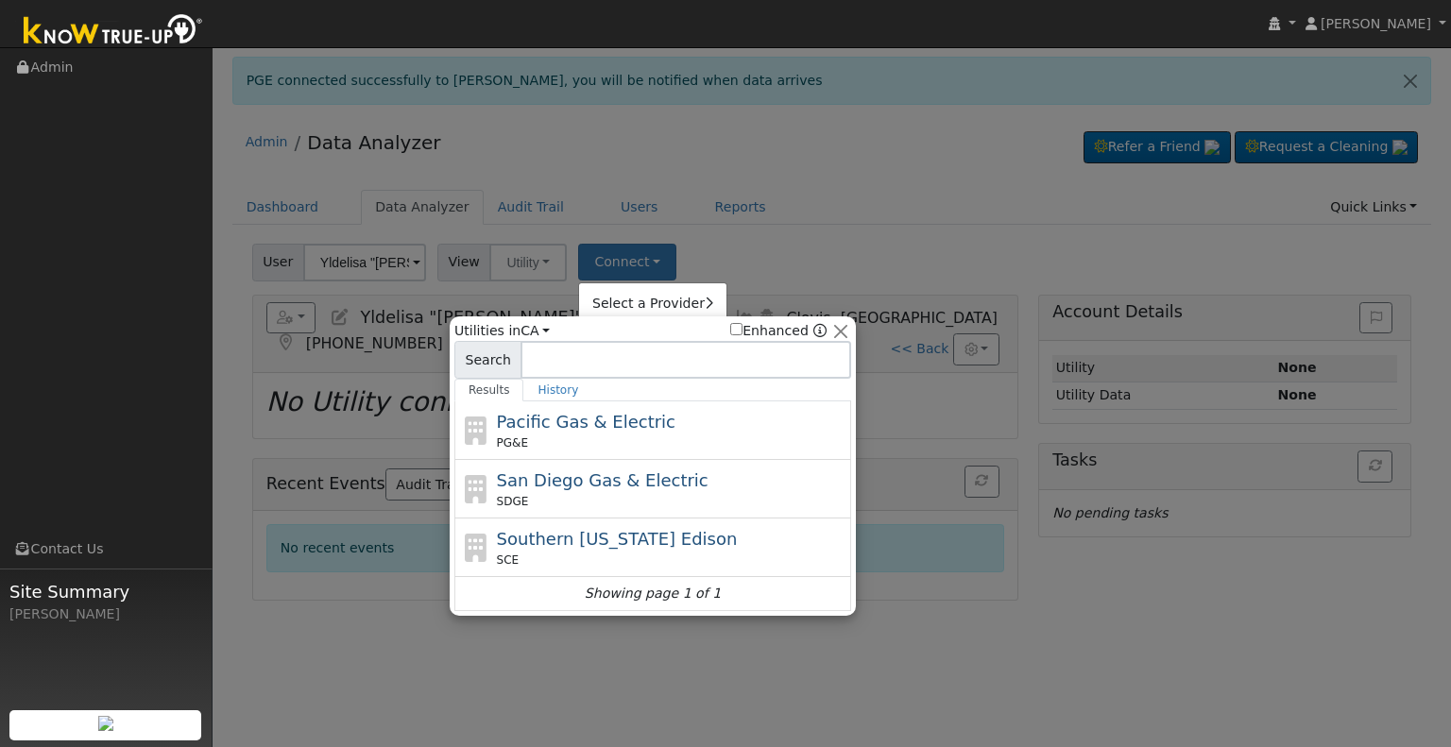
click at [612, 429] on span "Pacific Gas & Electric" at bounding box center [586, 422] width 179 height 20
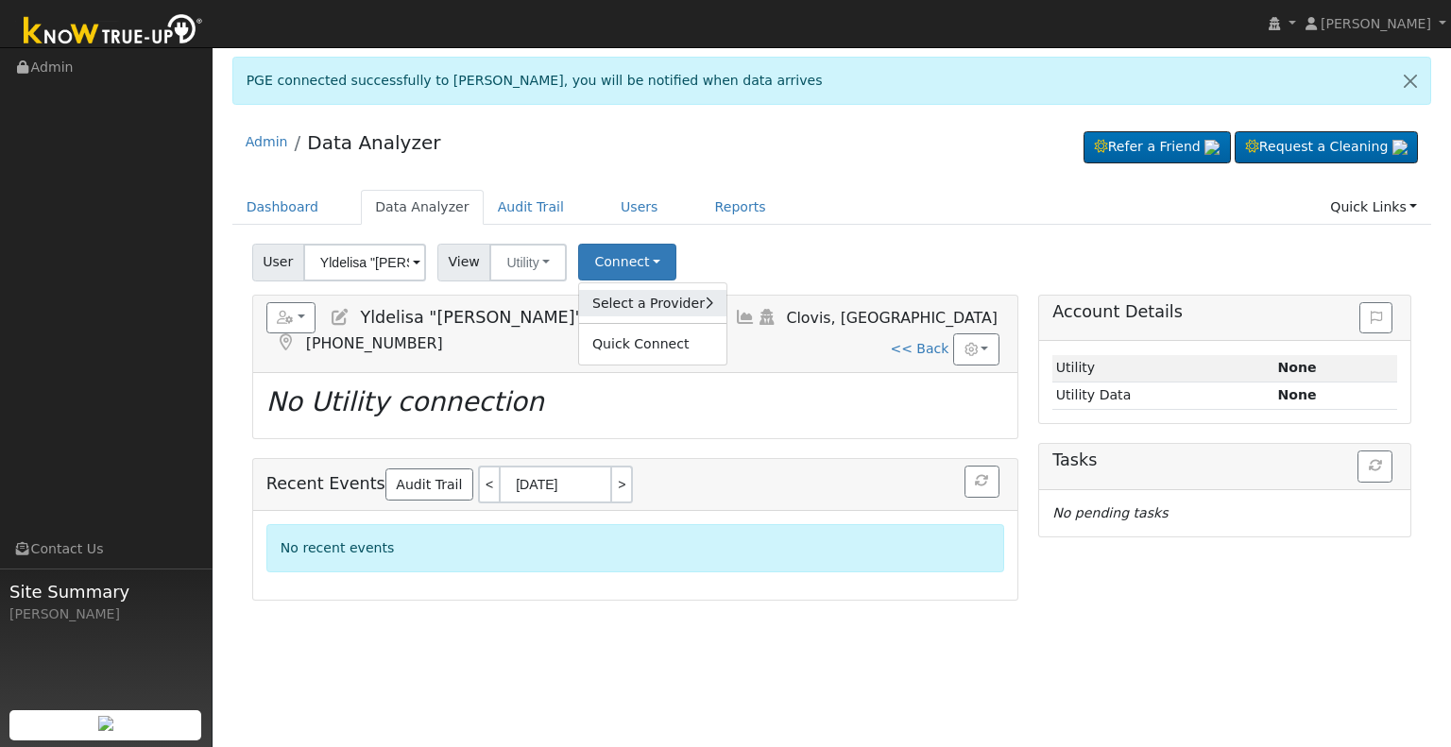
click at [675, 292] on link "Select a Provider" at bounding box center [652, 303] width 147 height 26
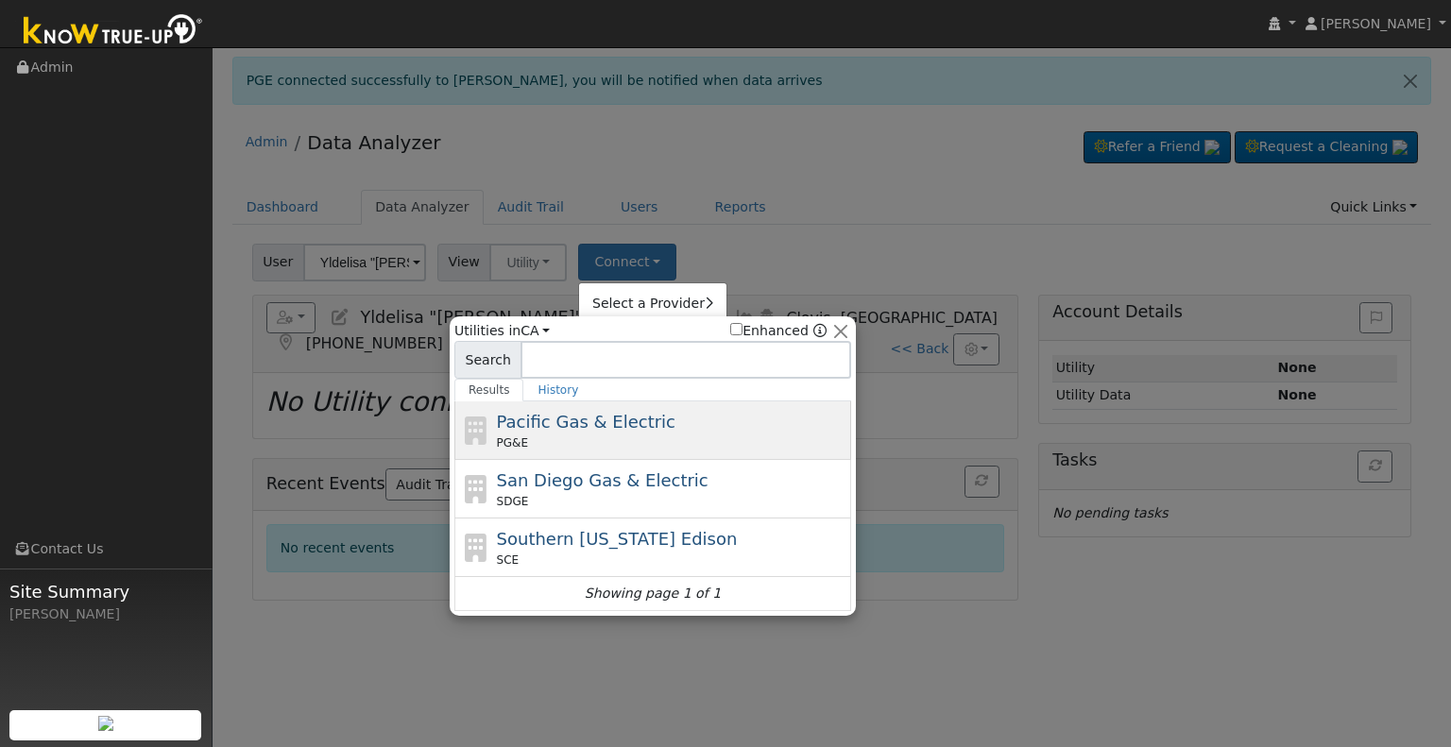
click at [646, 432] on div "Pacific Gas & Electric PG&E" at bounding box center [672, 430] width 350 height 43
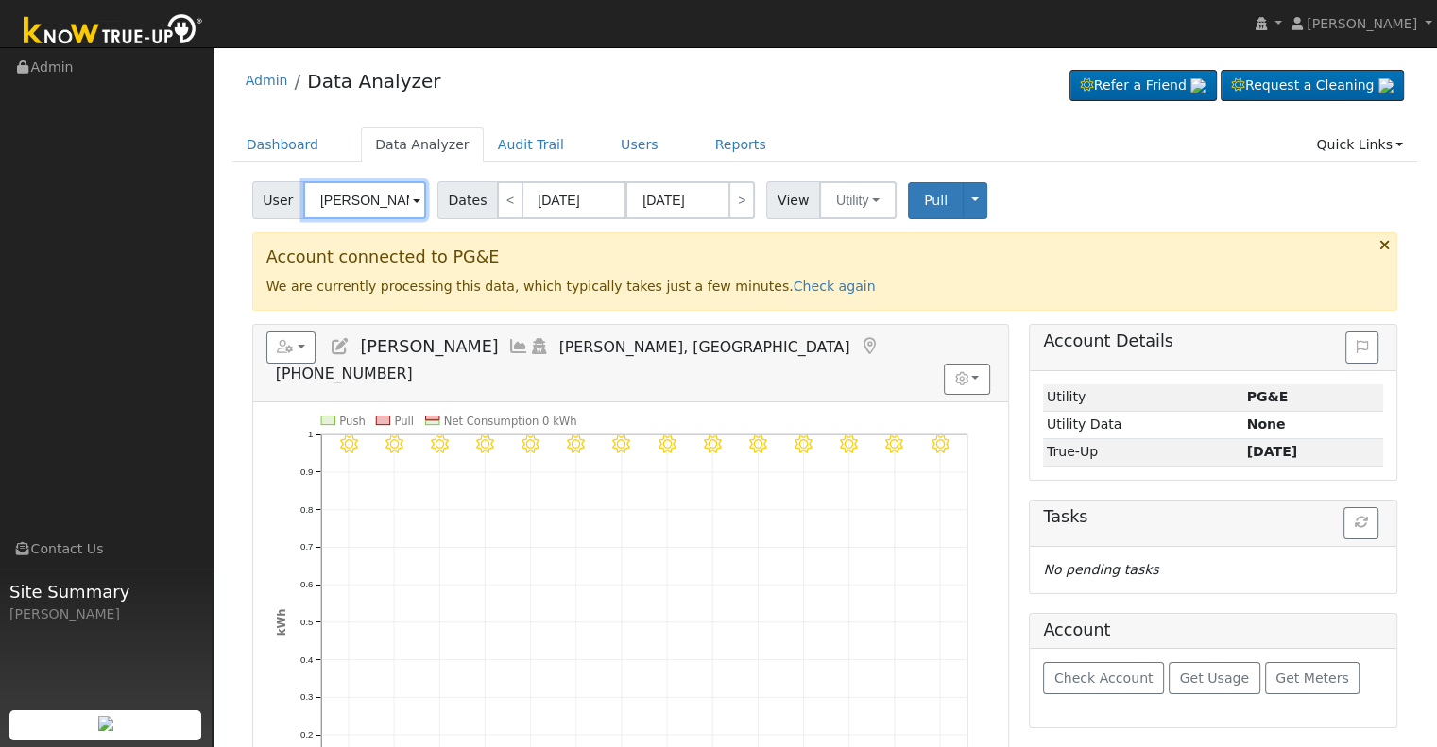
click at [360, 207] on input "[PERSON_NAME]" at bounding box center [364, 200] width 123 height 38
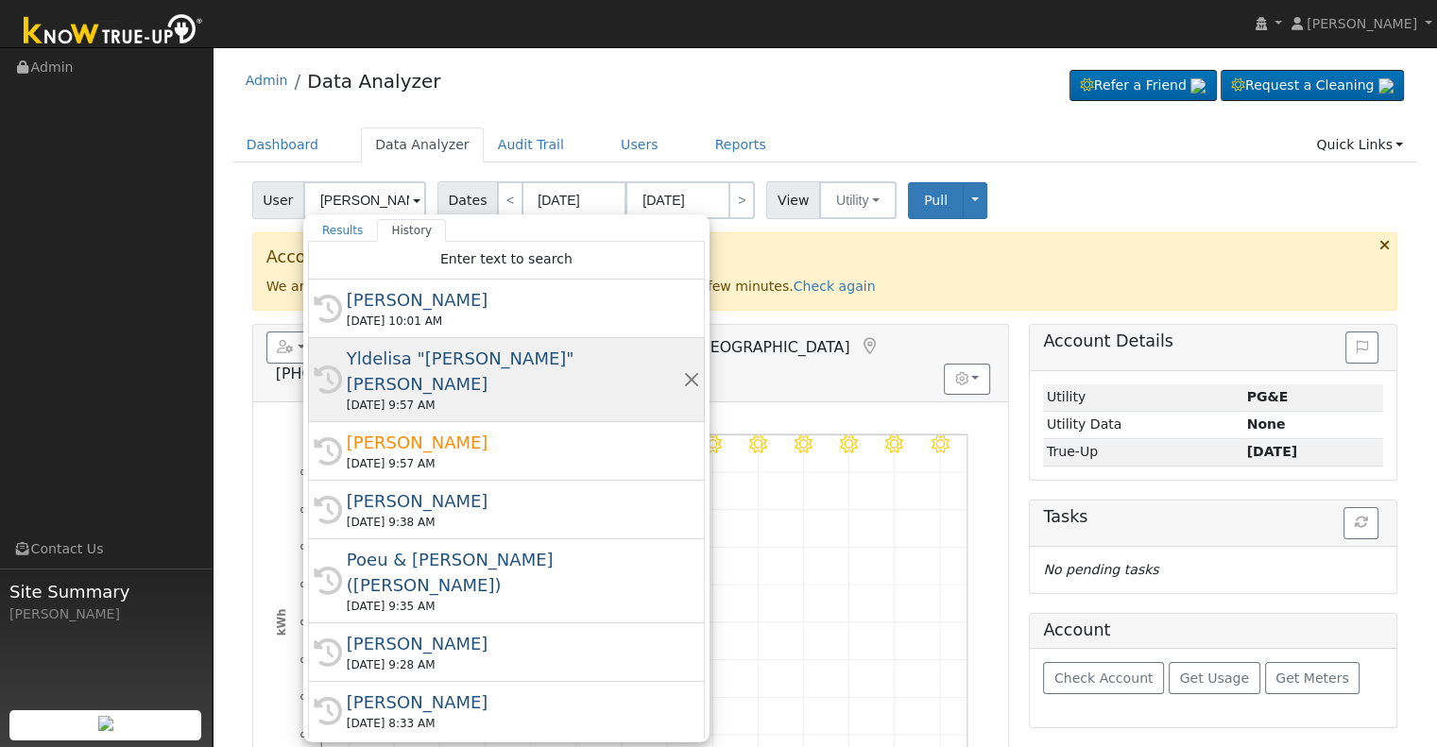
click at [408, 362] on div "Yldelisa "Lisa" Castellon" at bounding box center [515, 371] width 336 height 51
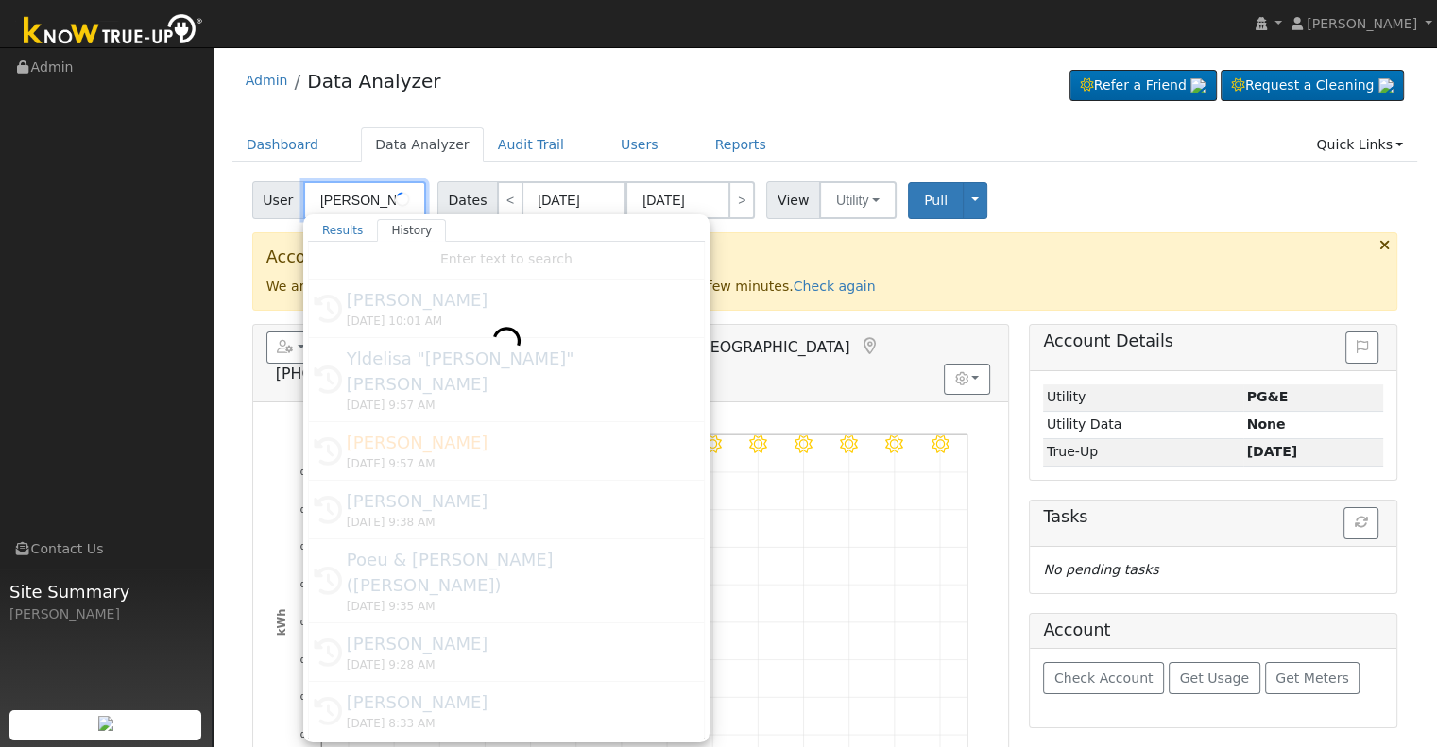
type input "Yldelisa "Lisa" Castellon"
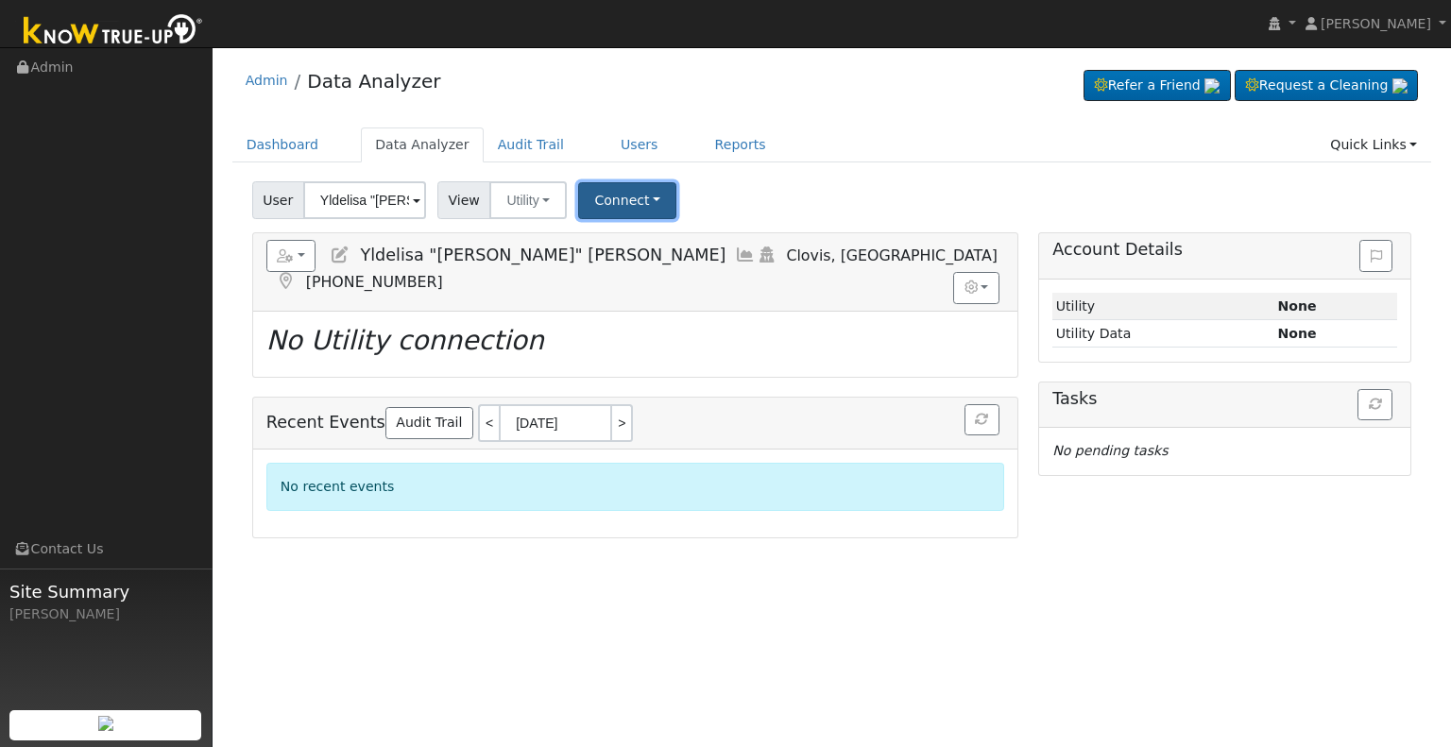
click at [598, 214] on button "Connect" at bounding box center [627, 200] width 98 height 37
click at [614, 237] on link "Select a Provider" at bounding box center [652, 242] width 147 height 26
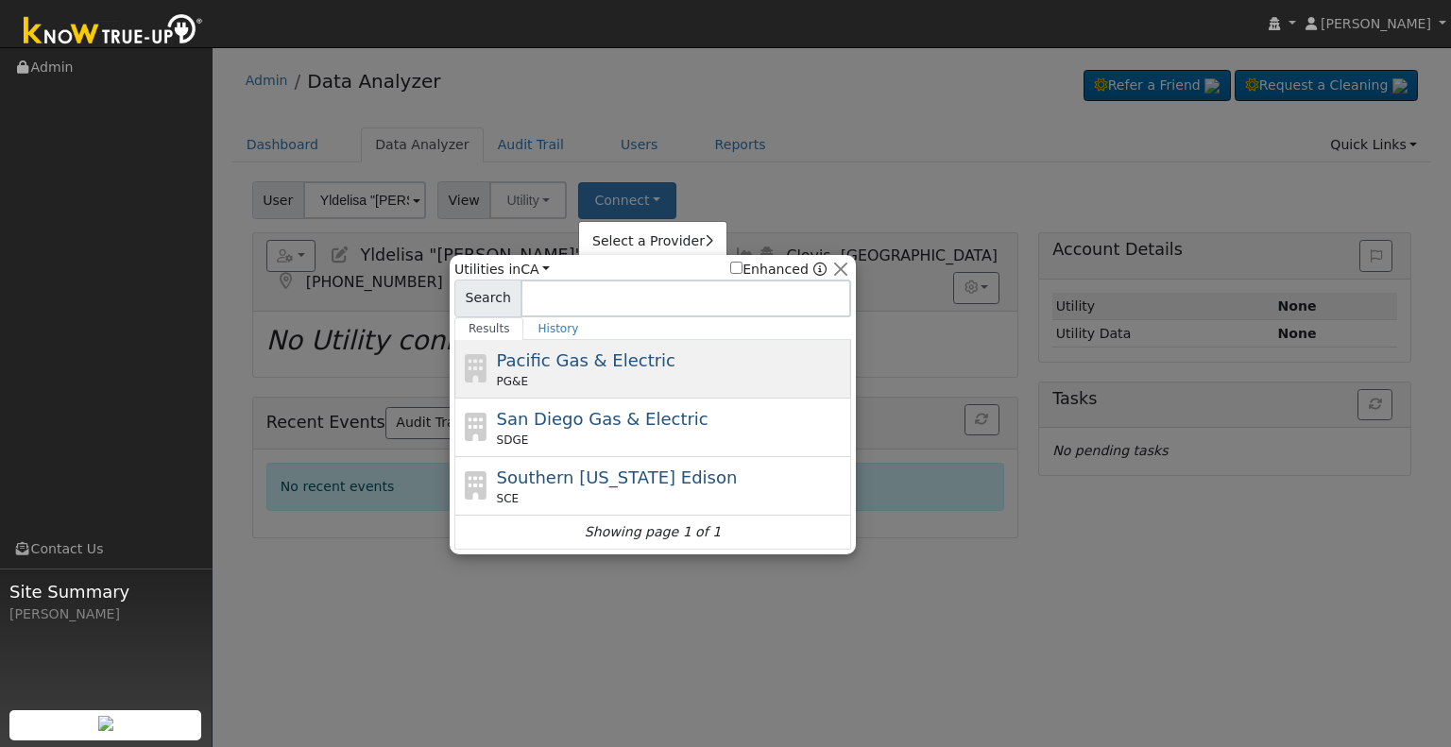
click at [593, 366] on span "Pacific Gas & Electric" at bounding box center [586, 360] width 179 height 20
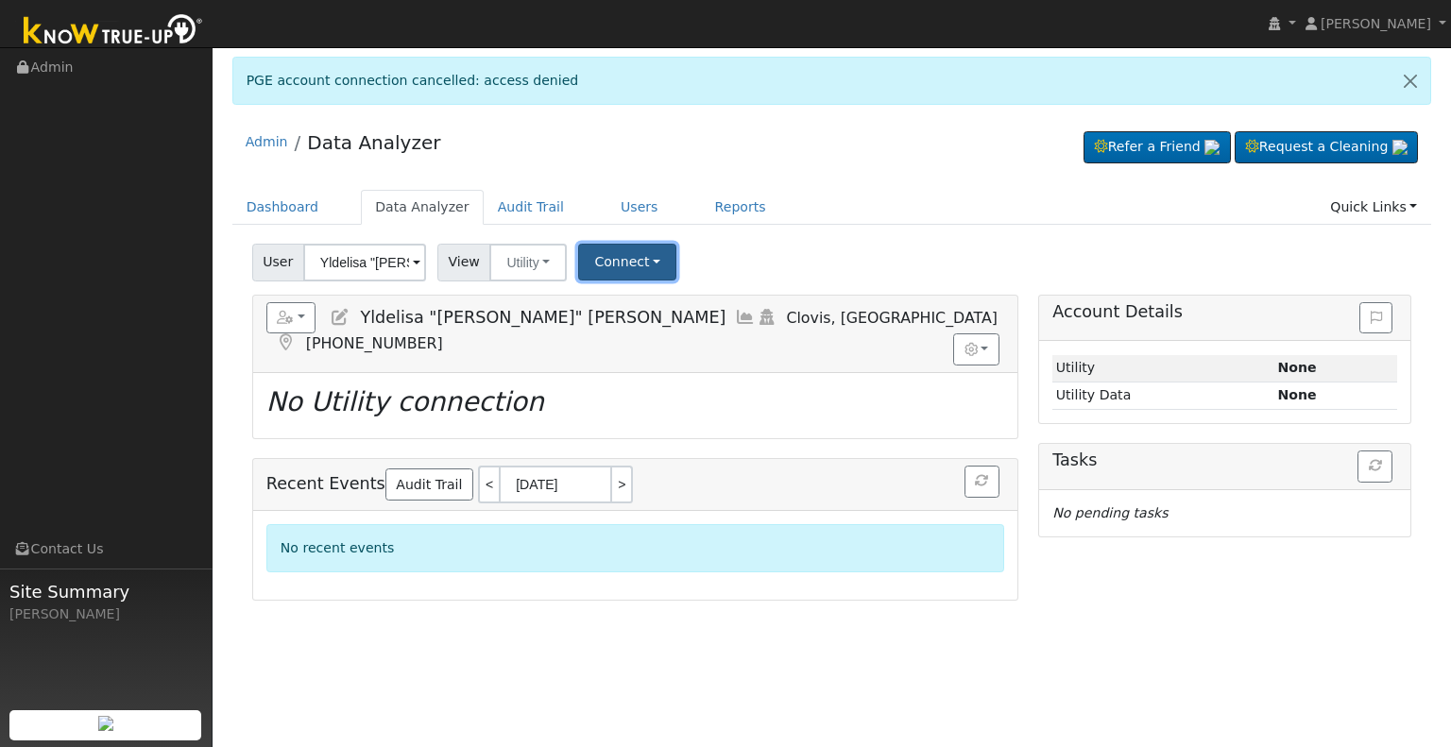
click at [639, 271] on button "Connect" at bounding box center [627, 262] width 98 height 37
click at [639, 309] on link "Select a Provider" at bounding box center [652, 303] width 147 height 26
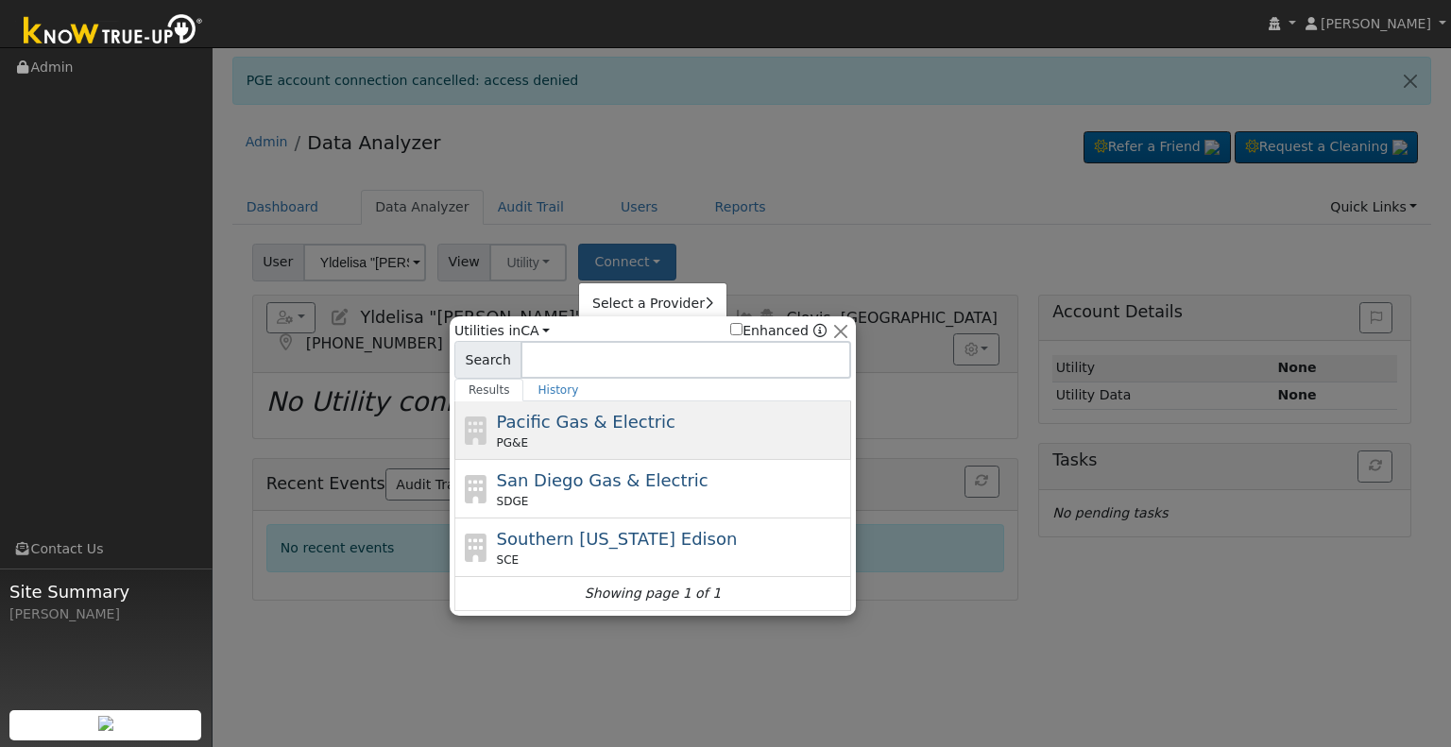
click at [616, 415] on span "Pacific Gas & Electric" at bounding box center [586, 422] width 179 height 20
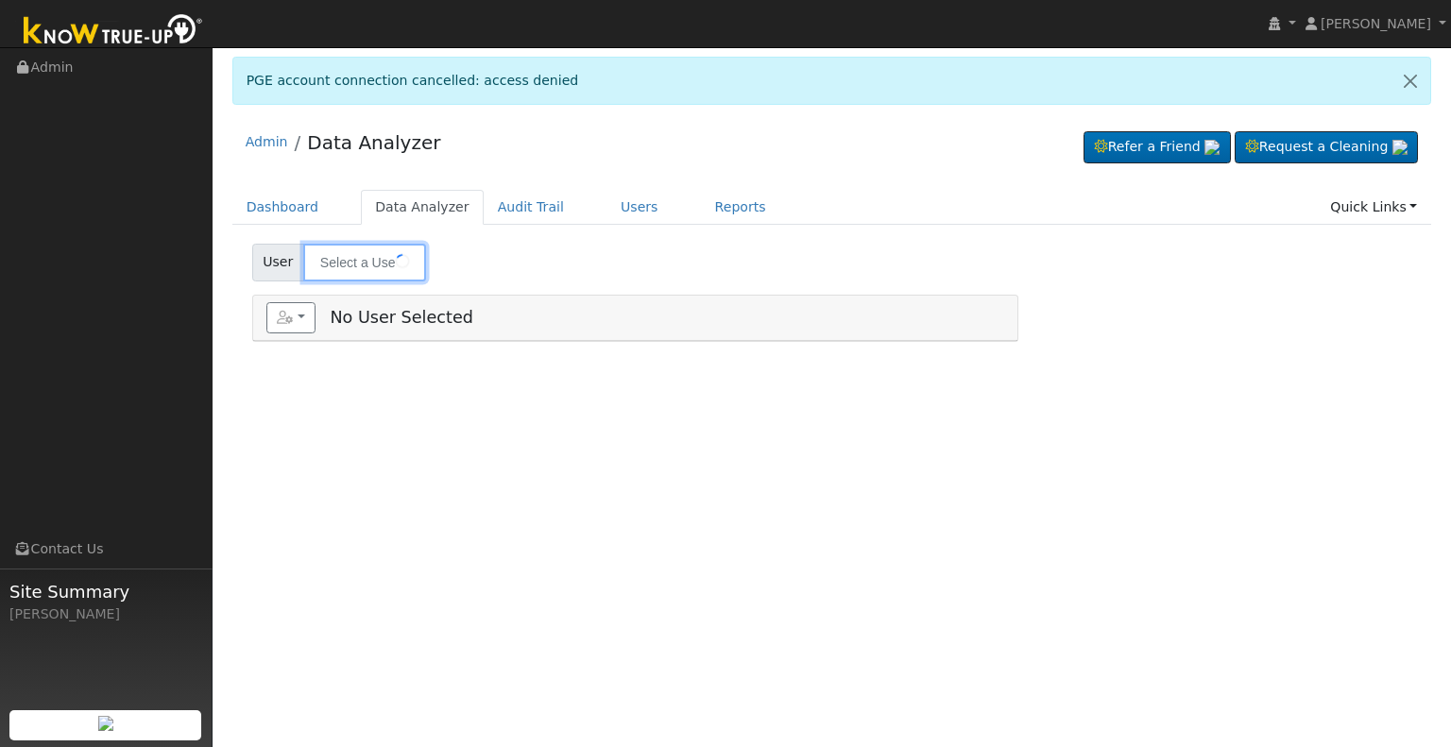
type input "Yldelisa "[PERSON_NAME]" [PERSON_NAME]"
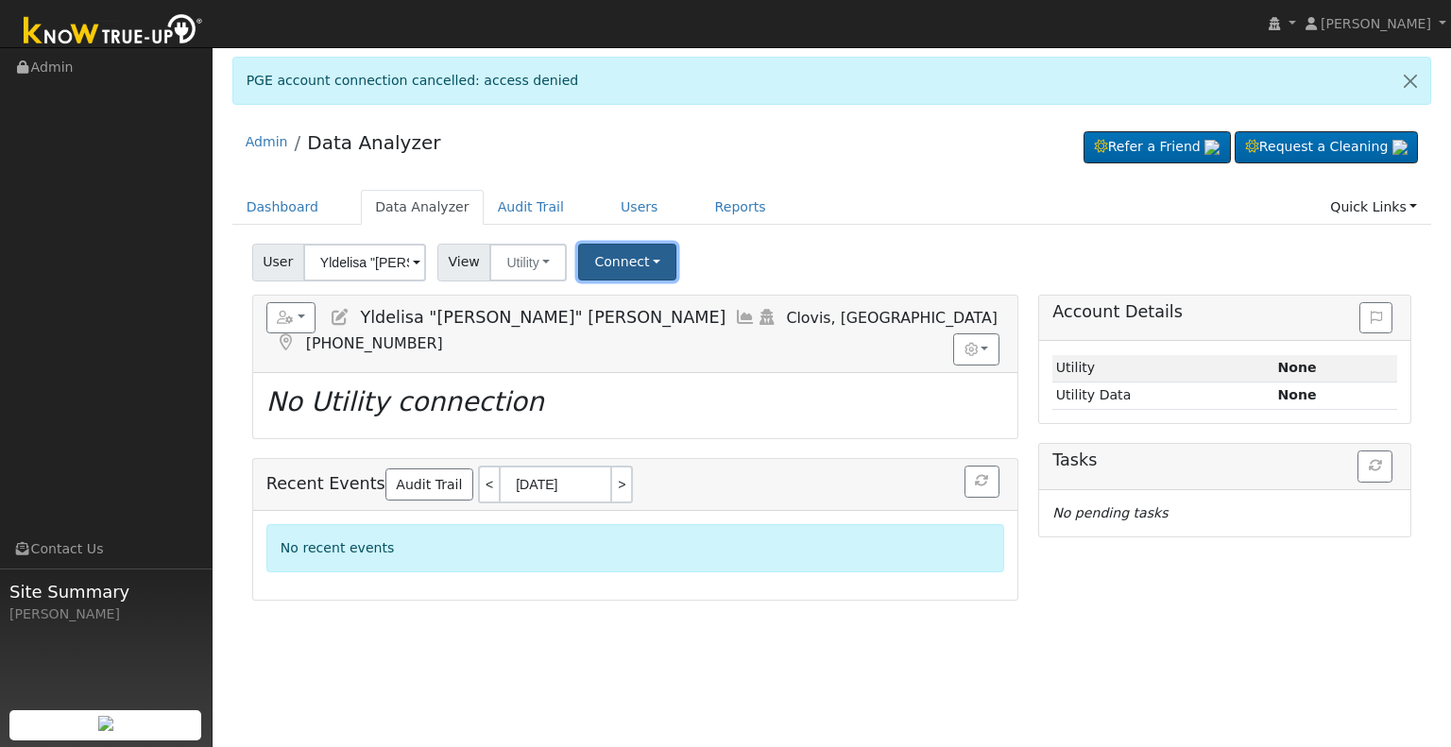
click at [597, 263] on button "Connect" at bounding box center [627, 262] width 98 height 37
click at [607, 291] on link "Select a Provider" at bounding box center [652, 303] width 147 height 26
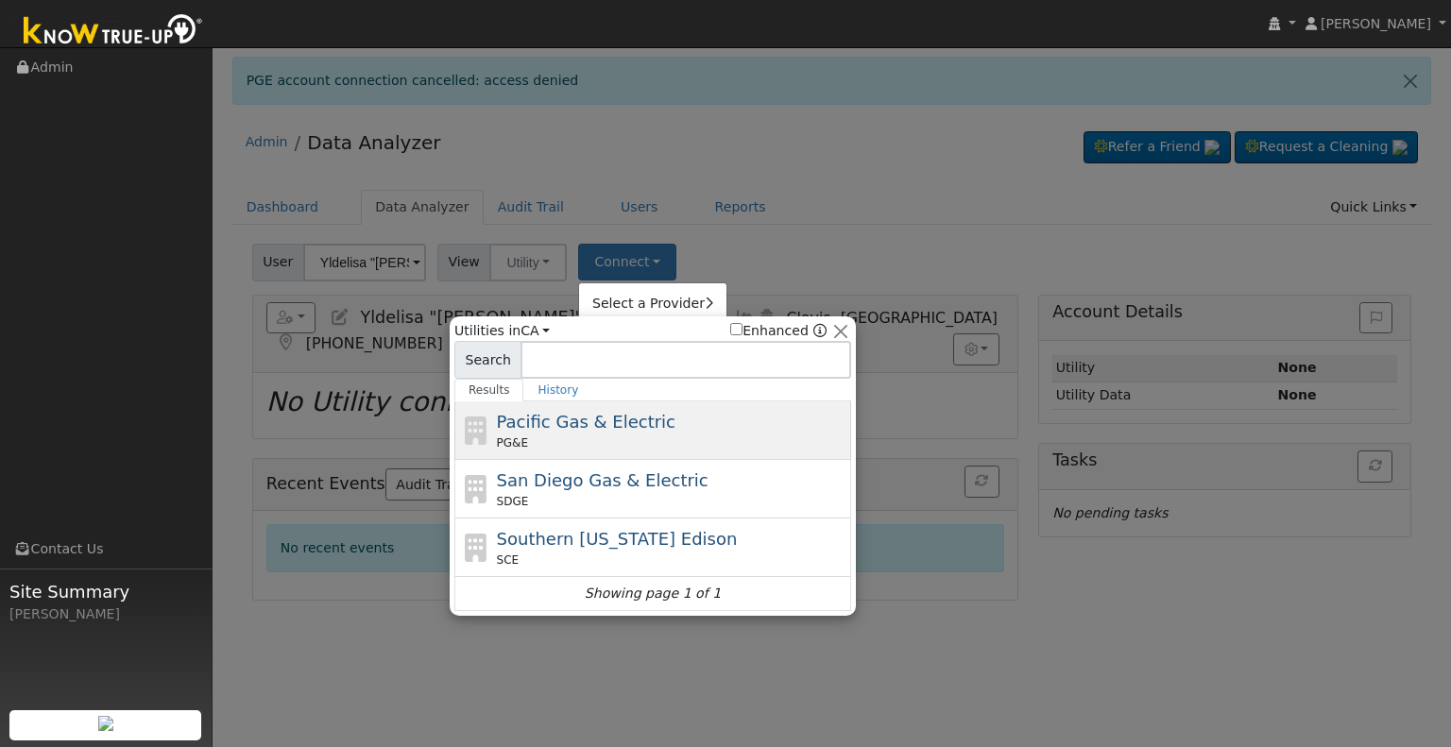
click at [580, 423] on span "Pacific Gas & Electric" at bounding box center [586, 422] width 179 height 20
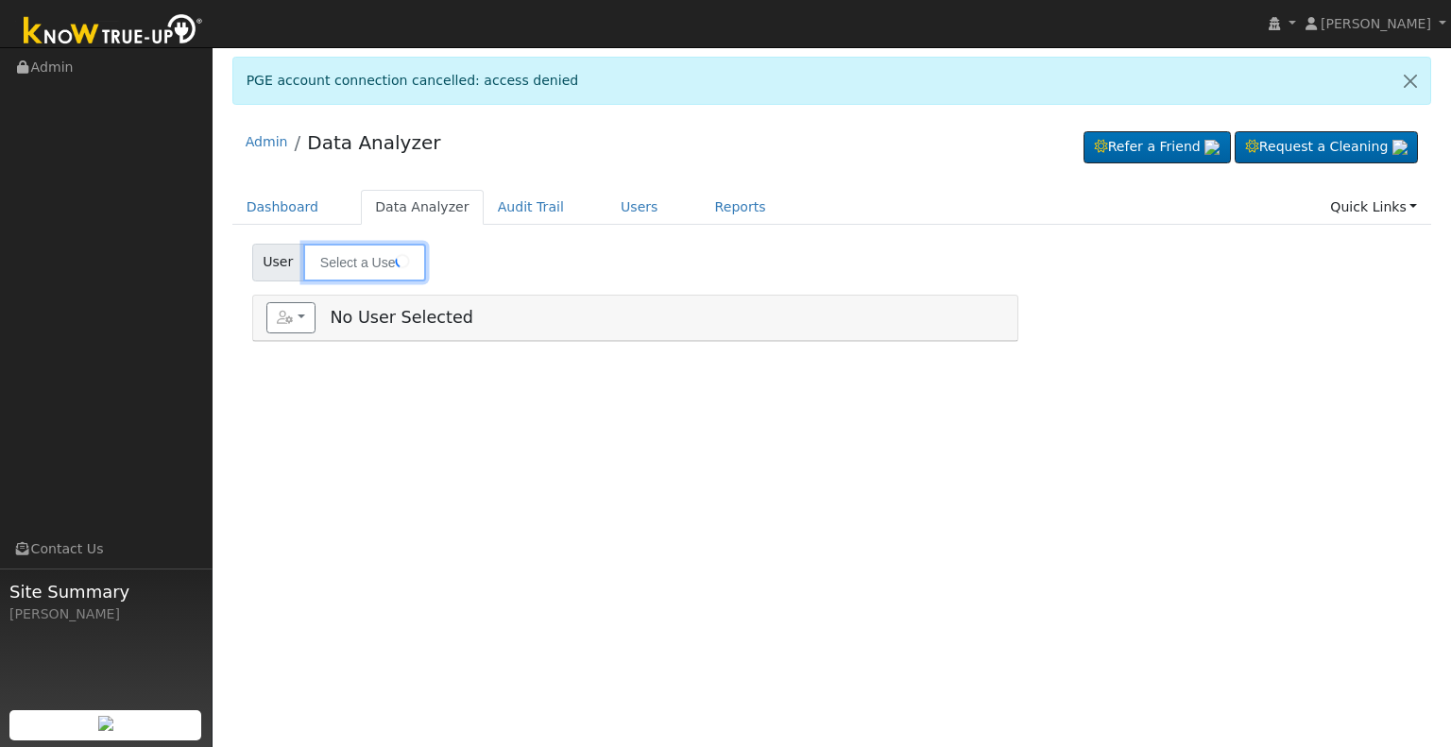
type input "Yldelisa "[PERSON_NAME]" [PERSON_NAME]"
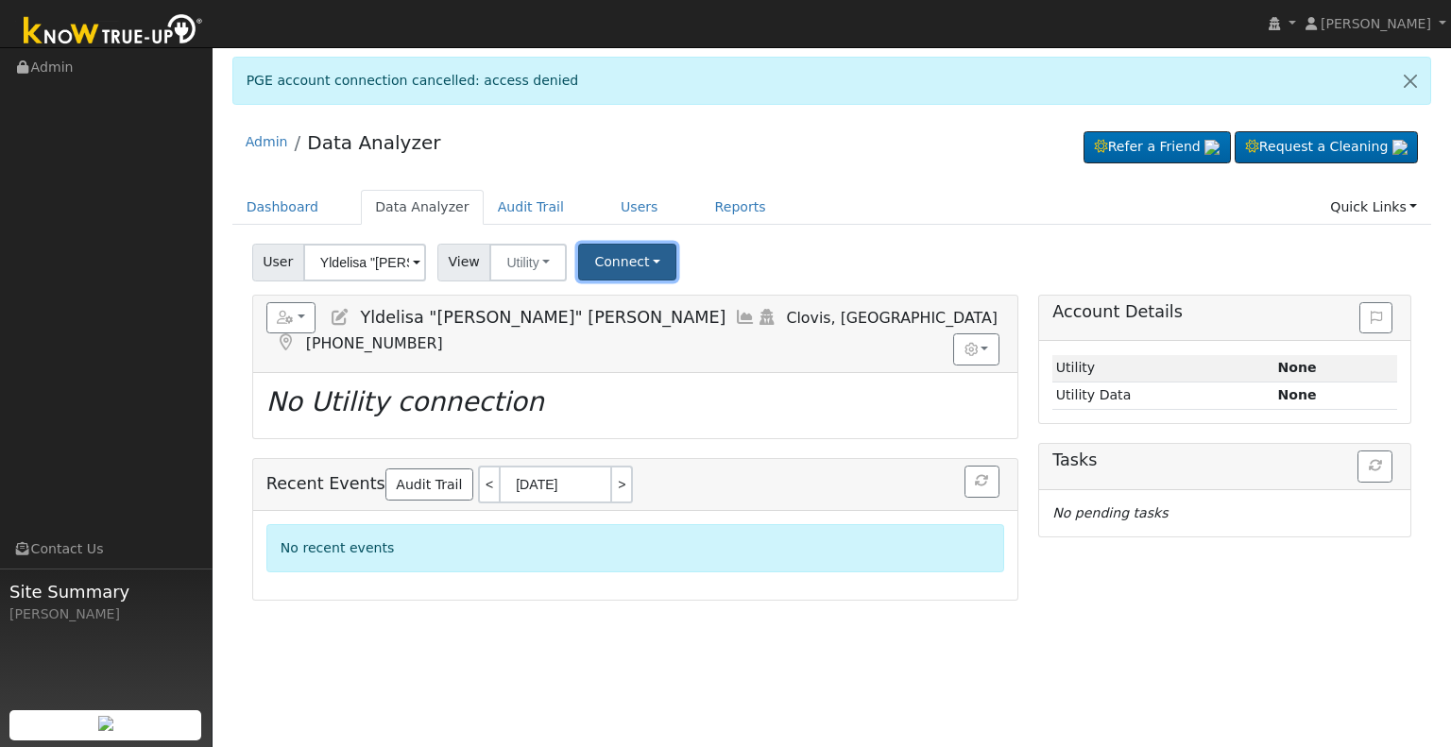
click at [617, 261] on button "Connect" at bounding box center [627, 262] width 98 height 37
click at [622, 295] on link "Select a Provider" at bounding box center [652, 303] width 147 height 26
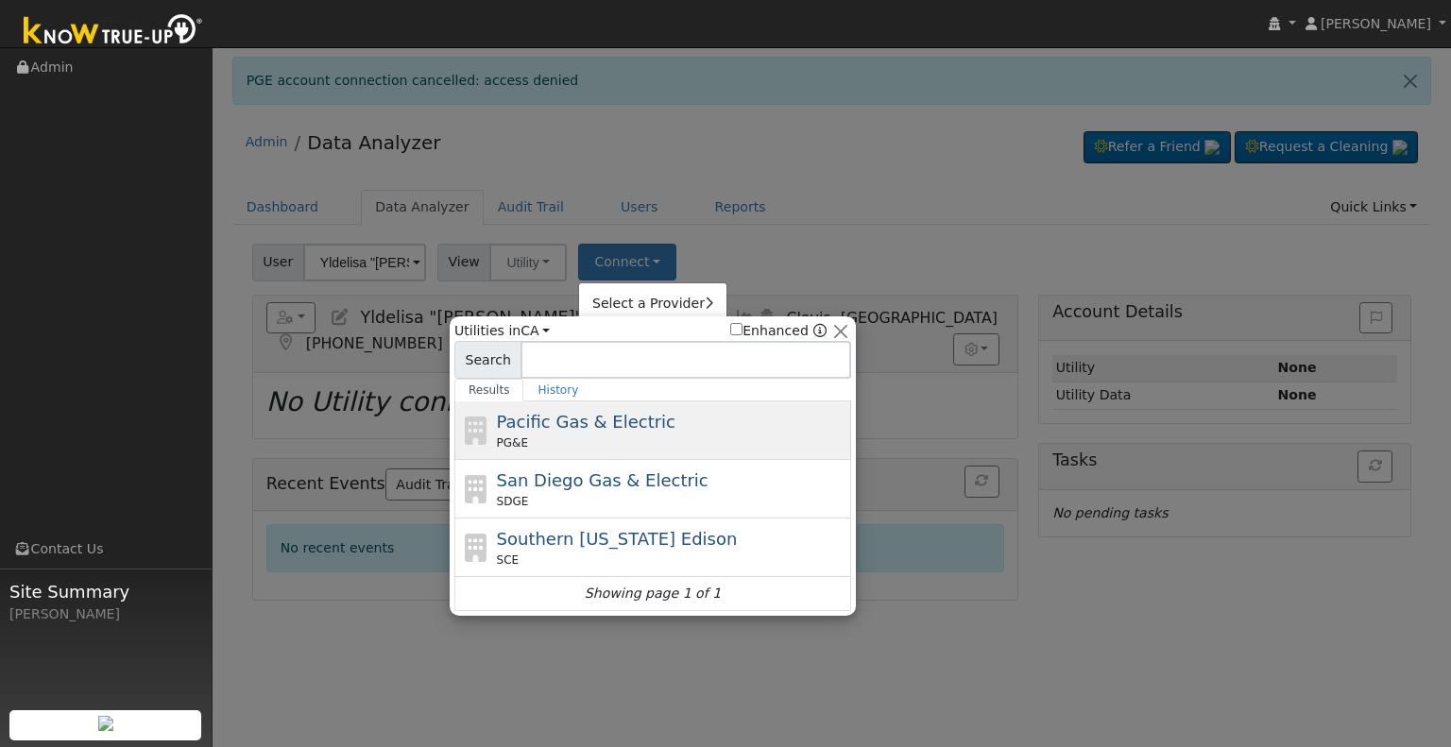
click at [593, 429] on span "Pacific Gas & Electric" at bounding box center [586, 422] width 179 height 20
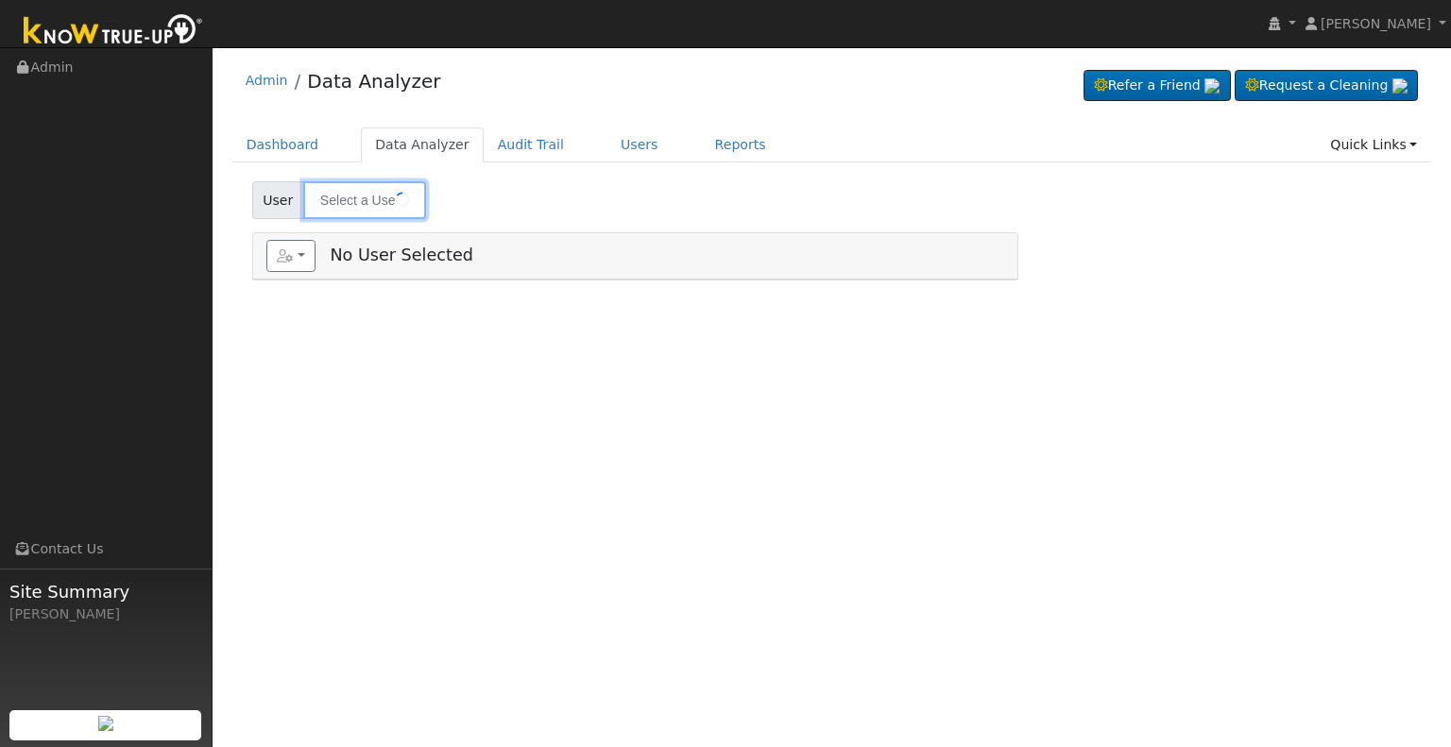
type input "Yldelisa "[PERSON_NAME]" [PERSON_NAME]"
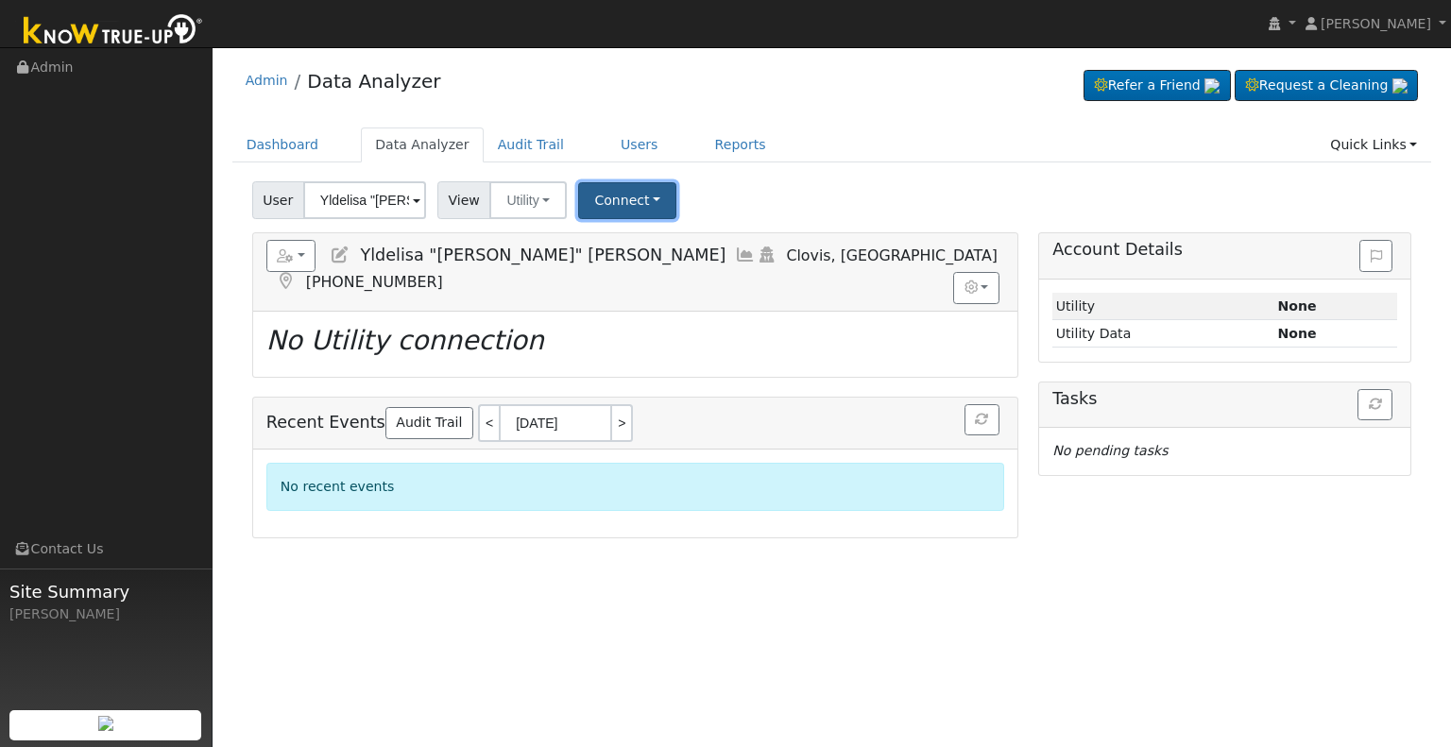
click at [616, 201] on button "Connect" at bounding box center [627, 200] width 98 height 37
click at [631, 243] on link "Select a Provider" at bounding box center [652, 242] width 147 height 26
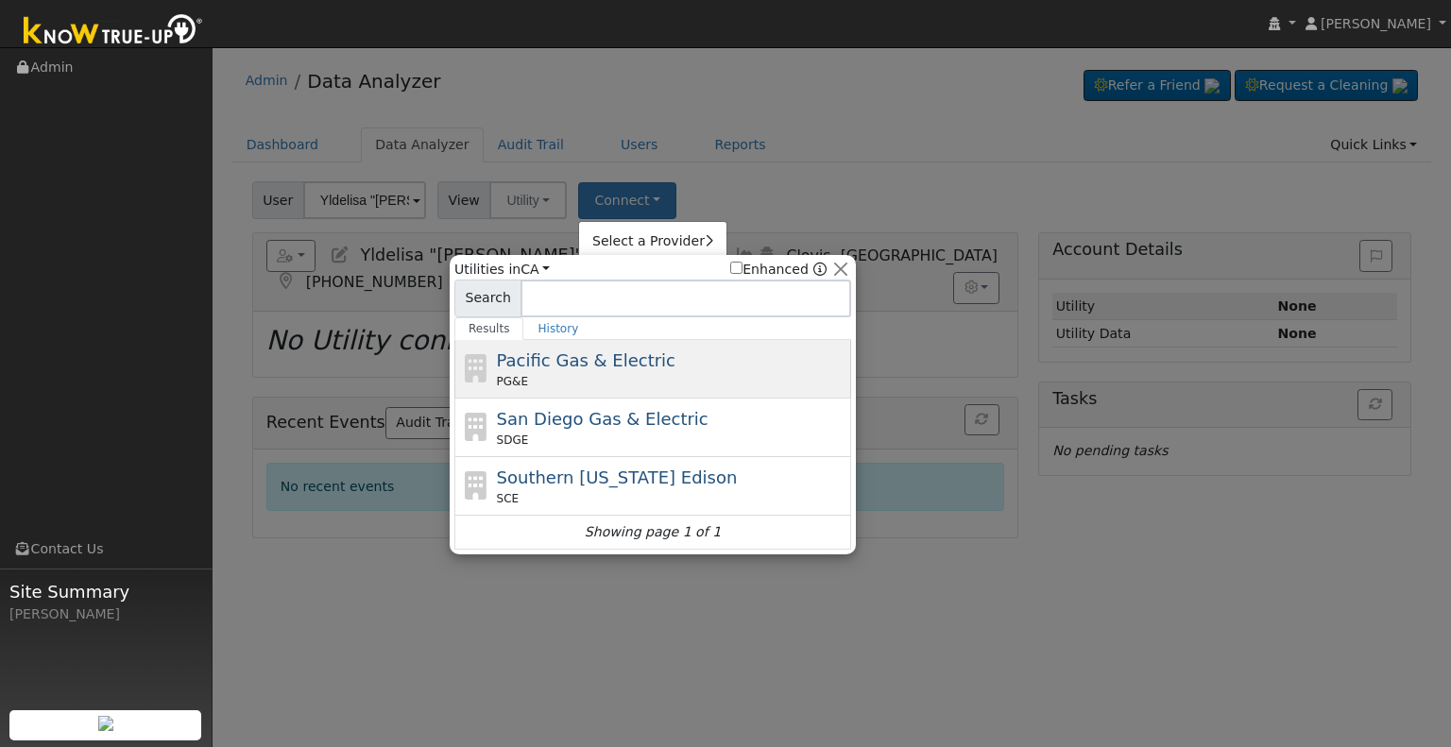
click at [604, 369] on div "Pacific Gas & Electric PG&E" at bounding box center [672, 369] width 350 height 43
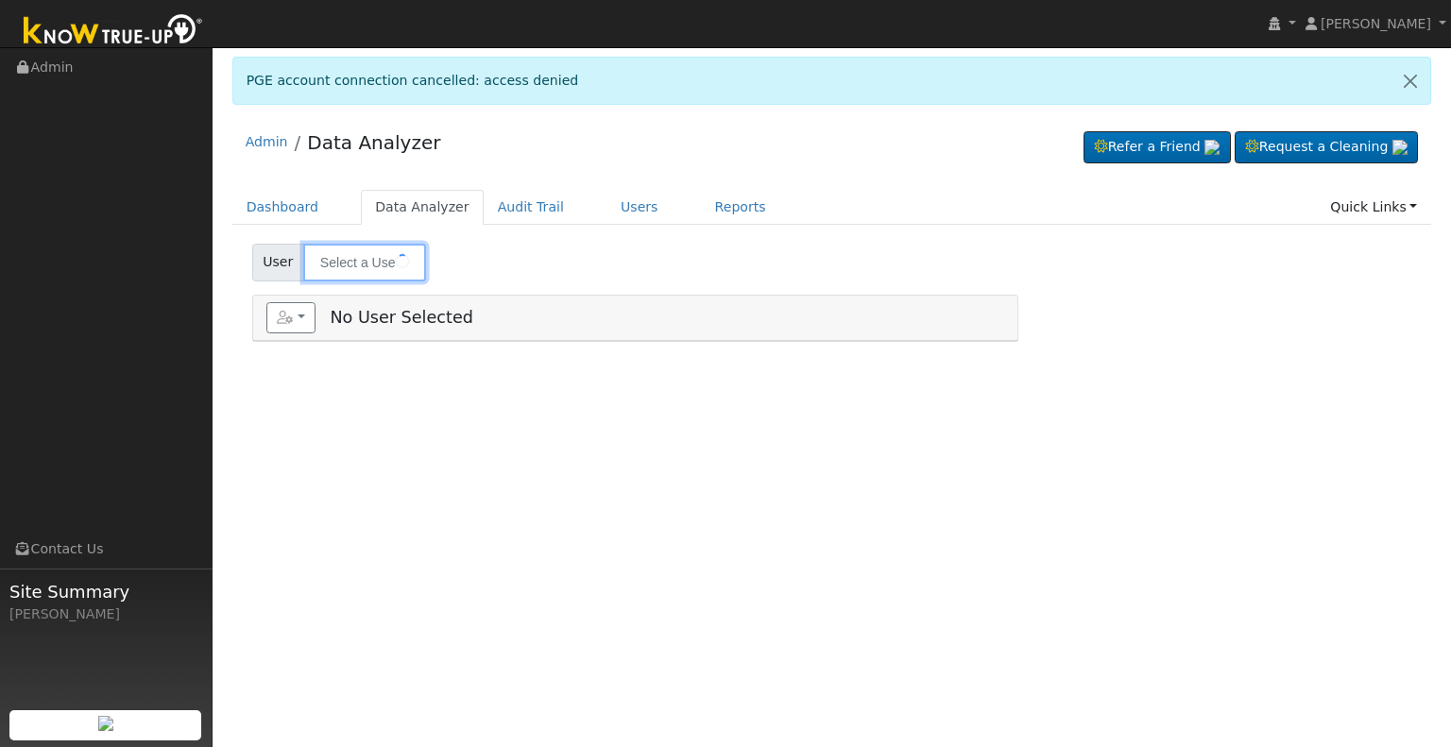
type input "Yldelisa "[PERSON_NAME]" [PERSON_NAME]"
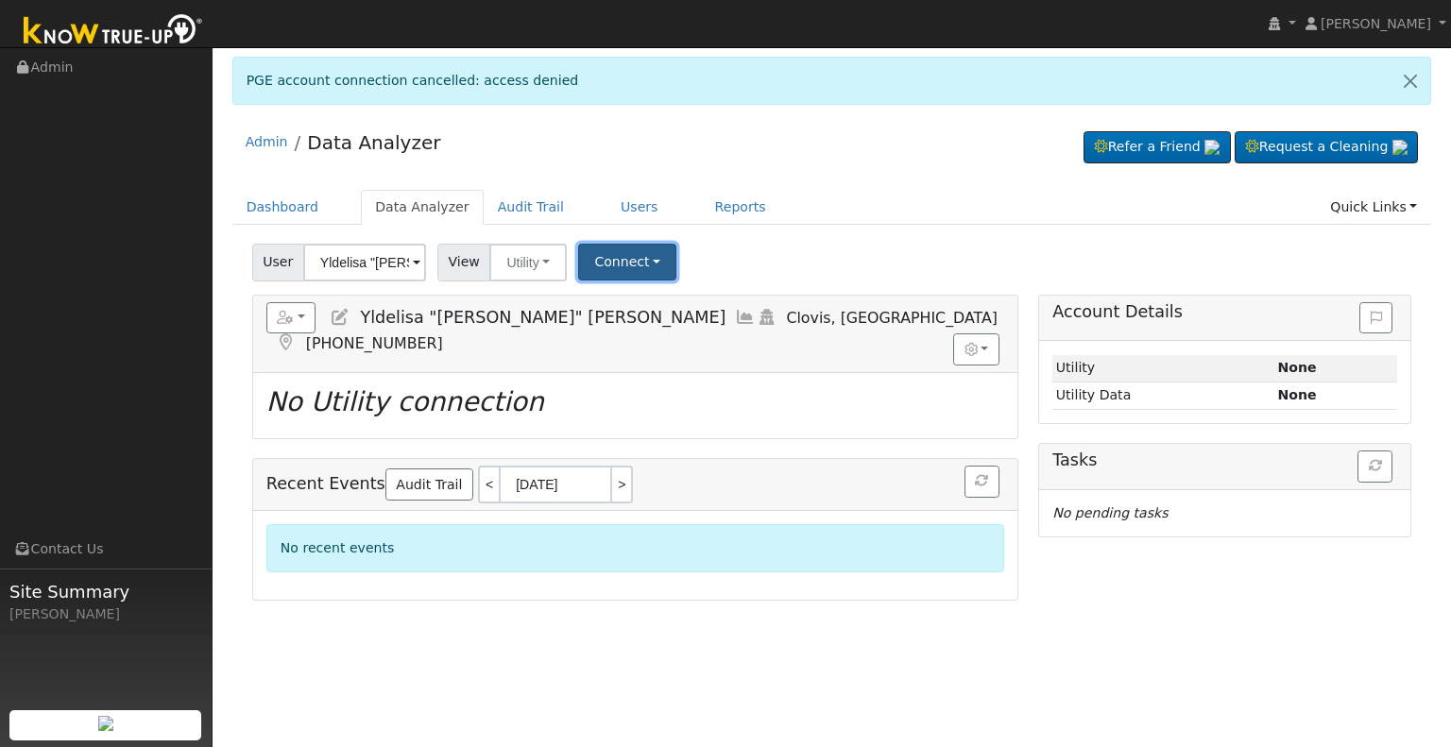
click at [636, 266] on button "Connect" at bounding box center [627, 262] width 98 height 37
click at [642, 298] on link "Select a Provider" at bounding box center [652, 303] width 147 height 26
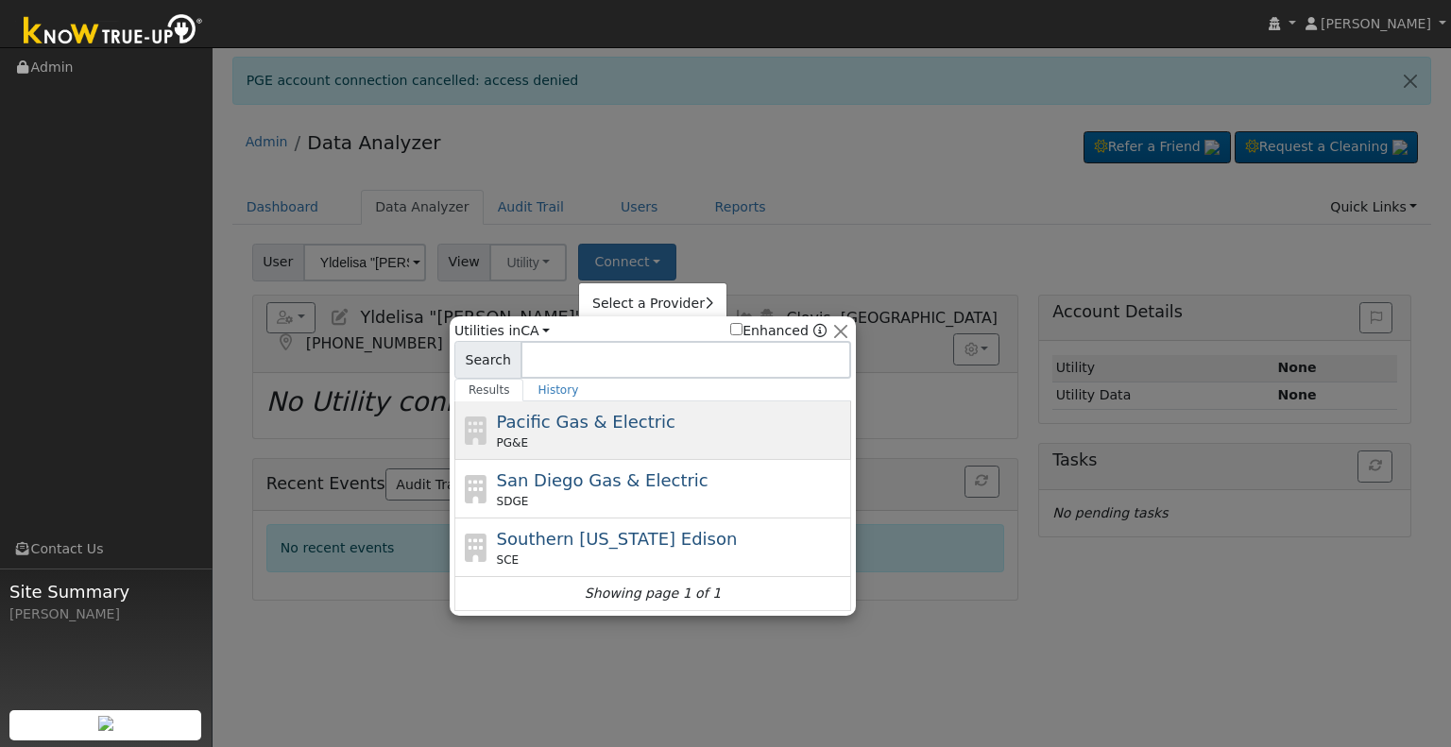
click at [567, 422] on span "Pacific Gas & Electric" at bounding box center [586, 422] width 179 height 20
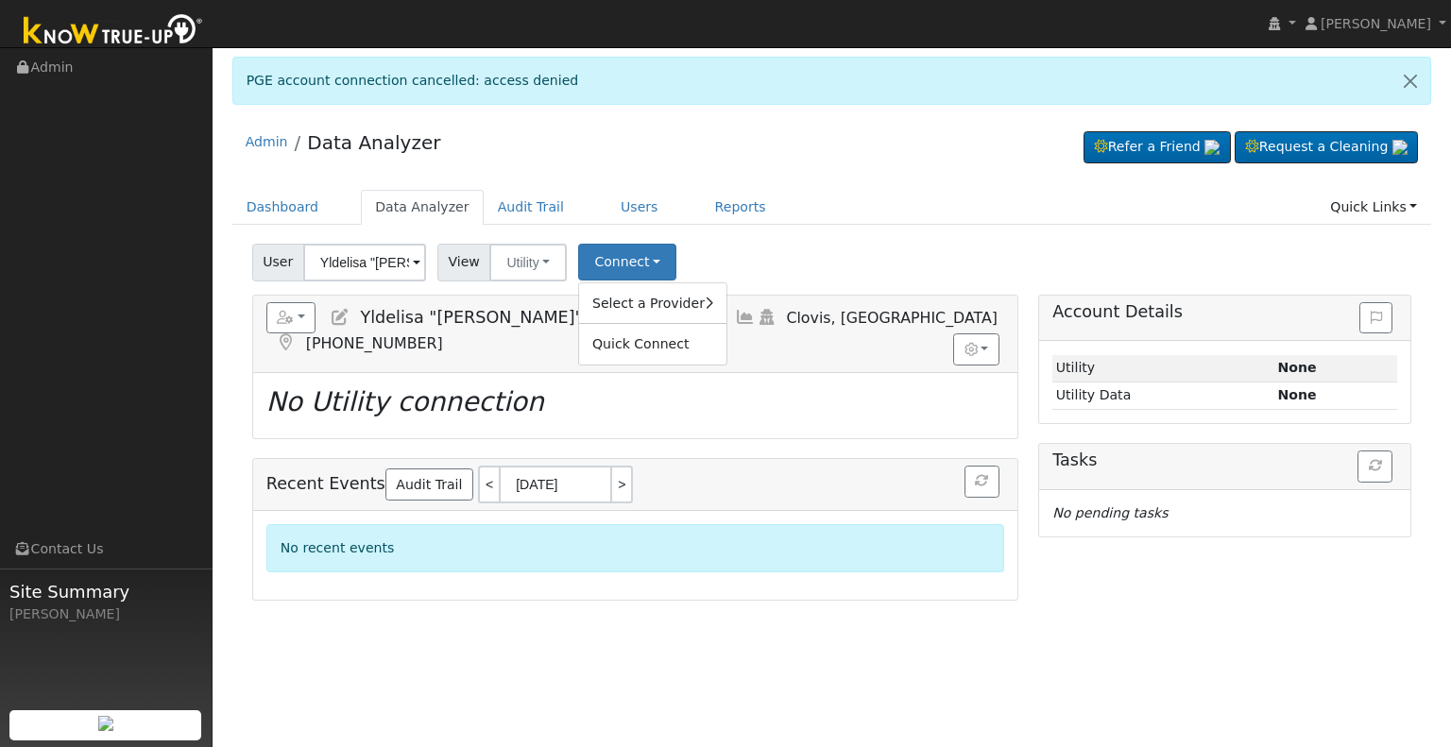
click at [785, 237] on div "User Yldelisa "[PERSON_NAME]" [PERSON_NAME] Account Default Account Default Acc…" at bounding box center [831, 259] width 1167 height 44
